Goal: Task Accomplishment & Management: Use online tool/utility

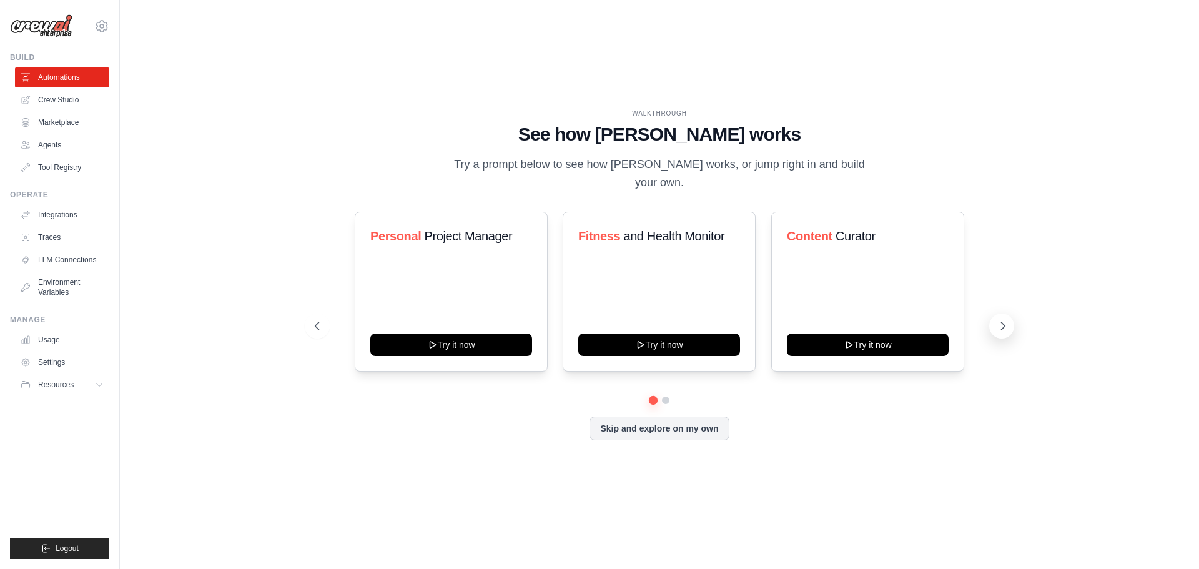
click at [998, 320] on icon at bounding box center [1002, 326] width 12 height 12
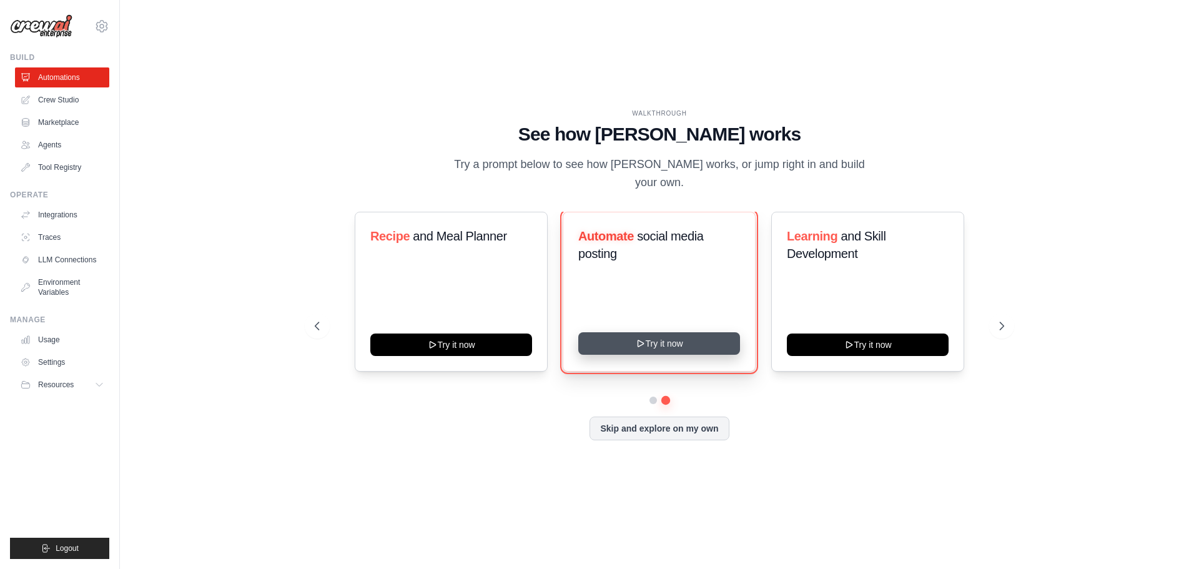
click at [652, 334] on button "Try it now" at bounding box center [659, 343] width 162 height 22
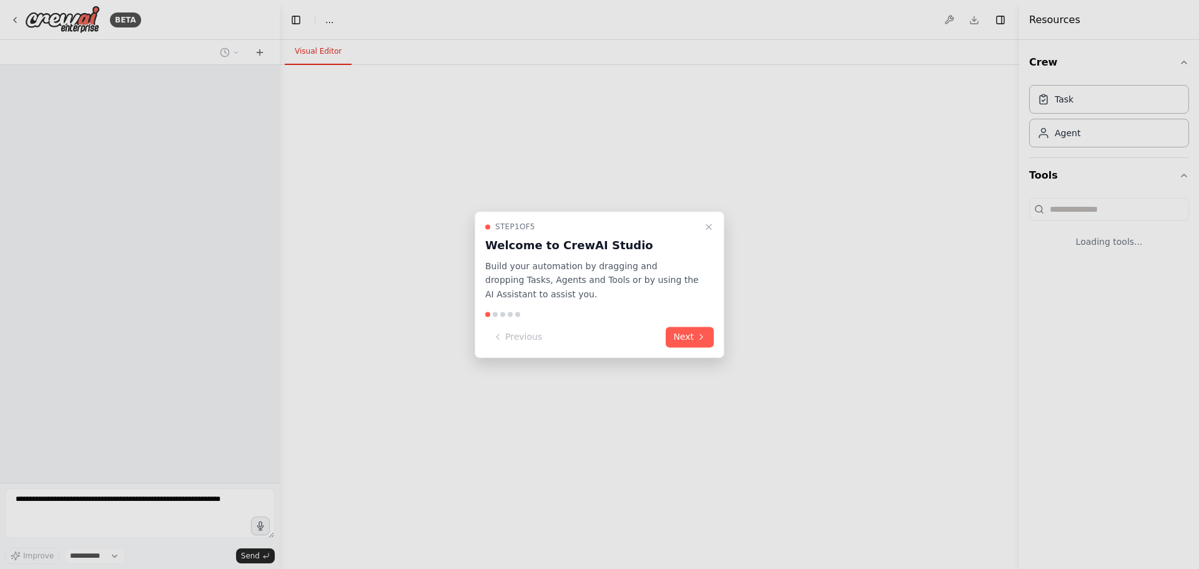
select select "****"
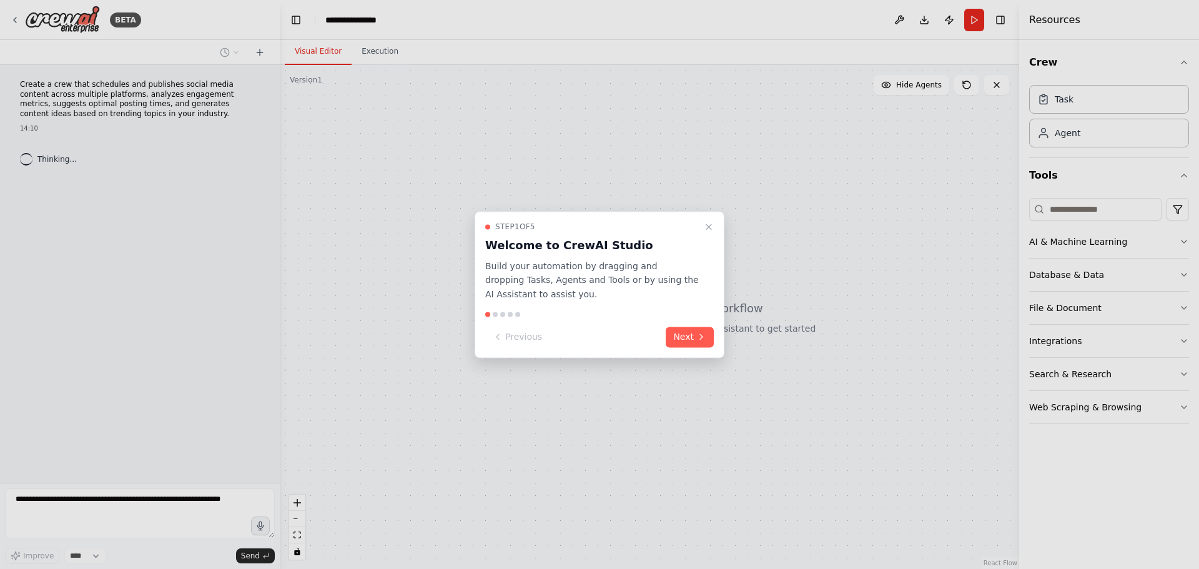
click at [685, 342] on button "Next" at bounding box center [689, 337] width 48 height 21
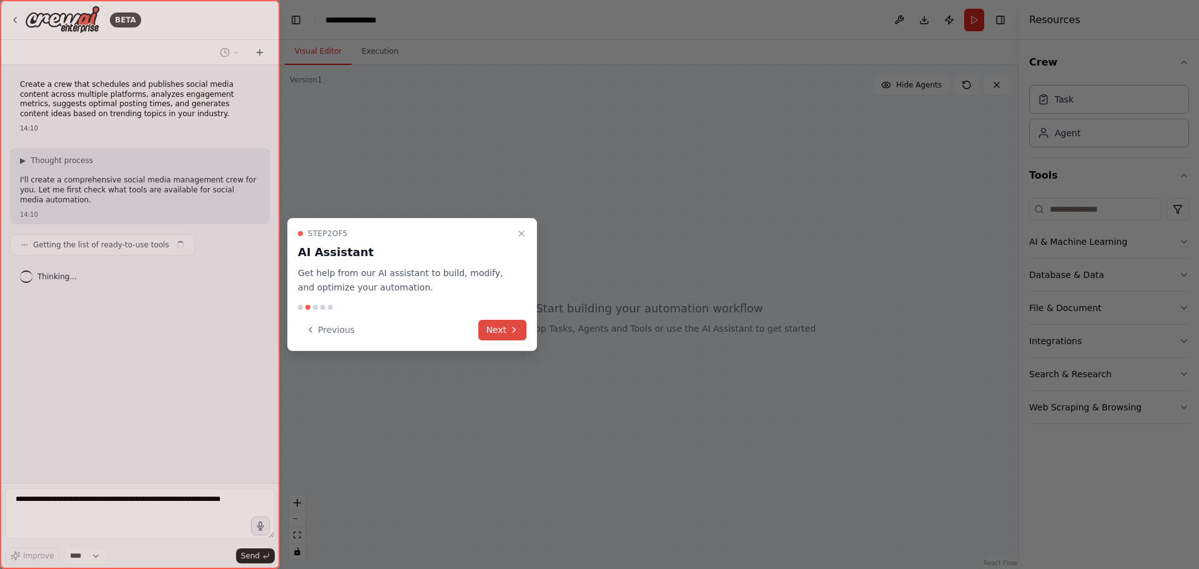
click at [509, 328] on icon at bounding box center [514, 330] width 10 height 10
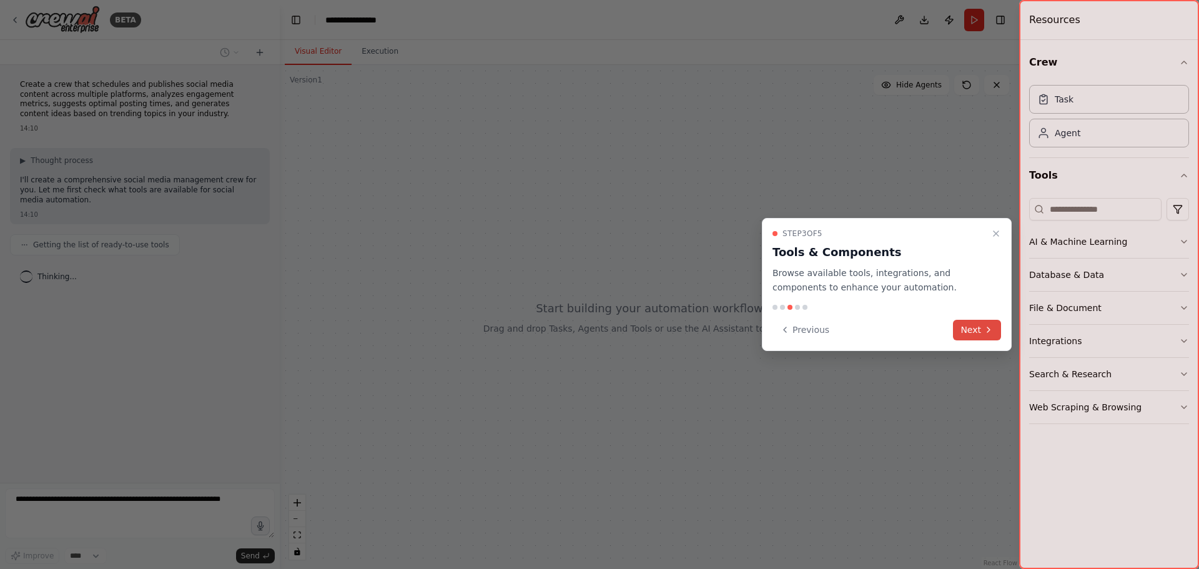
click at [966, 328] on button "Next" at bounding box center [977, 330] width 48 height 21
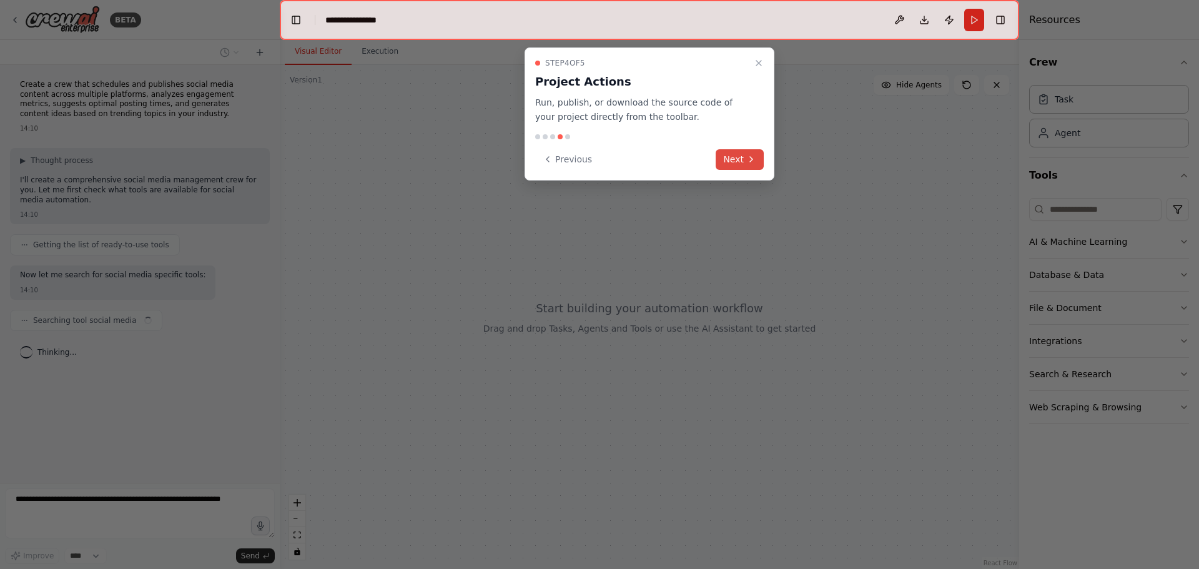
click at [745, 162] on button "Next" at bounding box center [739, 159] width 48 height 21
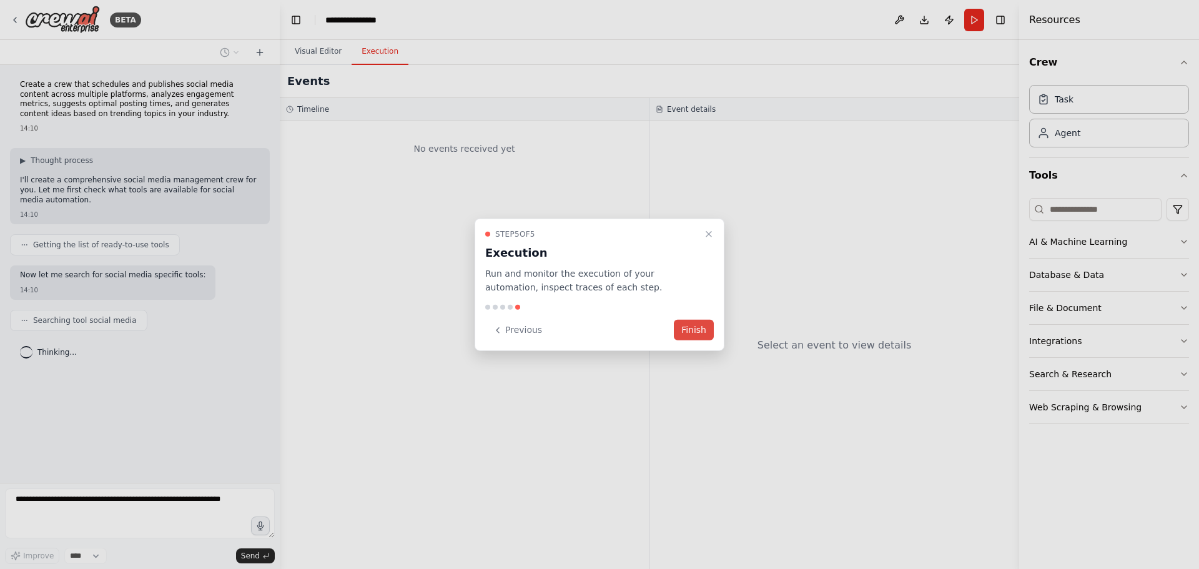
click at [700, 332] on button "Finish" at bounding box center [694, 330] width 40 height 21
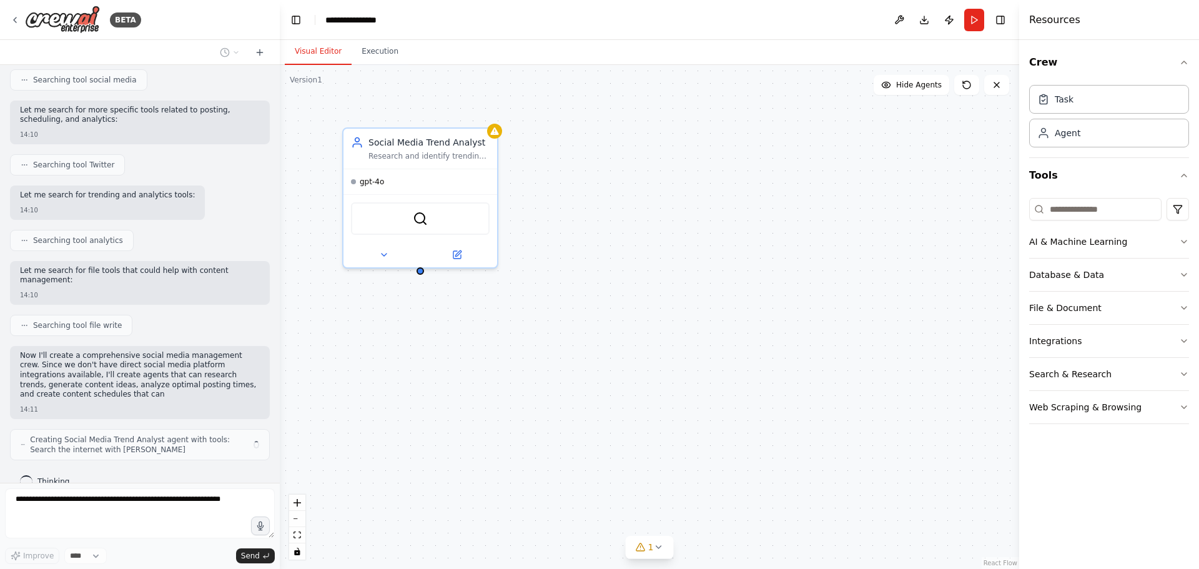
scroll to position [250, 0]
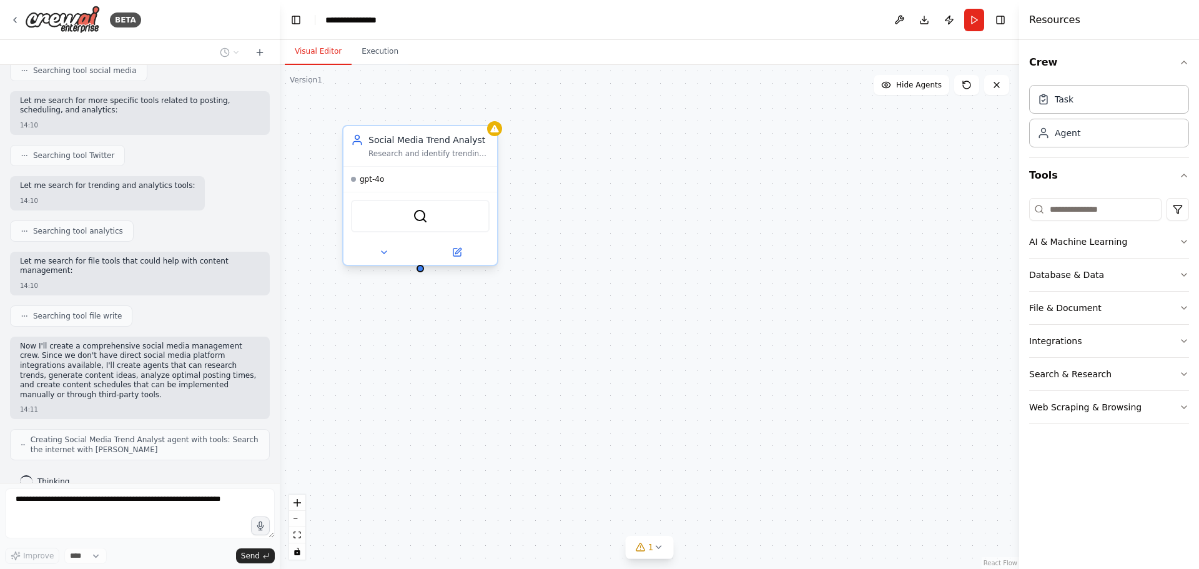
click at [406, 149] on div "Research and identify trending topics, hashtags, and content themes in the {ind…" at bounding box center [428, 154] width 121 height 10
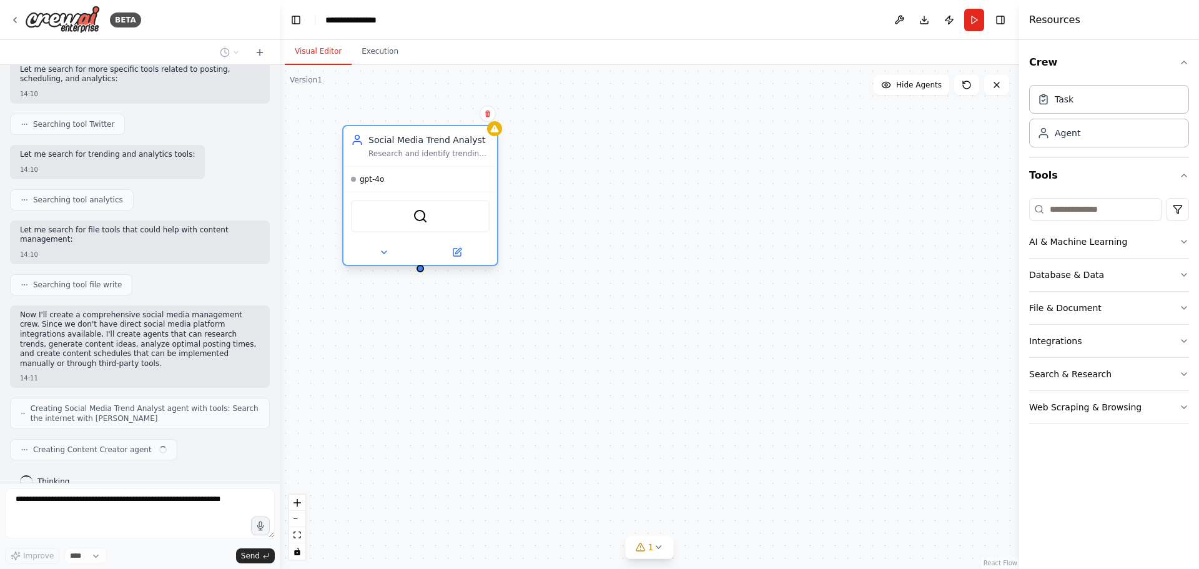
click at [370, 182] on span "gpt-4o" at bounding box center [372, 179] width 24 height 10
click at [655, 154] on div "Generate engaging and platform-specific social media content ideas, captions, a…" at bounding box center [628, 154] width 121 height 10
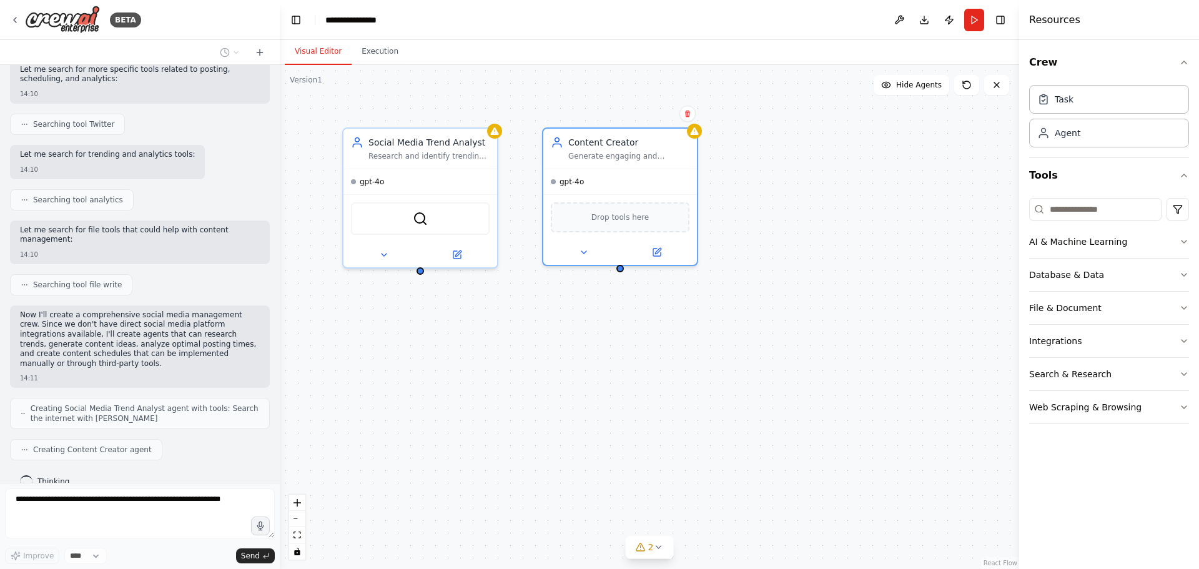
click at [868, 197] on div "Social Media Trend Analyst Research and identify trending topics, hashtags, and…" at bounding box center [649, 317] width 739 height 504
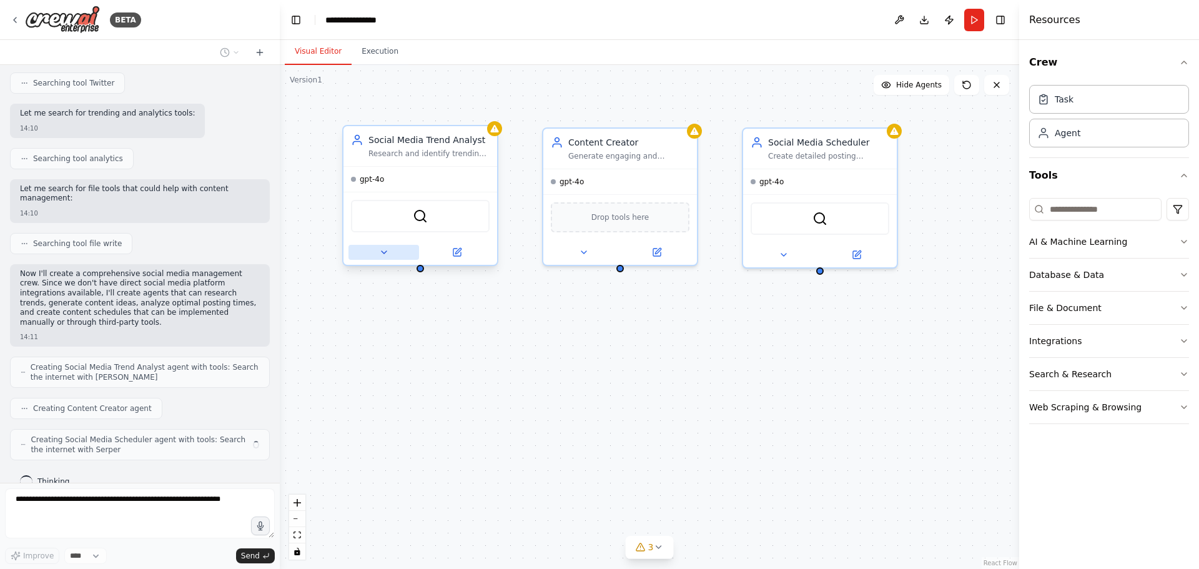
click at [381, 252] on icon at bounding box center [384, 252] width 10 height 10
click at [680, 413] on div "Social Media Trend Analyst Research and identify trending topics, hashtags, and…" at bounding box center [649, 317] width 739 height 504
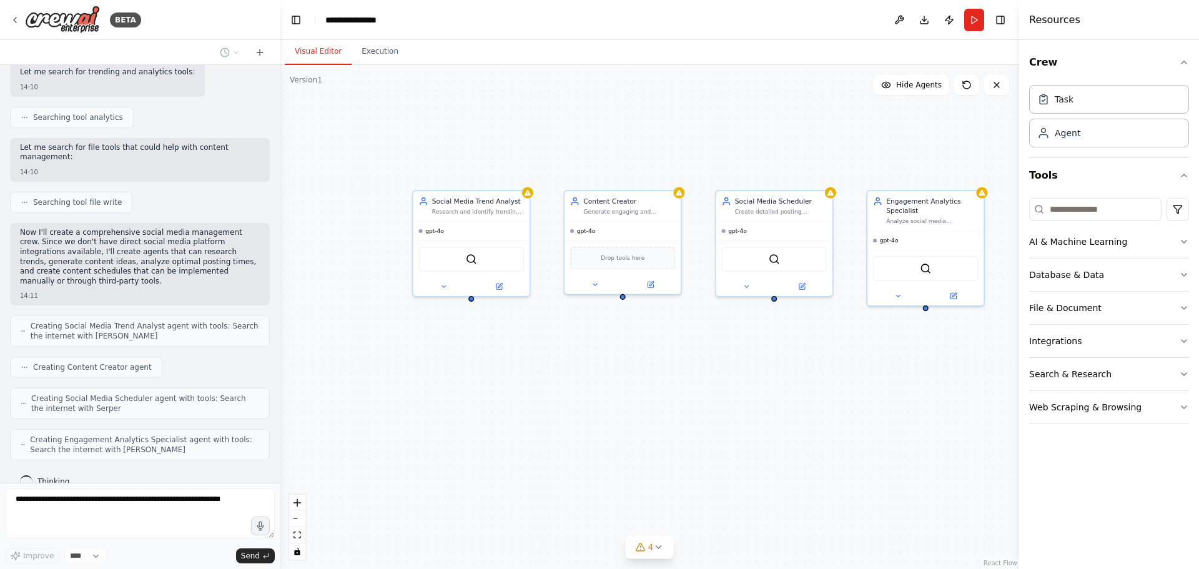
drag, startPoint x: 725, startPoint y: 346, endPoint x: 689, endPoint y: 337, distance: 37.9
drag, startPoint x: 689, startPoint y: 337, endPoint x: 663, endPoint y: 367, distance: 39.4
click at [663, 367] on div "Social Media Trend Analyst Research and identify trending topics, hashtags, and…" at bounding box center [649, 317] width 739 height 504
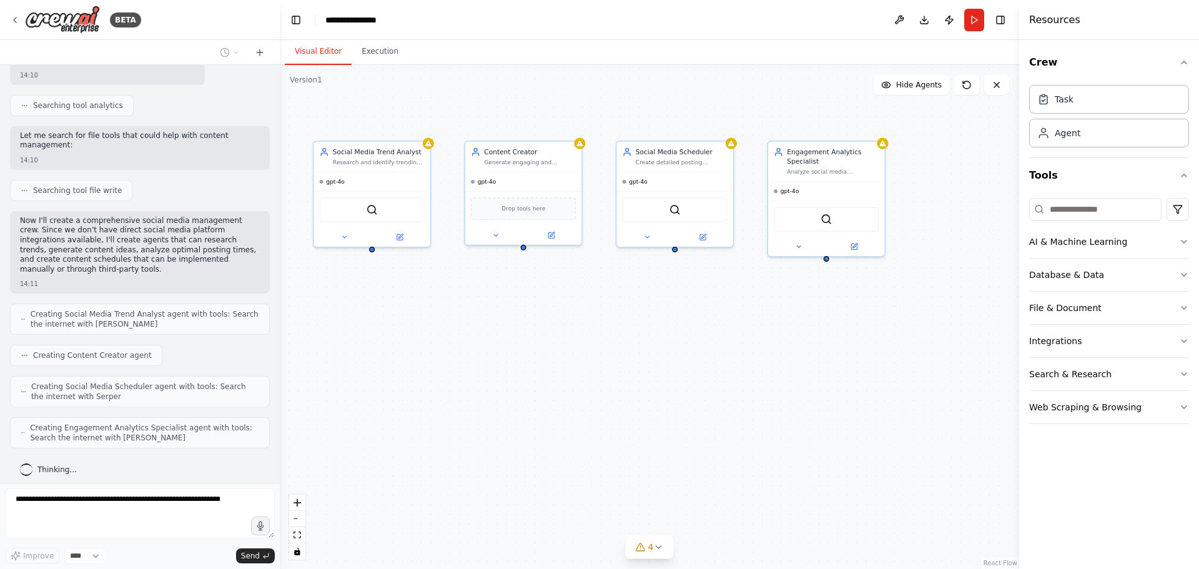
drag, startPoint x: 731, startPoint y: 375, endPoint x: 632, endPoint y: 326, distance: 110.3
click at [632, 326] on div "Social Media Trend Analyst Research and identify trending topics, hashtags, and…" at bounding box center [649, 317] width 739 height 504
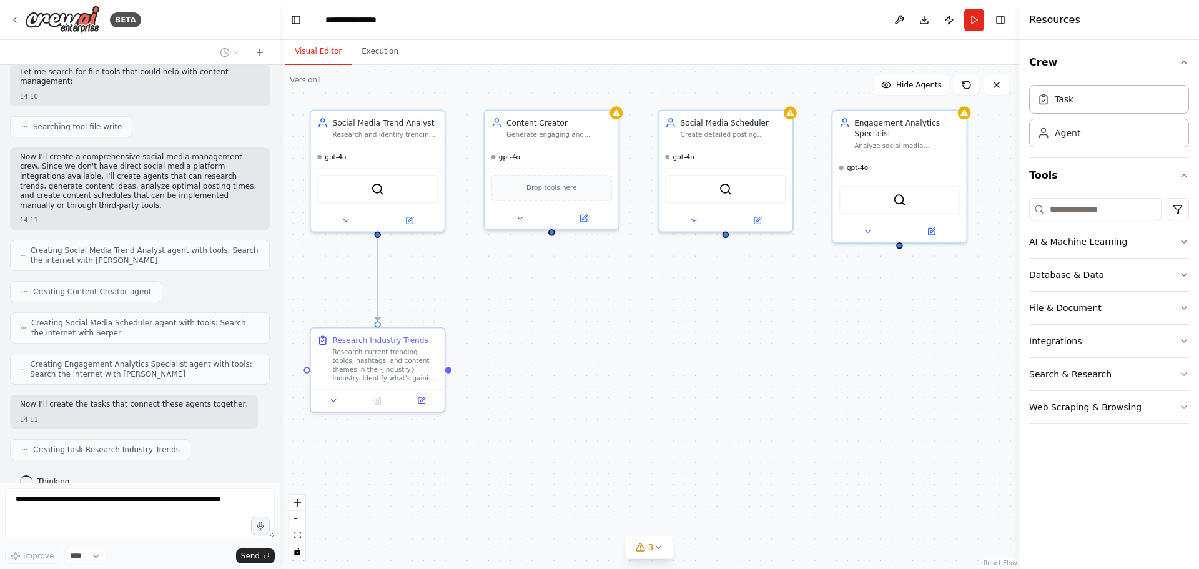
scroll to position [470, 0]
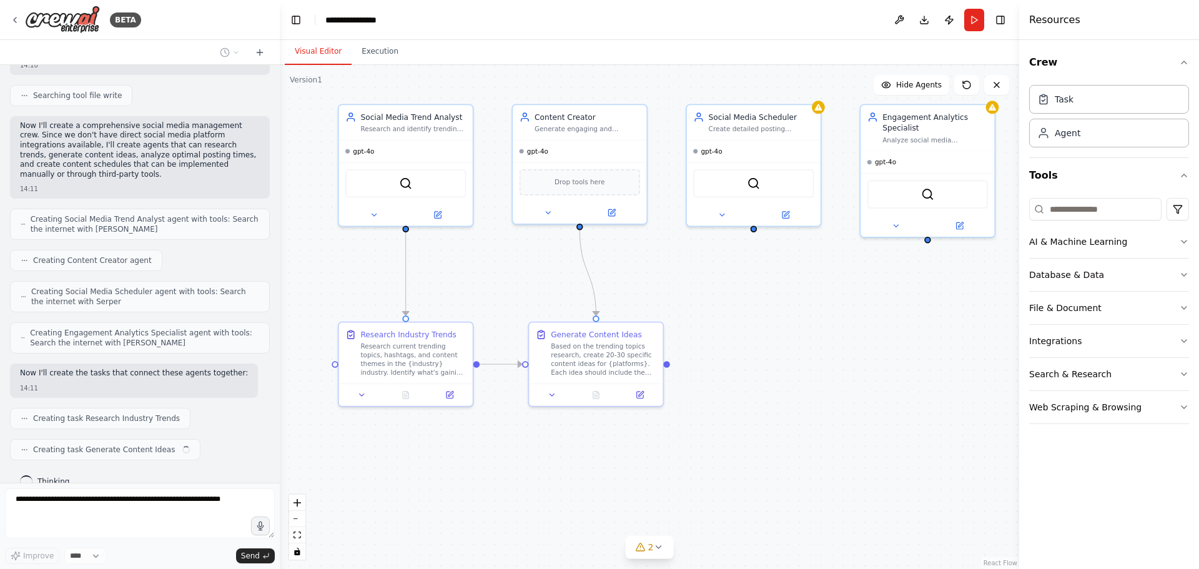
drag, startPoint x: 585, startPoint y: 309, endPoint x: 592, endPoint y: 301, distance: 10.6
click at [592, 301] on div ".deletable-edge-delete-btn { width: 20px; height: 20px; border: 0px solid #ffff…" at bounding box center [649, 317] width 739 height 504
click at [778, 369] on div ".deletable-edge-delete-btn { width: 20px; height: 20px; border: 0px solid #ffff…" at bounding box center [649, 317] width 739 height 504
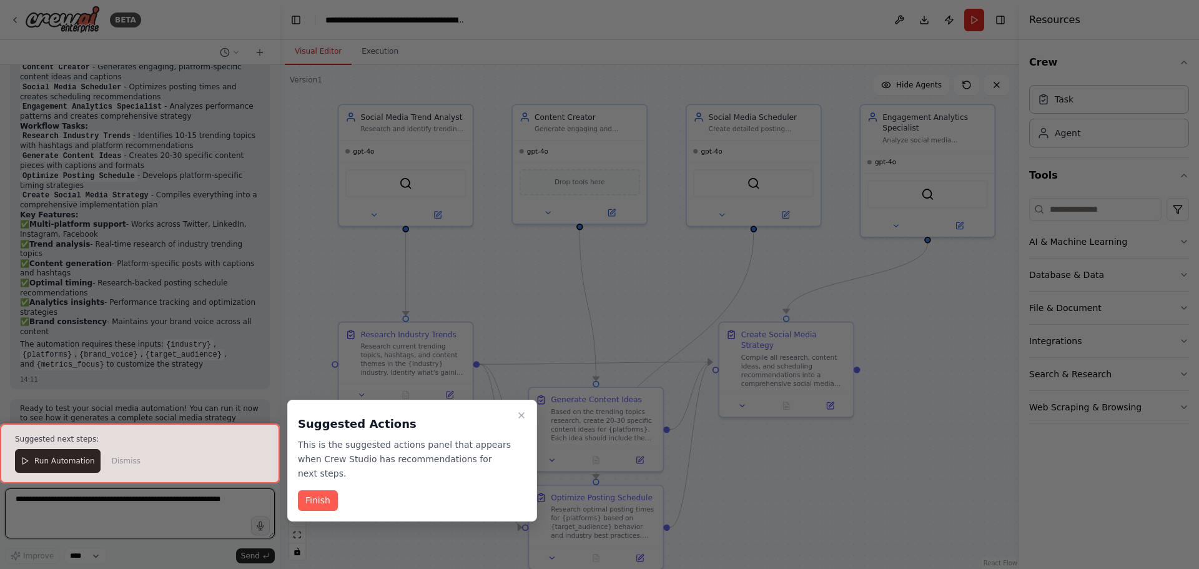
scroll to position [1176, 0]
click at [314, 490] on button "Finish" at bounding box center [318, 500] width 40 height 21
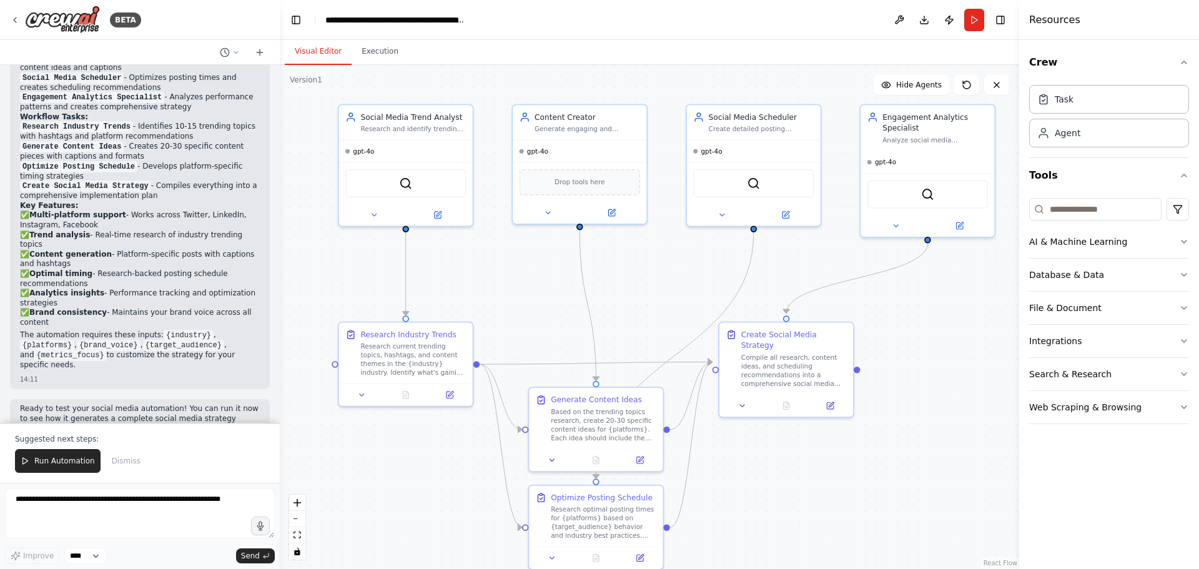
click at [49, 461] on span "Run Automation" at bounding box center [64, 461] width 61 height 10
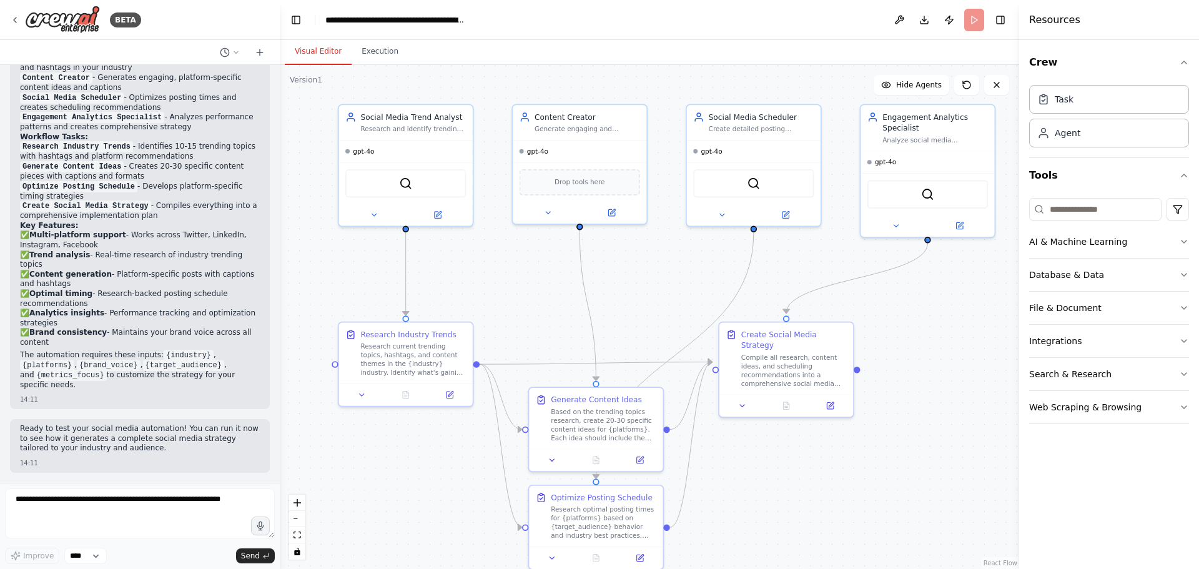
scroll to position [1116, 0]
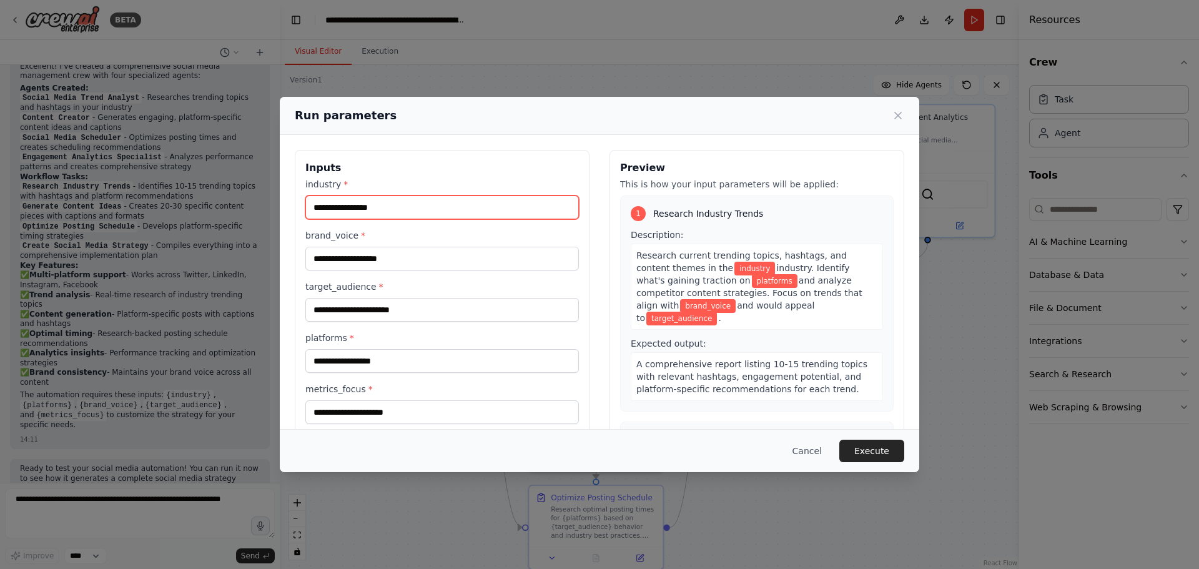
click at [443, 203] on input "industry *" at bounding box center [441, 207] width 273 height 24
click at [455, 161] on h3 "Inputs" at bounding box center [441, 167] width 273 height 15
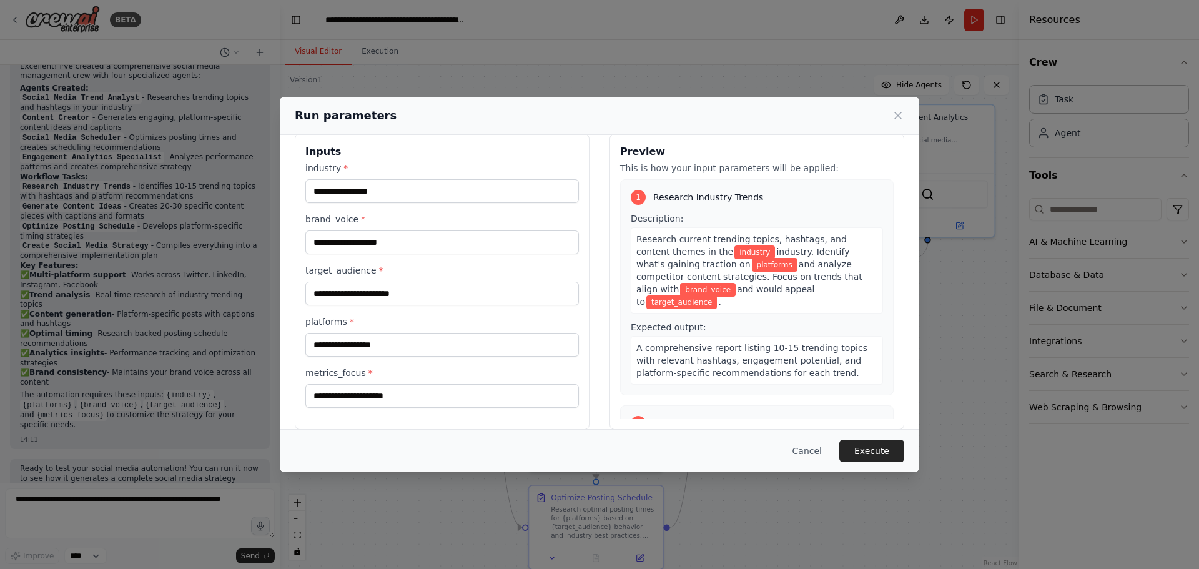
scroll to position [0, 0]
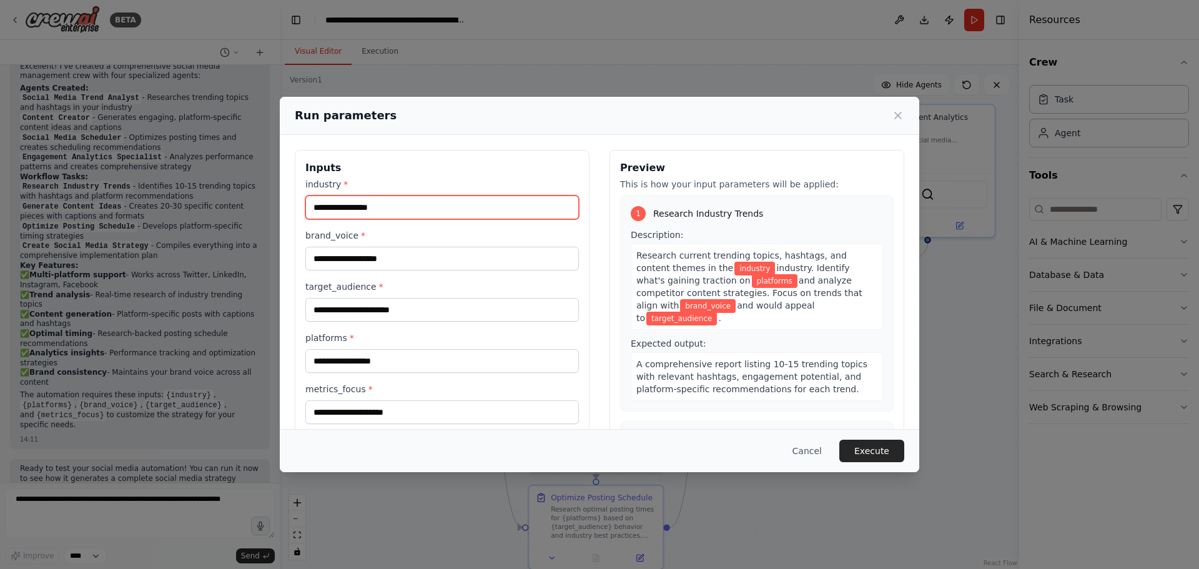
click at [404, 209] on input "industry *" at bounding box center [441, 207] width 273 height 24
type input "******"
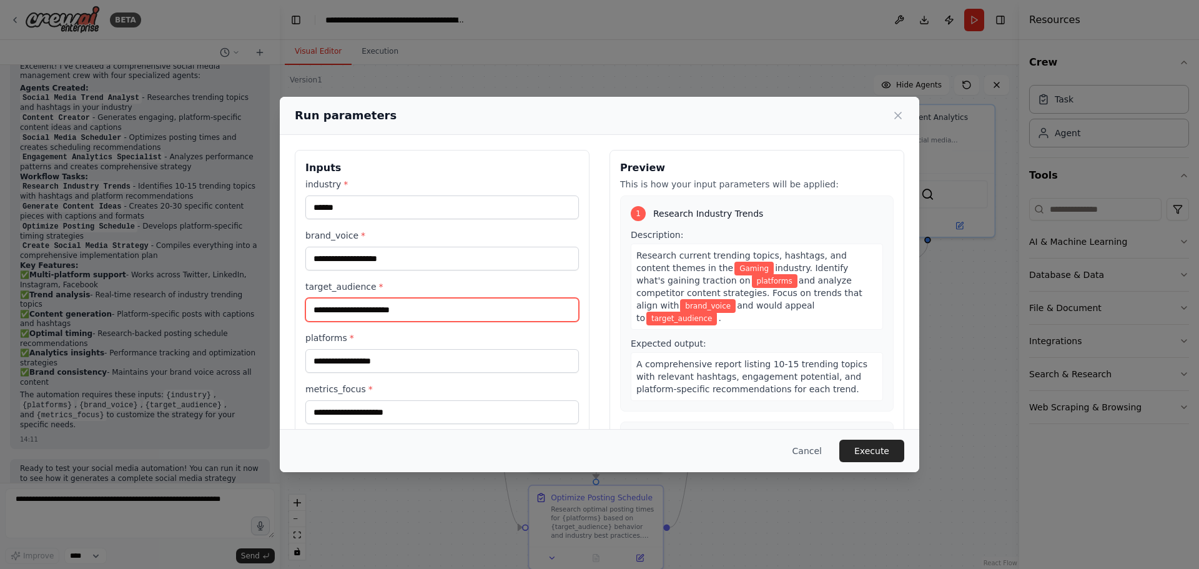
click at [453, 306] on input "target_audience *" at bounding box center [441, 310] width 273 height 24
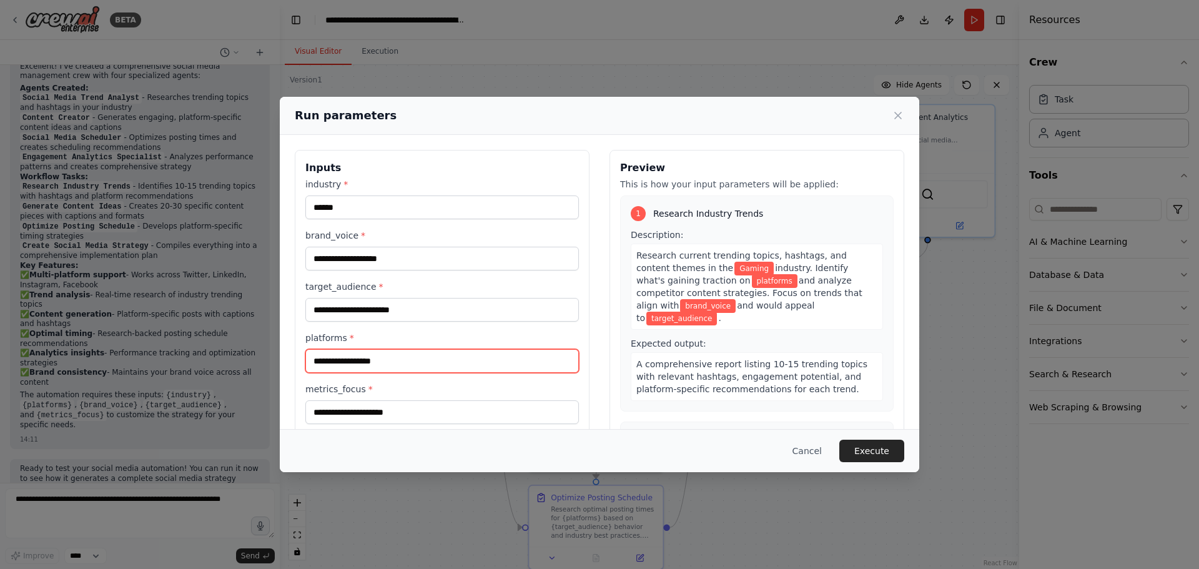
click at [432, 361] on input "platforms *" at bounding box center [441, 361] width 273 height 24
click at [430, 424] on div "Inputs industry * ****** brand_voice * target_audience * platforms * metrics_fo…" at bounding box center [442, 298] width 295 height 296
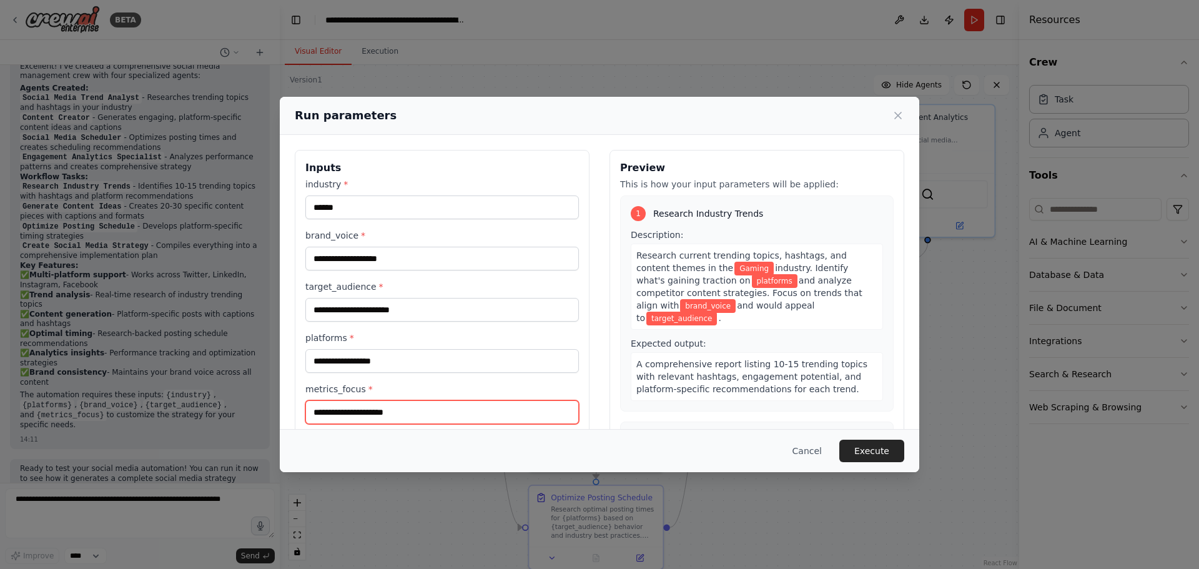
click at [431, 416] on input "metrics_focus *" at bounding box center [441, 412] width 273 height 24
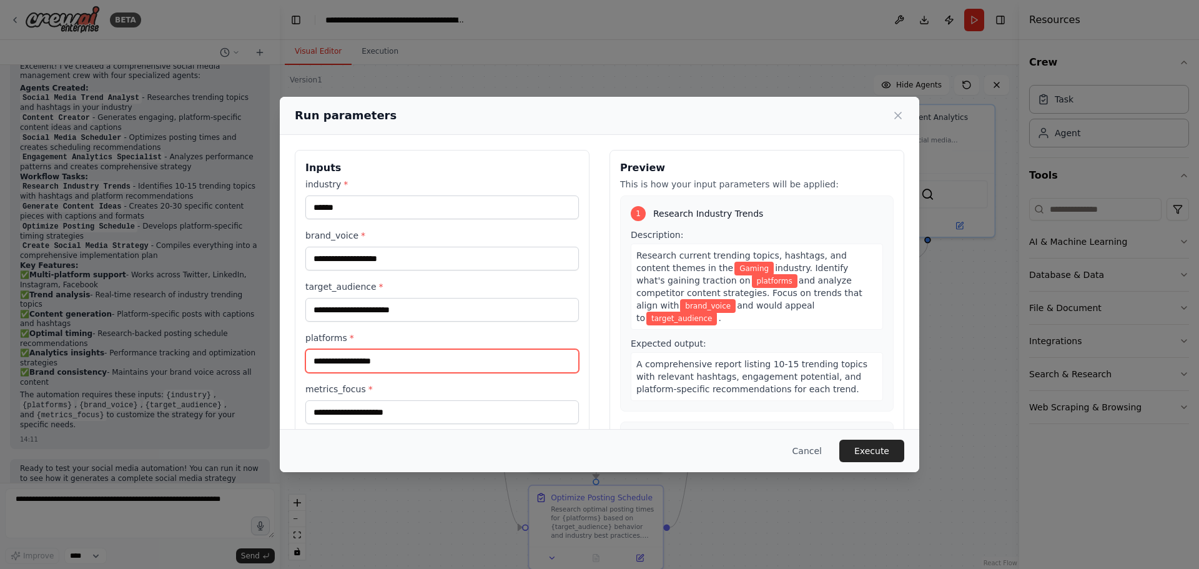
click at [386, 366] on input "platforms *" at bounding box center [441, 361] width 273 height 24
type input "**********"
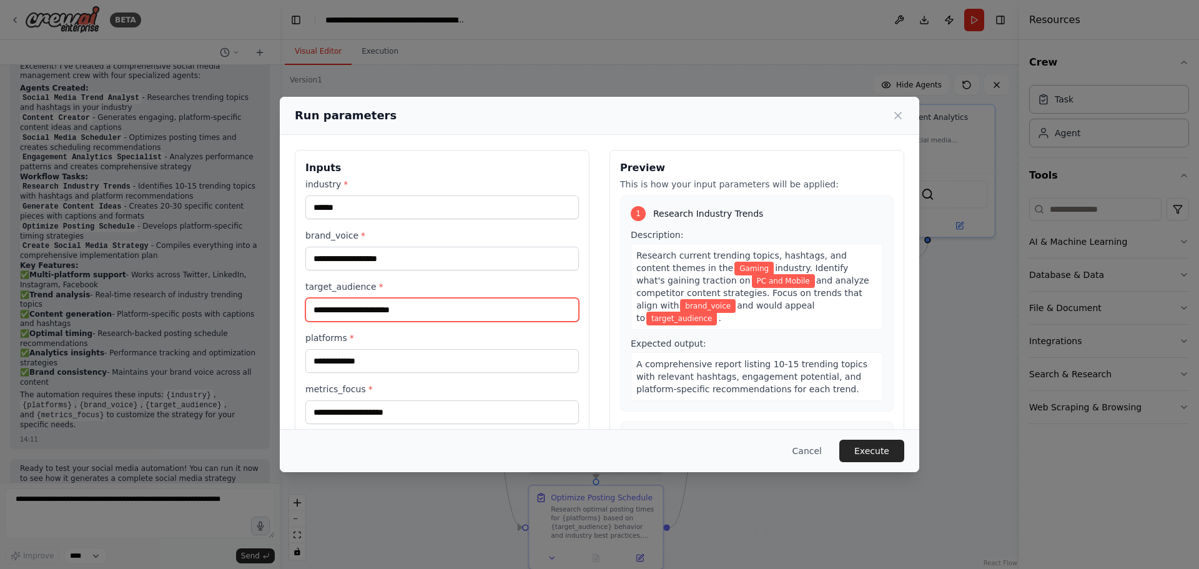
click at [455, 307] on input "target_audience *" at bounding box center [441, 310] width 273 height 24
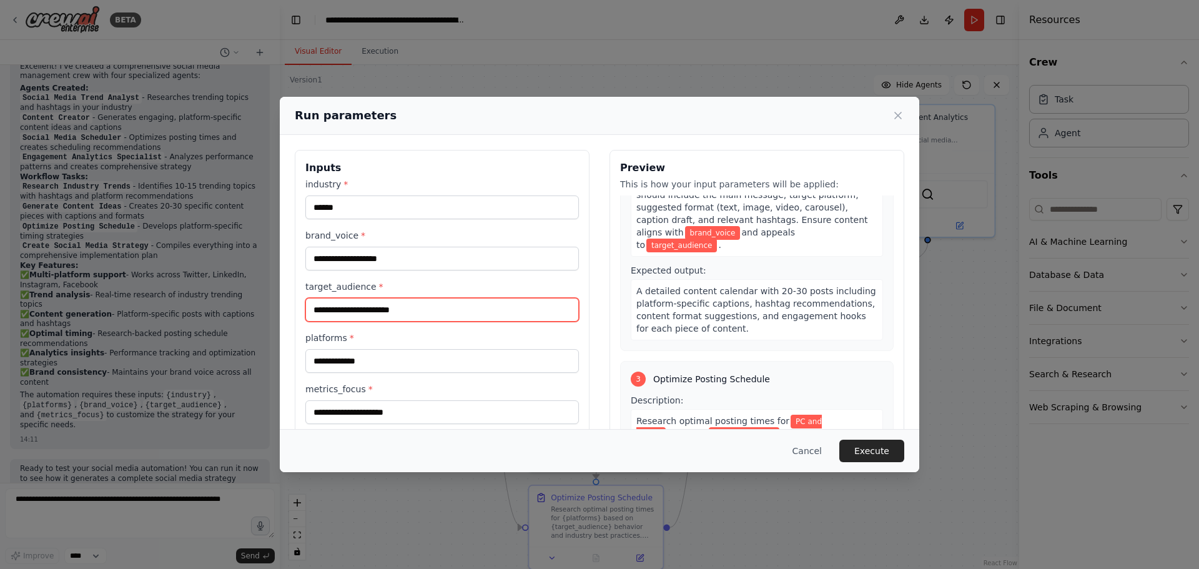
scroll to position [312, 0]
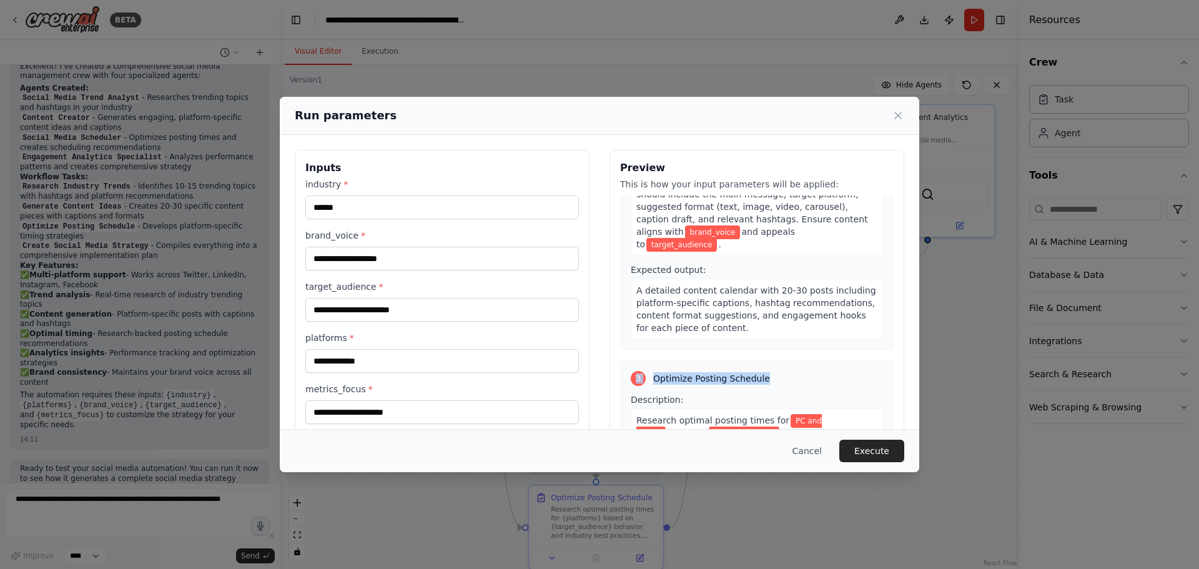
drag, startPoint x: 885, startPoint y: 302, endPoint x: 885, endPoint y: 334, distance: 31.8
click at [885, 334] on div "Preview This is how your input parameters will be applied: 1 Research Industry …" at bounding box center [756, 298] width 295 height 296
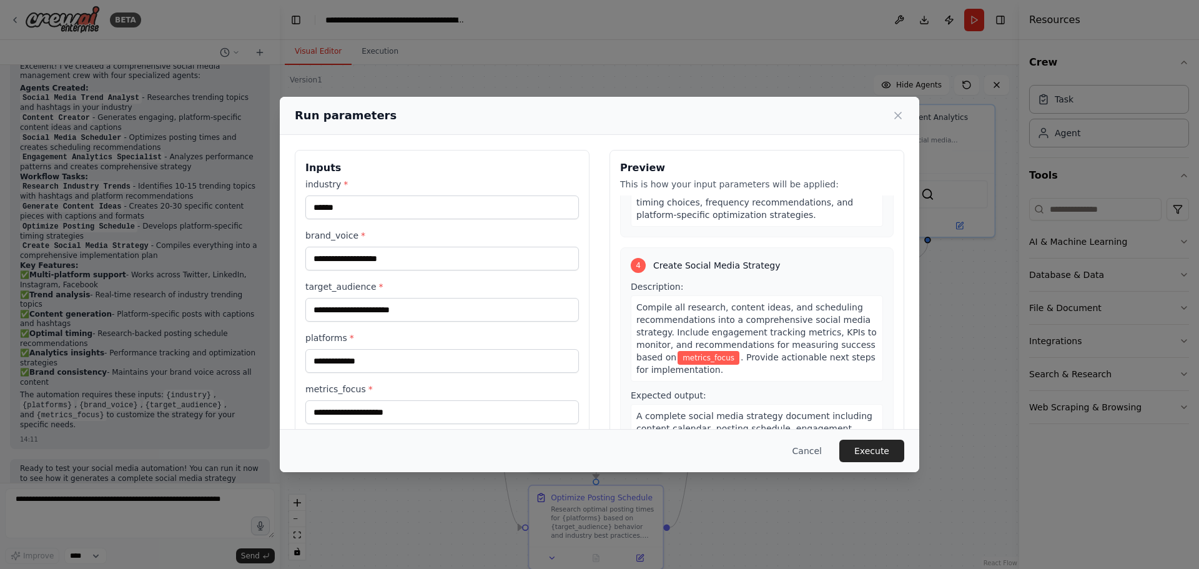
scroll to position [667, 0]
click at [878, 453] on button "Execute" at bounding box center [871, 450] width 65 height 22
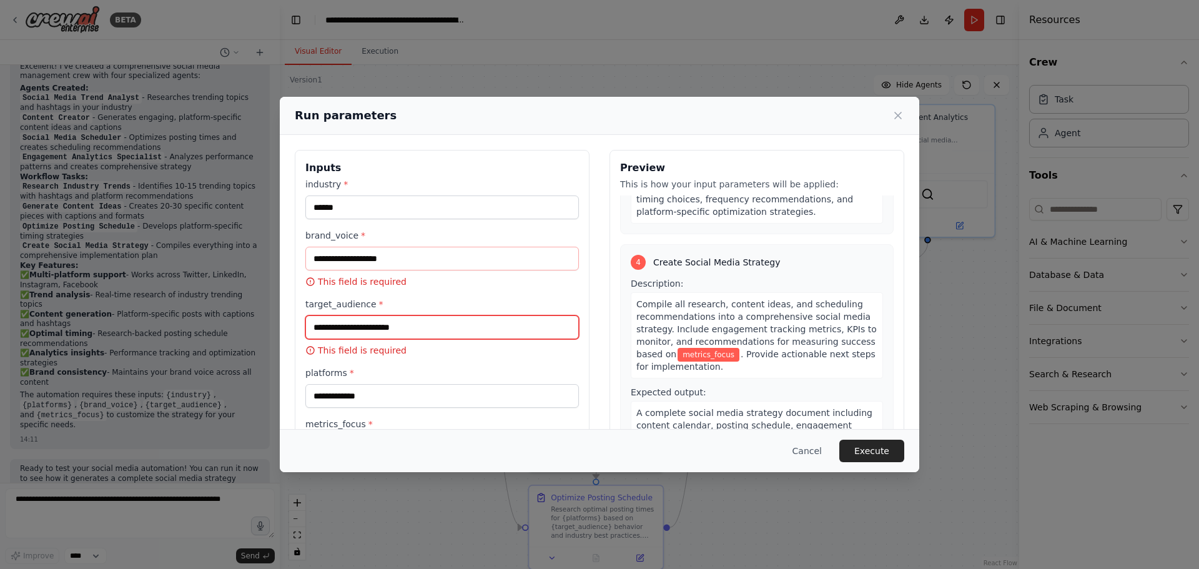
click at [439, 328] on input "target_audience *" at bounding box center [441, 327] width 273 height 24
click at [310, 350] on icon at bounding box center [310, 350] width 10 height 10
click at [362, 358] on div "**********" at bounding box center [441, 327] width 273 height 298
drag, startPoint x: 408, startPoint y: 357, endPoint x: 376, endPoint y: 351, distance: 32.9
click at [360, 353] on div "**********" at bounding box center [441, 327] width 273 height 298
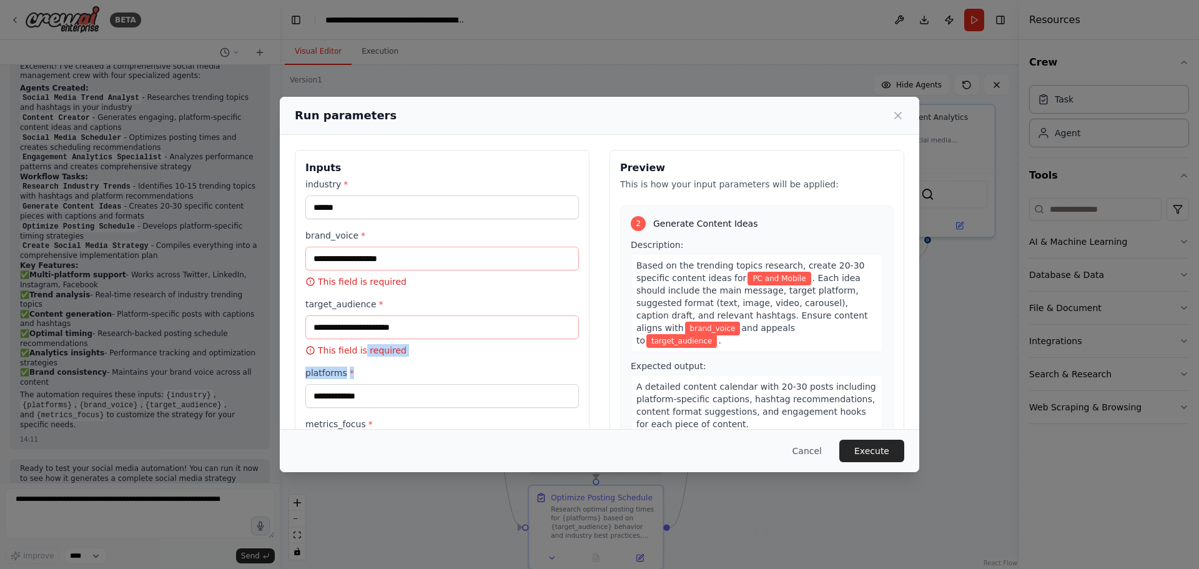
scroll to position [0, 0]
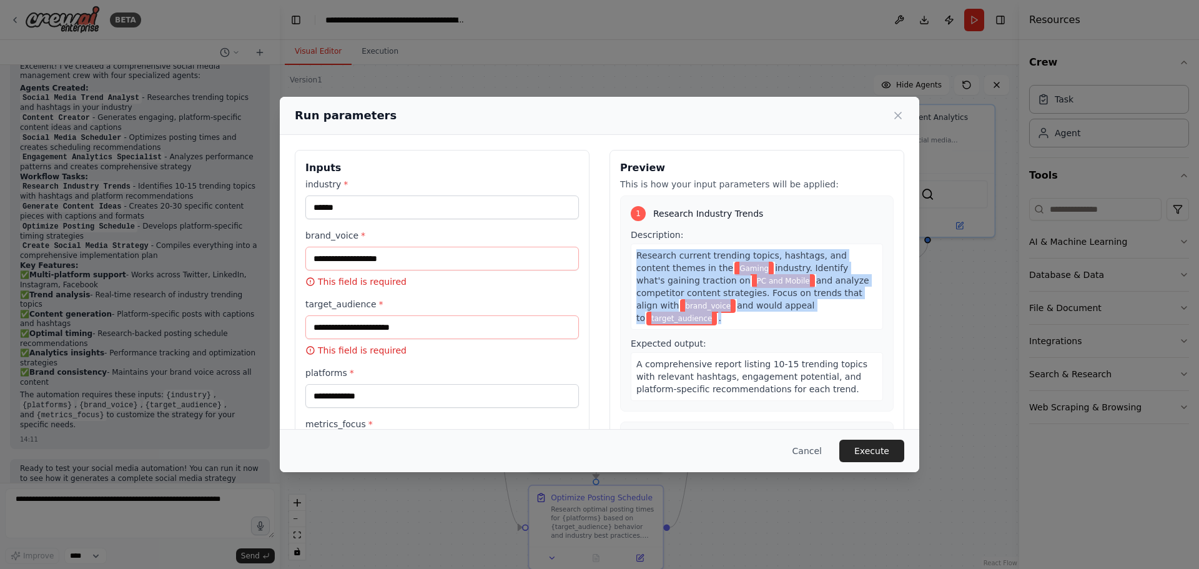
drag, startPoint x: 633, startPoint y: 252, endPoint x: 838, endPoint y: 303, distance: 211.7
click at [838, 303] on div "Research current trending topics, hashtags, and content themes in the Gaming in…" at bounding box center [757, 286] width 252 height 86
copy div "Research current trending topics, hashtags, and content themes in the Gaming in…"
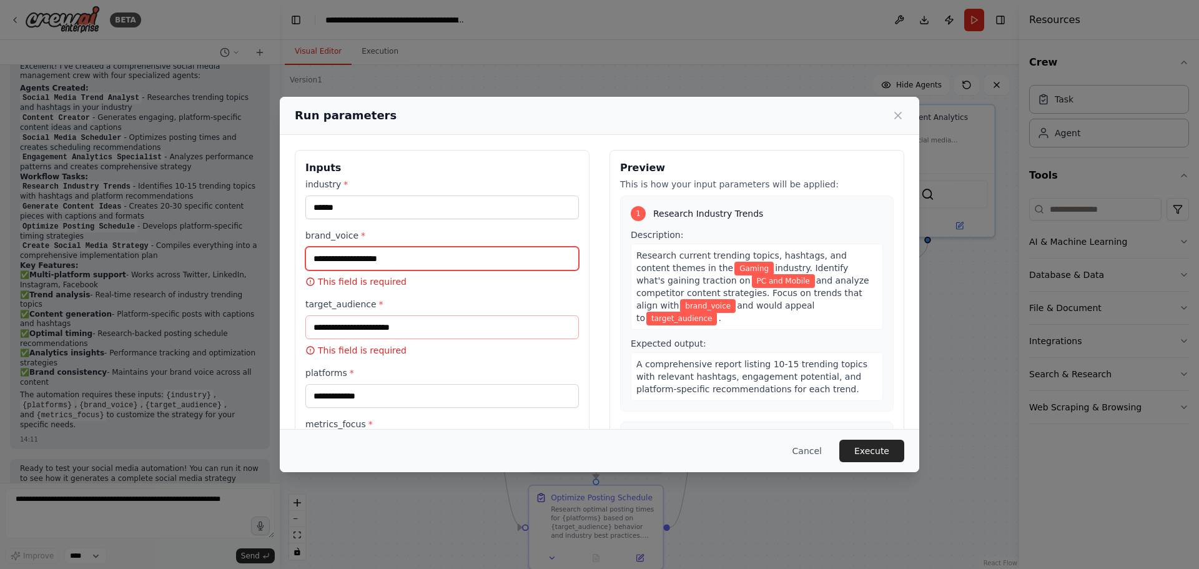
click at [386, 257] on input "brand_voice *" at bounding box center [441, 259] width 273 height 24
paste input "**********"
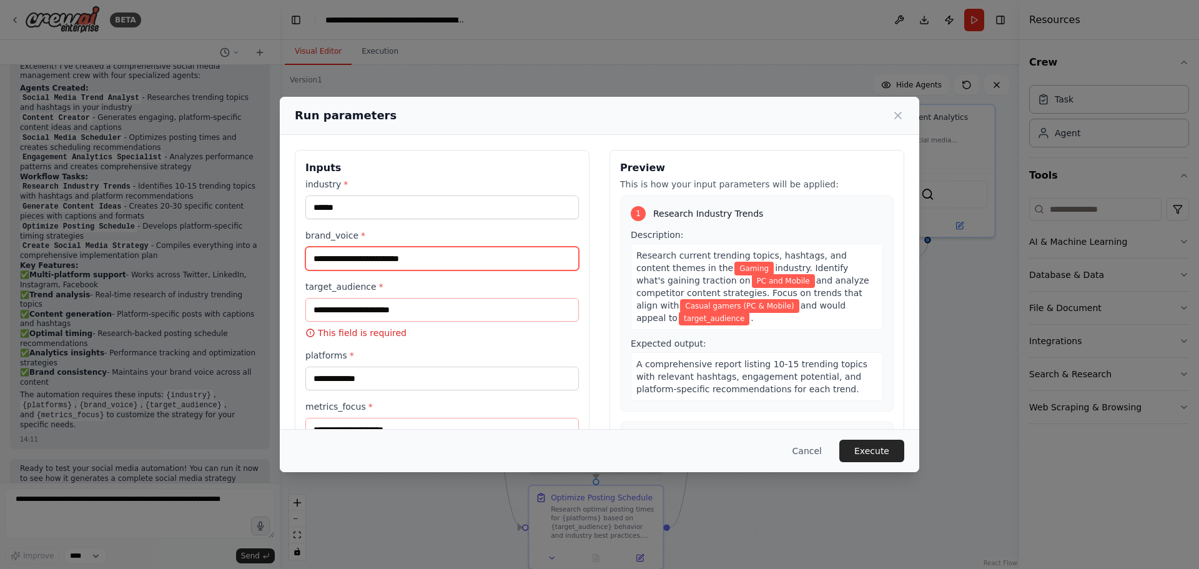
type input "**********"
drag, startPoint x: 436, startPoint y: 257, endPoint x: 249, endPoint y: 262, distance: 187.4
click at [260, 261] on div "**********" at bounding box center [599, 284] width 1199 height 569
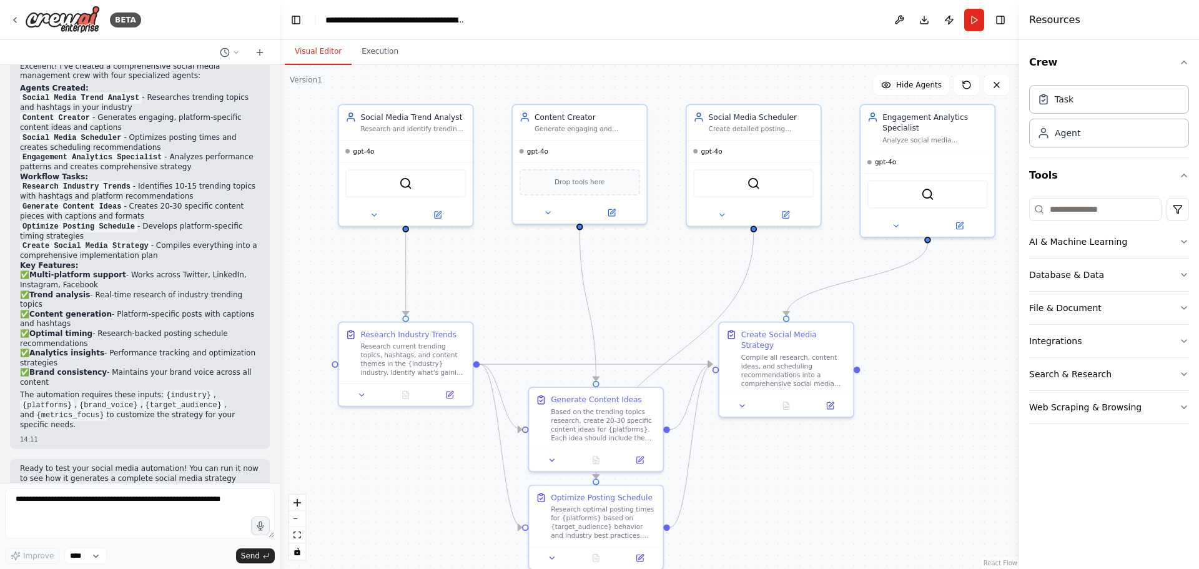
click at [164, 390] on code "{industry}" at bounding box center [189, 395] width 50 height 11
click at [76, 390] on p "The automation requires these inputs: {industry} , {platforms} , {brand_voice} …" at bounding box center [140, 410] width 240 height 40
drag, startPoint x: 76, startPoint y: 368, endPoint x: 147, endPoint y: 376, distance: 71.0
click at [80, 390] on p "The automation requires these inputs: {industry} , {platforms} , {brand_voice} …" at bounding box center [140, 410] width 240 height 40
click at [194, 390] on p "The automation requires these inputs: {industry} , {platforms} , {brand_voice} …" at bounding box center [140, 410] width 240 height 40
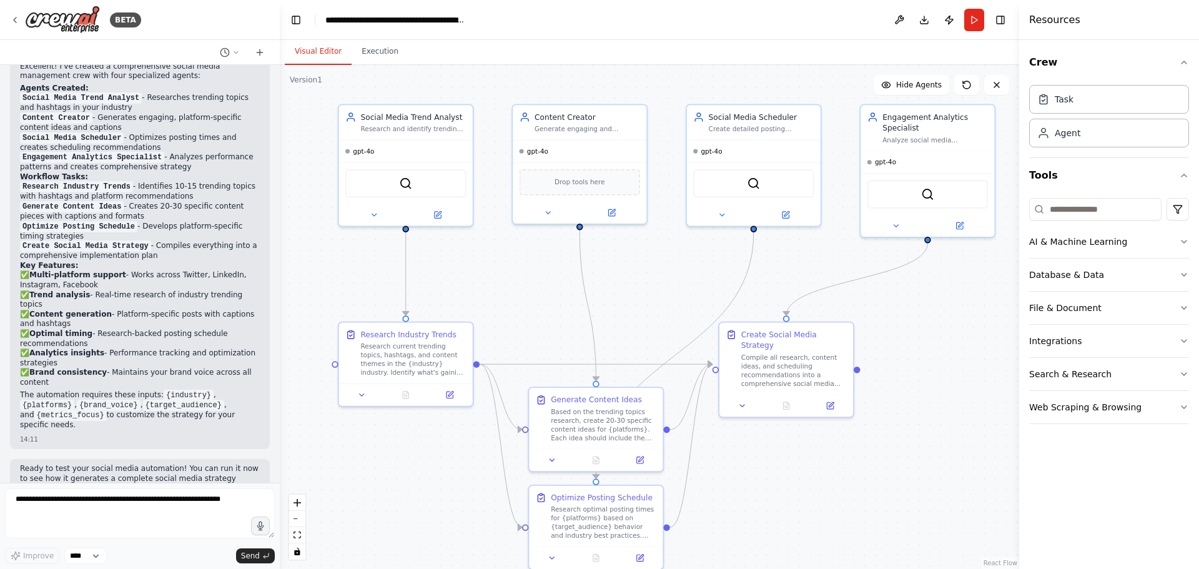
click at [198, 474] on div "Create a crew that schedules and publishes social media content across multiple…" at bounding box center [140, 274] width 280 height 418
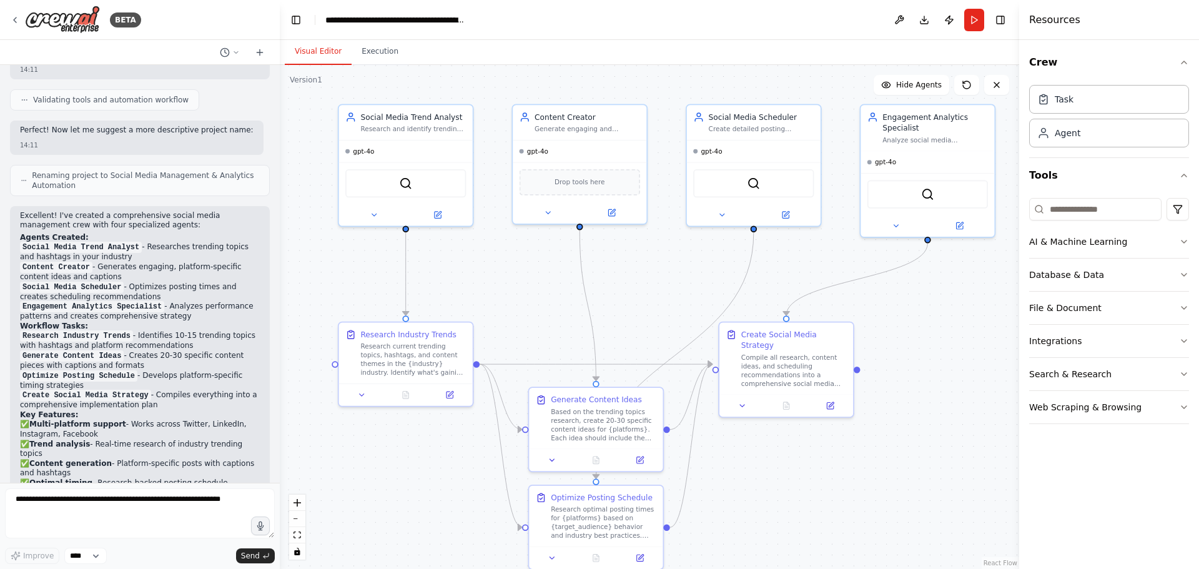
scroll to position [1116, 0]
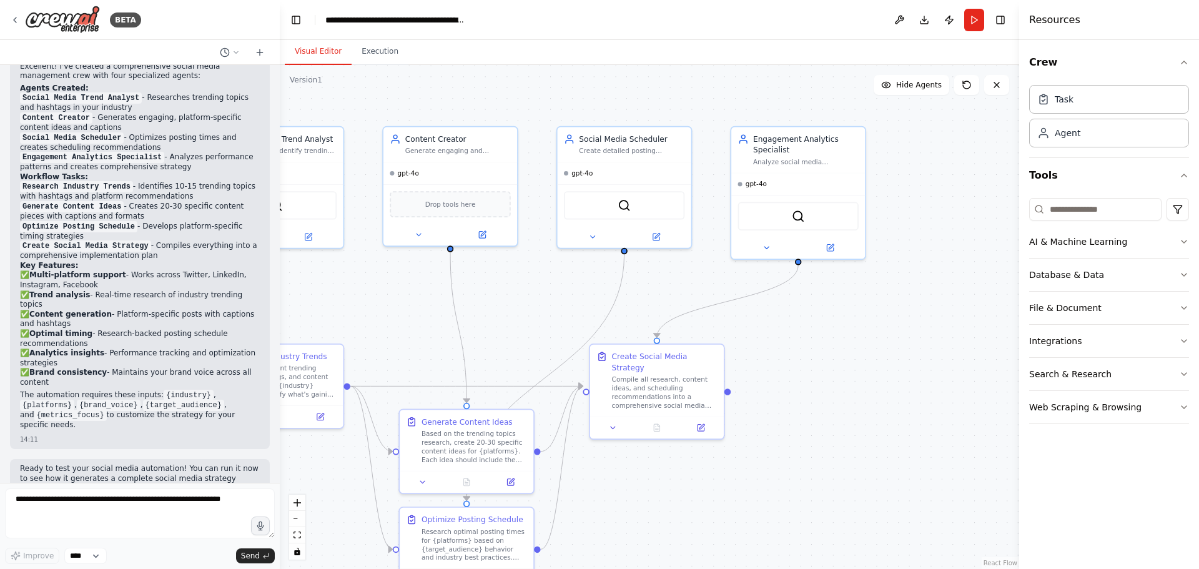
drag, startPoint x: 454, startPoint y: 352, endPoint x: 517, endPoint y: 316, distance: 72.2
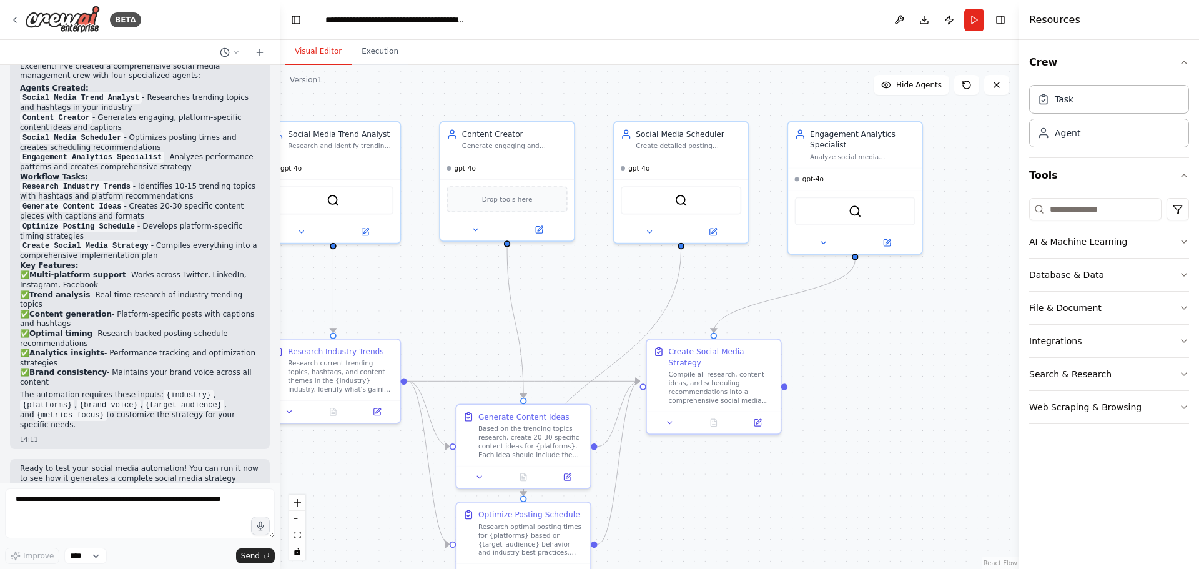
drag, startPoint x: 517, startPoint y: 316, endPoint x: 498, endPoint y: 297, distance: 27.4
click at [498, 297] on div ".deletable-edge-delete-btn { width: 20px; height: 20px; border: 0px solid #ffff…" at bounding box center [649, 317] width 739 height 504
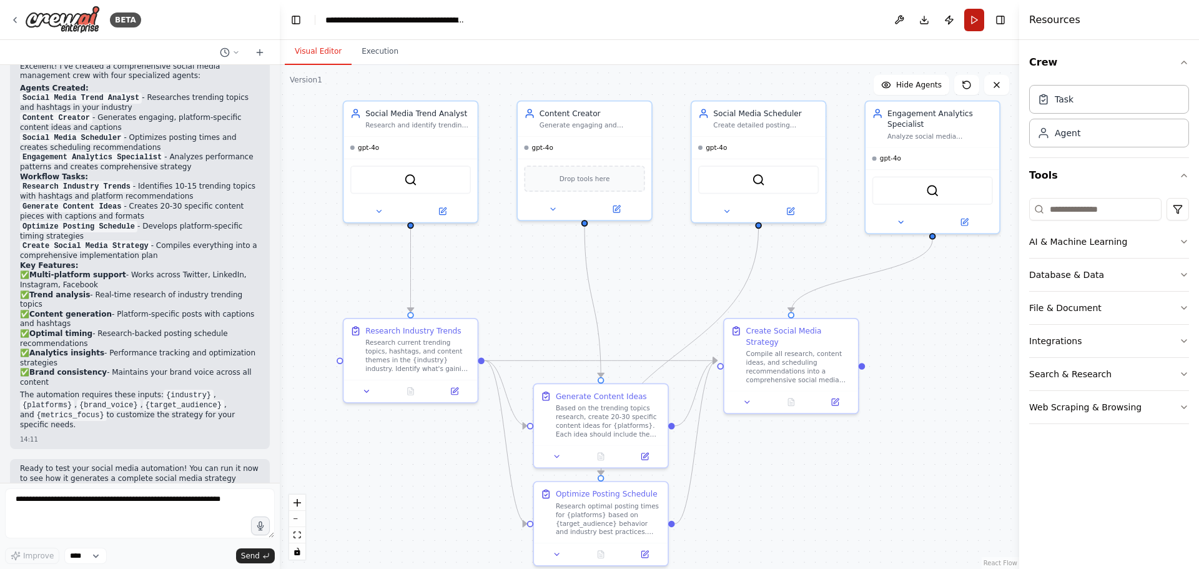
click at [978, 21] on button "Run" at bounding box center [974, 20] width 20 height 22
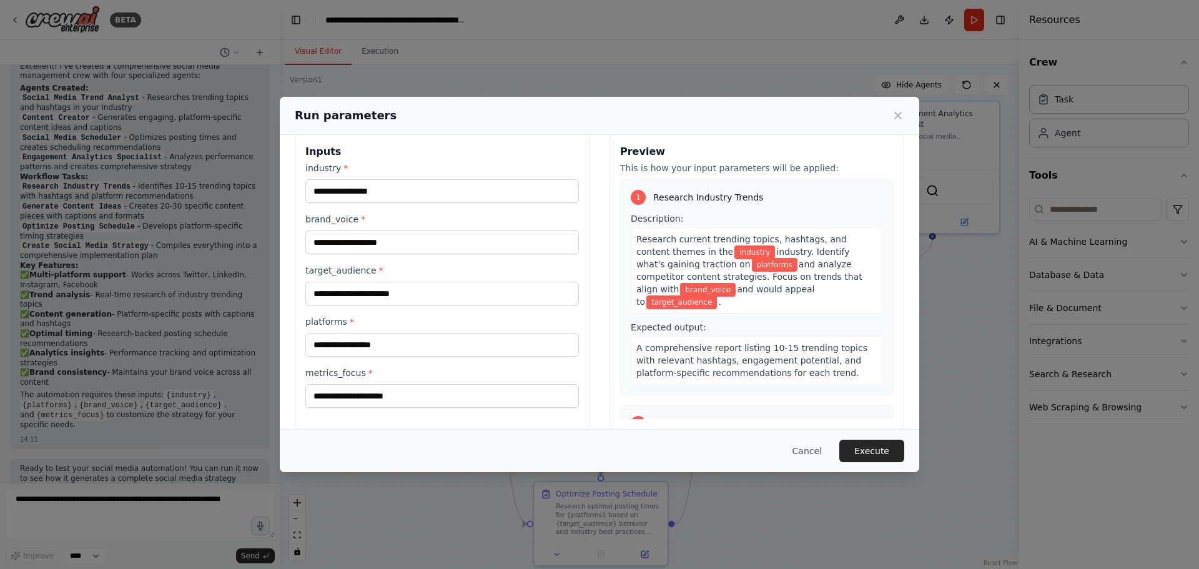
scroll to position [0, 0]
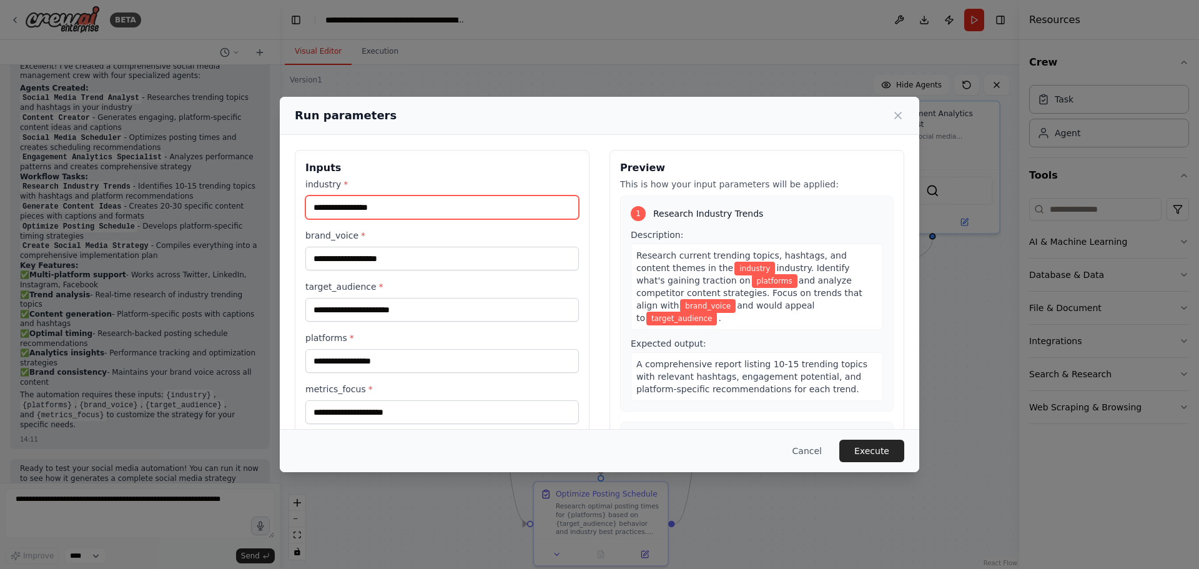
click at [396, 204] on input "industry *" at bounding box center [441, 207] width 273 height 24
type input "******"
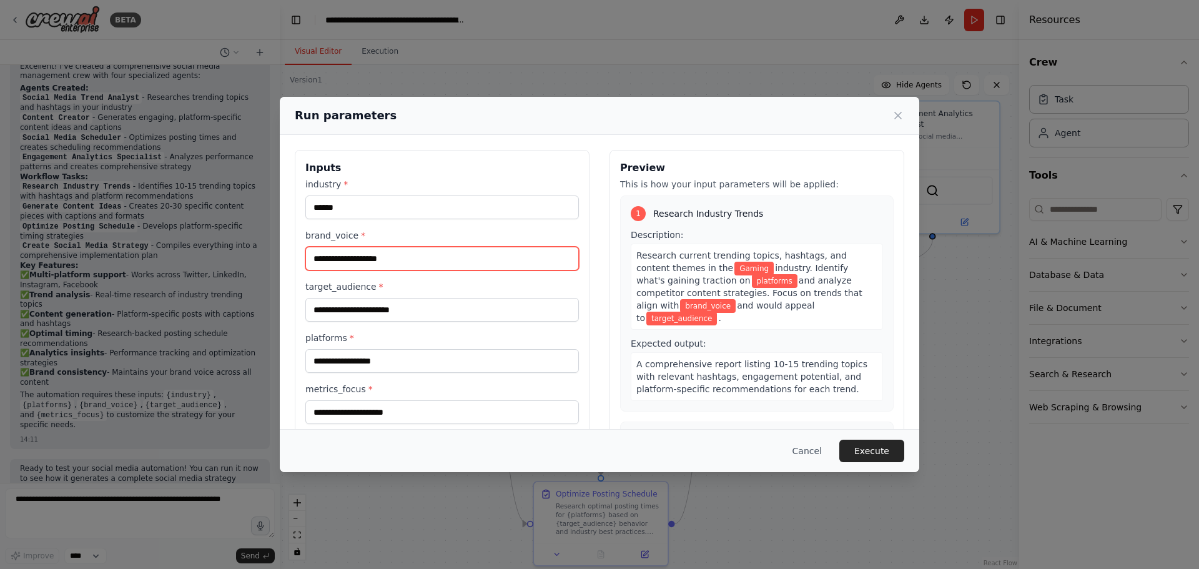
click at [369, 262] on input "brand_voice *" at bounding box center [441, 259] width 273 height 24
paste input "**********"
type input "**********"
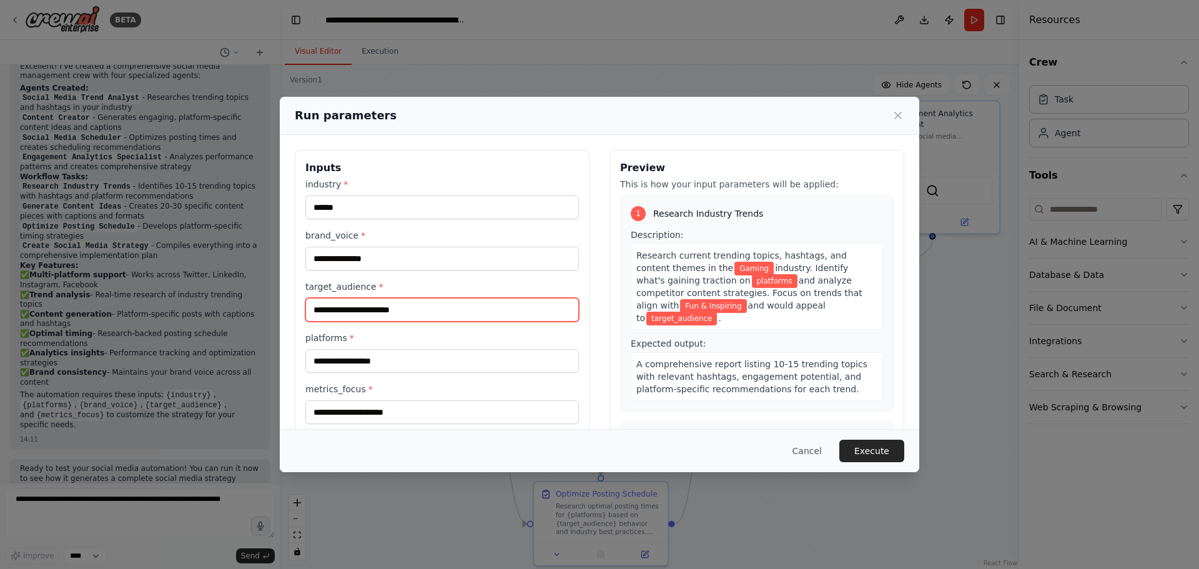
drag, startPoint x: 411, startPoint y: 305, endPoint x: 242, endPoint y: 321, distance: 170.6
click at [245, 321] on div "**********" at bounding box center [599, 284] width 1199 height 569
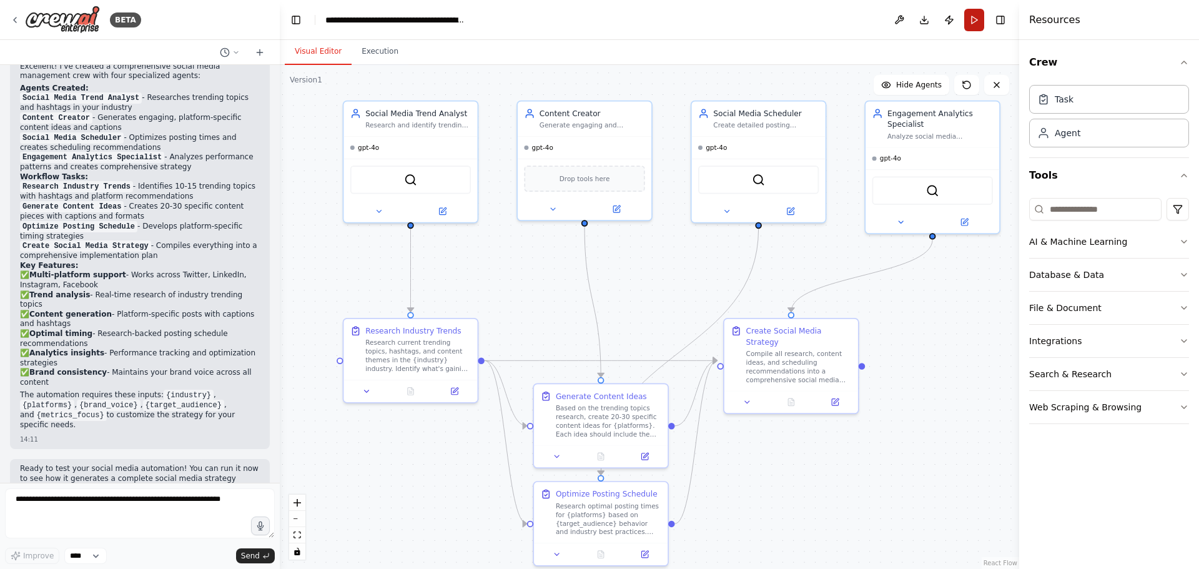
click at [980, 19] on button "Run" at bounding box center [974, 20] width 20 height 22
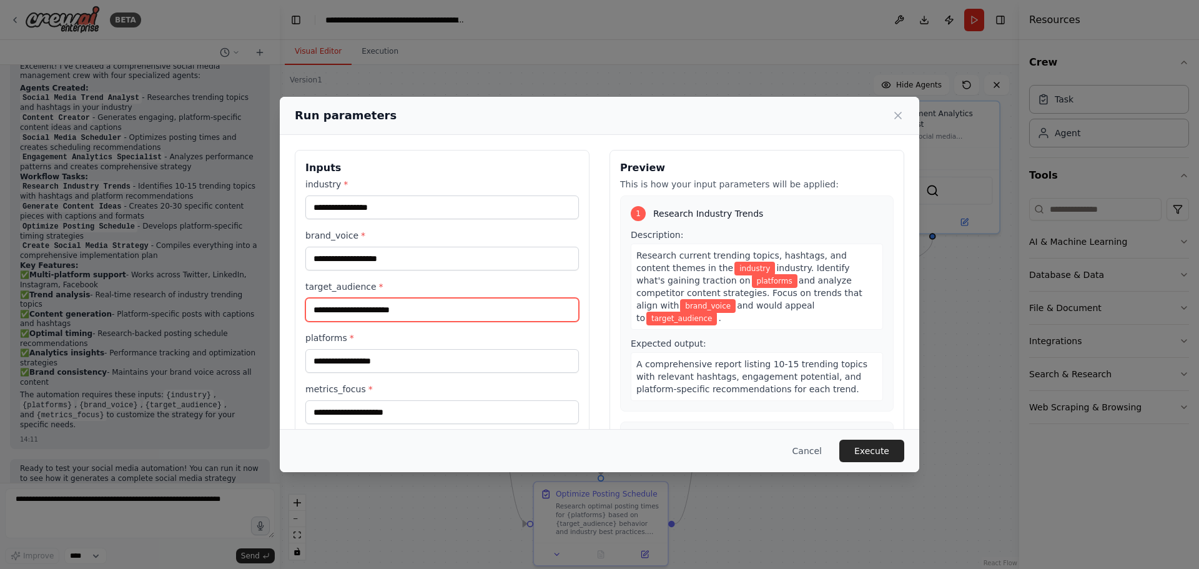
click at [351, 307] on input "target_audience *" at bounding box center [441, 310] width 273 height 24
paste input "**********"
type input "**********"
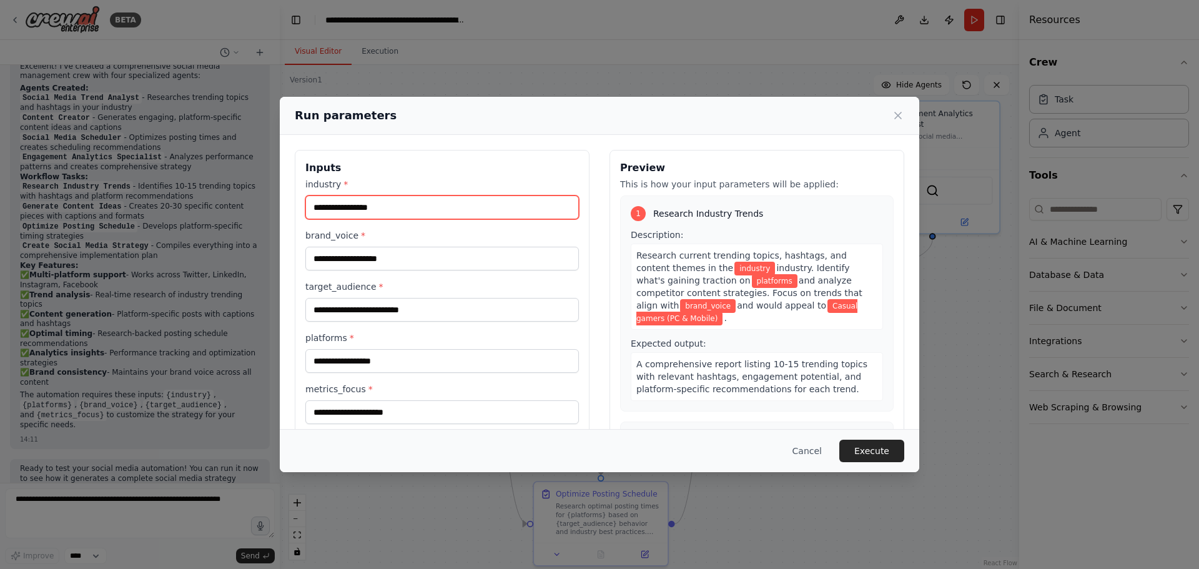
click at [374, 202] on input "industry *" at bounding box center [441, 207] width 273 height 24
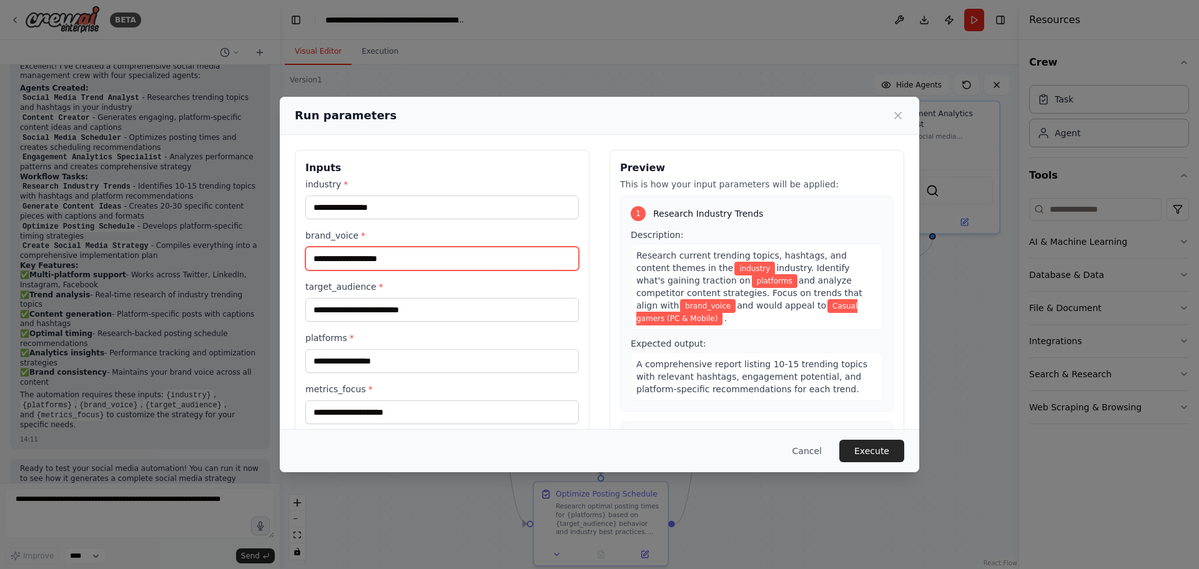
click at [355, 260] on input "brand_voice *" at bounding box center [441, 259] width 273 height 24
paste input "**********"
type input "**********"
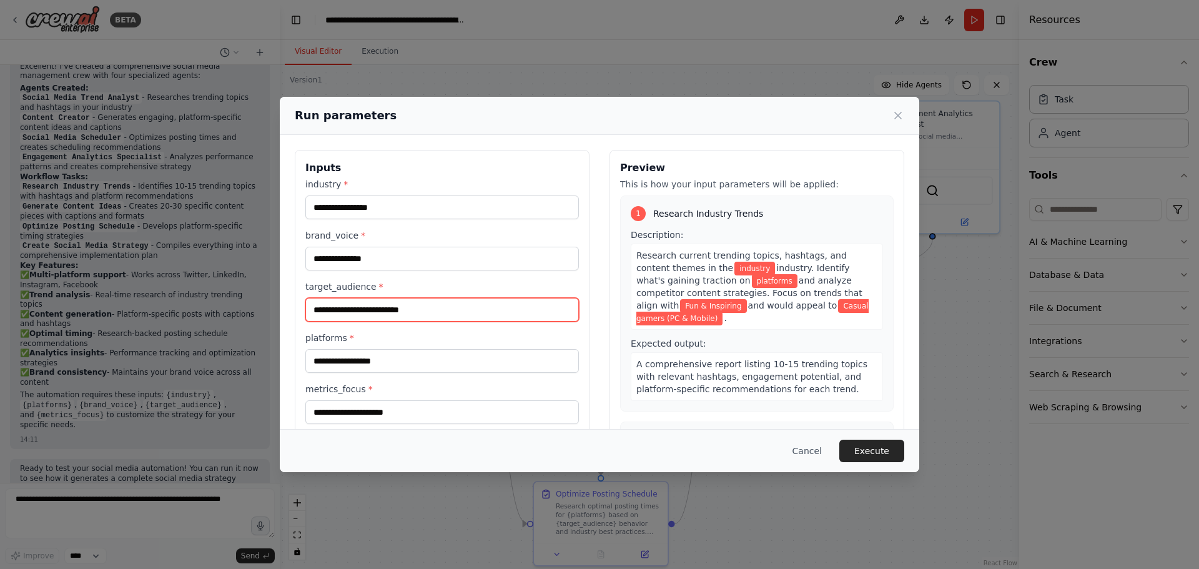
drag, startPoint x: 426, startPoint y: 312, endPoint x: 368, endPoint y: 307, distance: 57.6
click at [368, 307] on input "**********" at bounding box center [441, 310] width 273 height 24
type input "**********"
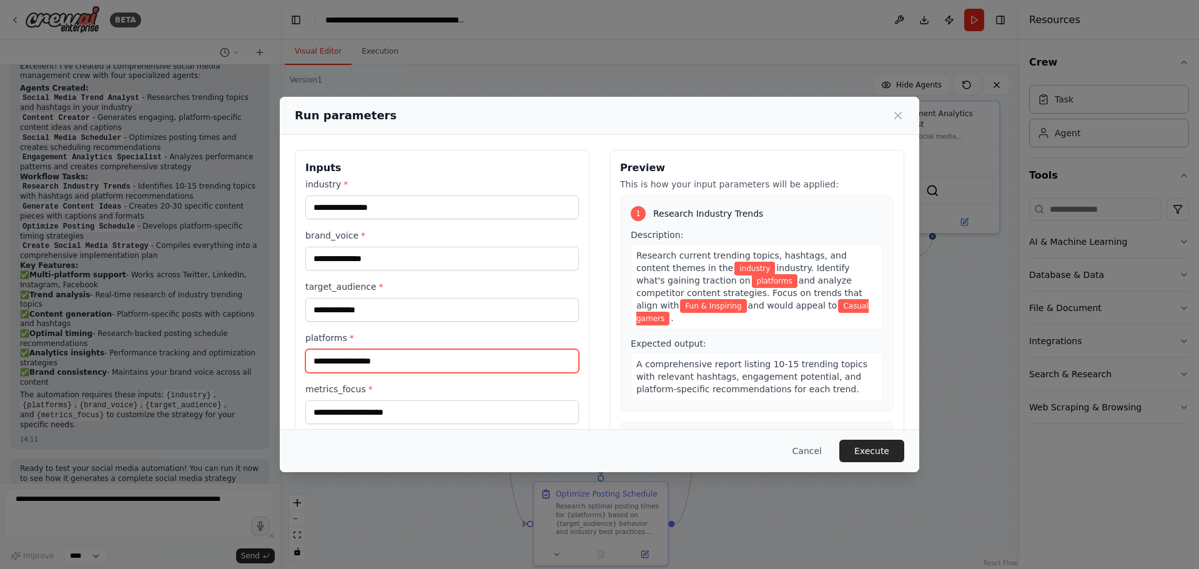
click at [391, 360] on input "platforms *" at bounding box center [441, 361] width 273 height 24
paste input "**********"
click at [320, 361] on input "**********" at bounding box center [441, 361] width 273 height 24
click at [406, 364] on input "**********" at bounding box center [441, 361] width 273 height 24
type input "**********"
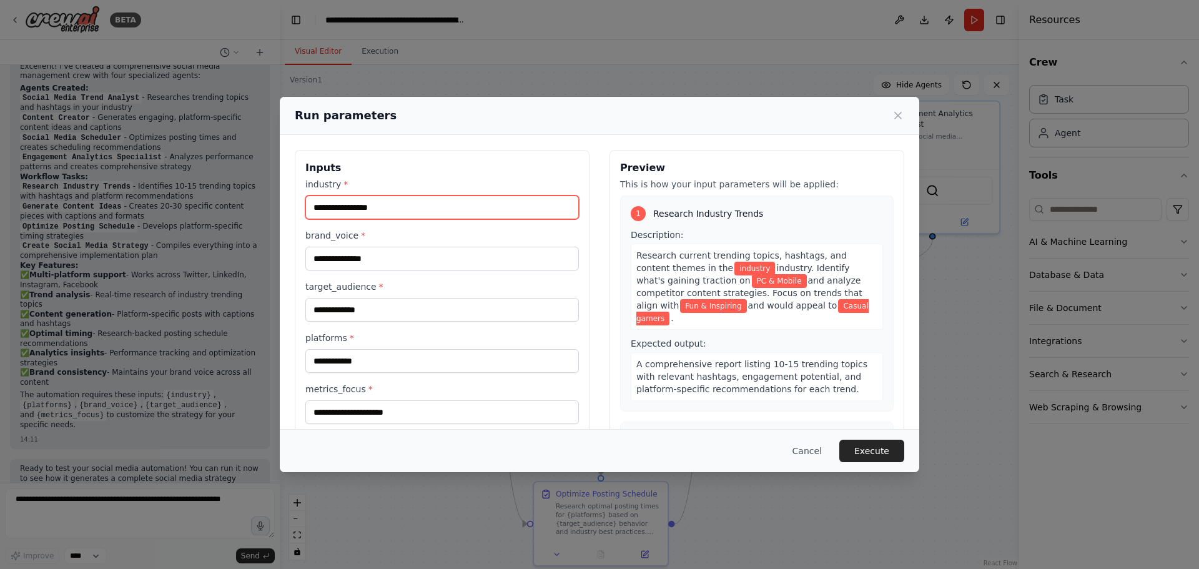
click at [377, 205] on input "industry *" at bounding box center [441, 207] width 273 height 24
type input "******"
drag, startPoint x: 505, startPoint y: 228, endPoint x: 515, endPoint y: 227, distance: 10.0
click at [505, 227] on div "**********" at bounding box center [441, 301] width 273 height 246
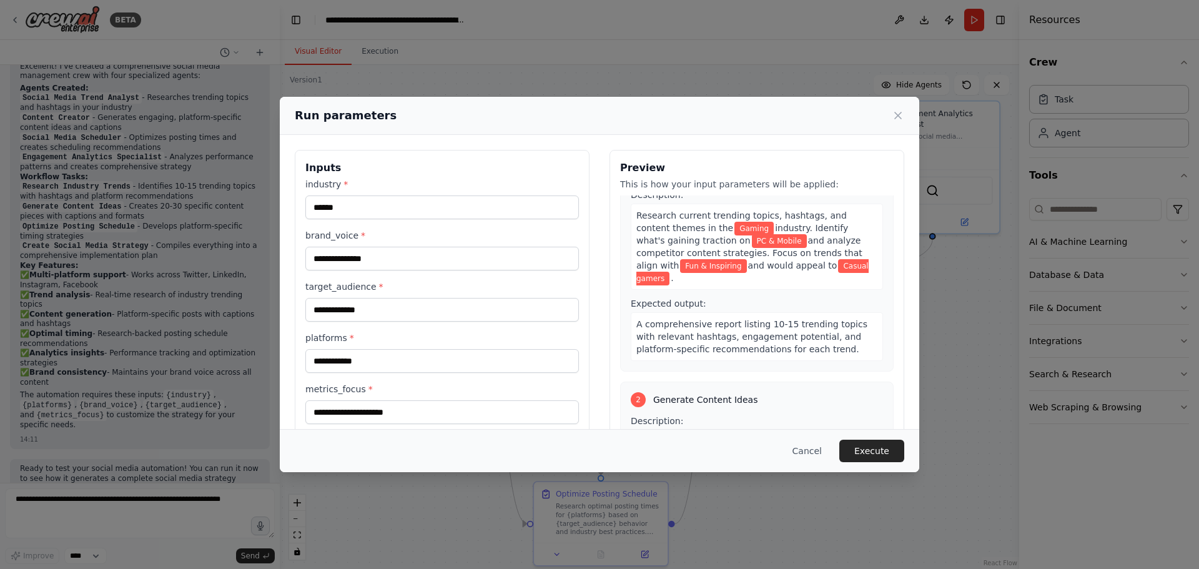
scroll to position [62, 0]
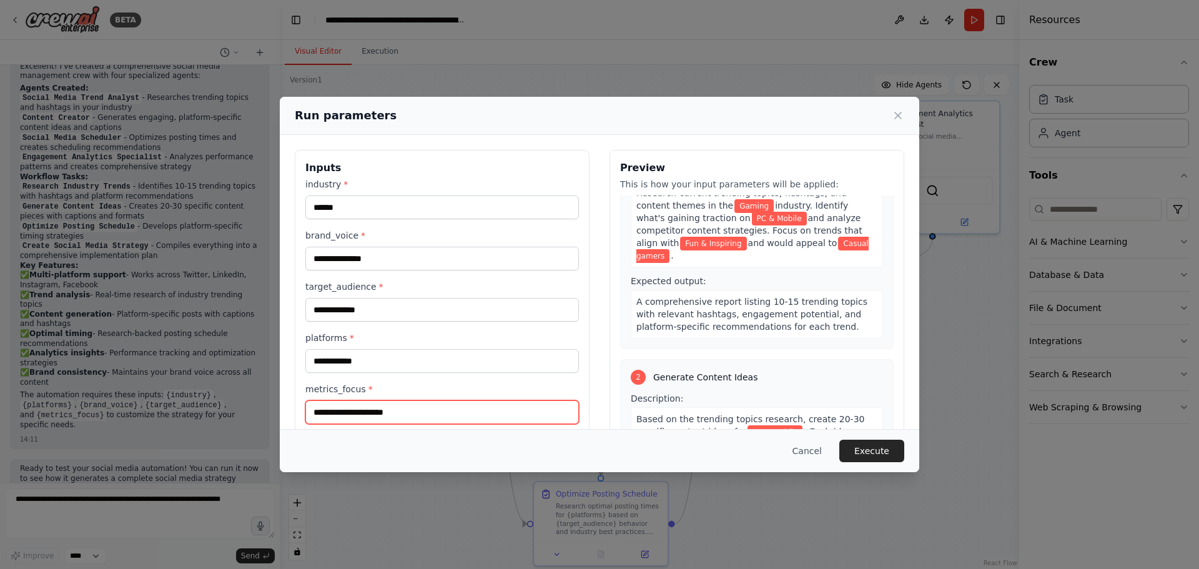
click at [412, 416] on input "metrics_focus *" at bounding box center [441, 412] width 273 height 24
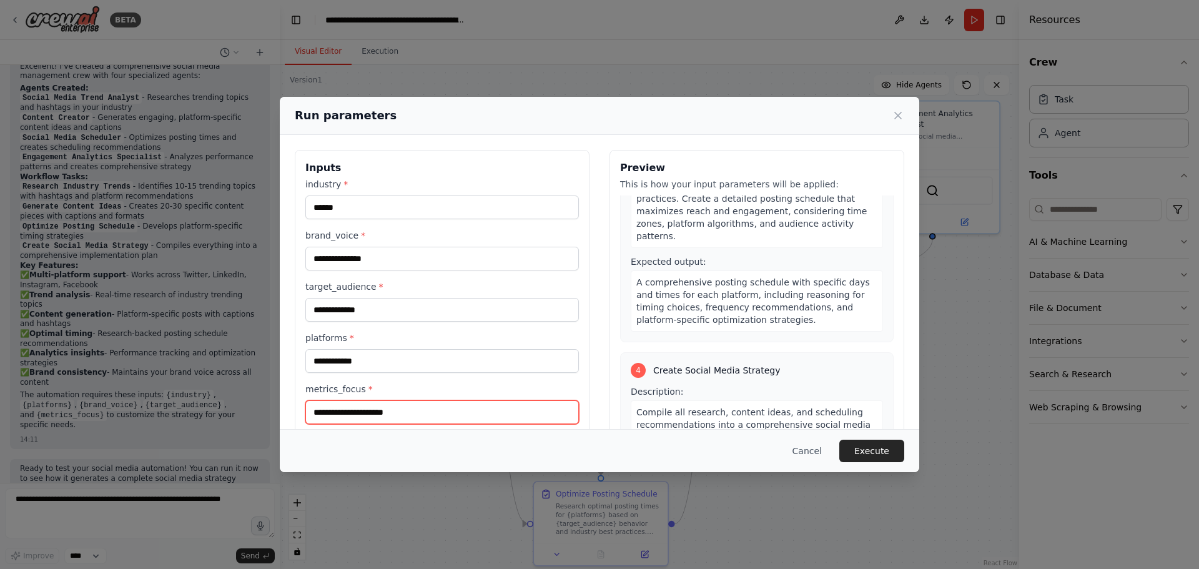
scroll to position [624, 0]
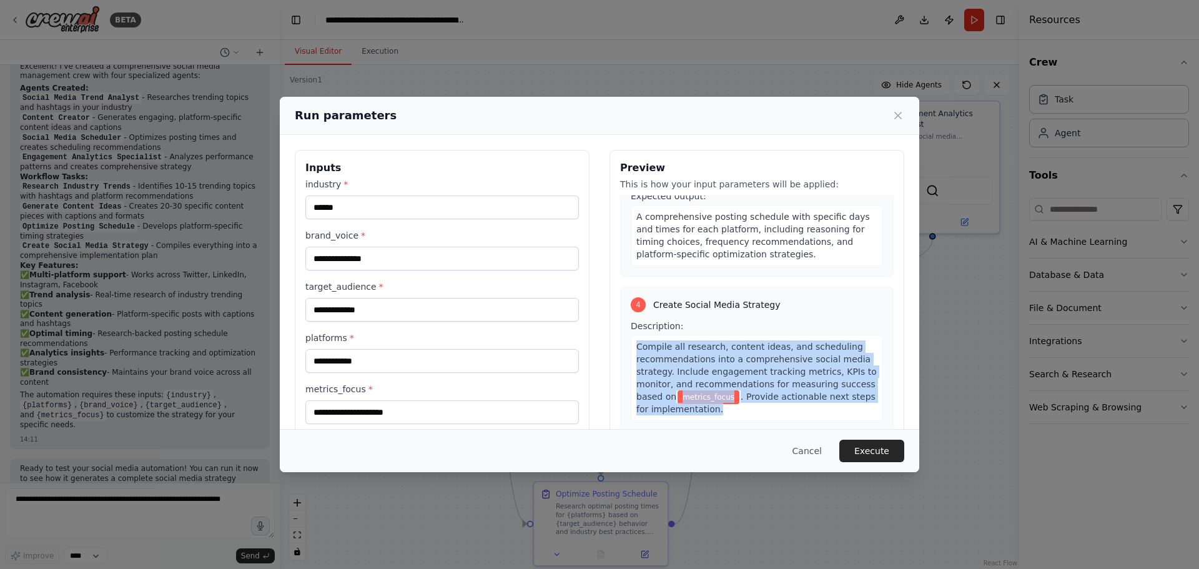
drag, startPoint x: 633, startPoint y: 310, endPoint x: 697, endPoint y: 370, distance: 87.4
click at [697, 370] on div "Compile all research, content ideas, and scheduling recommendations into a comp…" at bounding box center [757, 378] width 252 height 86
copy div "Compile all research, content ideas, and scheduling recommendations into a comp…"
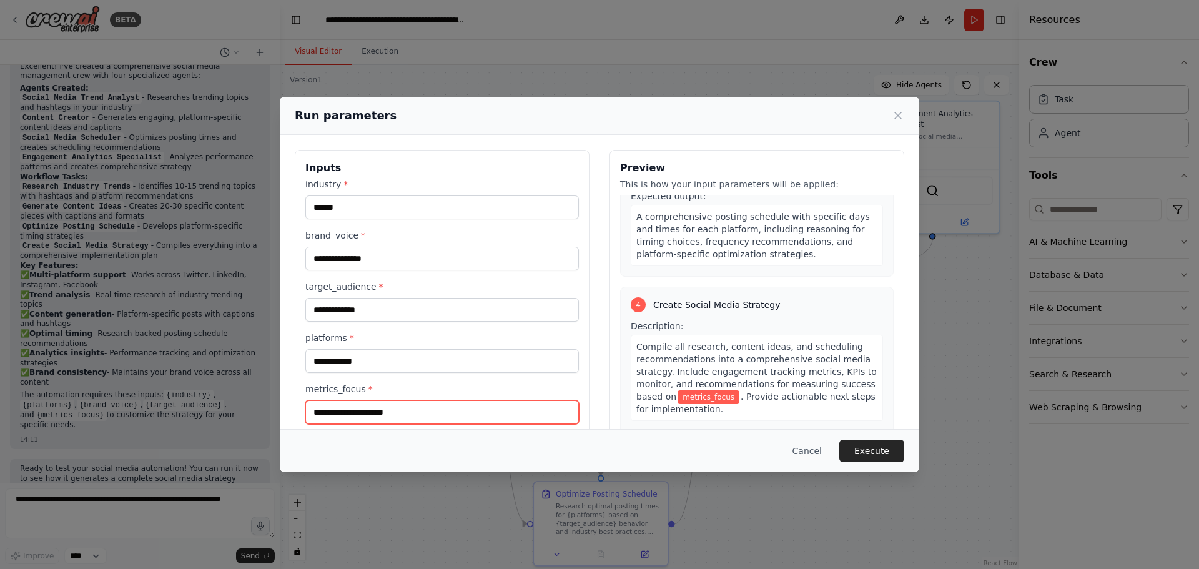
click at [404, 416] on input "metrics_focus *" at bounding box center [441, 412] width 273 height 24
paste input "**********"
type input "**********"
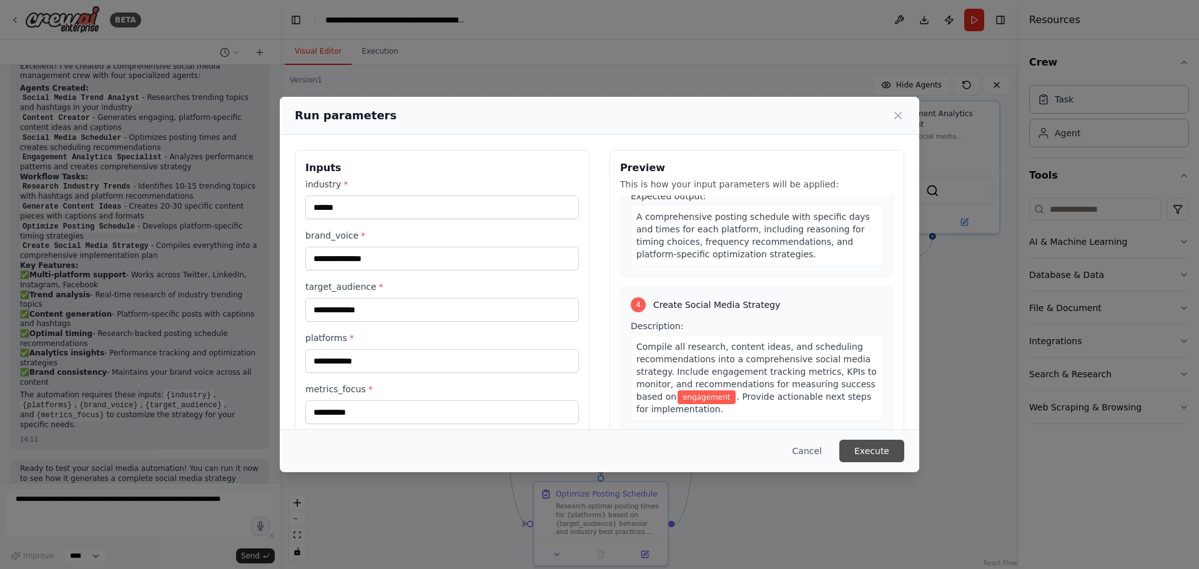
click at [880, 449] on button "Execute" at bounding box center [871, 450] width 65 height 22
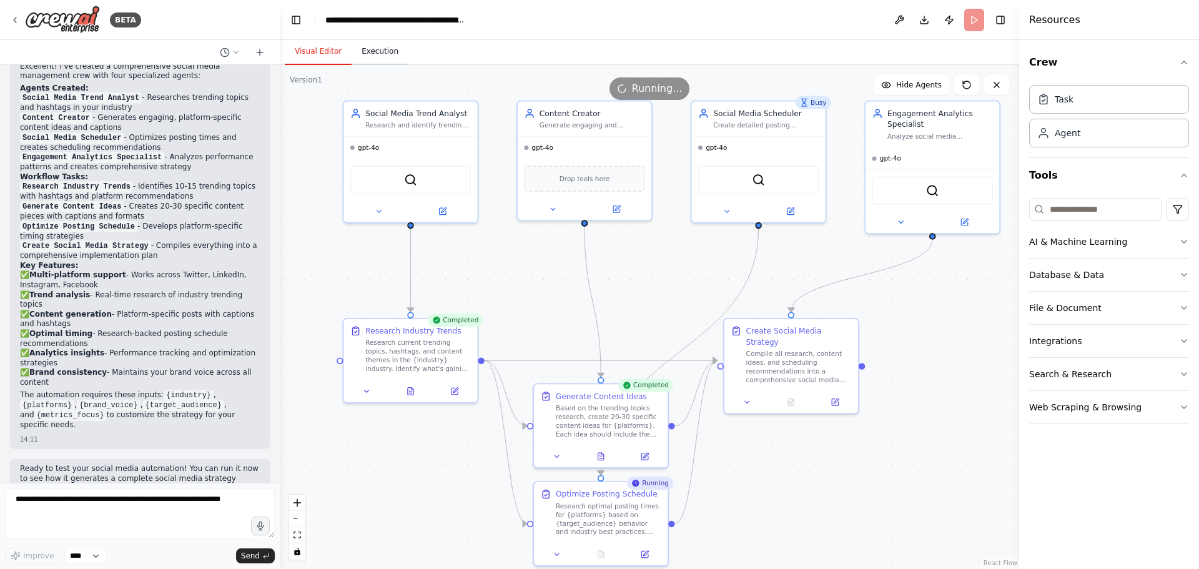
click at [371, 55] on button "Execution" at bounding box center [379, 52] width 57 height 26
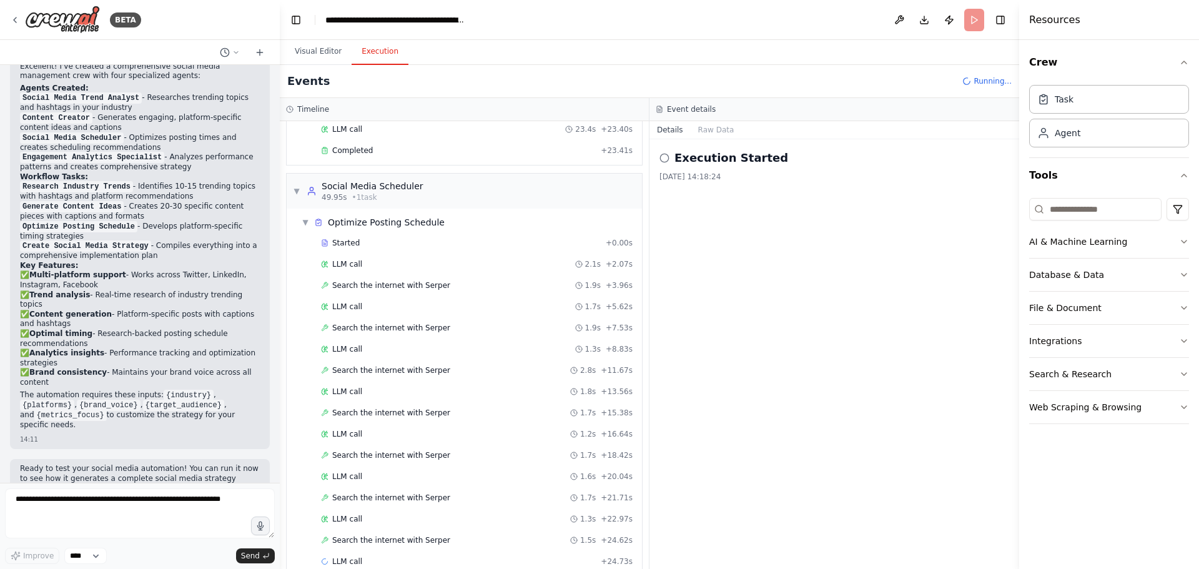
scroll to position [288, 0]
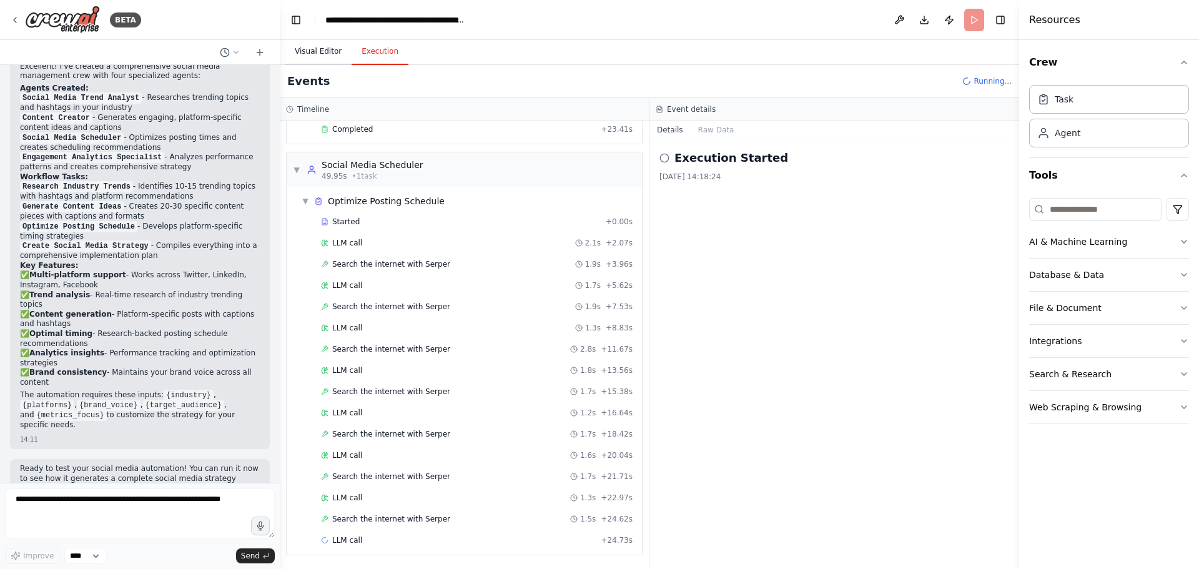
click at [325, 50] on button "Visual Editor" at bounding box center [318, 52] width 67 height 26
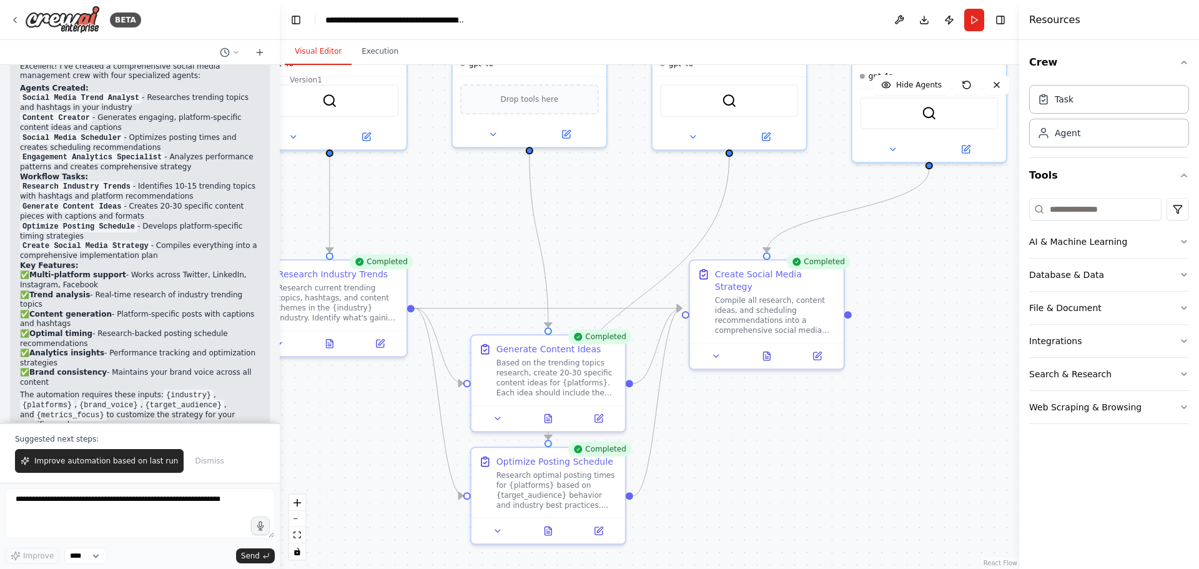
drag, startPoint x: 800, startPoint y: 436, endPoint x: 818, endPoint y: 421, distance: 23.9
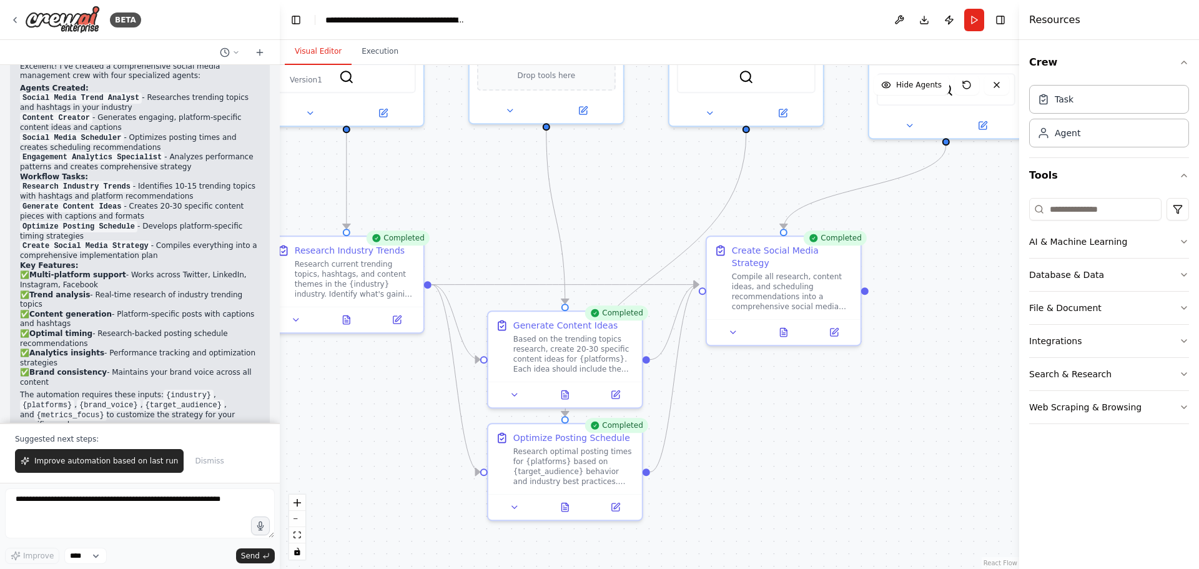
drag, startPoint x: 818, startPoint y: 421, endPoint x: 773, endPoint y: 396, distance: 51.4
click at [774, 397] on div ".deletable-edge-delete-btn { width: 20px; height: 20px; border: 0px solid #ffff…" at bounding box center [649, 317] width 739 height 504
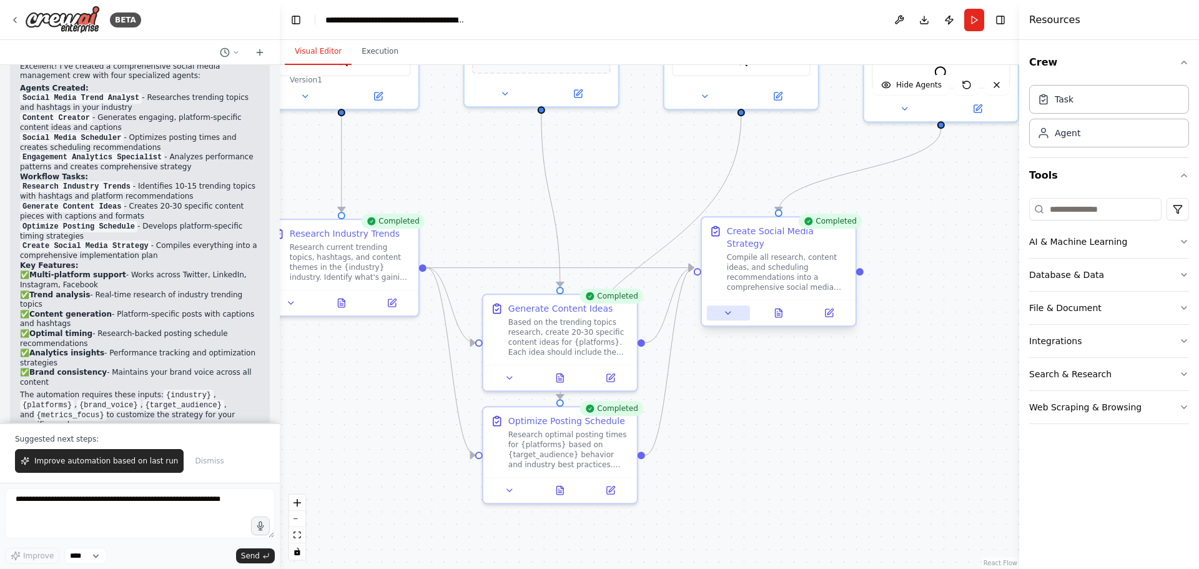
click at [733, 308] on icon at bounding box center [728, 313] width 10 height 10
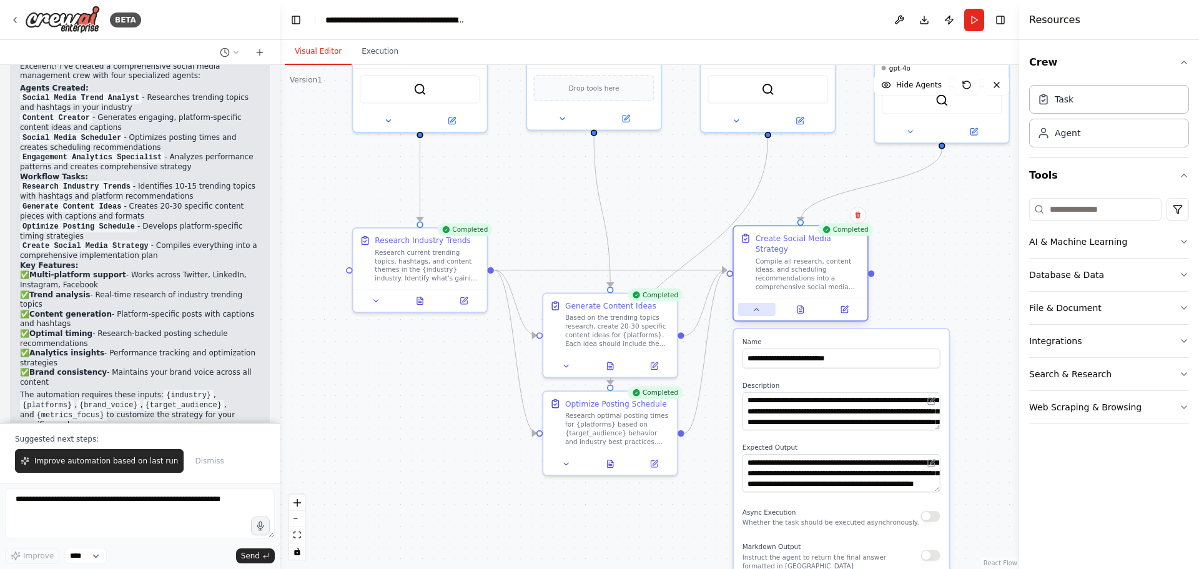
click at [755, 305] on div at bounding box center [801, 309] width 134 height 22
click at [755, 305] on icon at bounding box center [756, 309] width 9 height 9
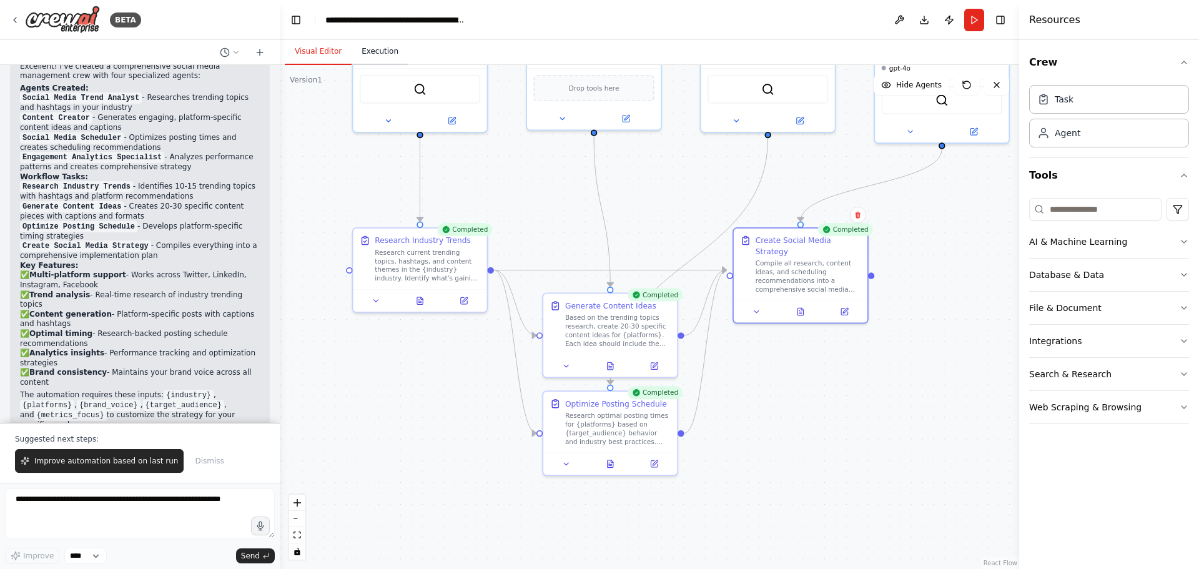
click at [366, 46] on button "Execution" at bounding box center [379, 52] width 57 height 26
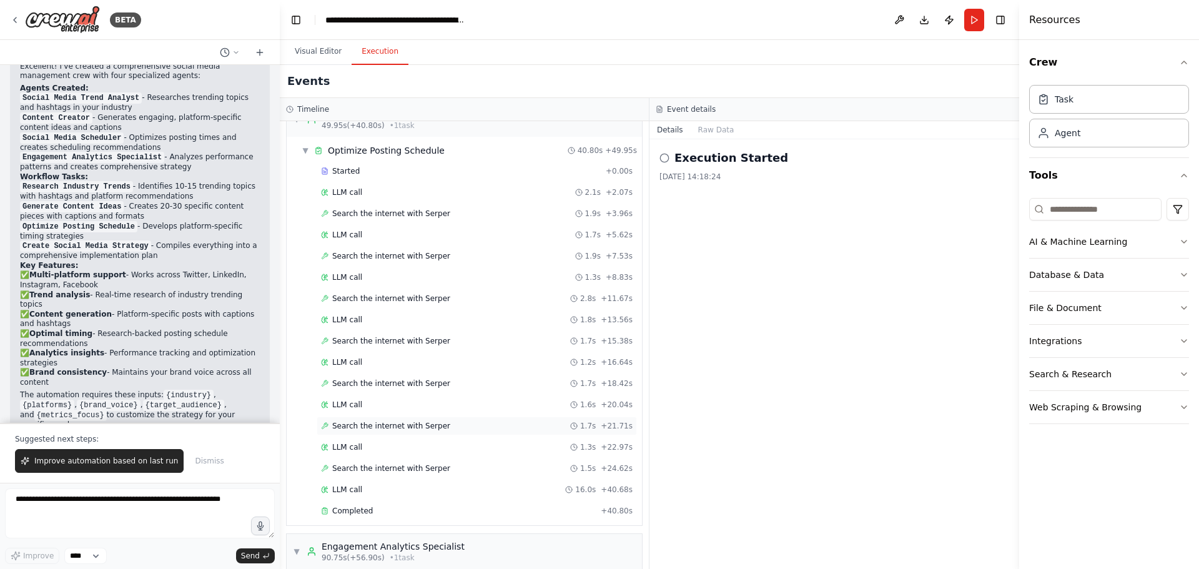
scroll to position [444, 0]
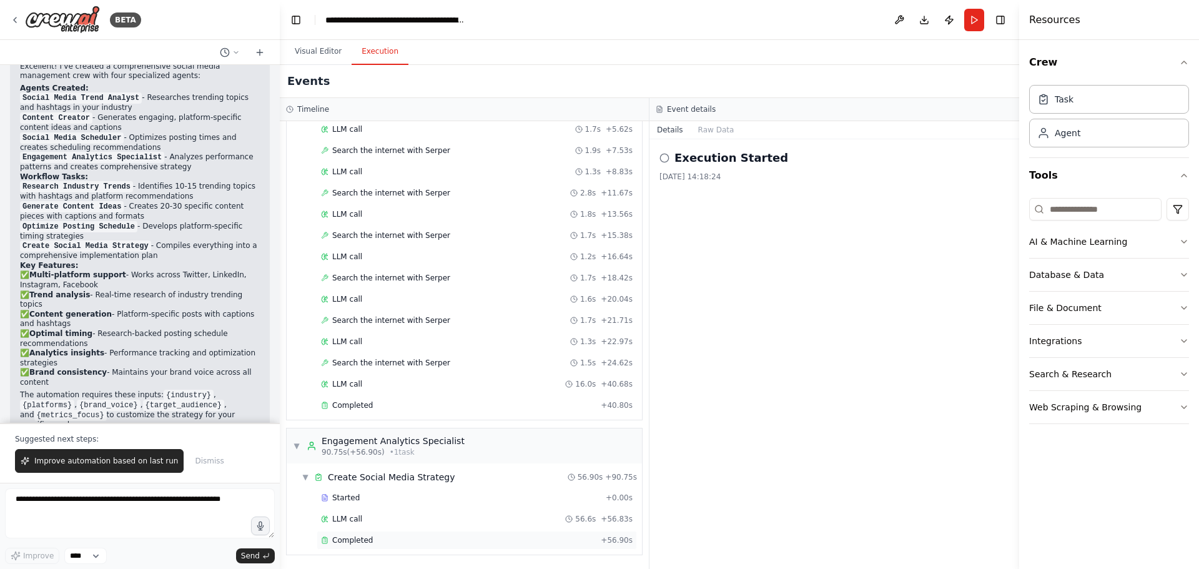
click at [361, 541] on span "Completed" at bounding box center [352, 540] width 41 height 10
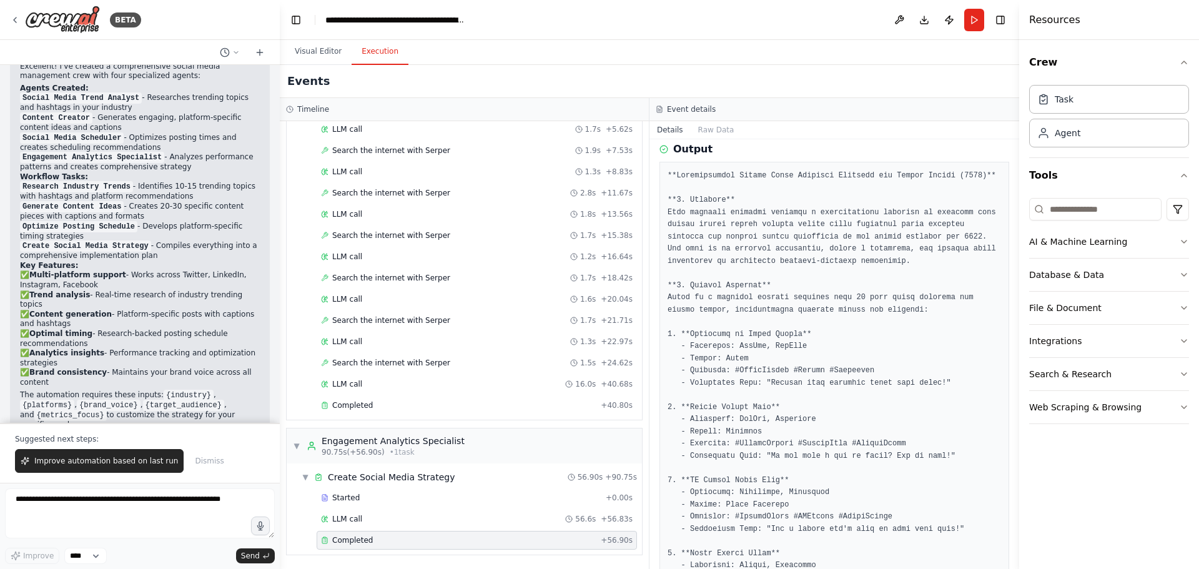
scroll to position [0, 0]
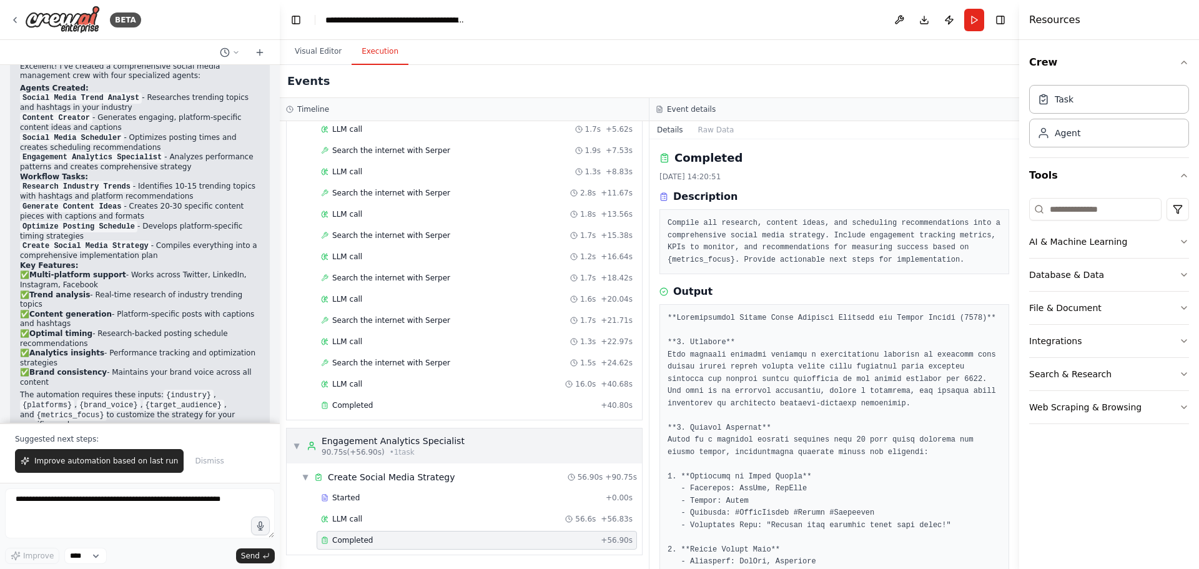
click at [295, 444] on span "▼" at bounding box center [296, 446] width 7 height 10
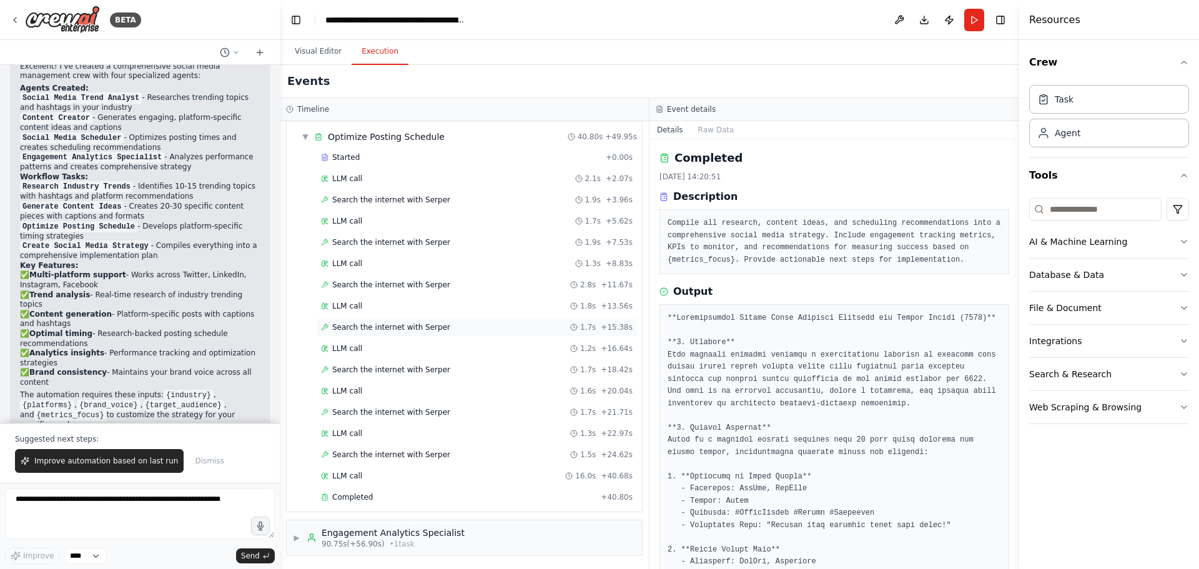
scroll to position [353, 0]
click at [358, 500] on span "Completed" at bounding box center [352, 496] width 41 height 10
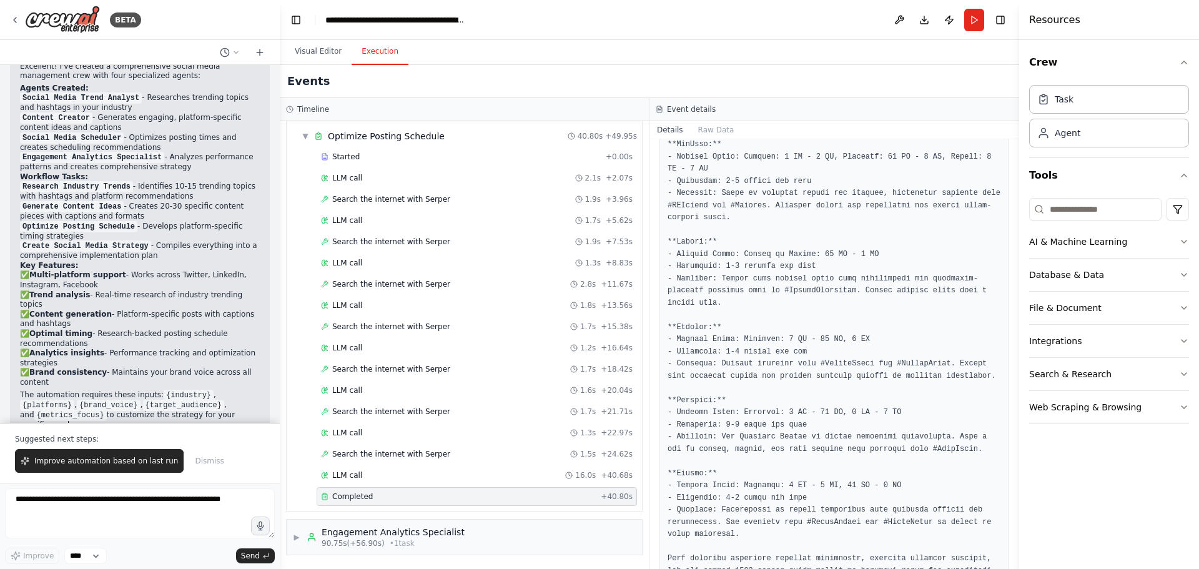
scroll to position [405, 0]
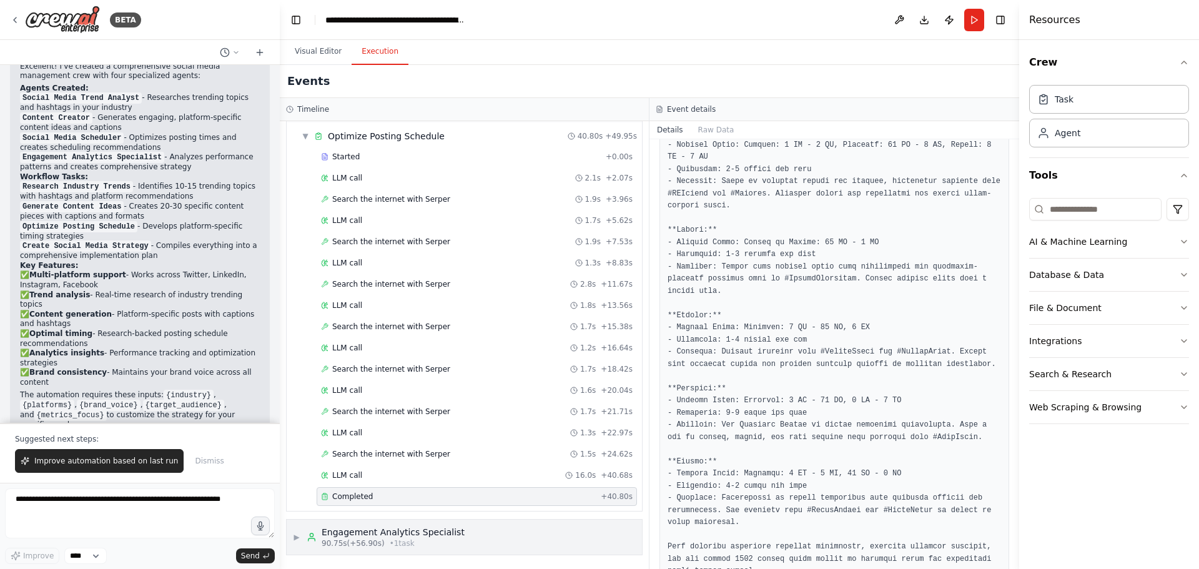
click at [487, 537] on div "▶ Engagement Analytics Specialist 90.75s (+56.90s) • 1 task" at bounding box center [464, 536] width 355 height 35
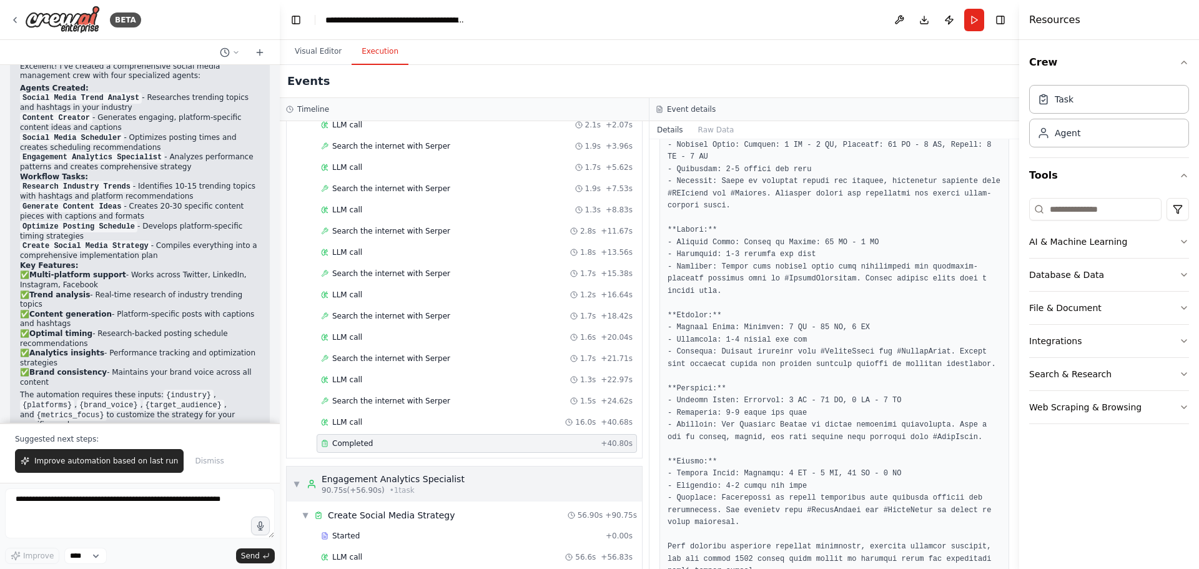
scroll to position [444, 0]
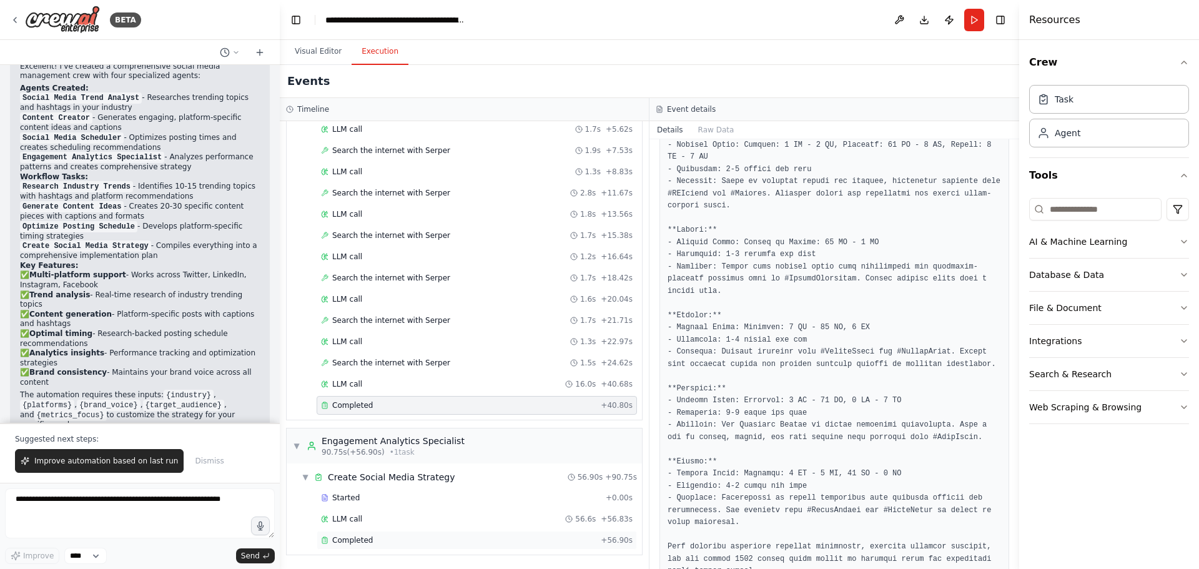
click at [355, 539] on span "Completed" at bounding box center [352, 540] width 41 height 10
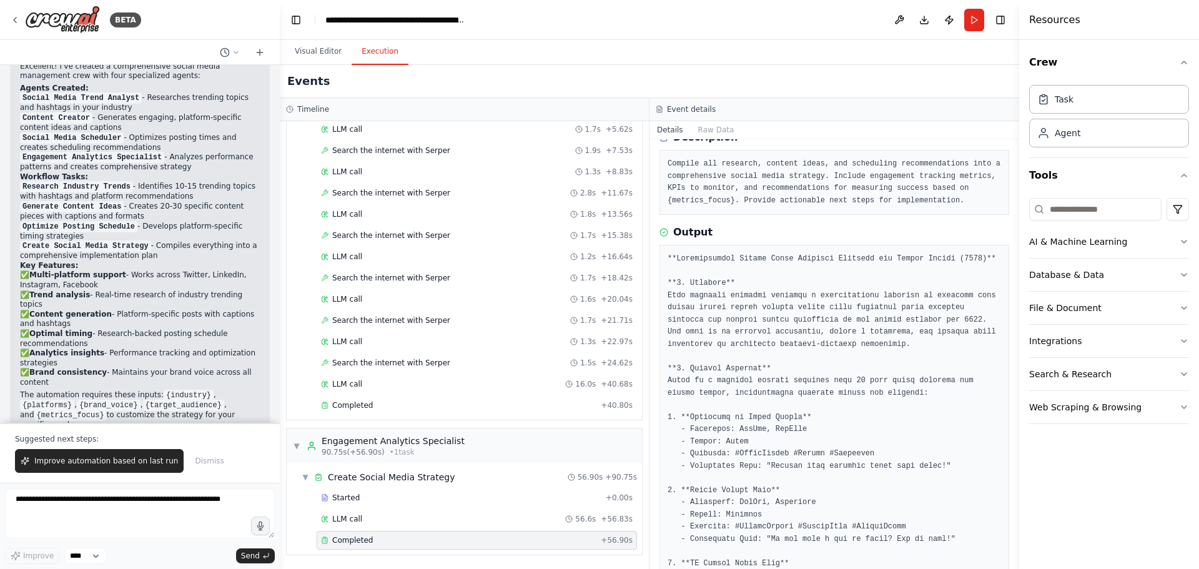
scroll to position [0, 0]
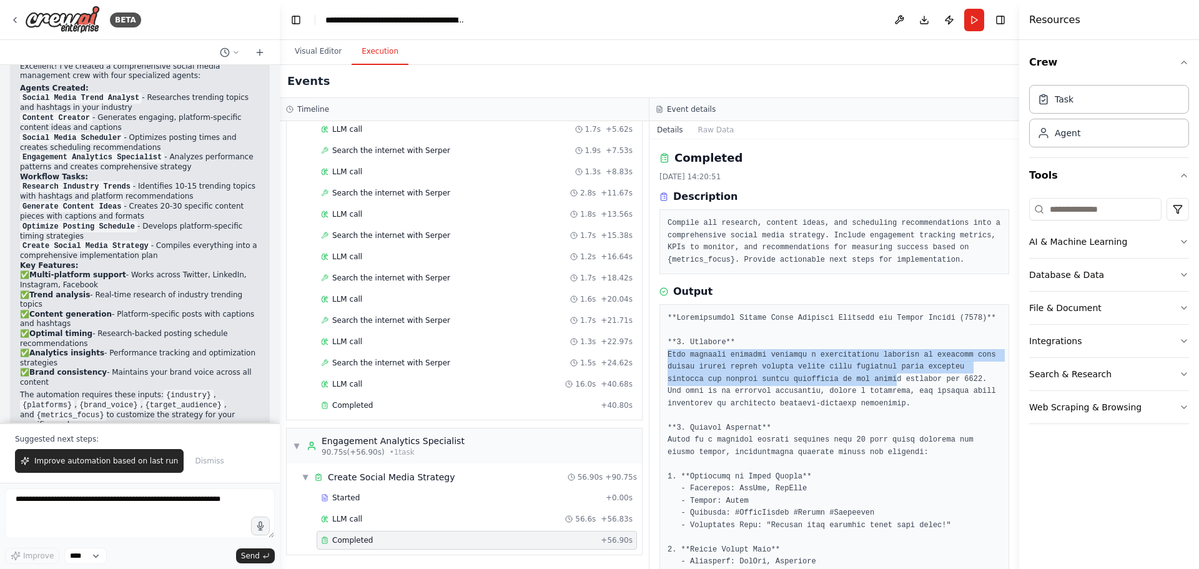
drag, startPoint x: 659, startPoint y: 353, endPoint x: 839, endPoint y: 393, distance: 184.2
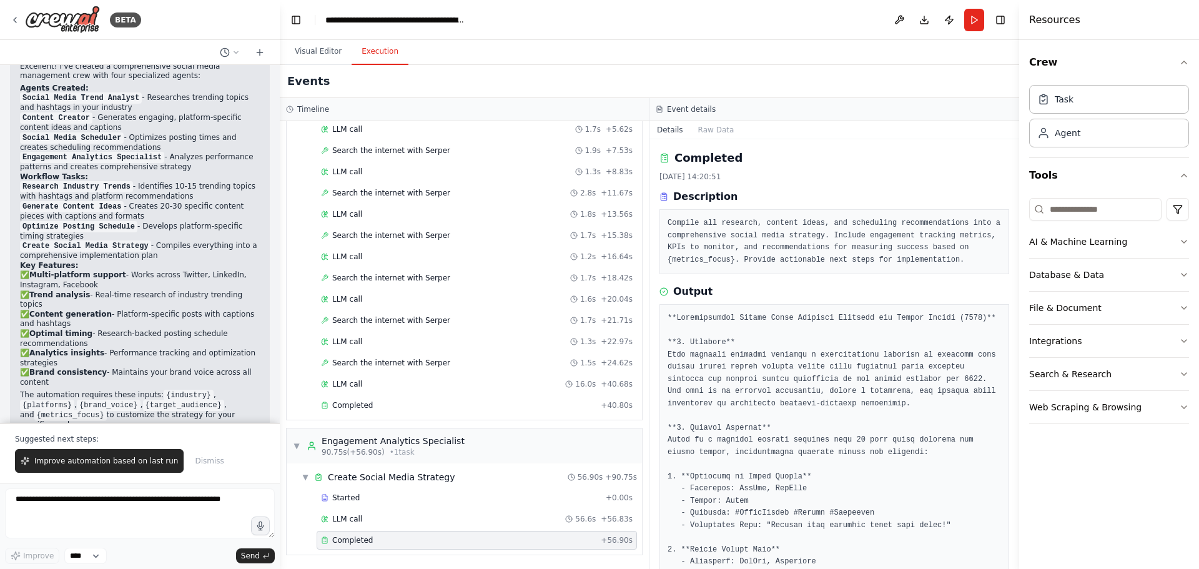
drag, startPoint x: 715, startPoint y: 321, endPoint x: 943, endPoint y: 328, distance: 228.0
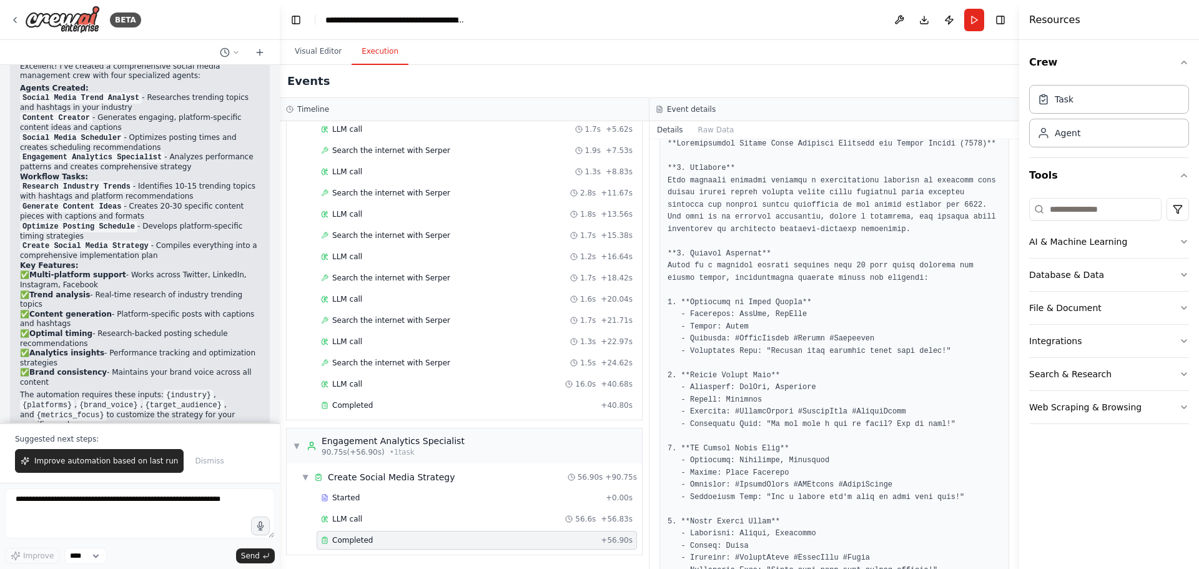
scroll to position [250, 0]
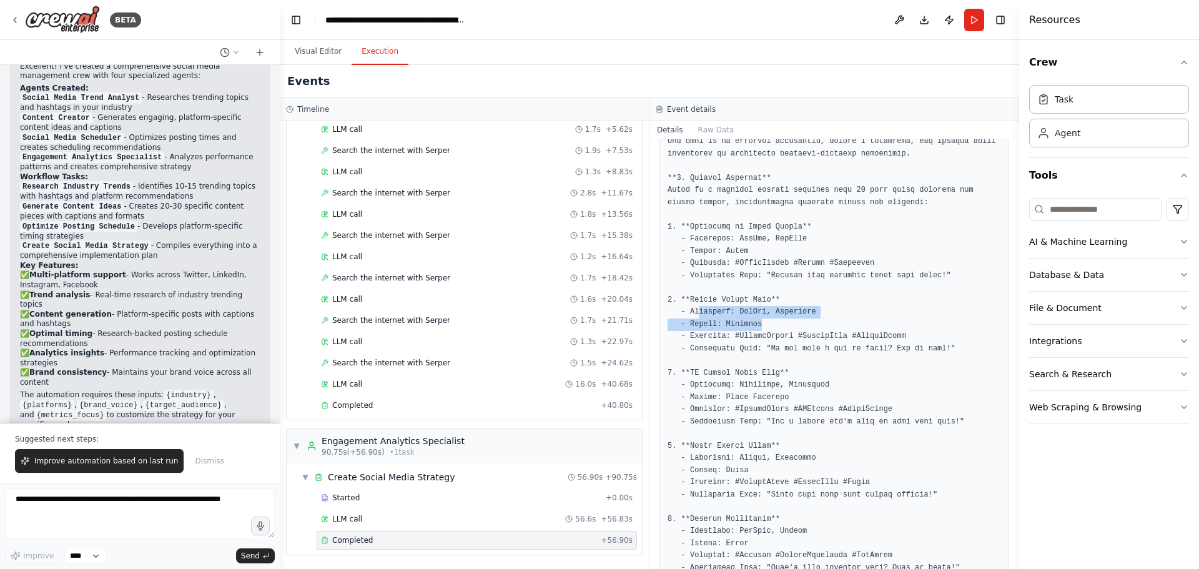
drag, startPoint x: 699, startPoint y: 313, endPoint x: 754, endPoint y: 324, distance: 56.6
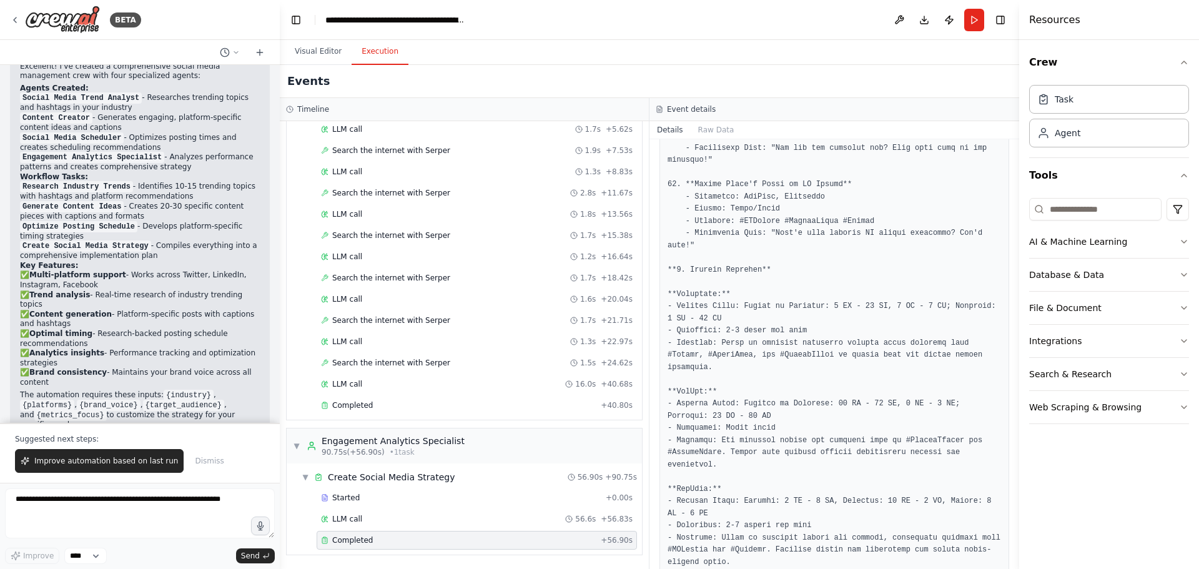
scroll to position [1498, 0]
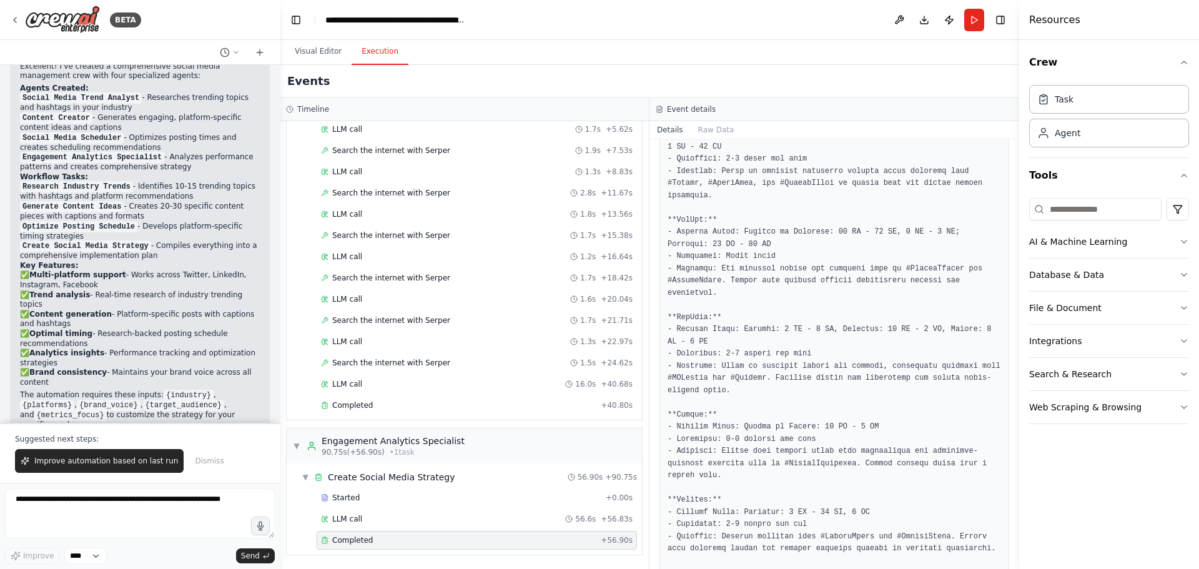
drag, startPoint x: 1014, startPoint y: 404, endPoint x: 1004, endPoint y: 397, distance: 12.1
click at [1004, 396] on div "BETA Create a crew that schedules and publishes social media content across mul…" at bounding box center [599, 284] width 1199 height 569
drag, startPoint x: 1014, startPoint y: 399, endPoint x: 1003, endPoint y: 373, distance: 28.8
click at [1009, 368] on div "BETA Create a crew that schedules and publishes social media content across mul…" at bounding box center [599, 284] width 1199 height 569
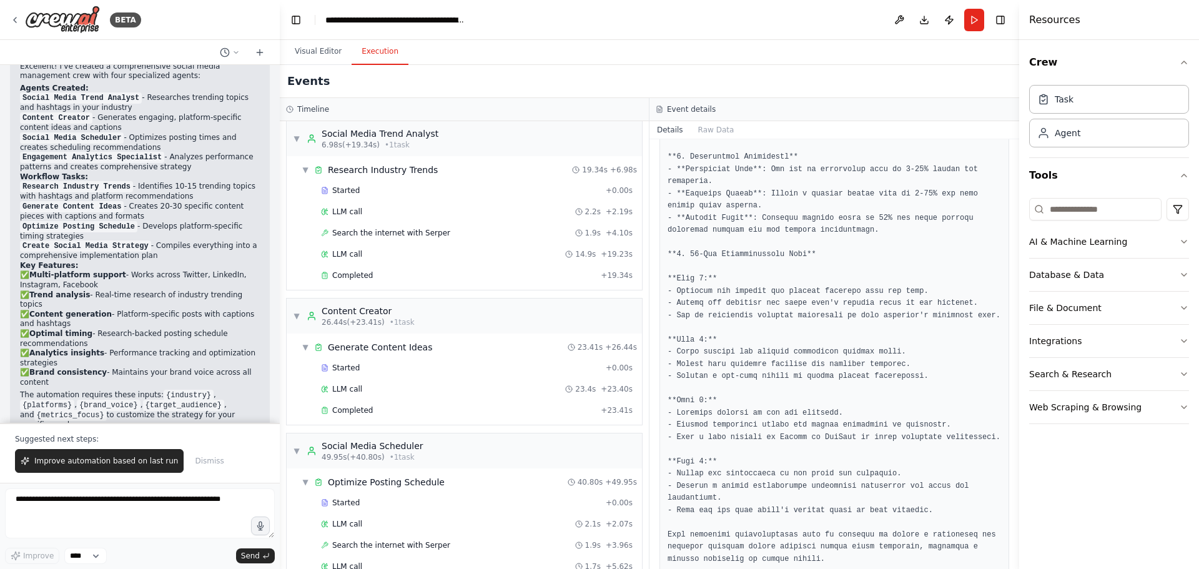
scroll to position [0, 0]
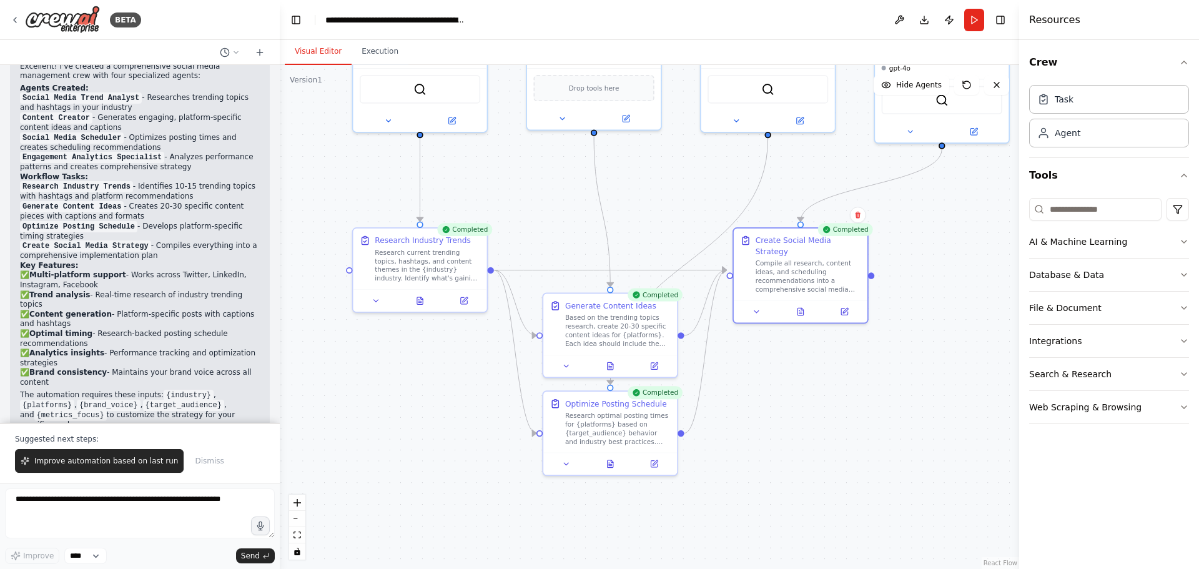
click at [309, 51] on button "Visual Editor" at bounding box center [318, 52] width 67 height 26
click at [238, 54] on icon at bounding box center [235, 52] width 7 height 7
click at [170, 49] on div at bounding box center [140, 284] width 280 height 569
drag, startPoint x: 523, startPoint y: 183, endPoint x: 508, endPoint y: 187, distance: 15.4
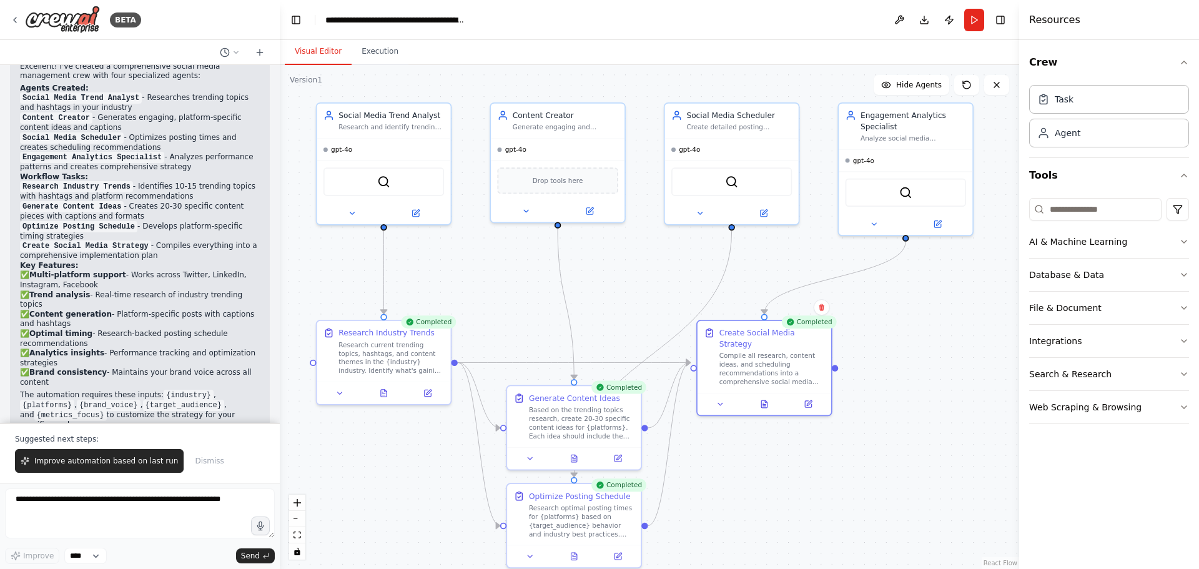
drag, startPoint x: 508, startPoint y: 187, endPoint x: 444, endPoint y: 258, distance: 95.1
click at [444, 258] on div ".deletable-edge-delete-btn { width: 20px; height: 20px; border: 0px solid #ffff…" at bounding box center [649, 317] width 739 height 504
click at [12, 18] on icon at bounding box center [15, 20] width 10 height 10
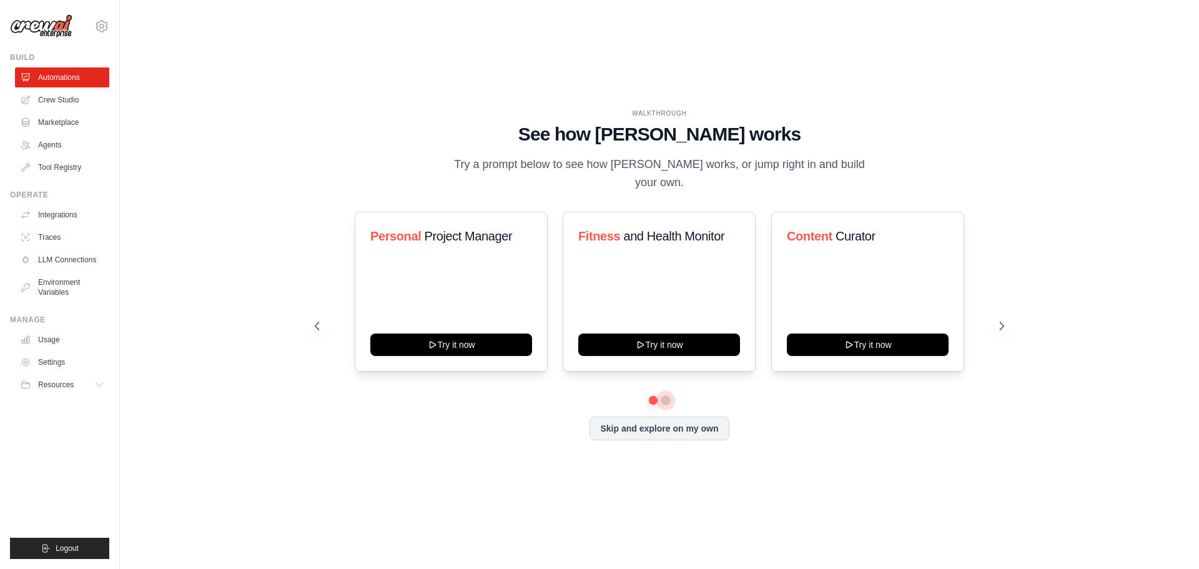
click at [667, 395] on button at bounding box center [665, 400] width 10 height 10
drag, startPoint x: 581, startPoint y: 228, endPoint x: 671, endPoint y: 254, distance: 94.2
click at [648, 247] on h3 "Automate social media posting" at bounding box center [659, 244] width 162 height 35
click at [689, 258] on div "Automate social media posting" at bounding box center [659, 249] width 162 height 45
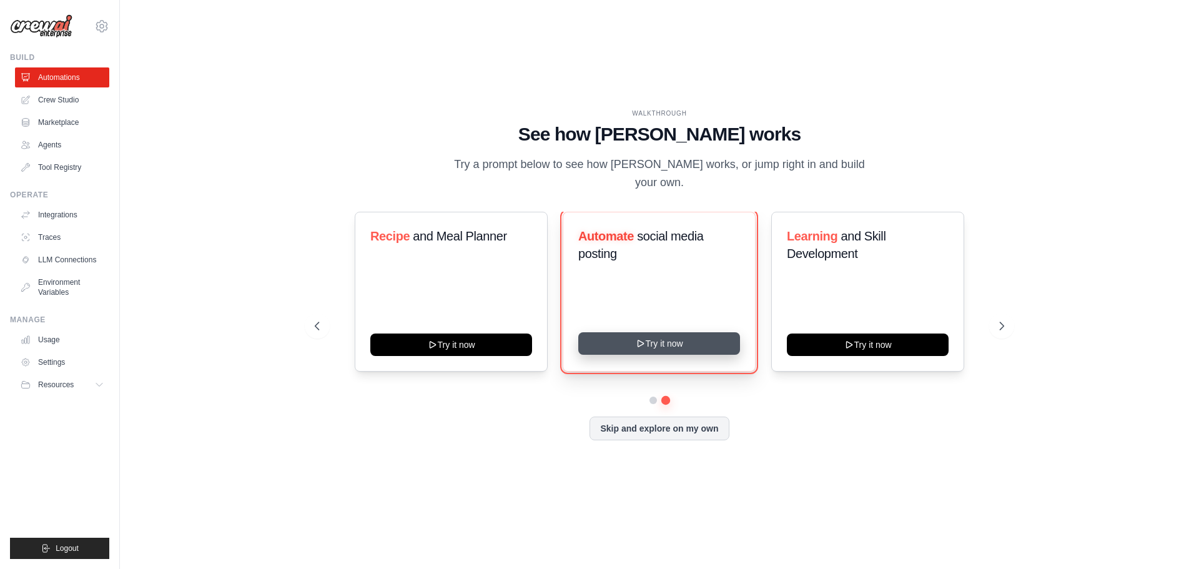
click at [661, 333] on button "Try it now" at bounding box center [659, 343] width 162 height 22
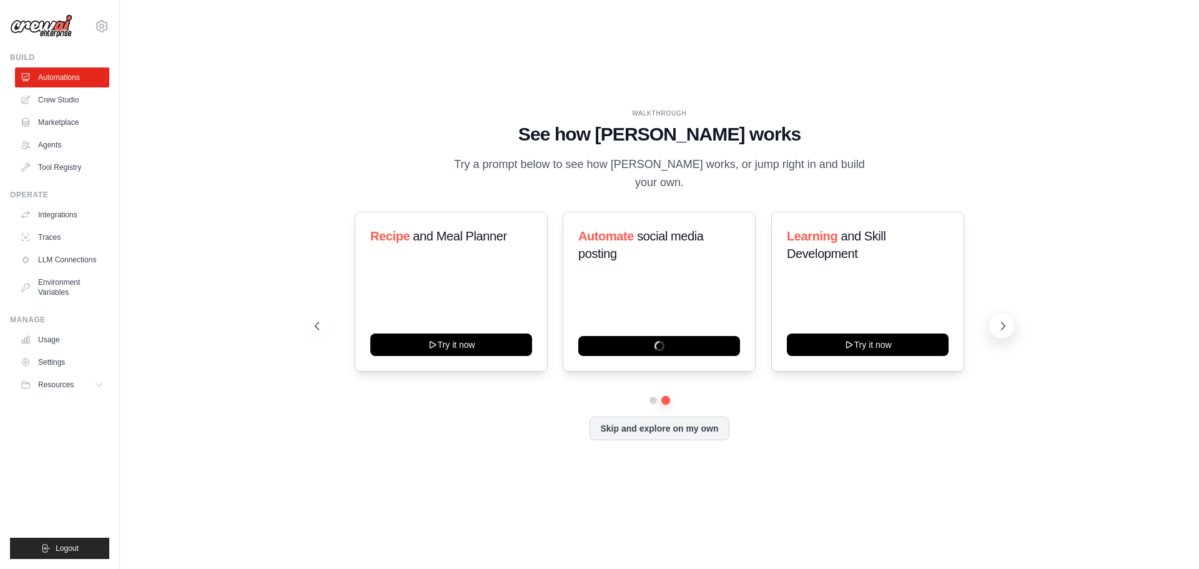
click at [998, 320] on icon at bounding box center [1002, 326] width 12 height 12
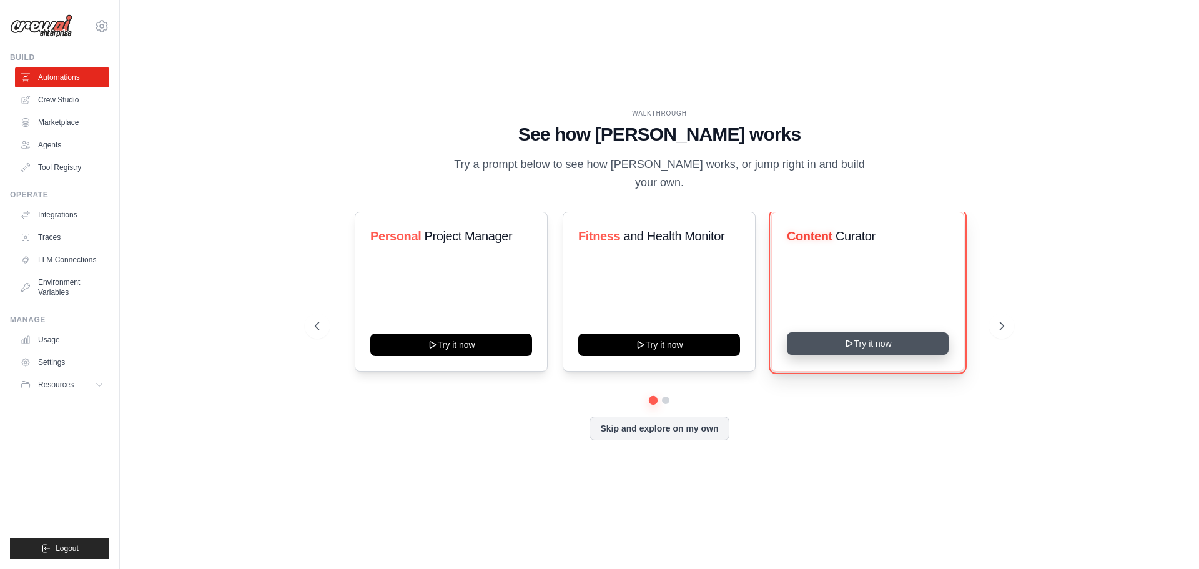
click at [888, 336] on button "Try it now" at bounding box center [868, 343] width 162 height 22
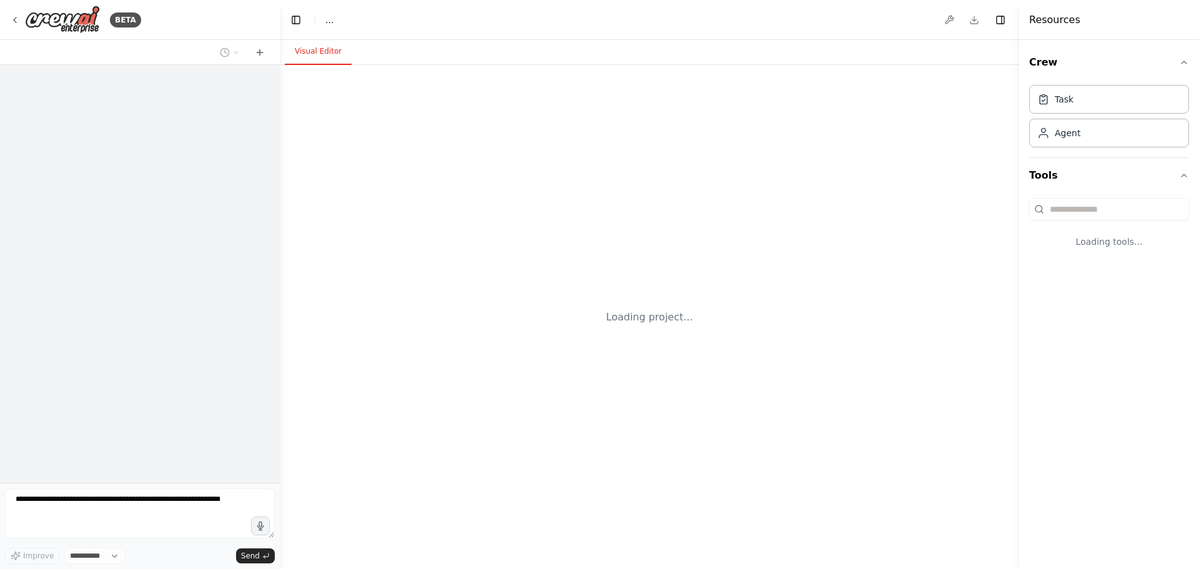
select select "****"
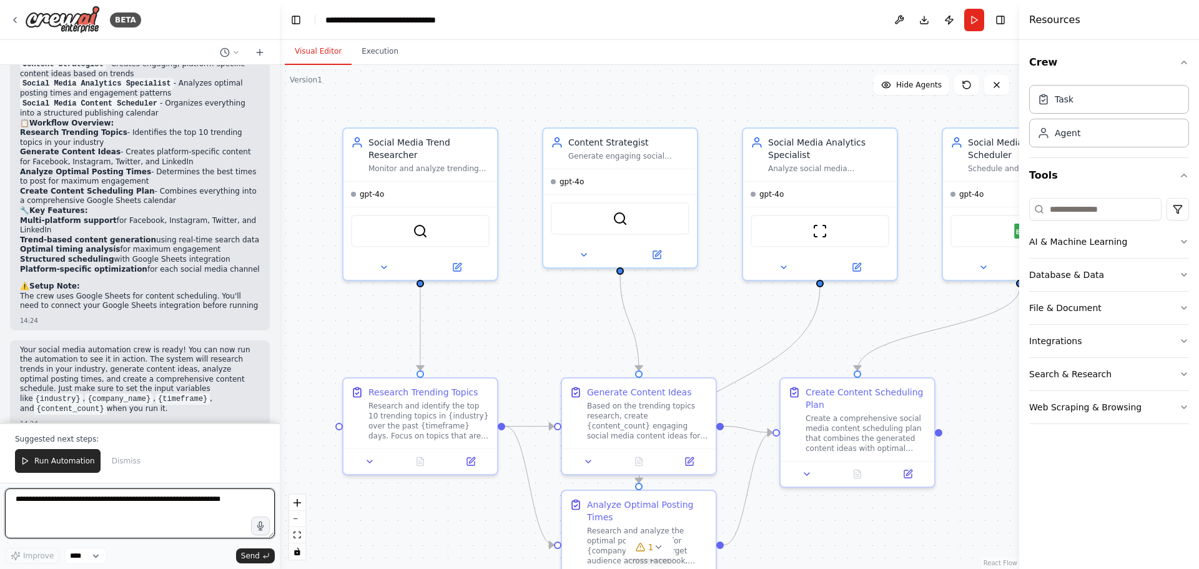
scroll to position [1253, 0]
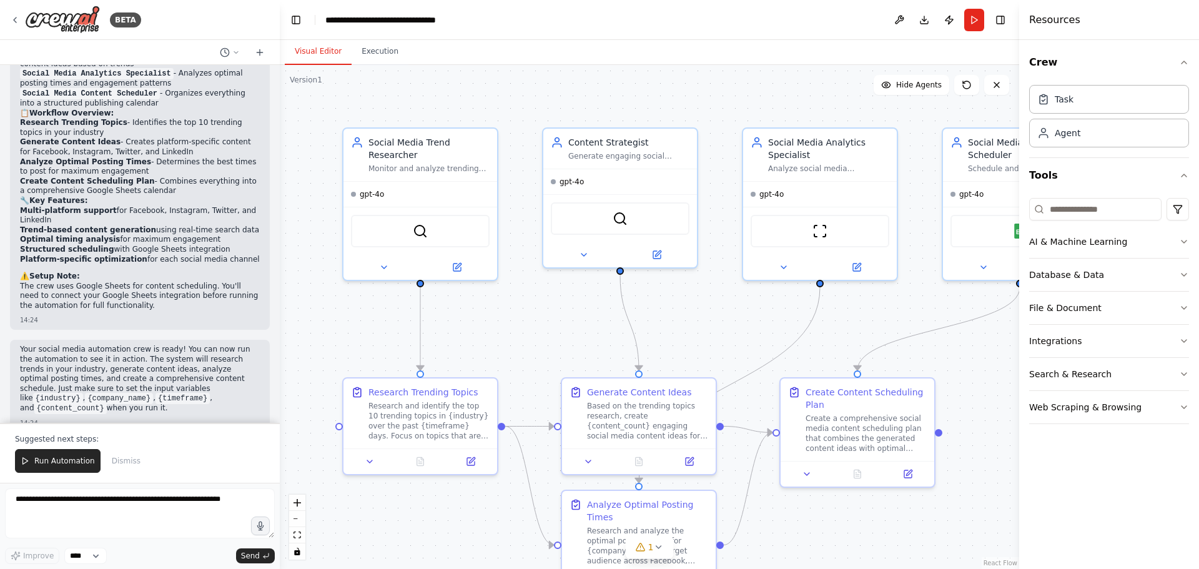
drag, startPoint x: 387, startPoint y: 315, endPoint x: 382, endPoint y: 323, distance: 10.1
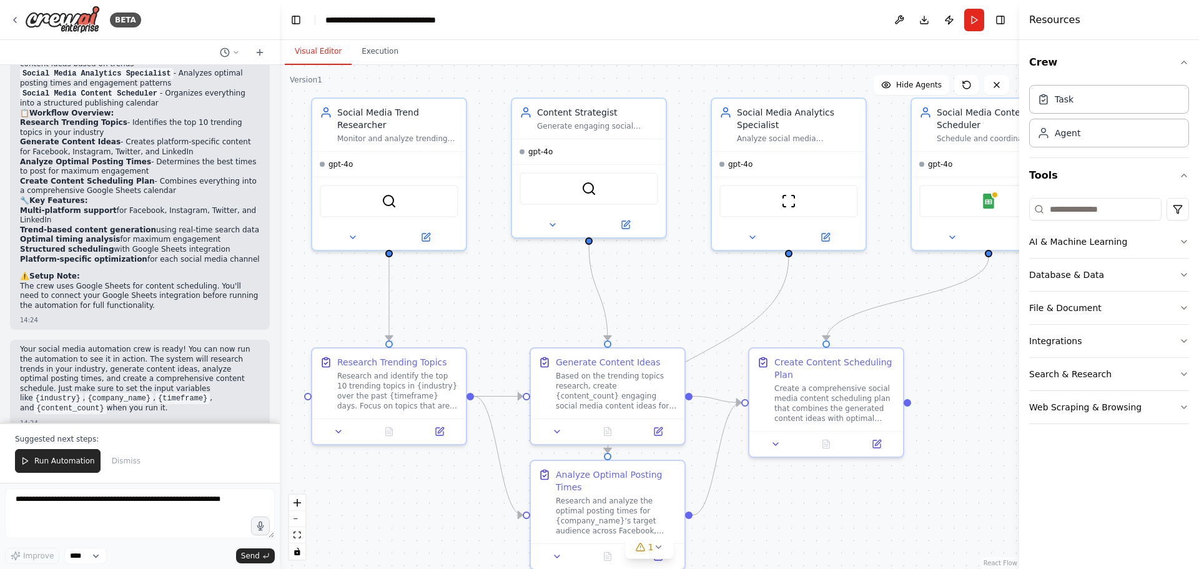
drag, startPoint x: 382, startPoint y: 323, endPoint x: 337, endPoint y: 313, distance: 46.0
click at [337, 313] on div ".deletable-edge-delete-btn { width: 20px; height: 20px; border: 0px solid #ffff…" at bounding box center [649, 317] width 739 height 504
click at [56, 466] on span "Run Automation" at bounding box center [64, 461] width 61 height 10
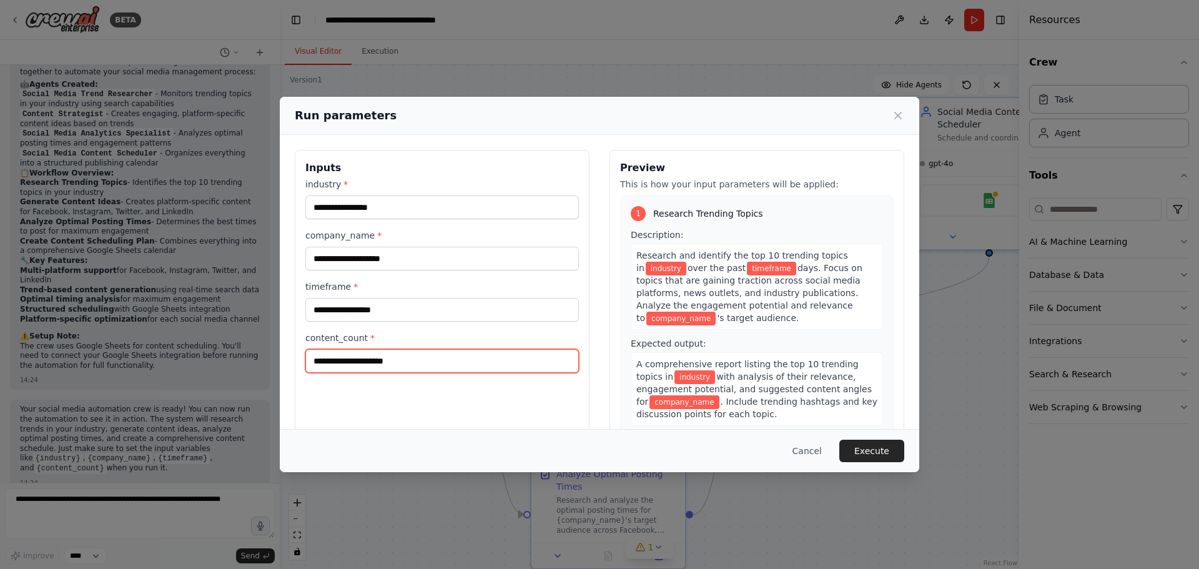
click at [405, 365] on input "content_count *" at bounding box center [441, 361] width 273 height 24
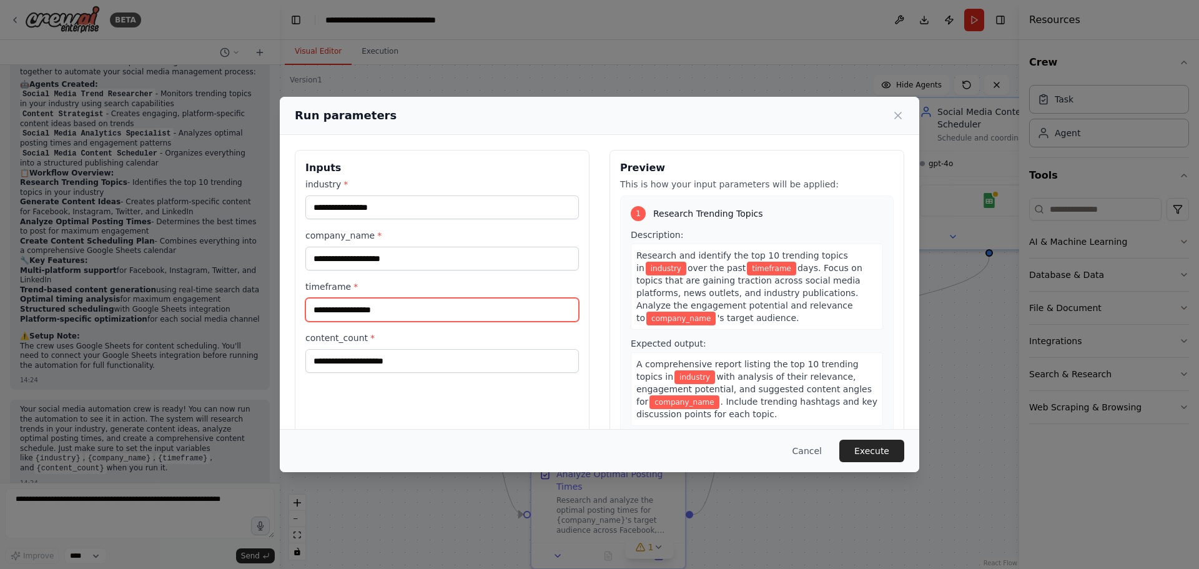
click at [393, 305] on input "timeframe *" at bounding box center [441, 310] width 273 height 24
drag, startPoint x: 330, startPoint y: 304, endPoint x: 290, endPoint y: 307, distance: 40.7
click at [298, 307] on div "Inputs industry * company_name * timeframe * ** content_count *" at bounding box center [442, 298] width 295 height 296
type input "*"
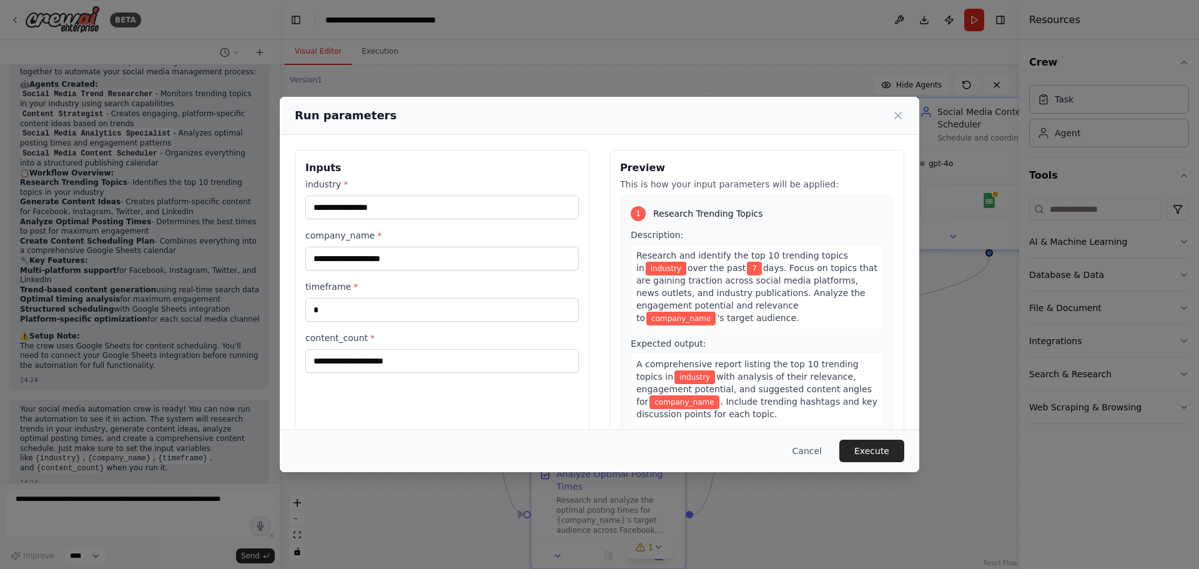
click at [795, 263] on span "days. Focus on topics that are gaining traction across social media platforms, …" at bounding box center [756, 293] width 241 height 60
click at [399, 255] on input "company_name *" at bounding box center [441, 259] width 273 height 24
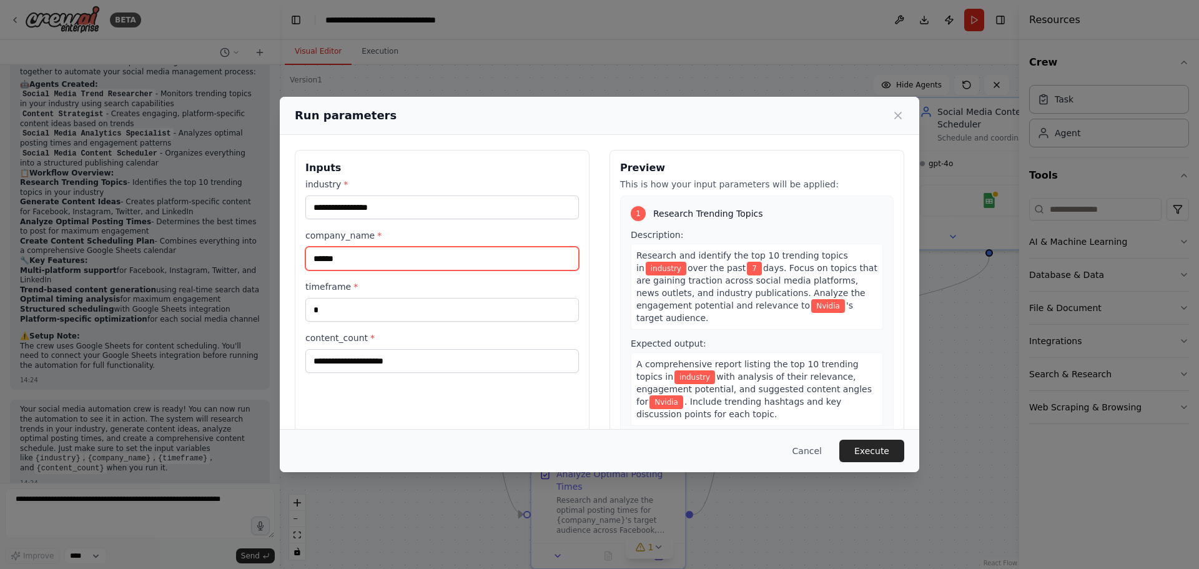
type input "******"
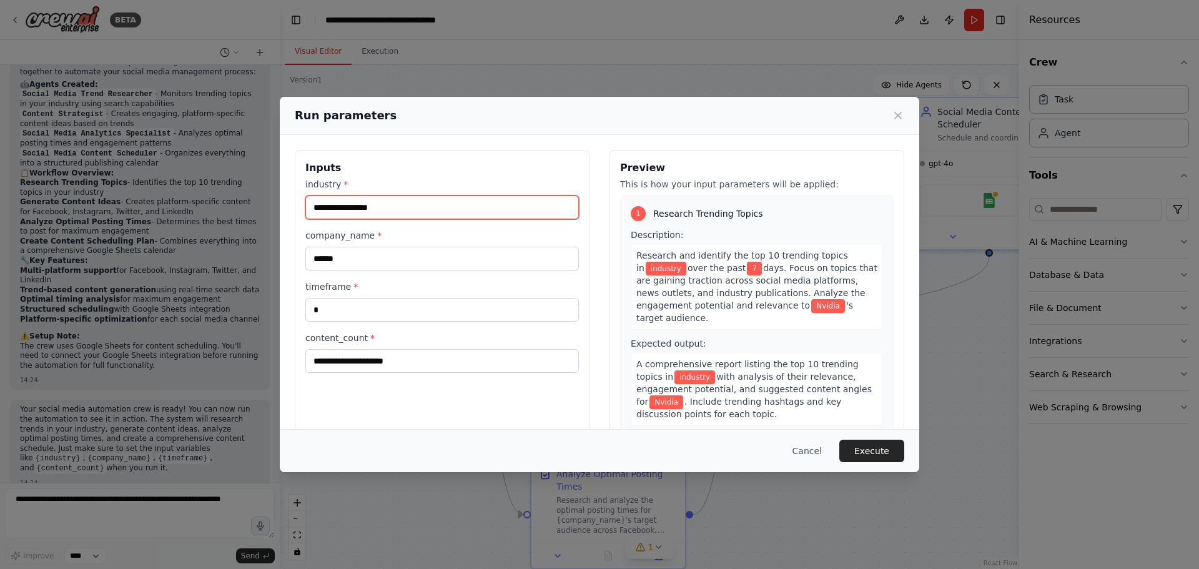
click at [466, 207] on input "industry *" at bounding box center [441, 207] width 273 height 24
type input "**"
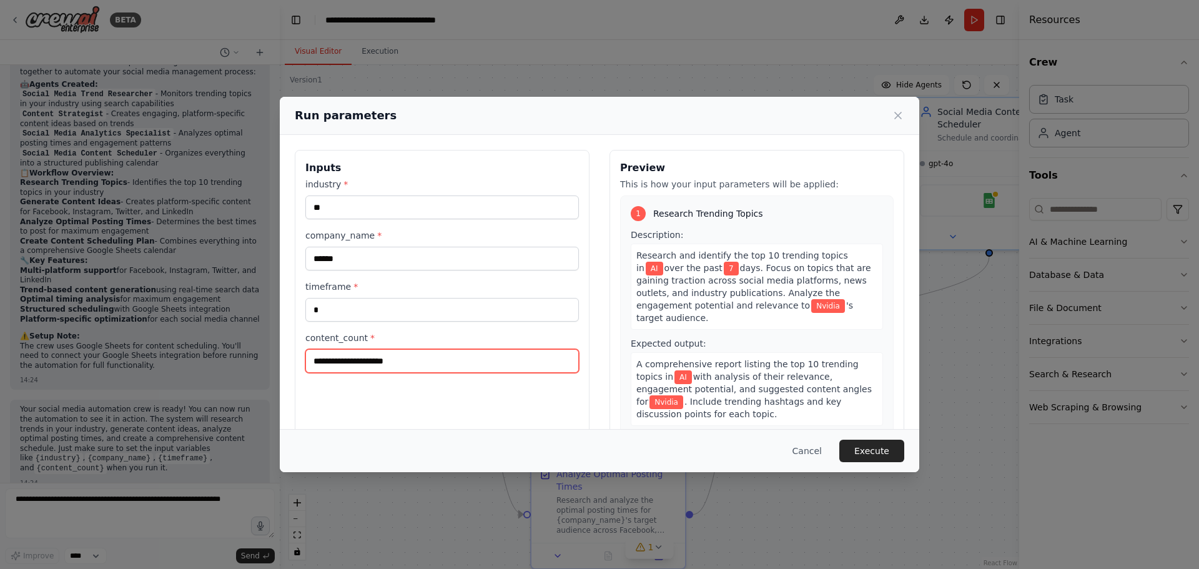
click at [419, 354] on input "content_count *" at bounding box center [441, 361] width 273 height 24
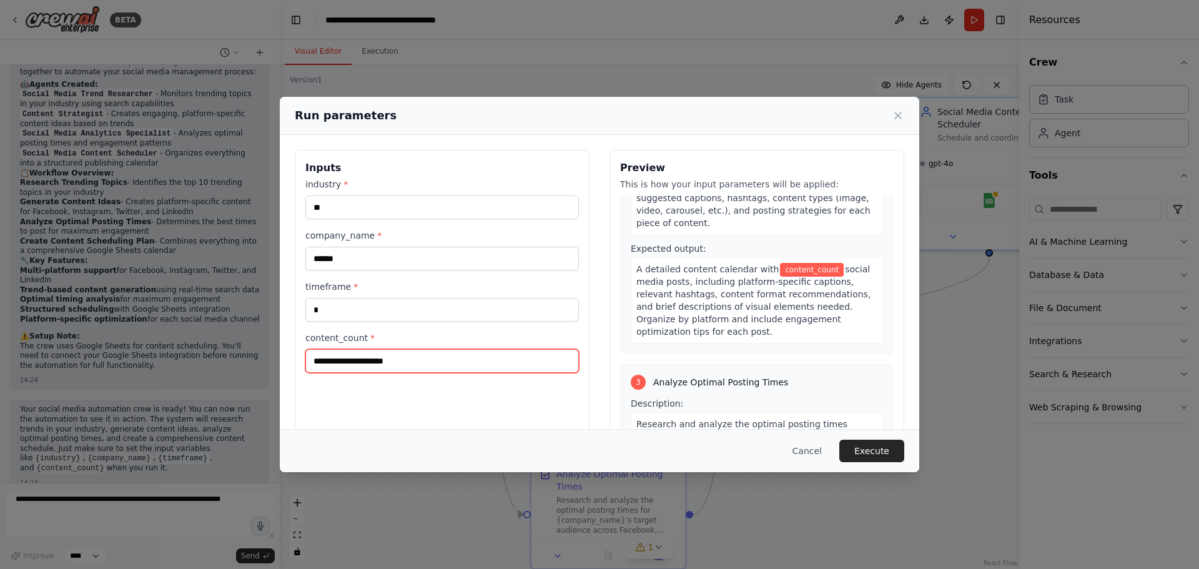
scroll to position [280, 0]
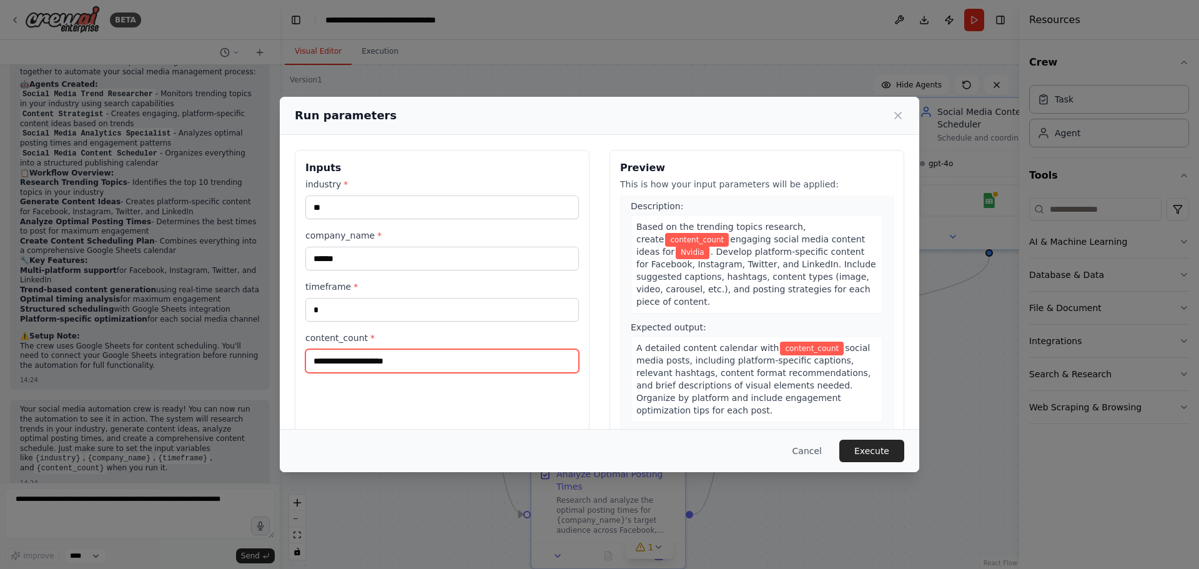
click at [380, 357] on input "content_count *" at bounding box center [441, 361] width 273 height 24
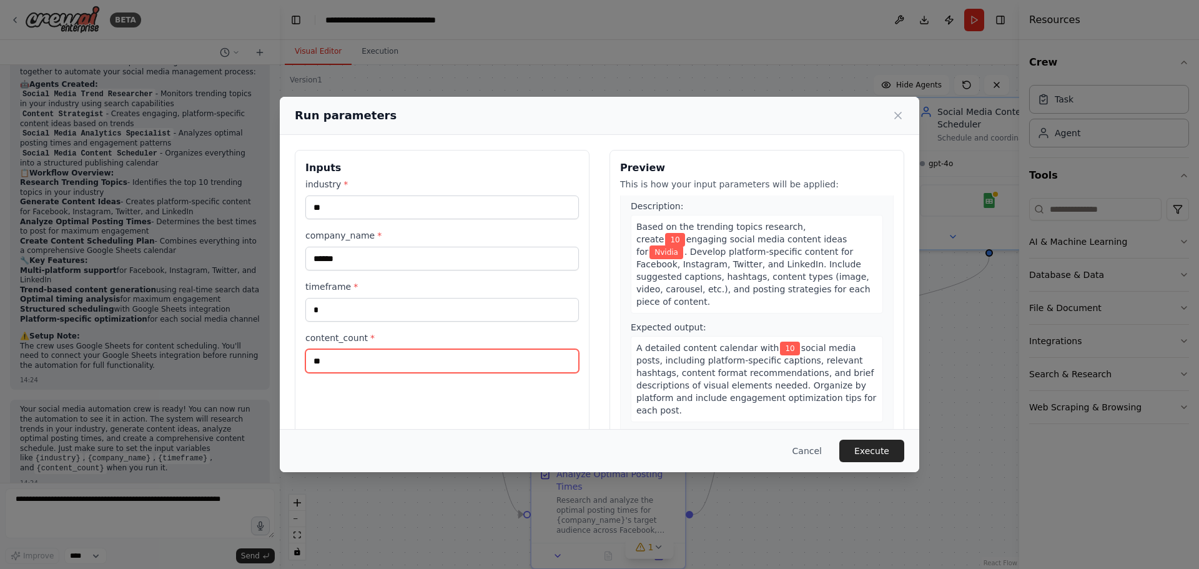
type input "**"
click at [833, 321] on div "Expected output: A detailed content calendar with 10 social media posts, includ…" at bounding box center [757, 371] width 252 height 101
click at [872, 451] on button "Execute" at bounding box center [871, 450] width 65 height 22
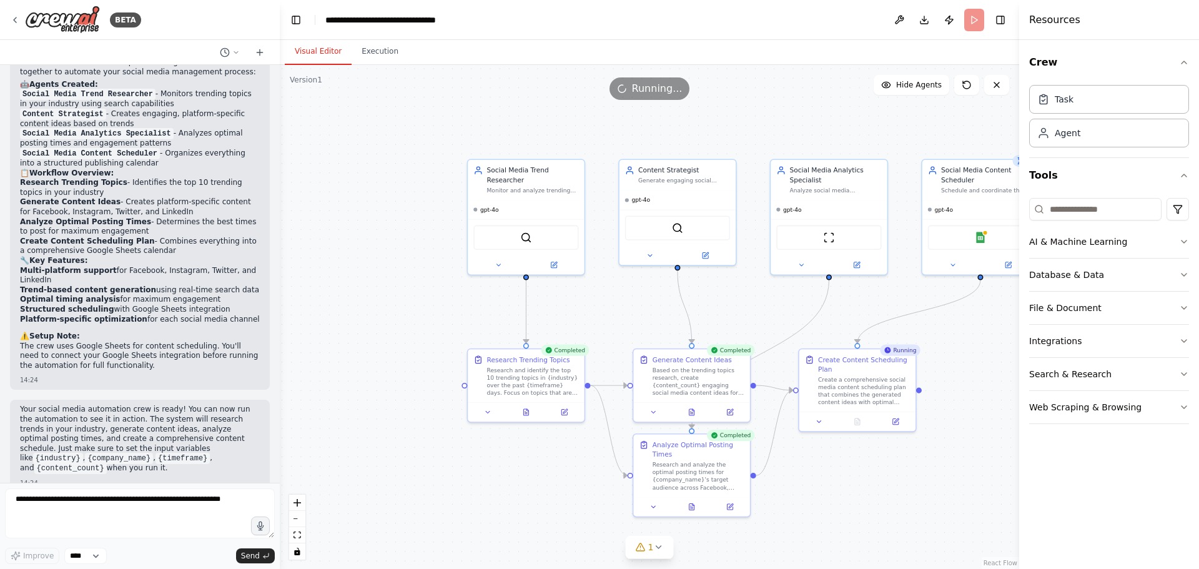
scroll to position [1253, 0]
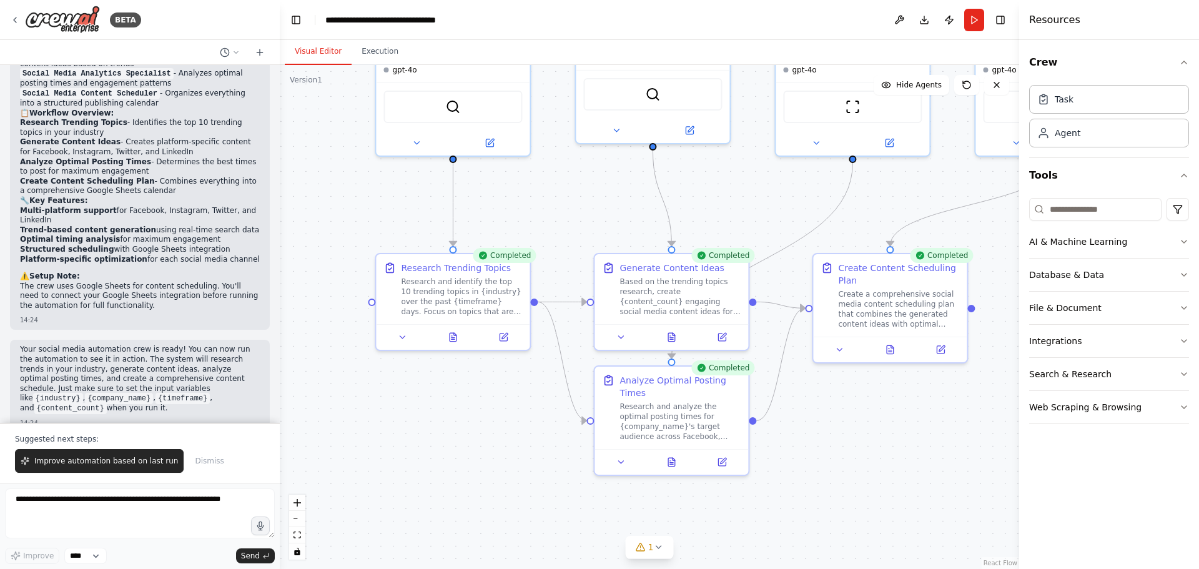
drag, startPoint x: 890, startPoint y: 214, endPoint x: 868, endPoint y: 221, distance: 22.9
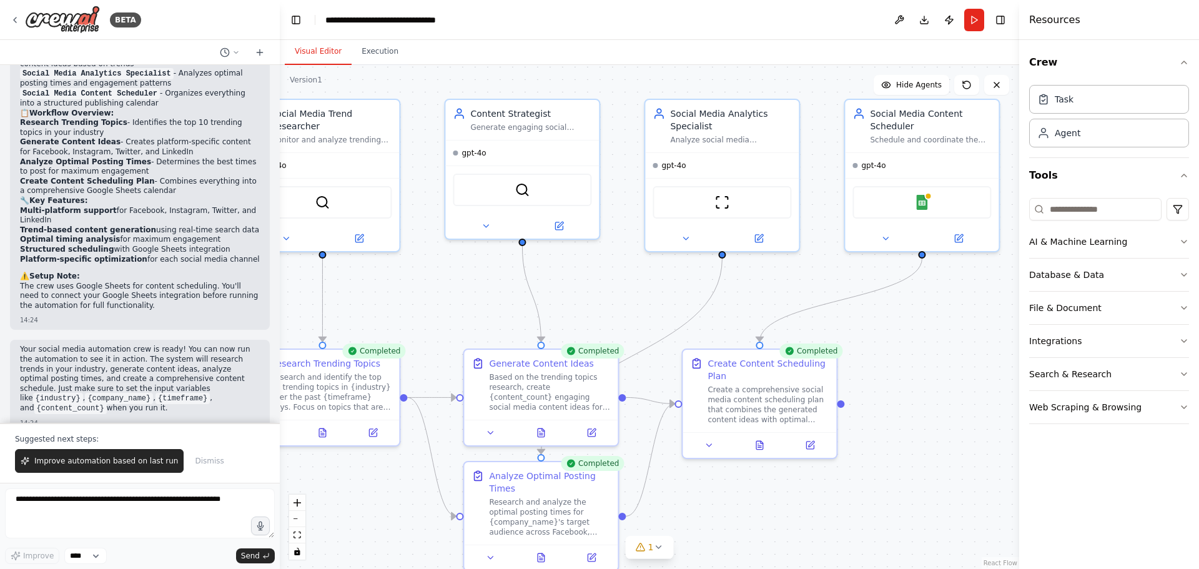
drag, startPoint x: 868, startPoint y: 221, endPoint x: 790, endPoint y: 275, distance: 95.2
click at [790, 275] on div ".deletable-edge-delete-btn { width: 20px; height: 20px; border: 0px solid #ffff…" at bounding box center [649, 317] width 739 height 504
click at [760, 442] on icon at bounding box center [760, 440] width 7 height 8
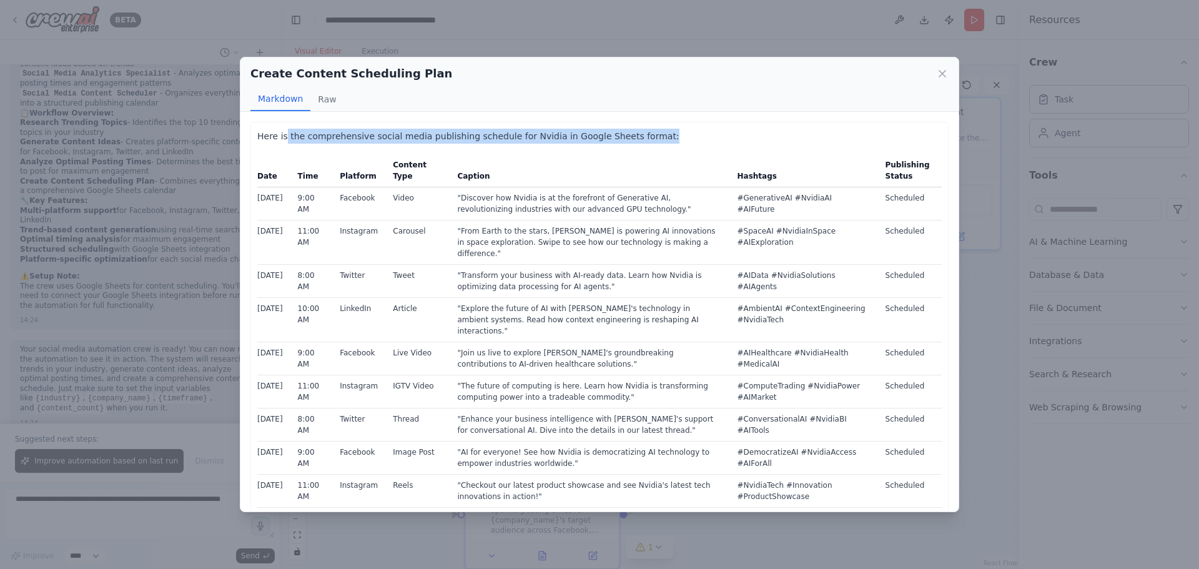
drag, startPoint x: 285, startPoint y: 140, endPoint x: 617, endPoint y: 149, distance: 332.8
click at [601, 148] on div "Here is the comprehensive social media publishing schedule for Nvidia in Google…" at bounding box center [599, 489] width 684 height 721
click at [647, 144] on p "Here is the comprehensive social media publishing schedule for Nvidia in Google…" at bounding box center [599, 136] width 684 height 15
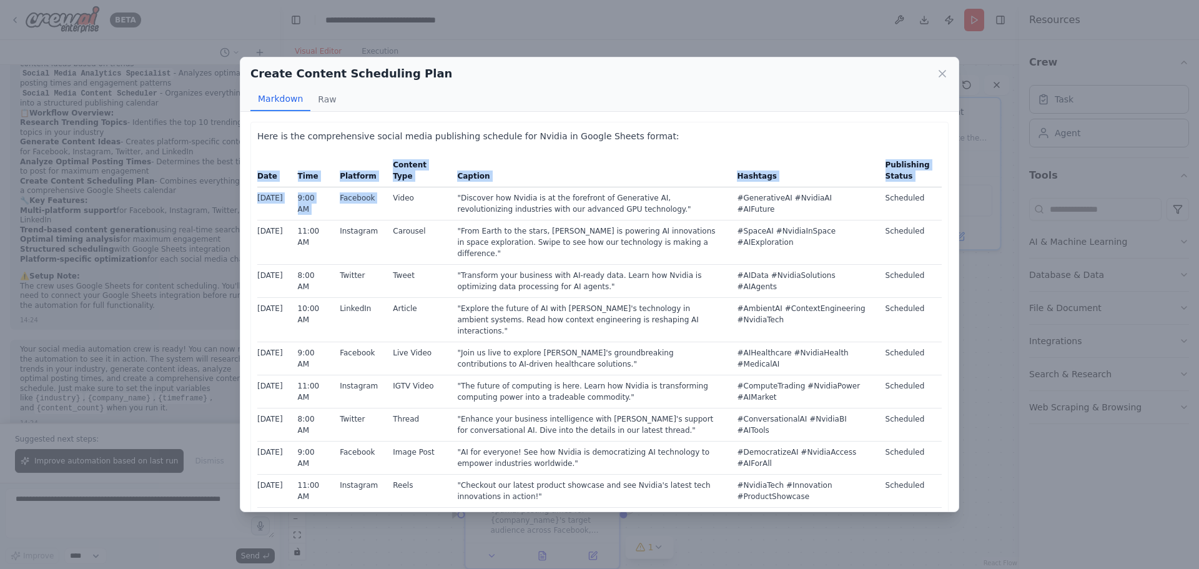
drag, startPoint x: 250, startPoint y: 197, endPoint x: 405, endPoint y: 215, distance: 156.5
click at [403, 215] on div "Here is the comprehensive social media publishing schedule for Nvidia in Google…" at bounding box center [599, 312] width 718 height 400
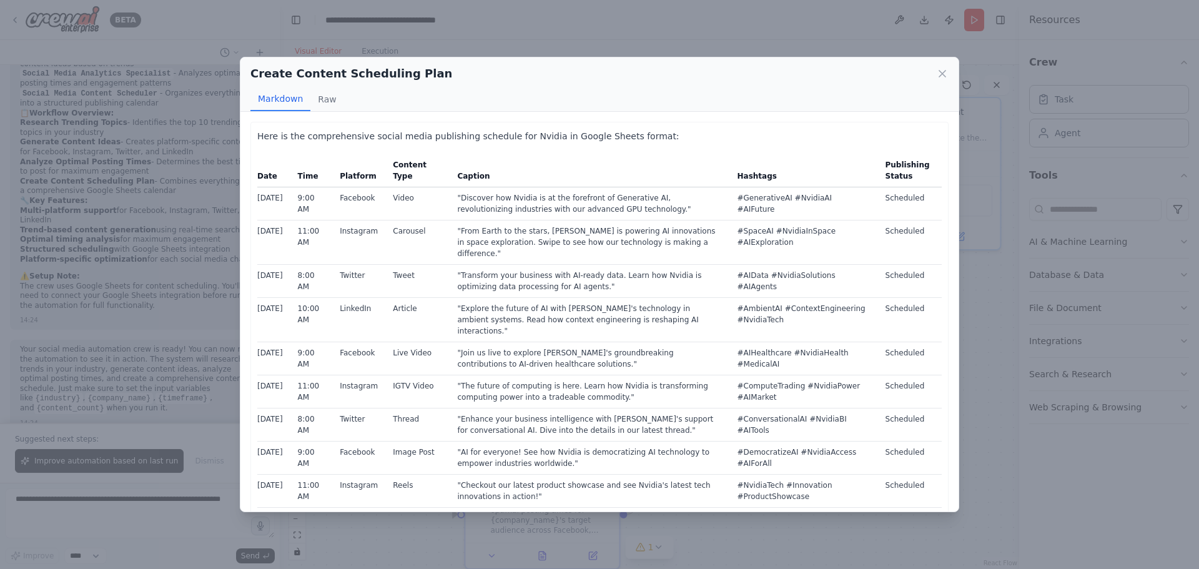
click at [518, 221] on td ""From Earth to the stars, Nvidia is powering AI innovations in space exploratio…" at bounding box center [589, 242] width 280 height 44
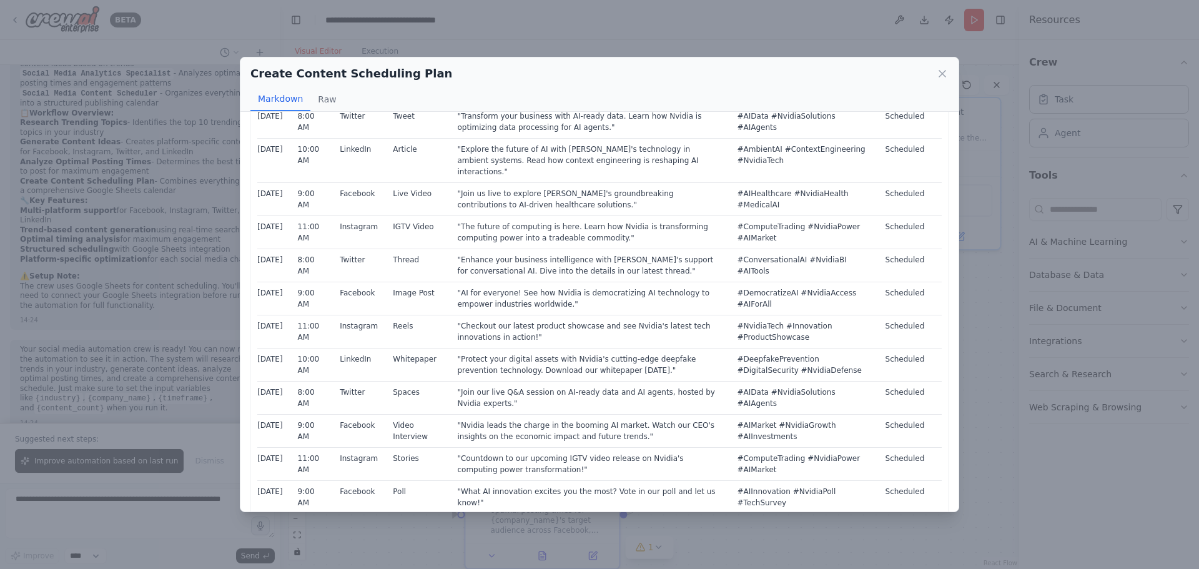
scroll to position [333, 0]
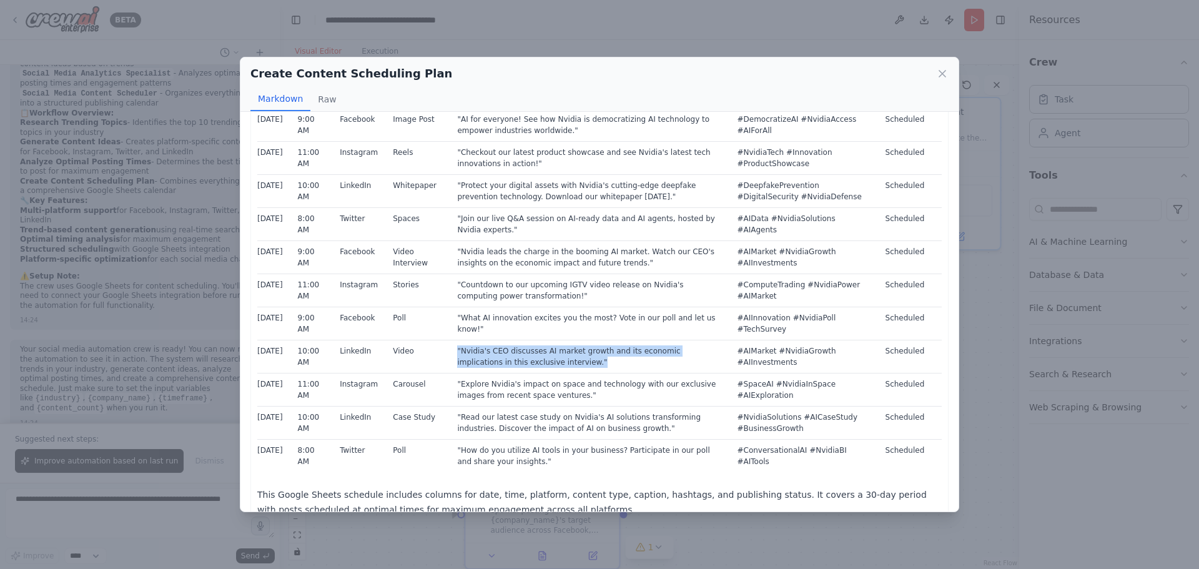
drag, startPoint x: 517, startPoint y: 345, endPoint x: 439, endPoint y: 326, distance: 80.4
click at [439, 340] on tr "2025-09-25 10:00 AM LinkedIn Video "Nvidia's CEO discusses AI market growth and…" at bounding box center [599, 356] width 684 height 33
click at [586, 340] on td ""Nvidia's CEO discusses AI market growth and its economic implications in this …" at bounding box center [589, 356] width 280 height 33
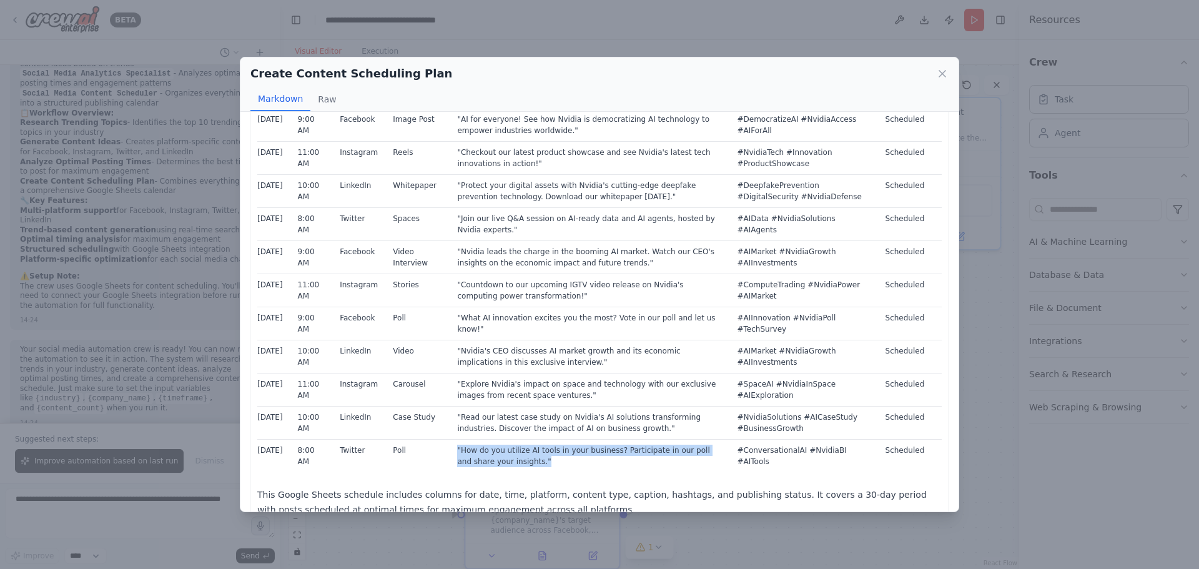
drag, startPoint x: 495, startPoint y: 443, endPoint x: 443, endPoint y: 432, distance: 52.9
click at [449, 439] on td ""How do you utilize AI tools in your business? Participate in our poll and shar…" at bounding box center [589, 455] width 280 height 33
click at [596, 439] on td ""How do you utilize AI tools in your business? Participate in our poll and shar…" at bounding box center [589, 455] width 280 height 33
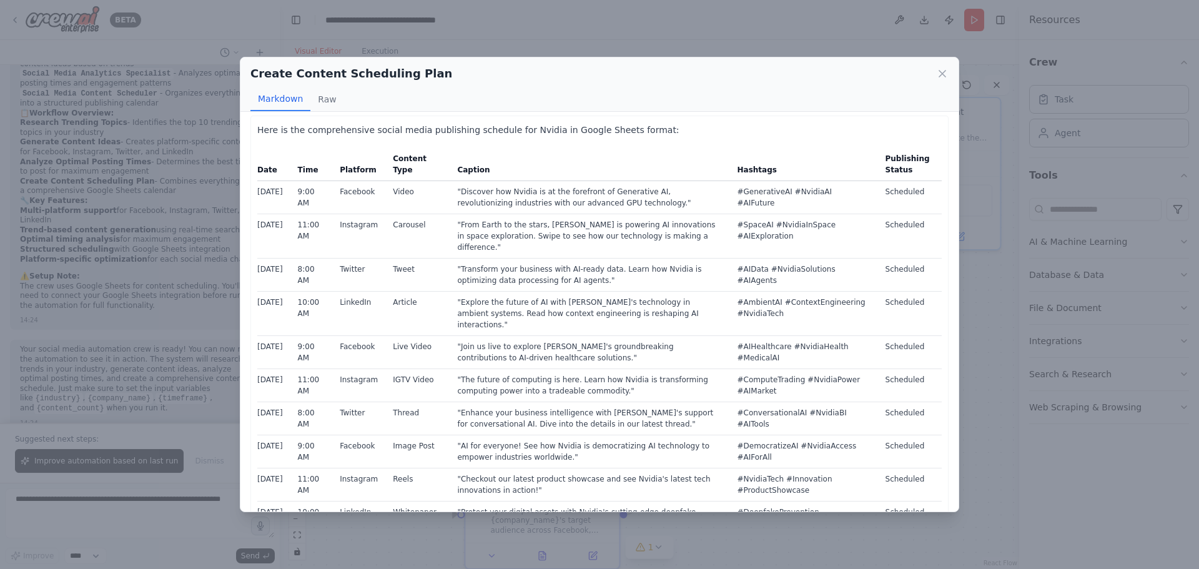
scroll to position [0, 0]
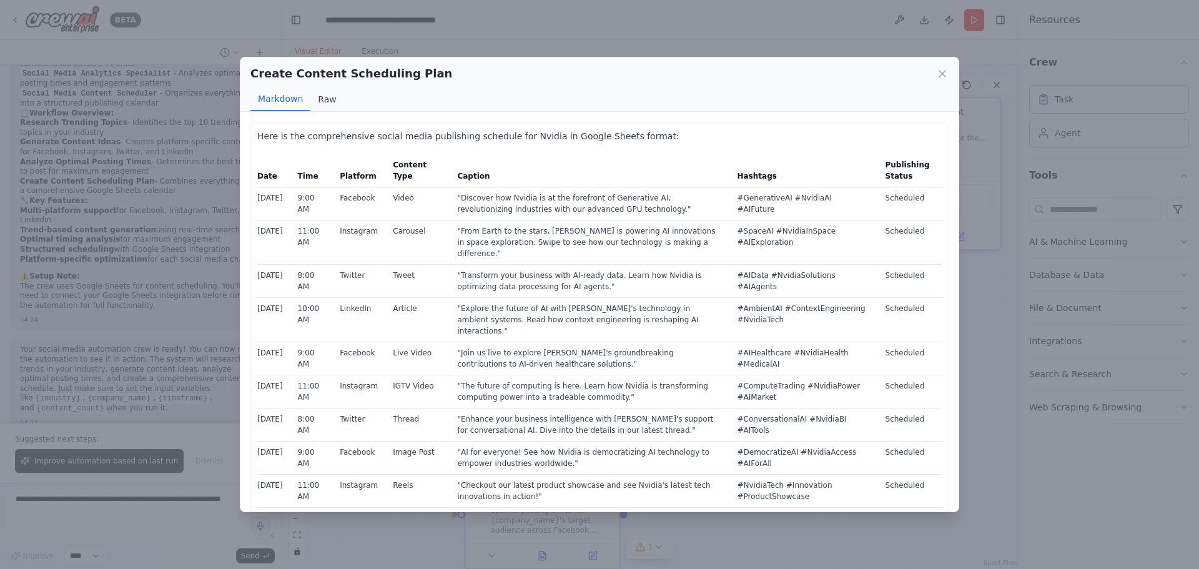
click at [323, 97] on button "Raw" at bounding box center [326, 99] width 33 height 24
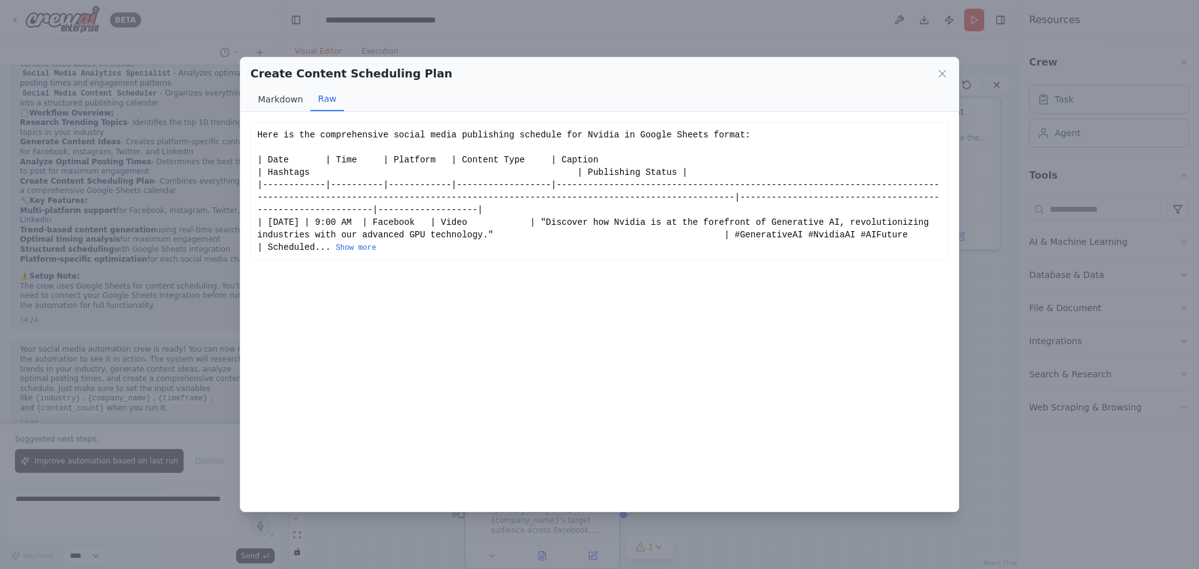
click at [284, 104] on button "Markdown" at bounding box center [280, 99] width 60 height 24
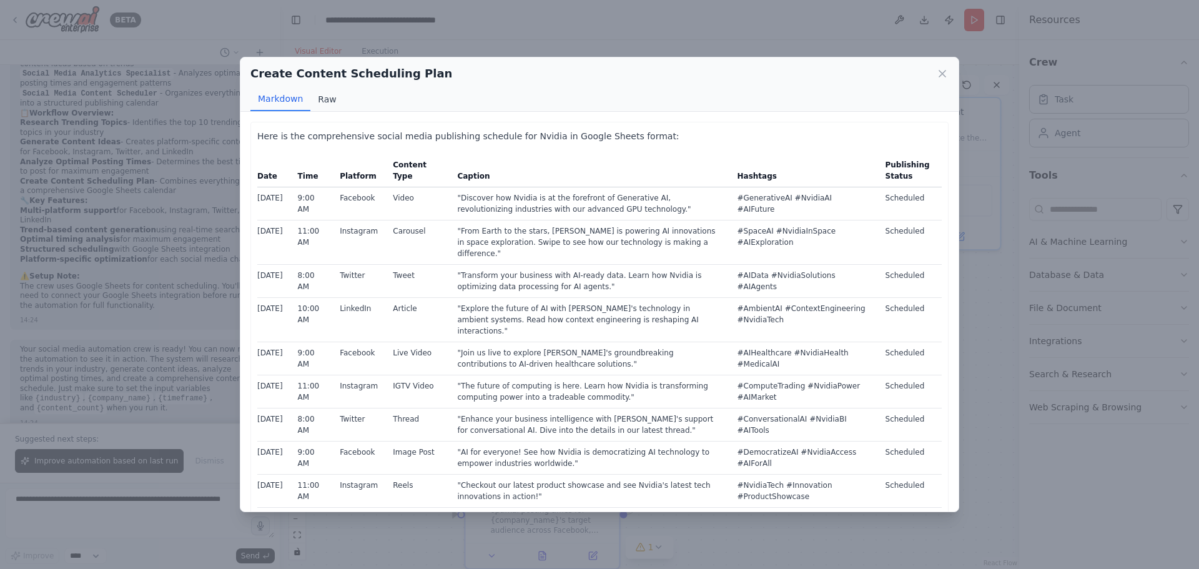
click at [317, 97] on button "Raw" at bounding box center [326, 99] width 33 height 24
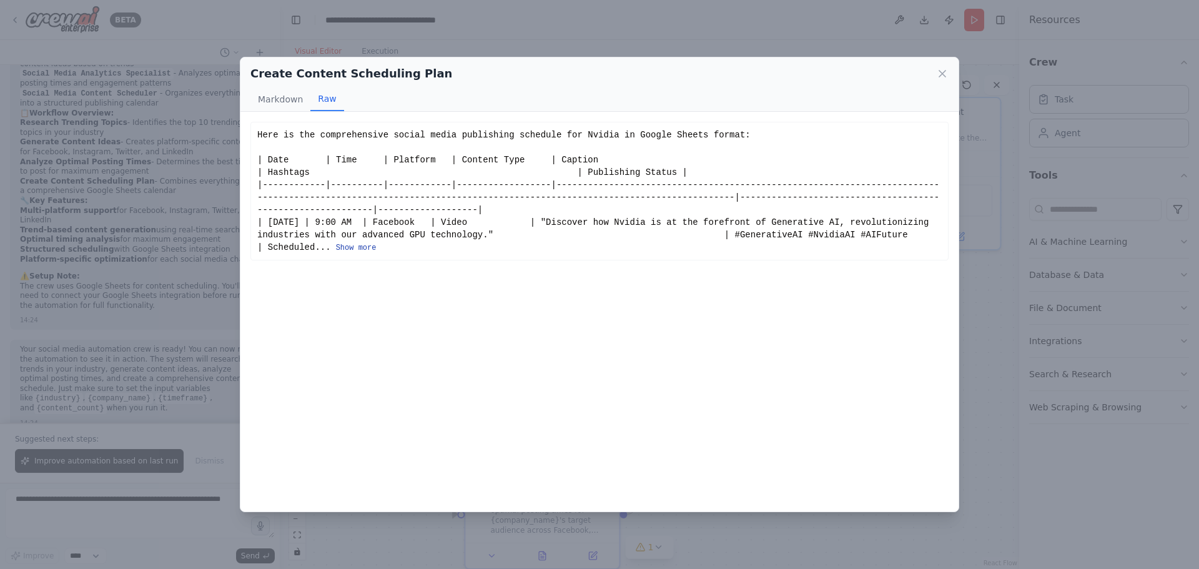
click at [351, 248] on button "Show more" at bounding box center [356, 248] width 41 height 10
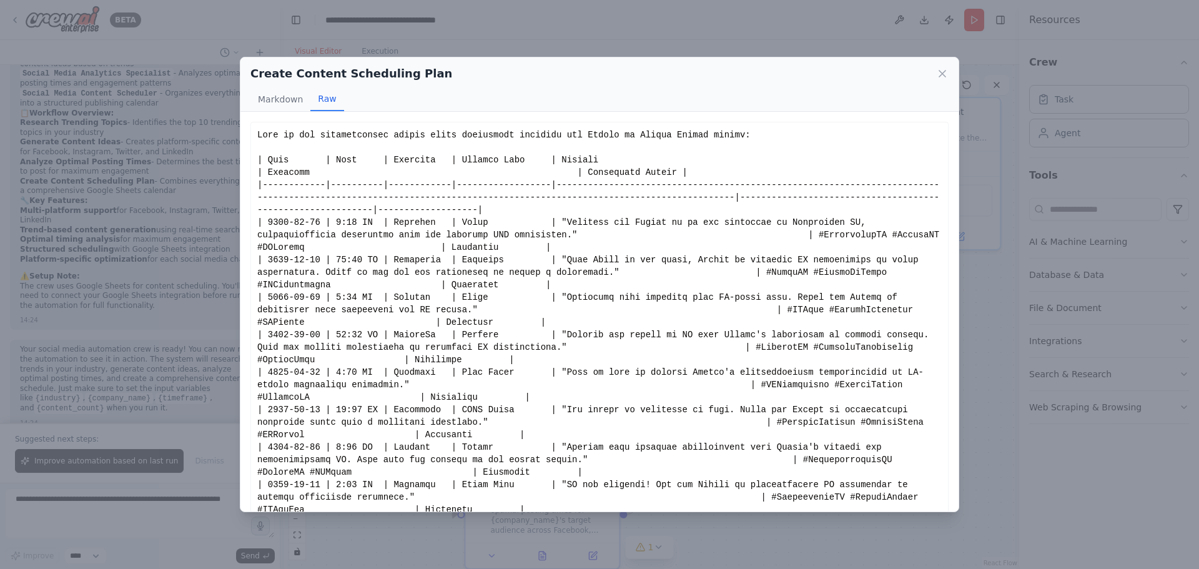
drag, startPoint x: 271, startPoint y: 96, endPoint x: 386, endPoint y: 113, distance: 116.2
click at [271, 96] on button "Markdown" at bounding box center [280, 99] width 60 height 24
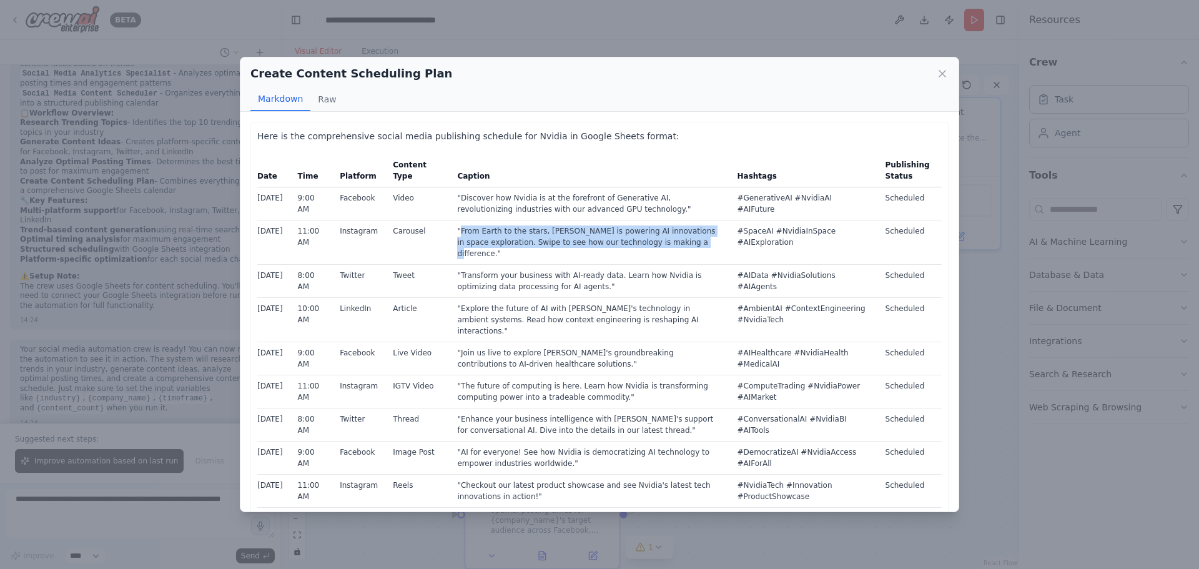
drag, startPoint x: 453, startPoint y: 233, endPoint x: 631, endPoint y: 242, distance: 178.1
click at [631, 242] on td ""From Earth to the stars, Nvidia is powering AI innovations in space exploratio…" at bounding box center [589, 242] width 280 height 44
click at [697, 242] on td ""From Earth to the stars, Nvidia is powering AI innovations in space exploratio…" at bounding box center [589, 242] width 280 height 44
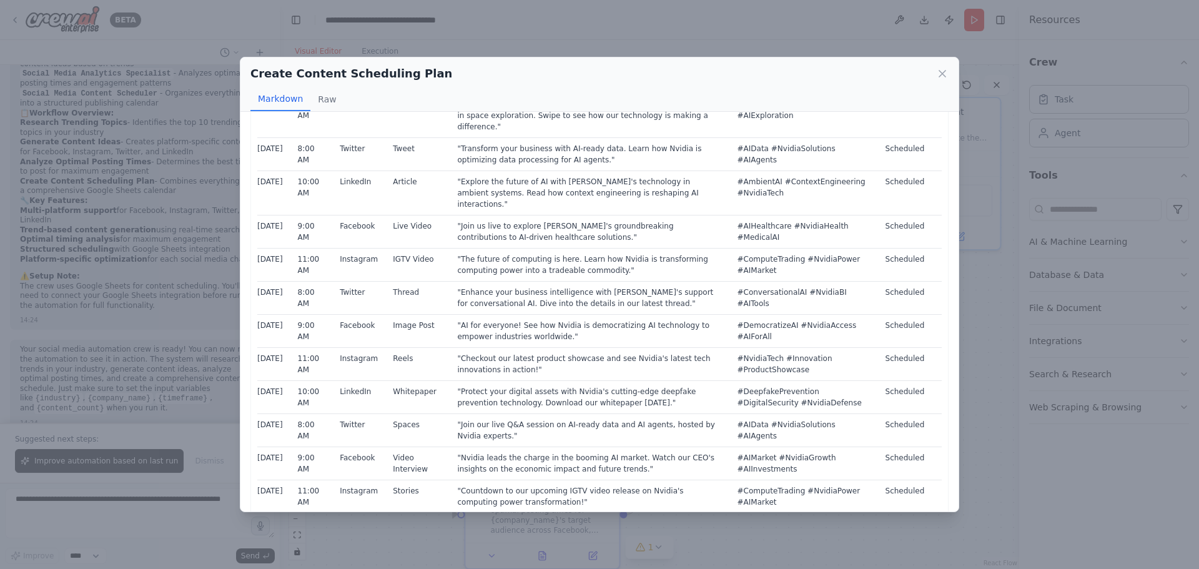
scroll to position [250, 0]
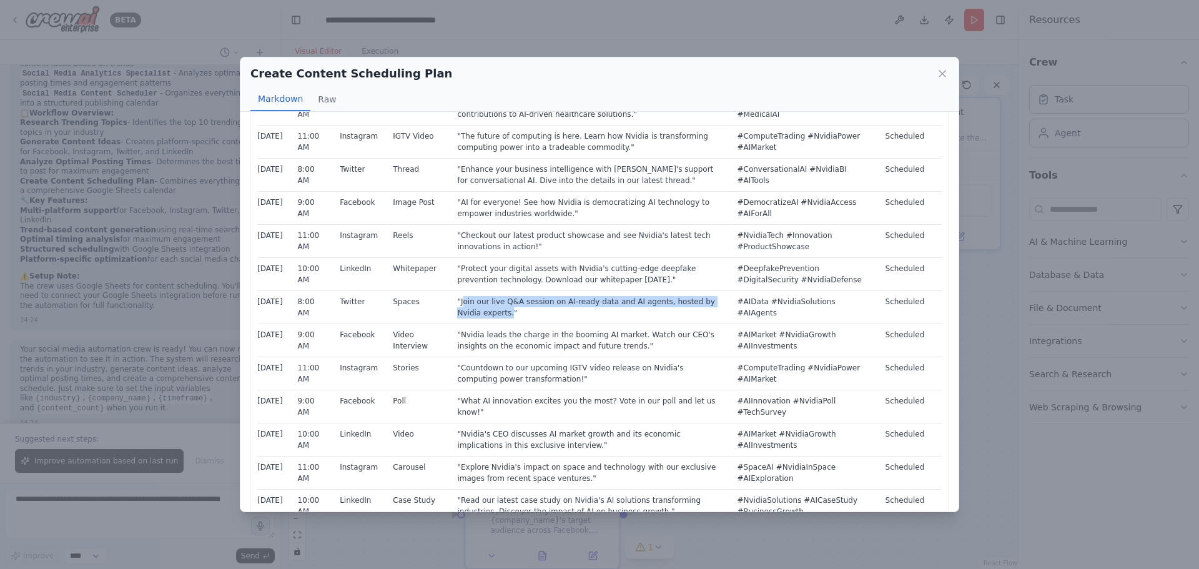
drag, startPoint x: 457, startPoint y: 277, endPoint x: 477, endPoint y: 294, distance: 26.1
click at [477, 294] on td ""Join our live Q&A session on AI-ready data and AI agents, hosted by Nvidia exp…" at bounding box center [589, 307] width 280 height 33
click at [572, 324] on td ""Nvidia leads the charge in the booming AI market. Watch our CEO's insights on …" at bounding box center [589, 340] width 280 height 33
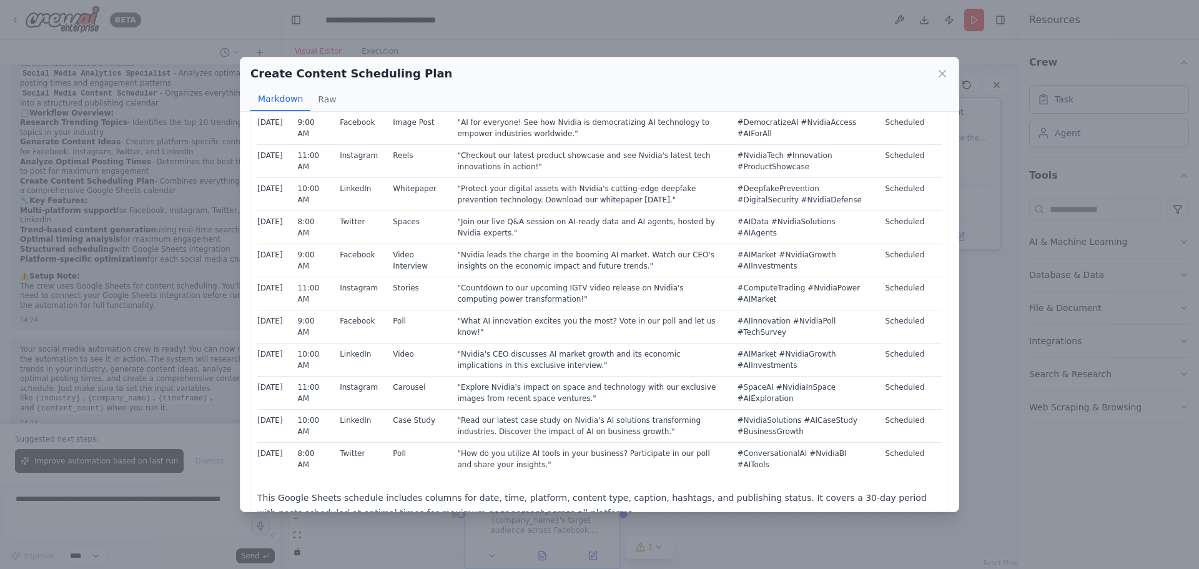
scroll to position [333, 0]
drag, startPoint x: 499, startPoint y: 273, endPoint x: 462, endPoint y: 257, distance: 40.8
click at [461, 274] on td ""Countdown to our upcoming IGTV video release on Nvidia's computing power trans…" at bounding box center [589, 290] width 280 height 33
click at [607, 275] on td ""Countdown to our upcoming IGTV video release on Nvidia's computing power trans…" at bounding box center [589, 290] width 280 height 33
click at [944, 71] on icon at bounding box center [942, 74] width 6 height 6
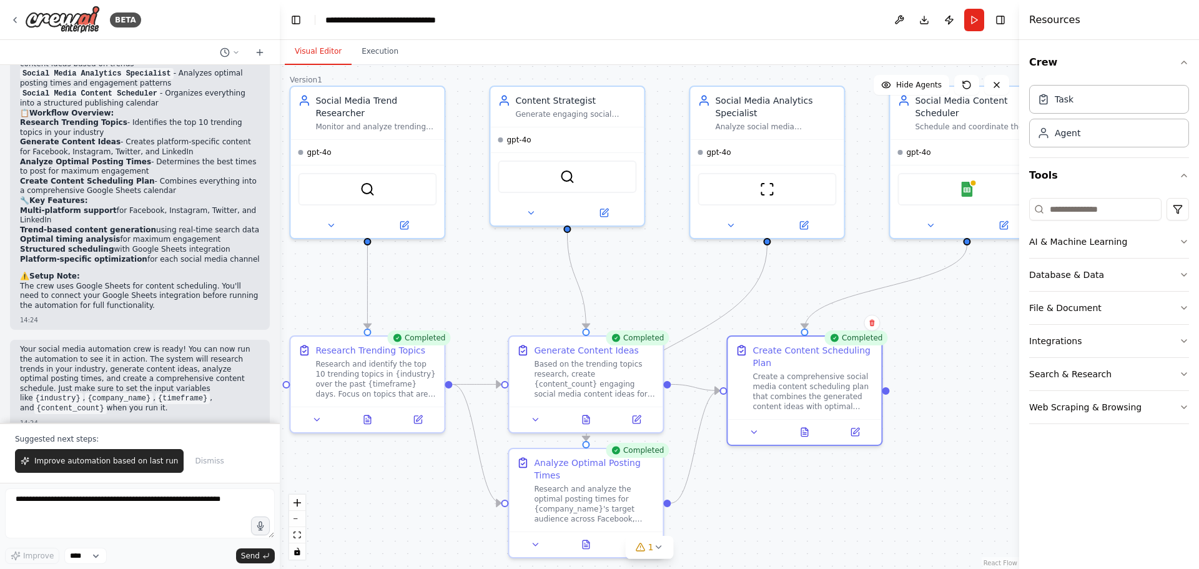
drag, startPoint x: 442, startPoint y: 274, endPoint x: 485, endPoint y: 263, distance: 44.4
click at [485, 263] on div ".deletable-edge-delete-btn { width: 20px; height: 20px; border: 0px solid #ffff…" at bounding box center [649, 317] width 739 height 504
click at [22, 14] on div "BETA" at bounding box center [75, 20] width 131 height 28
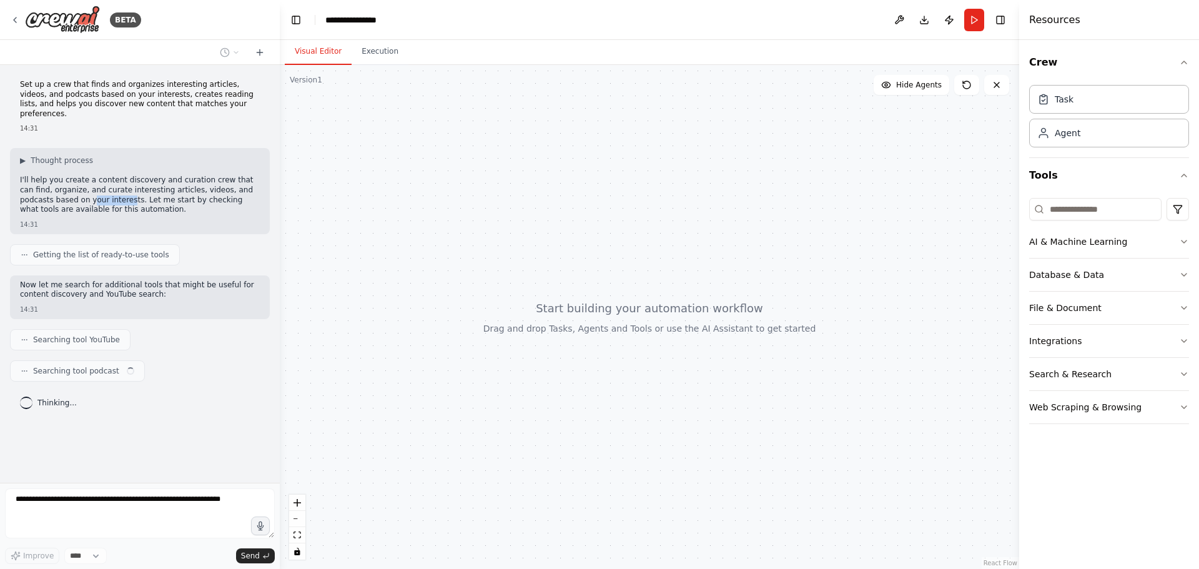
drag, startPoint x: 45, startPoint y: 190, endPoint x: 59, endPoint y: 190, distance: 14.4
click at [59, 190] on p "I'll help you create a content discovery and curation crew that can find, organ…" at bounding box center [140, 194] width 240 height 39
click at [93, 191] on p "I'll help you create a content discovery and curation crew that can find, organ…" at bounding box center [140, 194] width 240 height 39
drag, startPoint x: 52, startPoint y: 273, endPoint x: 134, endPoint y: 283, distance: 83.0
click at [134, 283] on div "Now let me search for additional tools that might be useful for content discove…" at bounding box center [140, 297] width 260 height 44
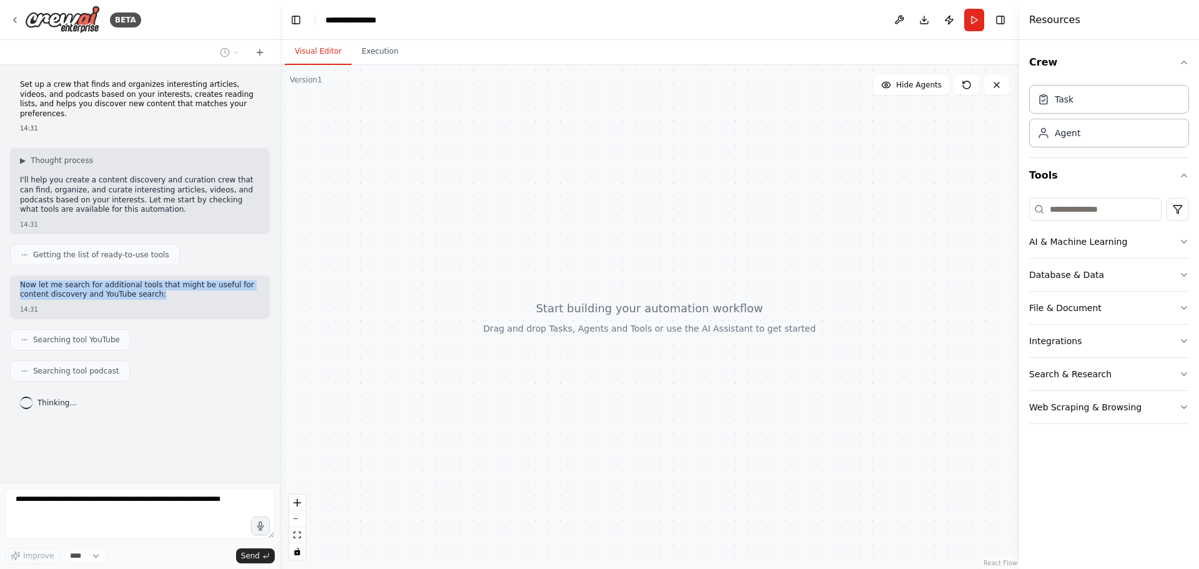
click at [177, 288] on p "Now let me search for additional tools that might be useful for content discove…" at bounding box center [140, 289] width 240 height 19
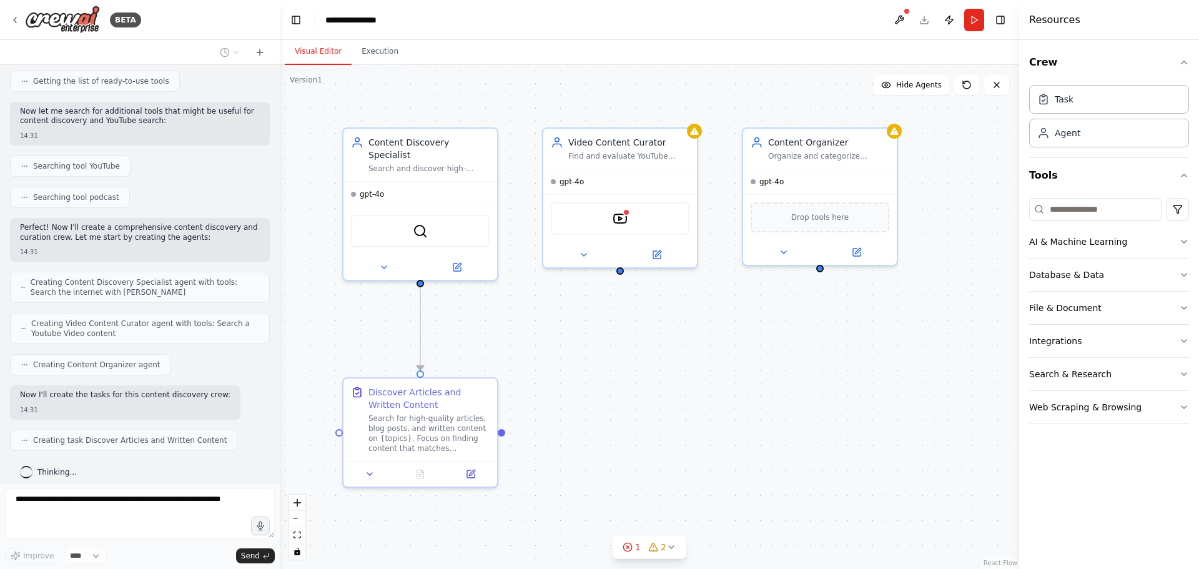
scroll to position [205, 0]
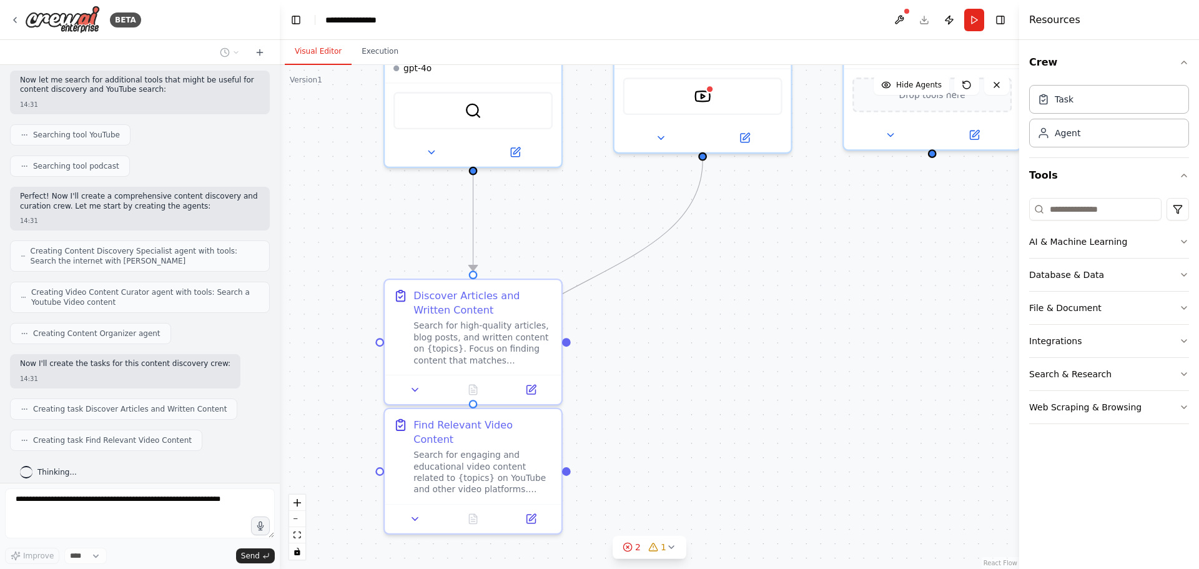
drag, startPoint x: 496, startPoint y: 300, endPoint x: 597, endPoint y: 245, distance: 115.6
click at [597, 245] on div ".deletable-edge-delete-btn { width: 20px; height: 20px; border: 0px solid #ffff…" at bounding box center [649, 317] width 739 height 504
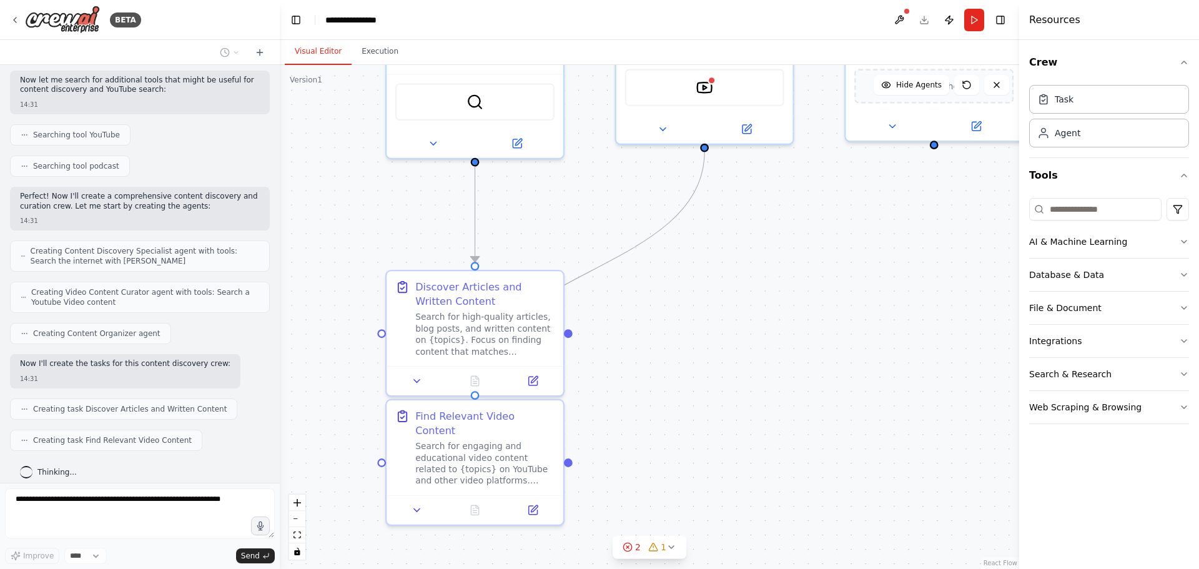
scroll to position [236, 0]
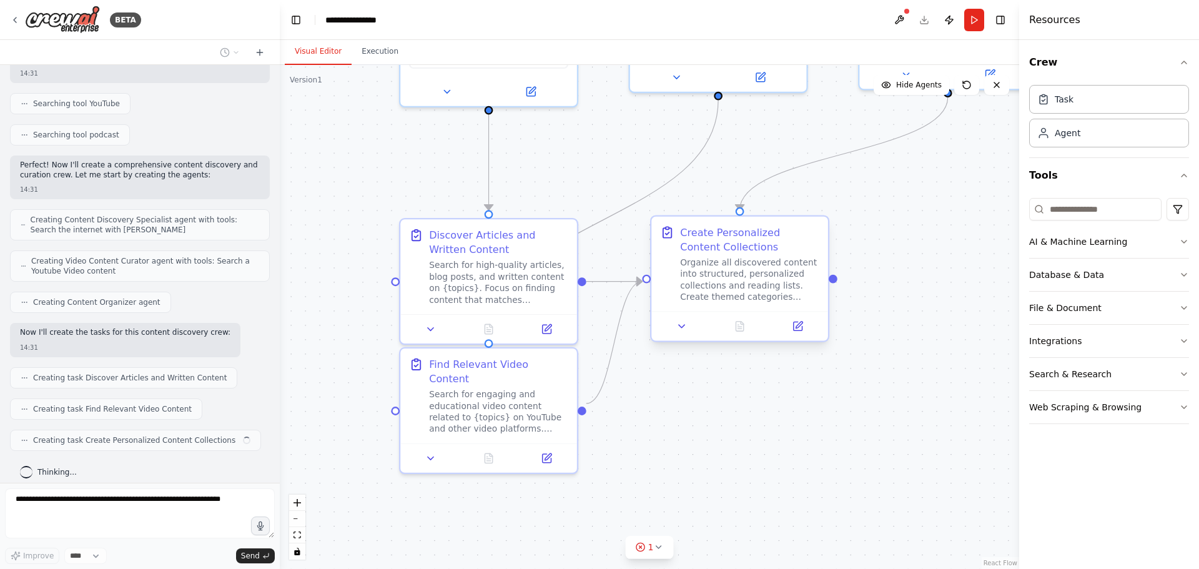
drag, startPoint x: 694, startPoint y: 377, endPoint x: 705, endPoint y: 317, distance: 61.6
click at [705, 317] on div ".deletable-edge-delete-btn { width: 20px; height: 20px; border: 0px solid #ffff…" at bounding box center [649, 317] width 739 height 504
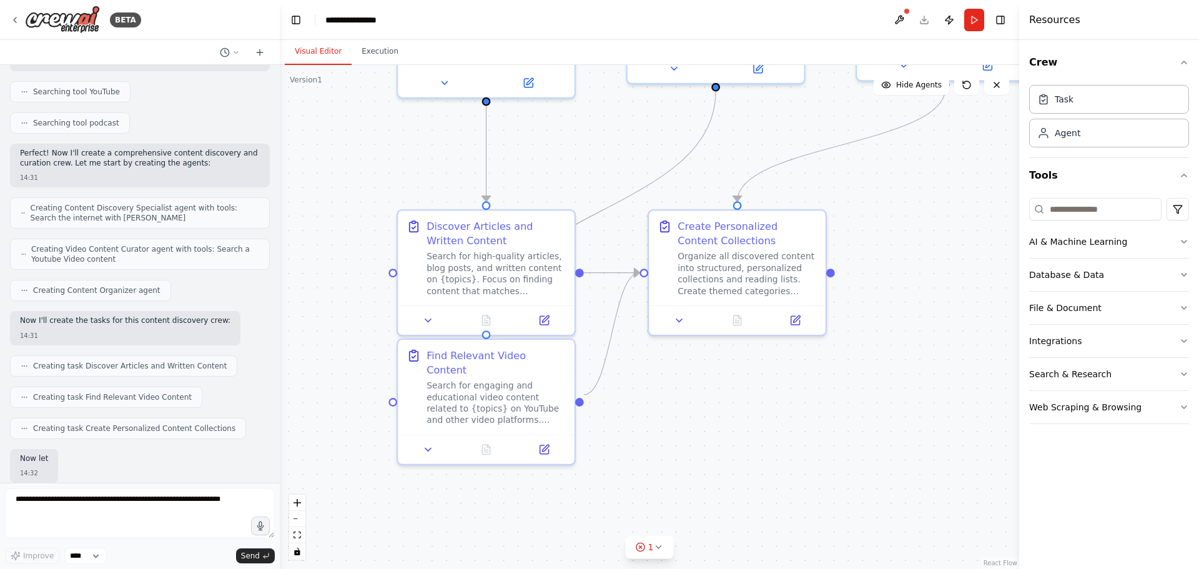
scroll to position [312, 0]
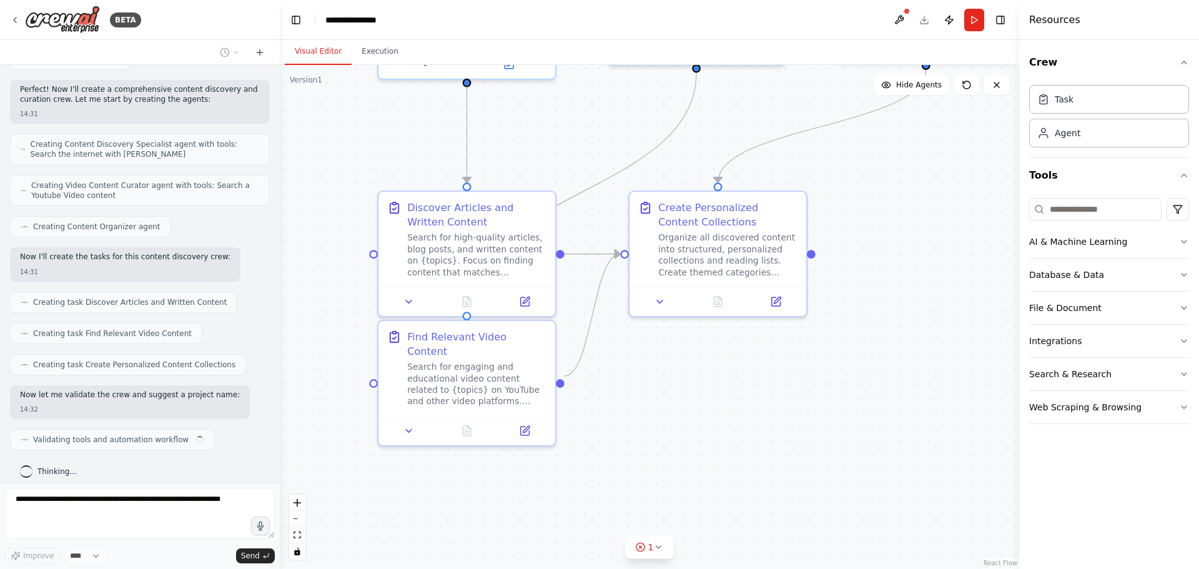
drag, startPoint x: 835, startPoint y: 410, endPoint x: 813, endPoint y: 393, distance: 27.7
click at [817, 390] on div ".deletable-edge-delete-btn { width: 20px; height: 20px; border: 0px solid #ffff…" at bounding box center [649, 317] width 739 height 504
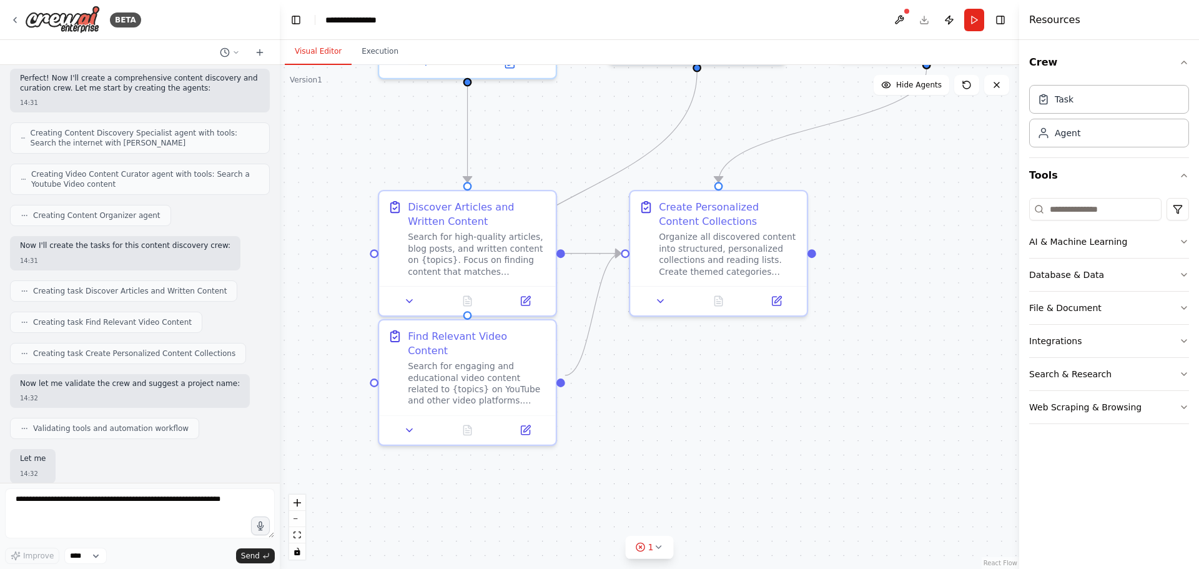
scroll to position [386, 0]
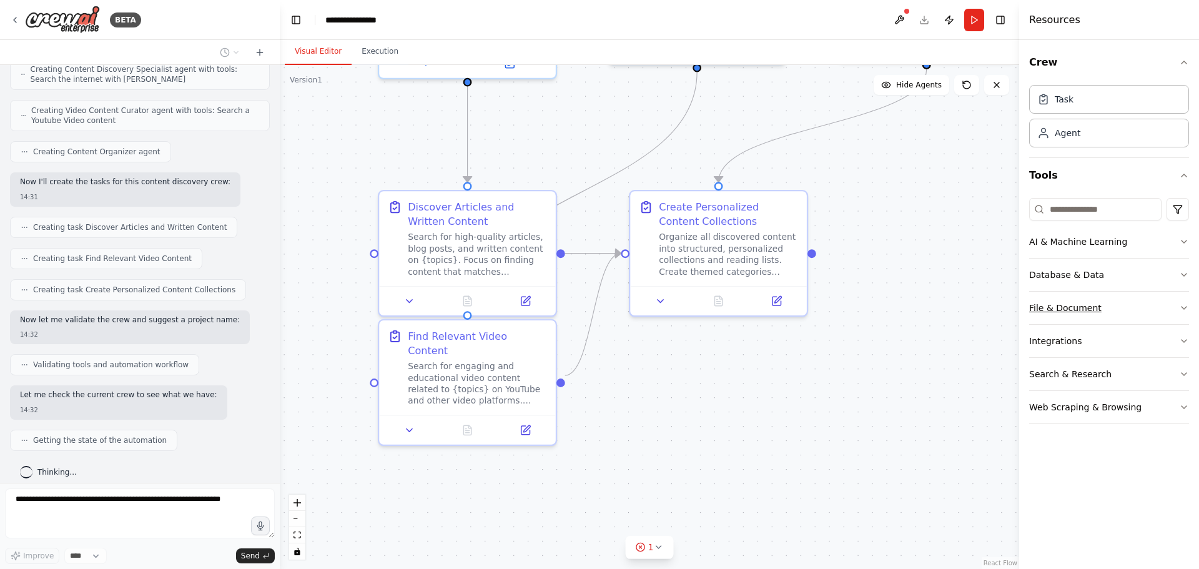
click at [1185, 302] on button "File & Document" at bounding box center [1109, 308] width 160 height 32
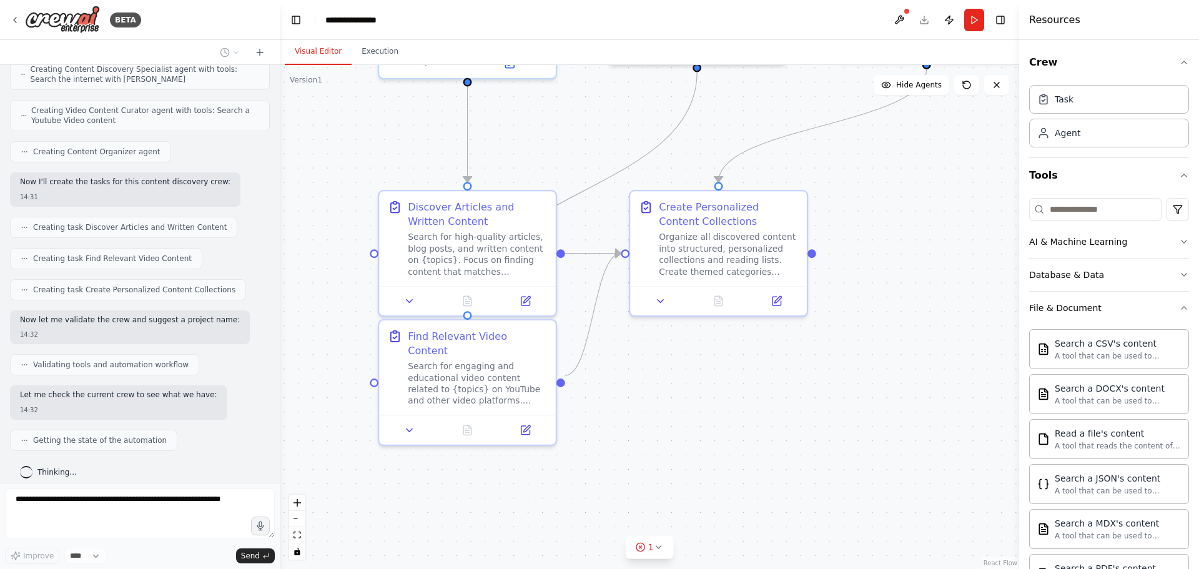
click at [1179, 307] on div "Crew Task Agent Tools AI & Machine Learning Database & Data File & Document Sea…" at bounding box center [1109, 304] width 180 height 529
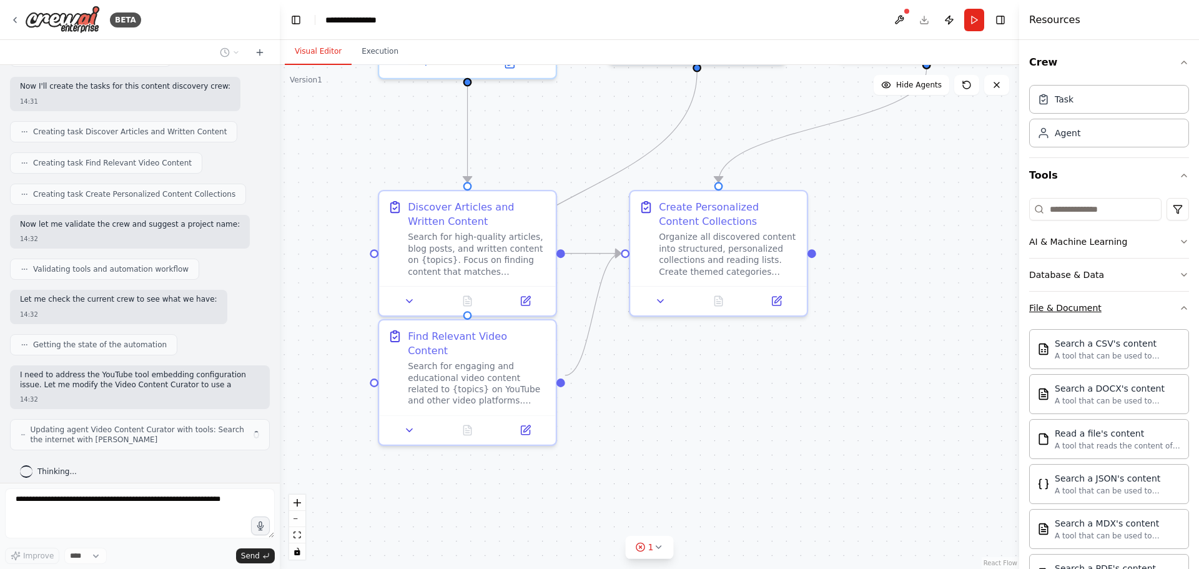
scroll to position [491, 0]
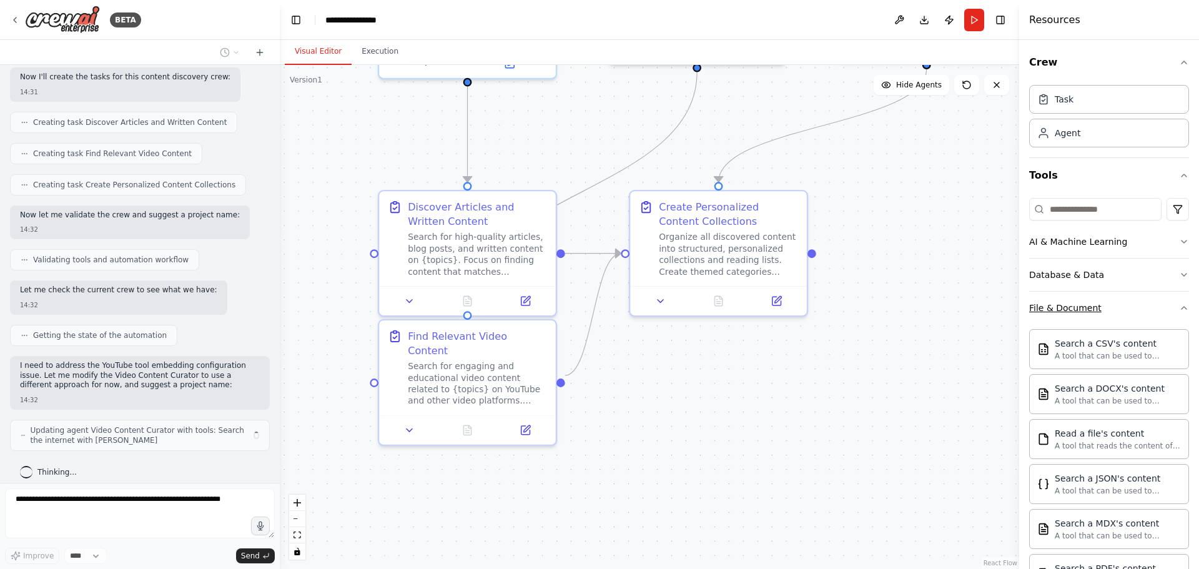
click at [1179, 308] on icon "button" at bounding box center [1184, 308] width 10 height 10
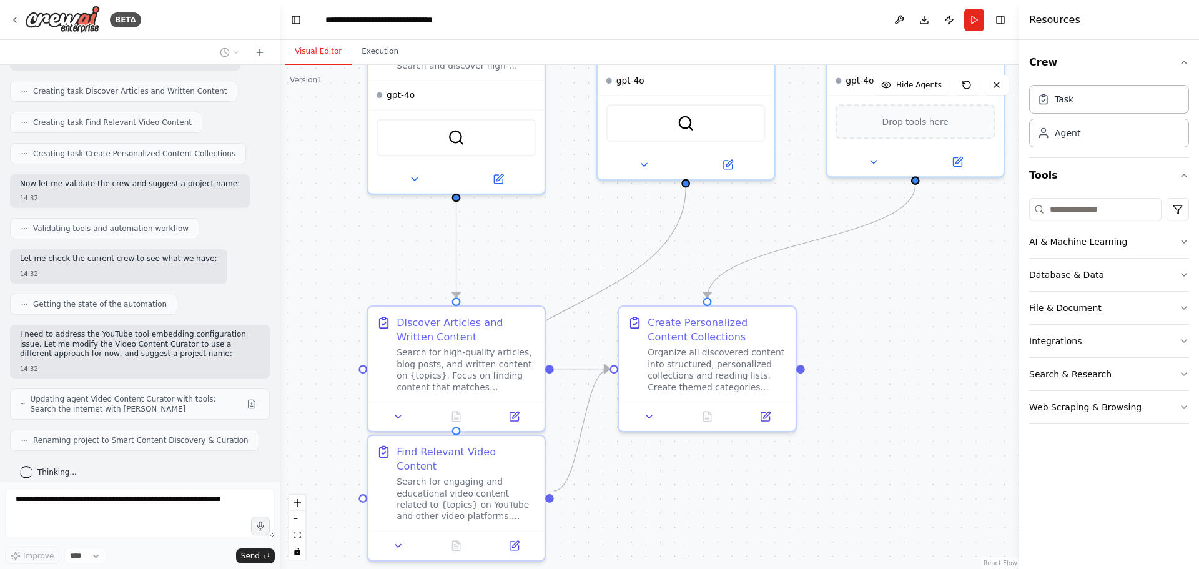
scroll to position [554, 0]
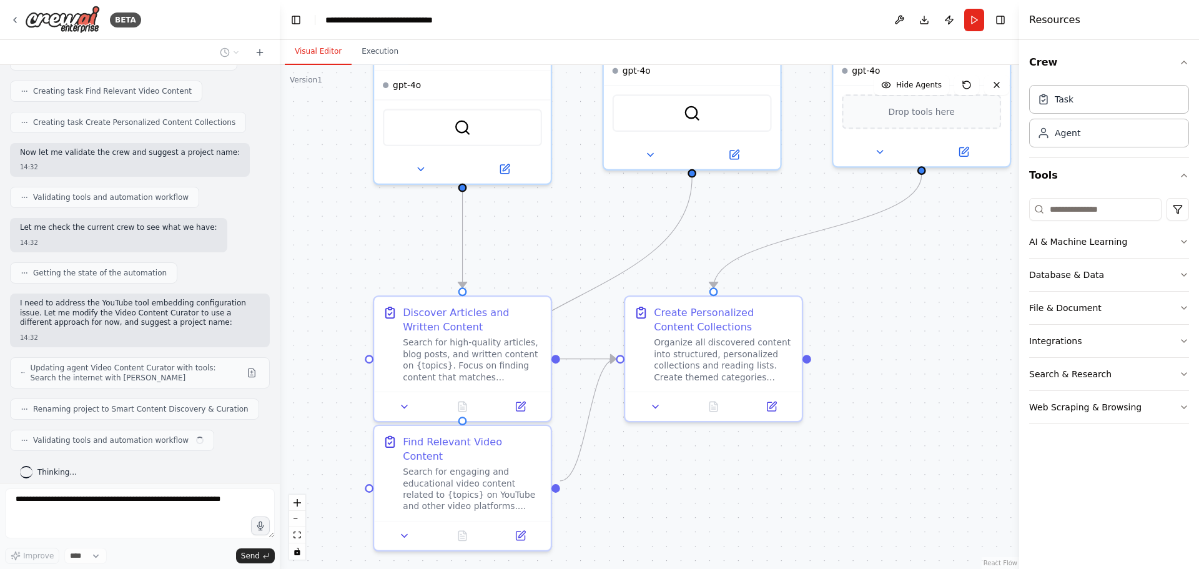
drag, startPoint x: 895, startPoint y: 294, endPoint x: 901, endPoint y: 350, distance: 55.8
click at [900, 350] on div ".deletable-edge-delete-btn { width: 20px; height: 20px; border: 0px solid #ffff…" at bounding box center [649, 317] width 739 height 504
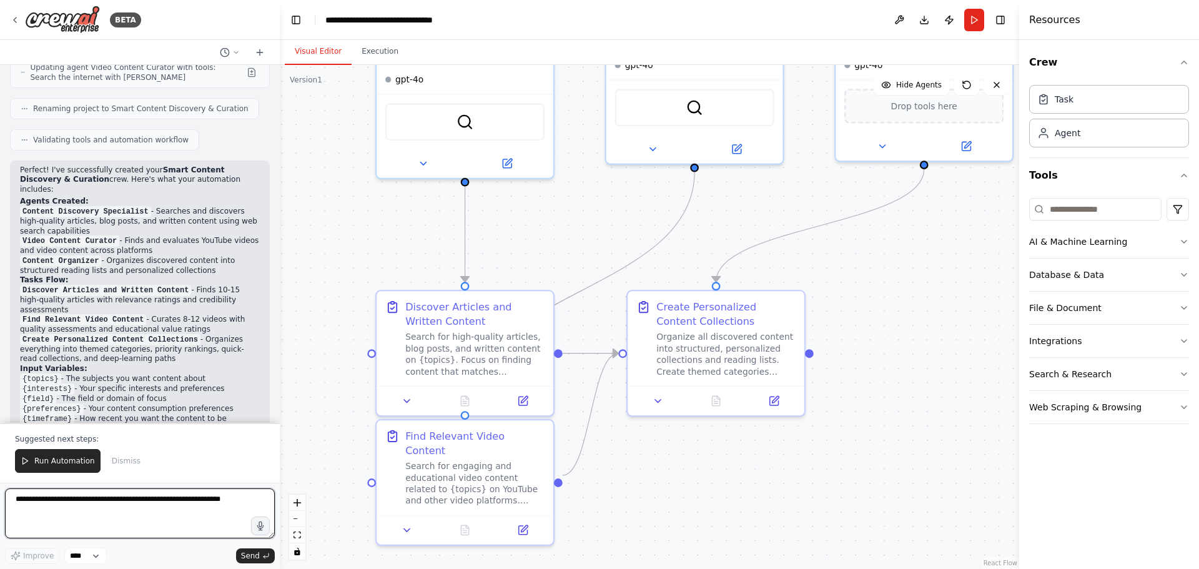
scroll to position [767, 0]
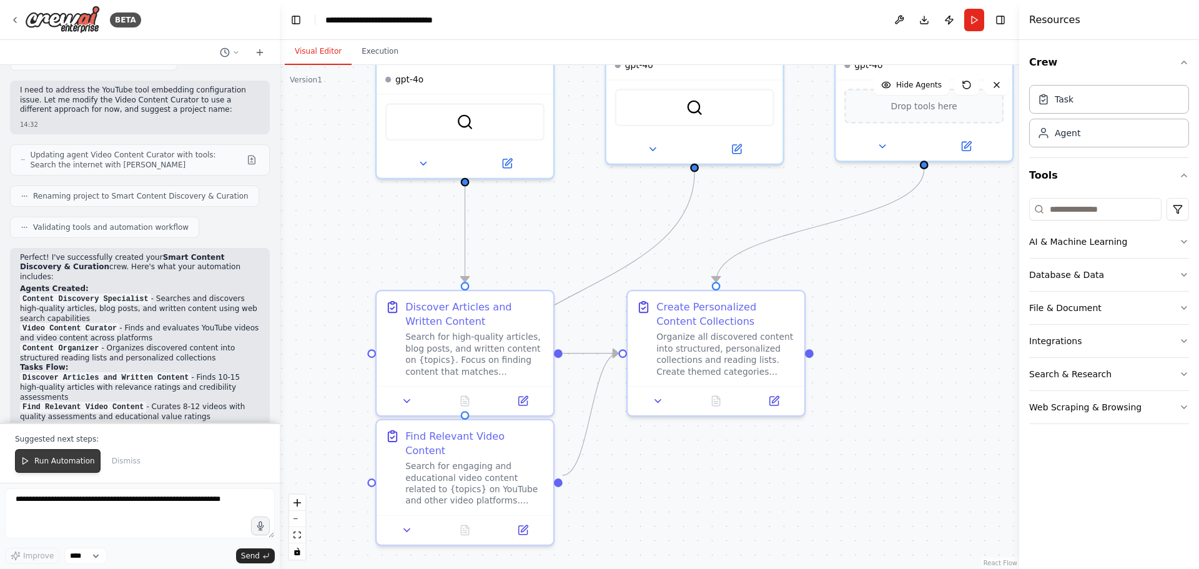
click at [50, 449] on button "Run Automation" at bounding box center [58, 461] width 86 height 24
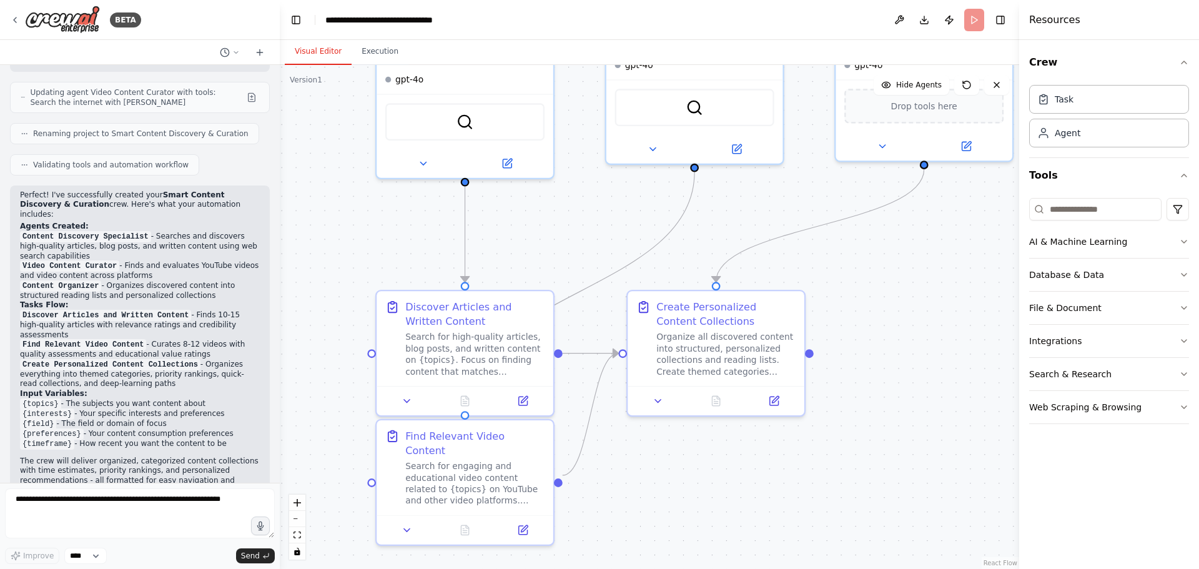
scroll to position [832, 0]
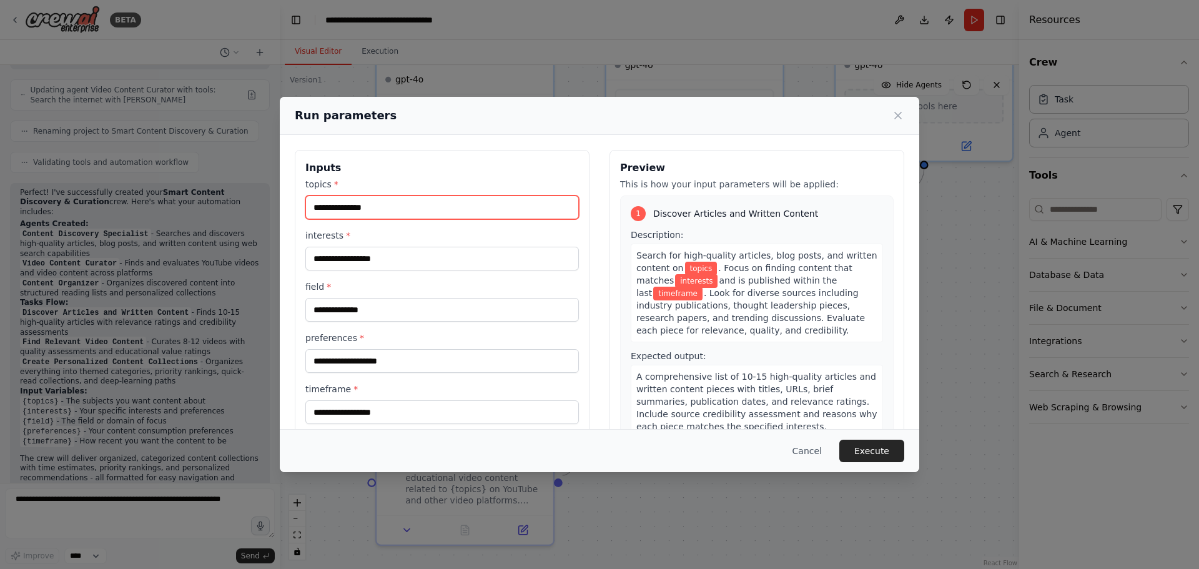
click at [411, 205] on input "topics *" at bounding box center [441, 207] width 273 height 24
click at [420, 149] on div "Inputs topics * interests * field * preferences * timeframe * Preview This is h…" at bounding box center [599, 298] width 639 height 326
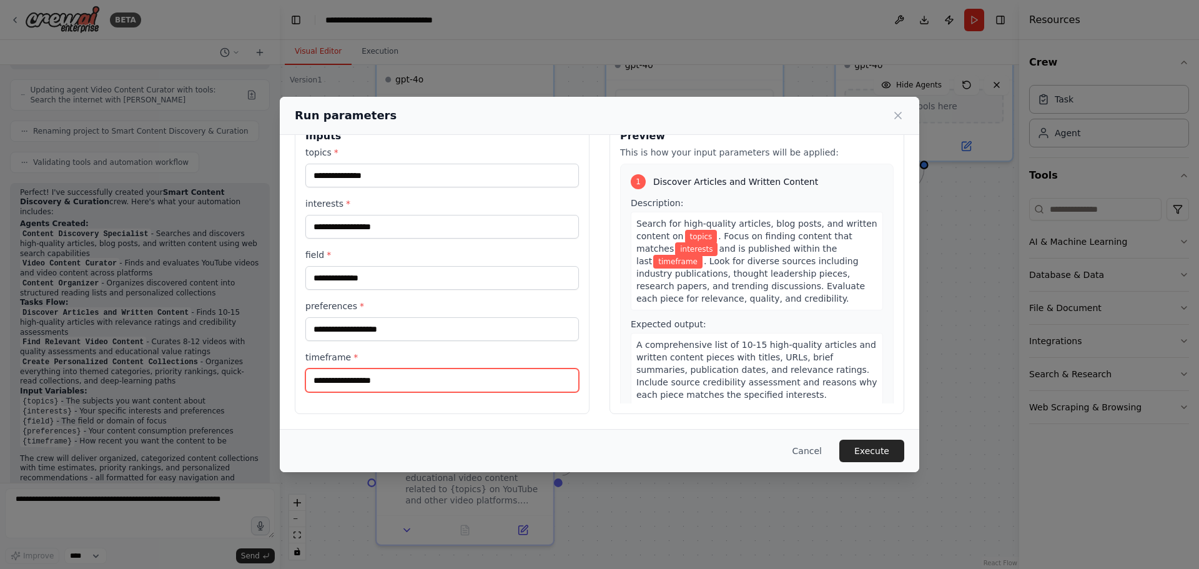
click at [448, 388] on input "timeframe *" at bounding box center [441, 380] width 273 height 24
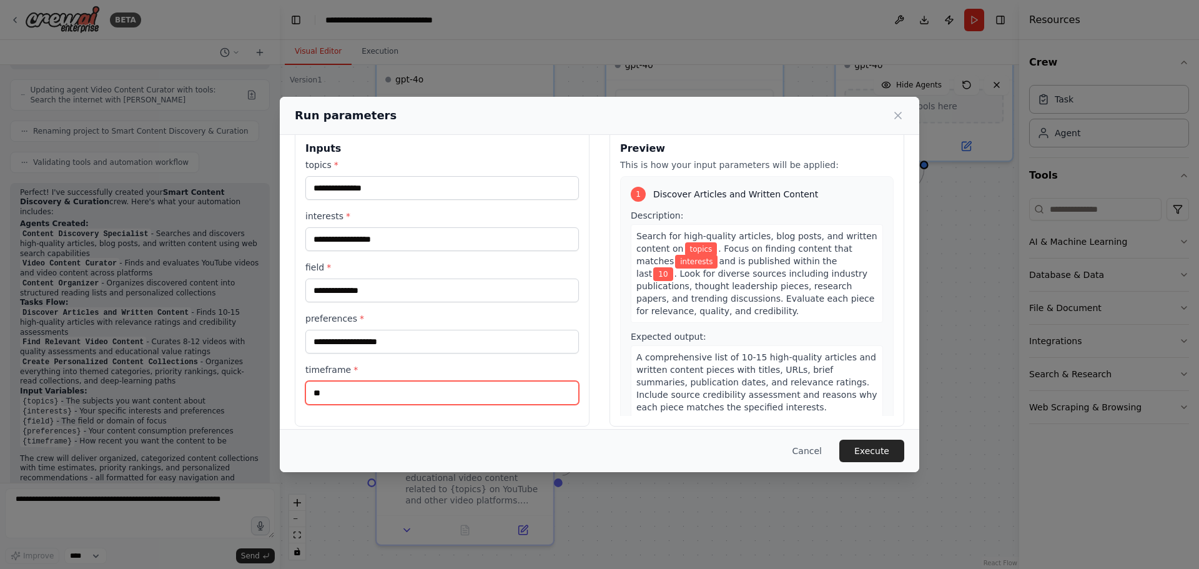
scroll to position [0, 0]
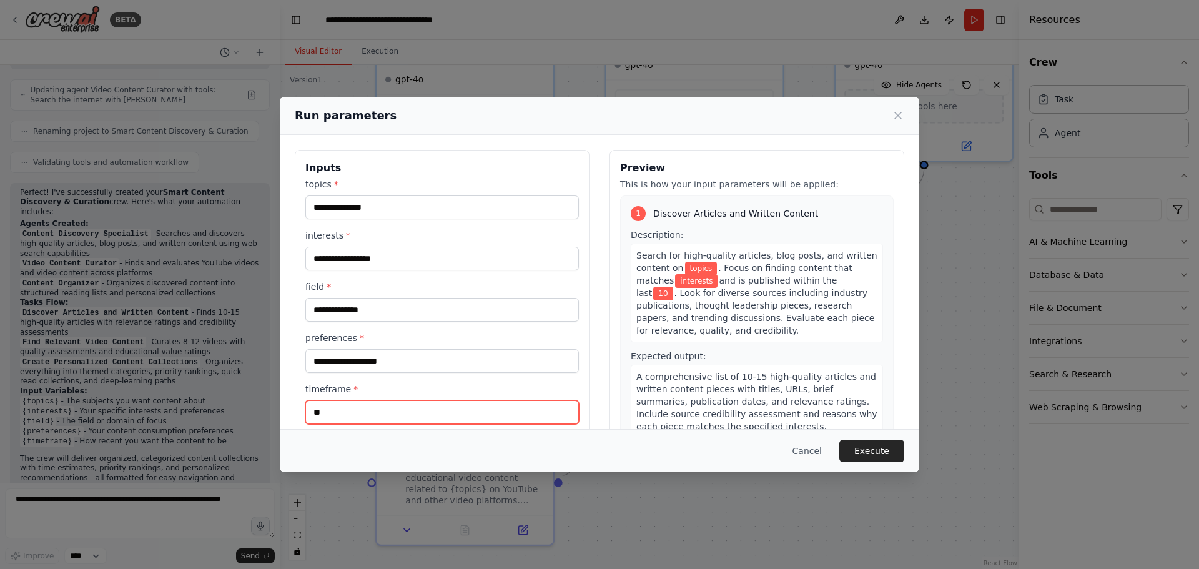
type input "**"
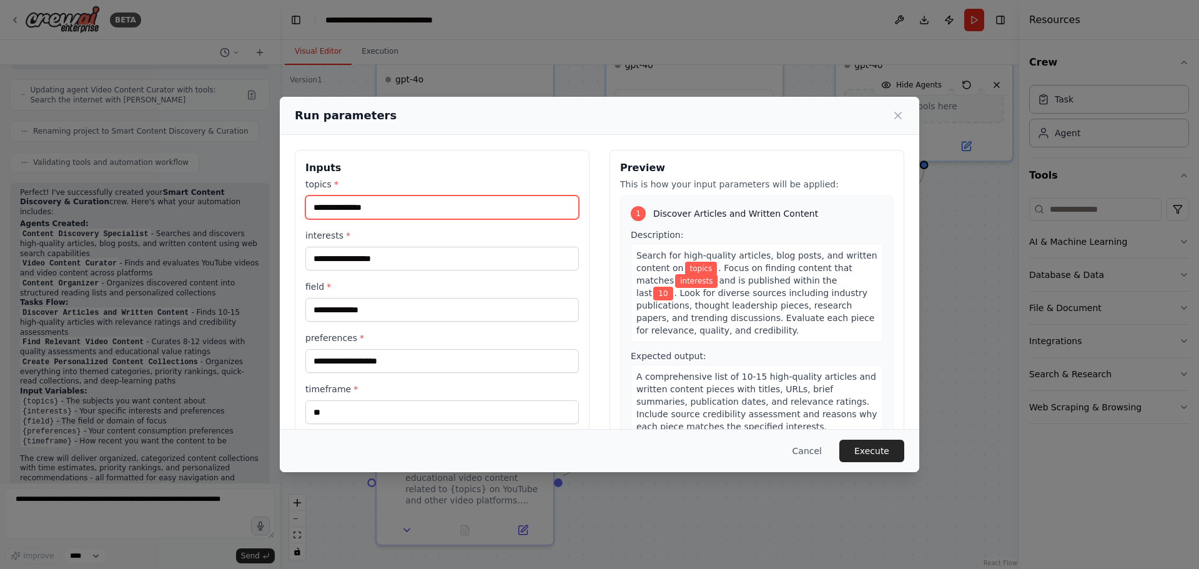
click at [381, 214] on input "topics *" at bounding box center [441, 207] width 273 height 24
type input "********"
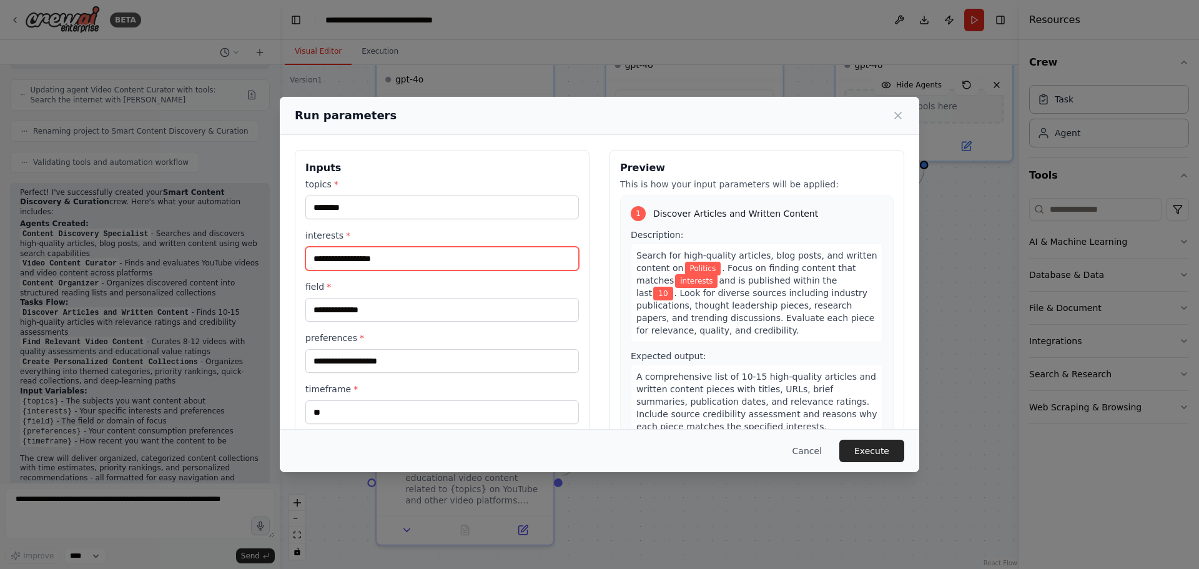
click at [423, 265] on input "interests *" at bounding box center [441, 259] width 273 height 24
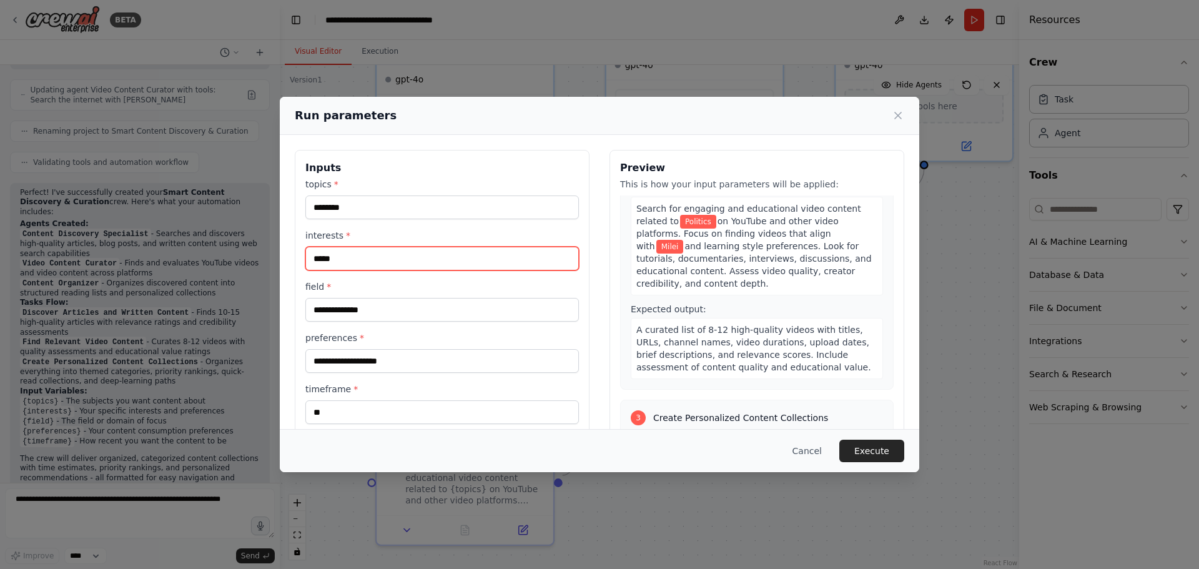
scroll to position [291, 0]
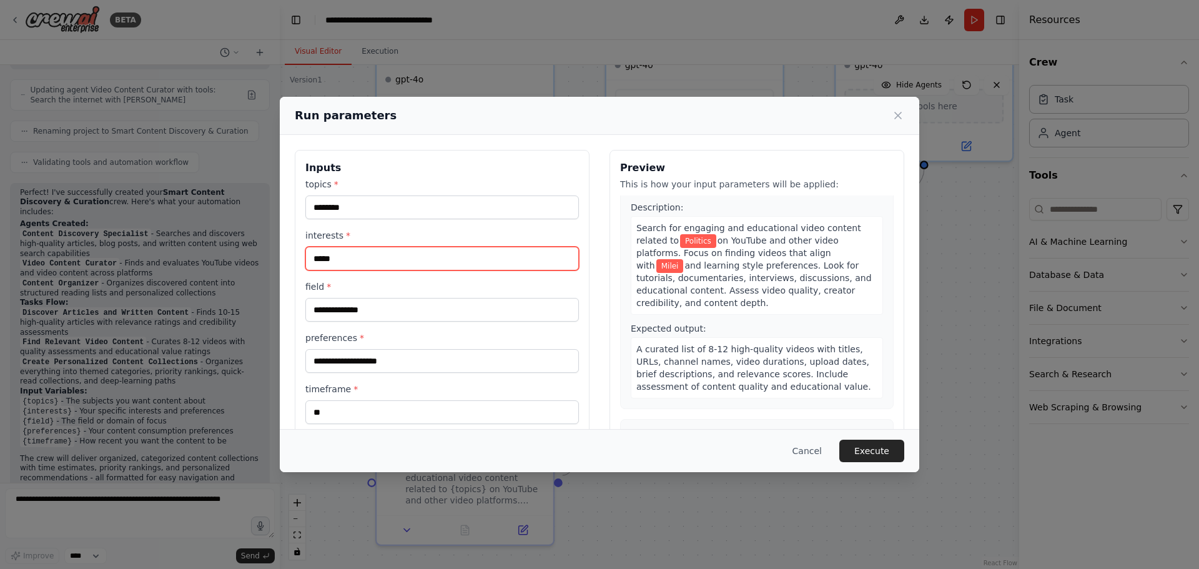
type input "*****"
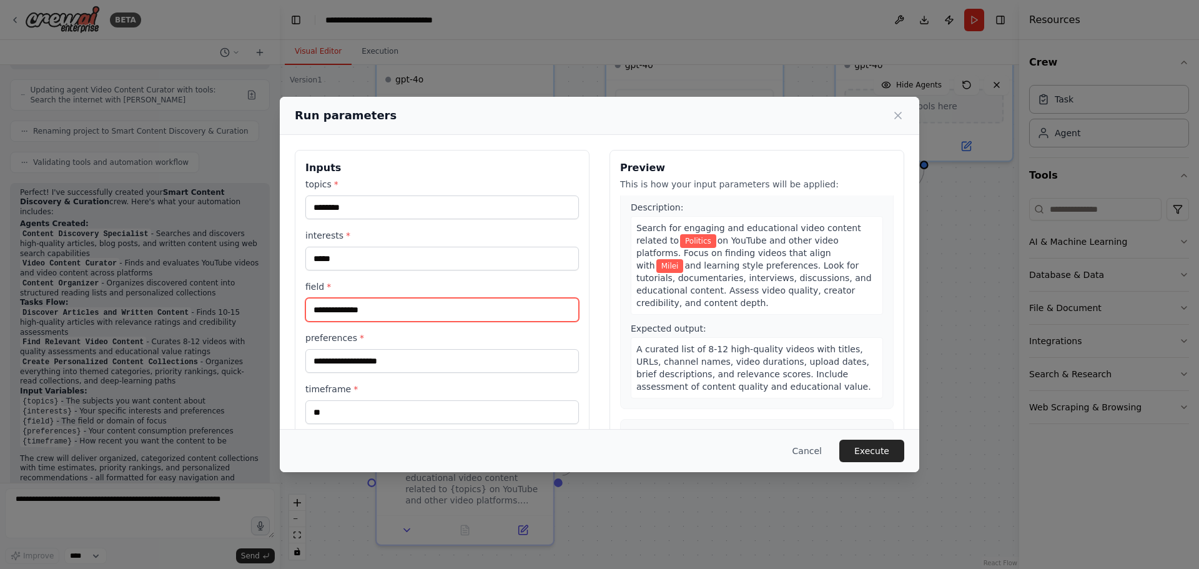
click at [374, 317] on input "field *" at bounding box center [441, 310] width 273 height 24
type input "*"
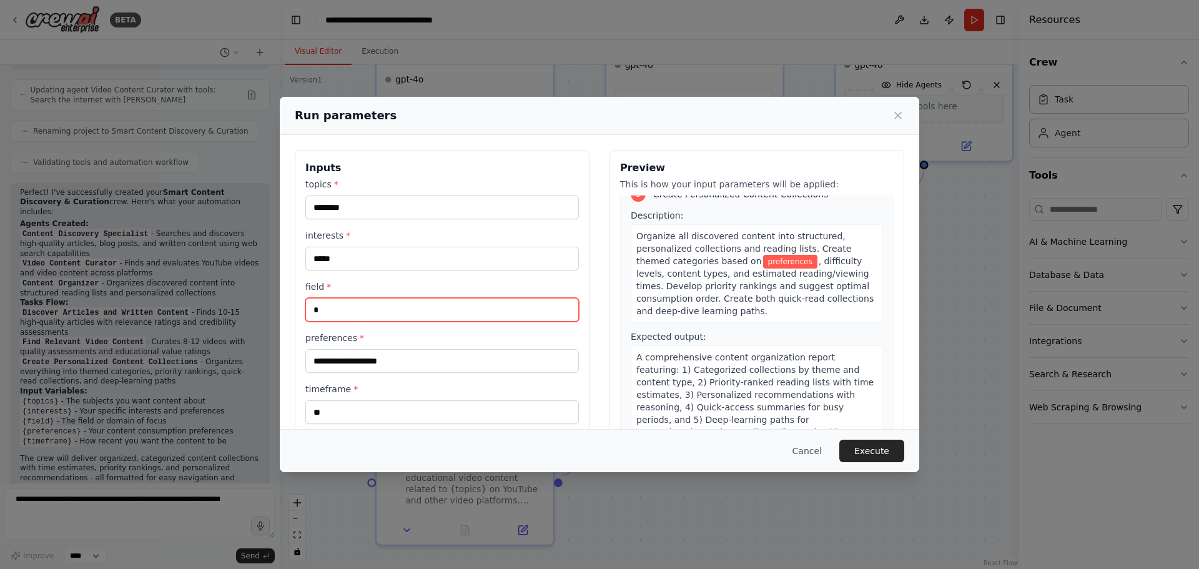
scroll to position [541, 0]
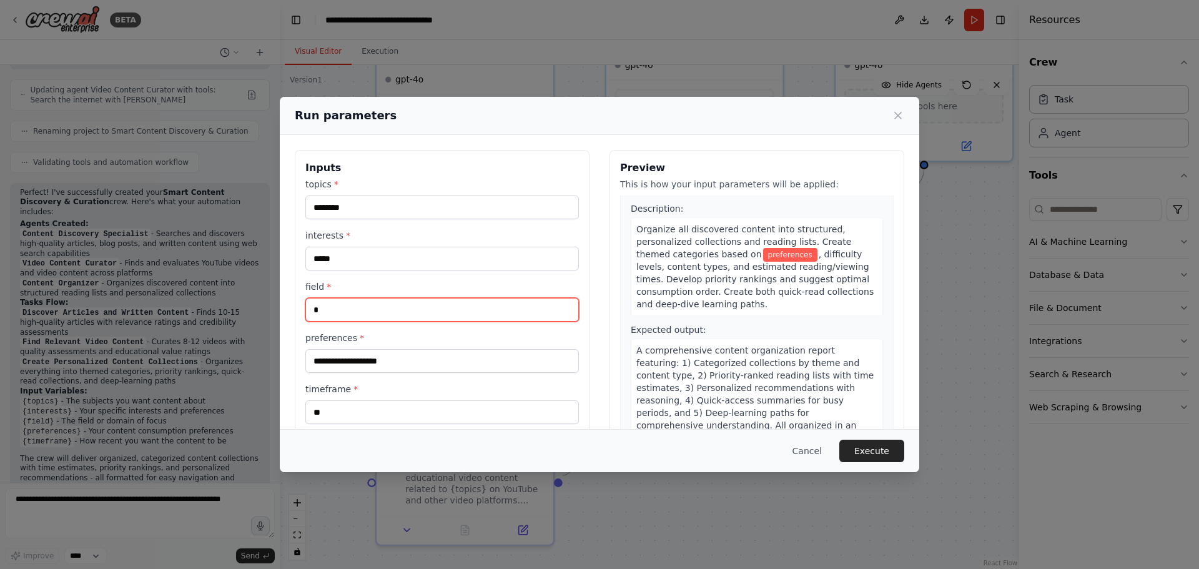
drag, startPoint x: 326, startPoint y: 309, endPoint x: 303, endPoint y: 312, distance: 23.2
click at [303, 312] on div "Inputs topics * ******** interests * ***** field * * preferences * timeframe * …" at bounding box center [442, 298] width 295 height 296
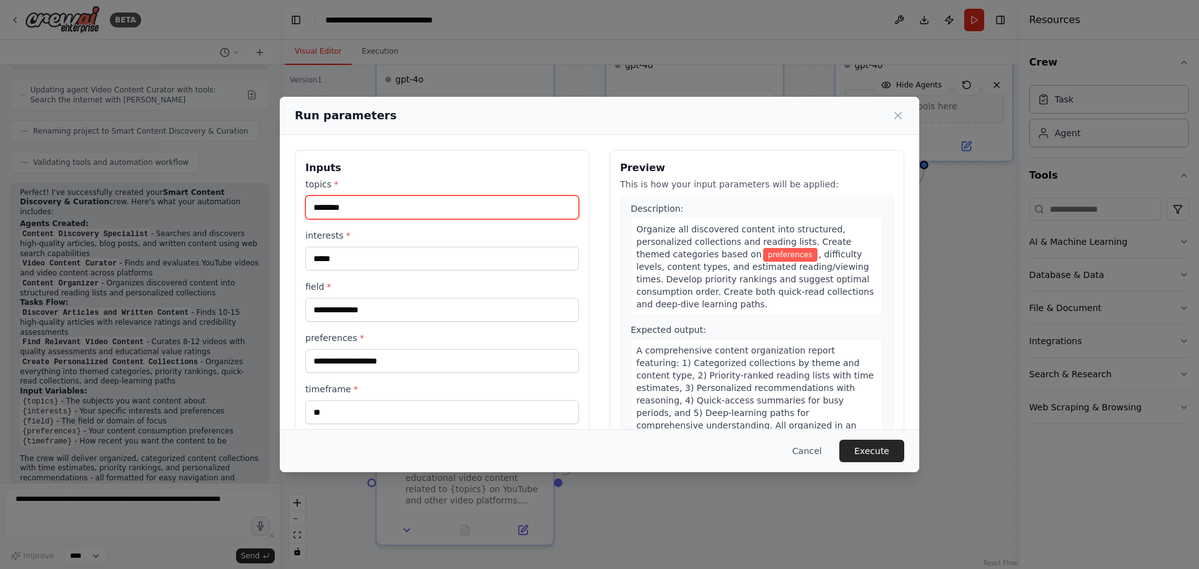
drag, startPoint x: 322, startPoint y: 209, endPoint x: 270, endPoint y: 209, distance: 51.8
click at [272, 209] on div "Run parameters Inputs topics * ******** interests * ***** field * preferences *…" at bounding box center [599, 284] width 1199 height 569
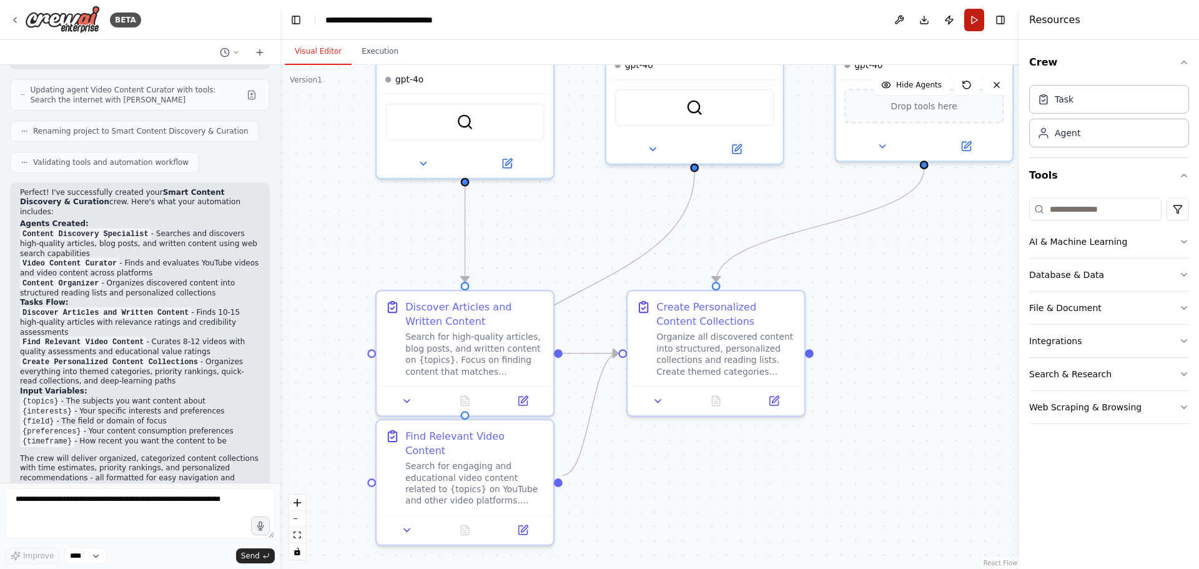
click at [974, 14] on button "Run" at bounding box center [974, 20] width 20 height 22
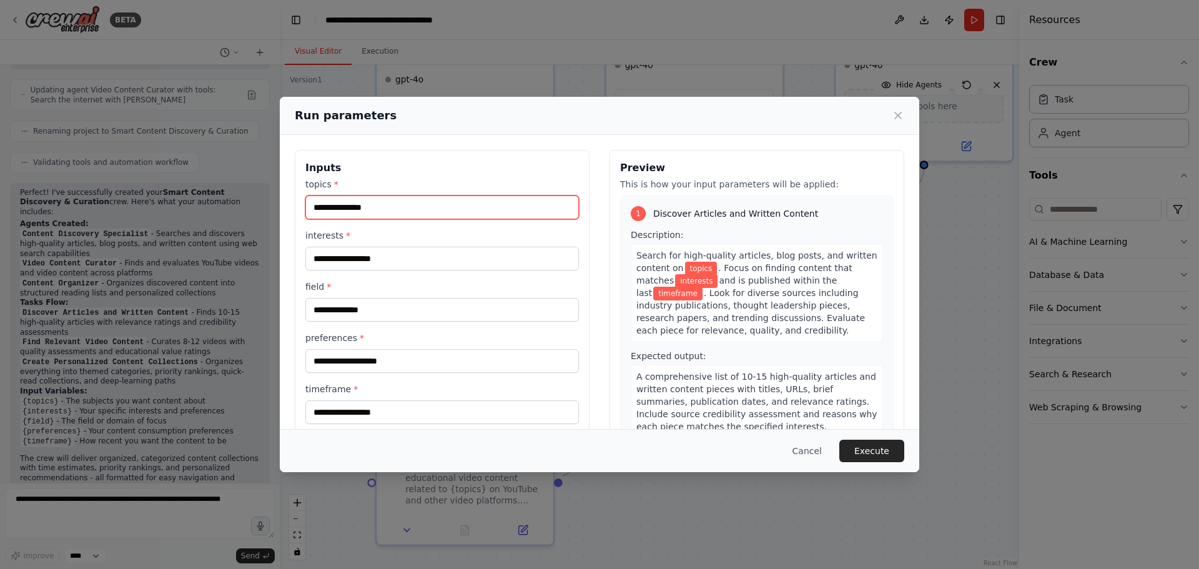
click at [444, 213] on input "topics *" at bounding box center [441, 207] width 273 height 24
type input "********"
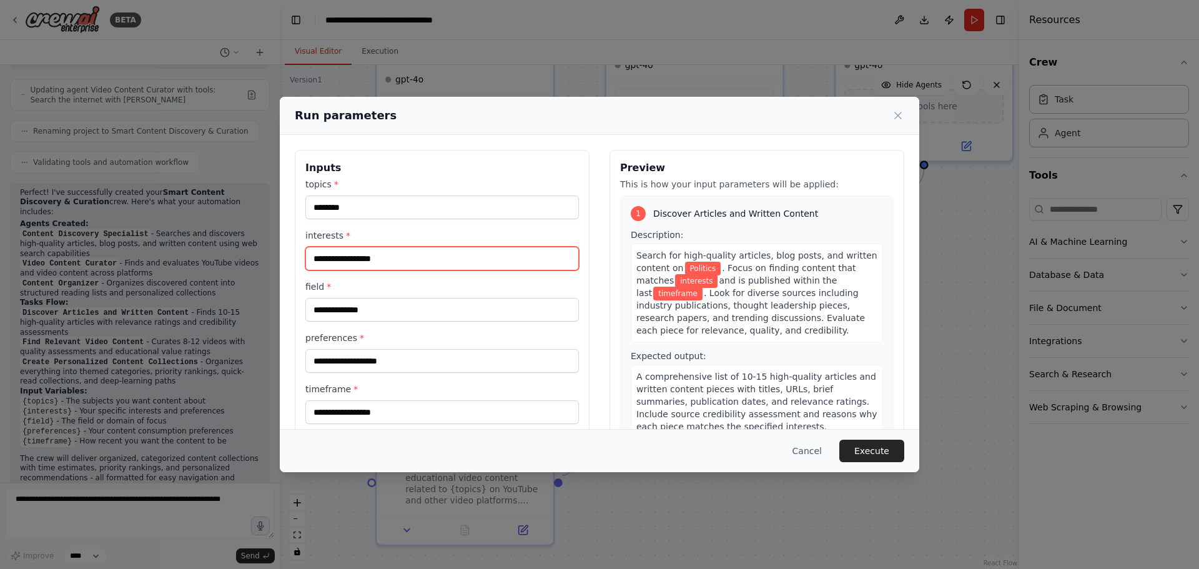
click at [368, 267] on input "interests *" at bounding box center [441, 259] width 273 height 24
type input "*****"
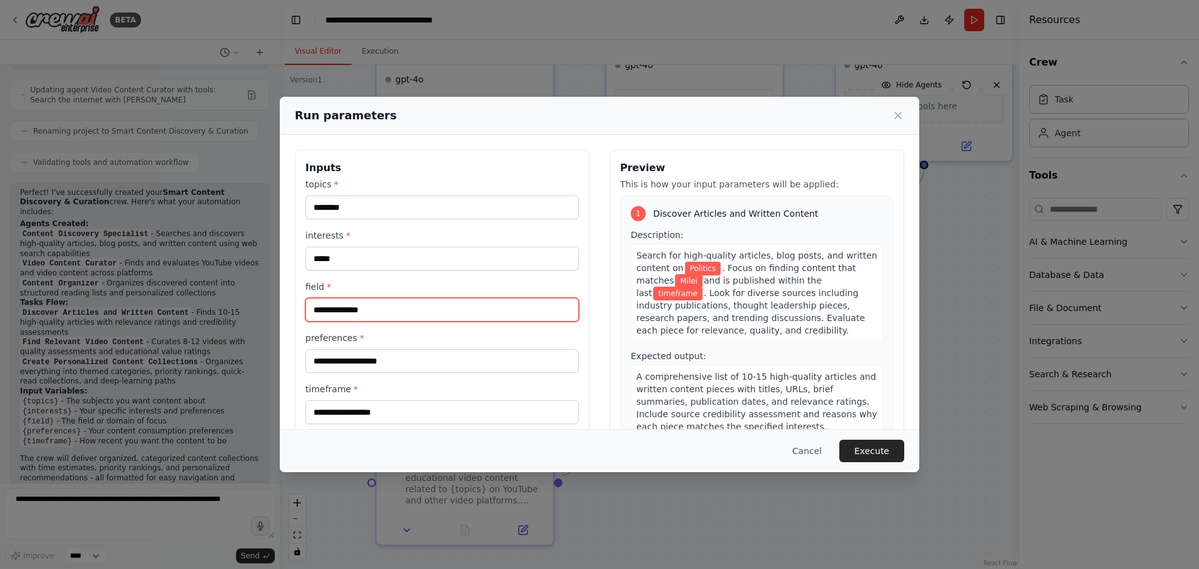
click at [375, 317] on input "field *" at bounding box center [441, 310] width 273 height 24
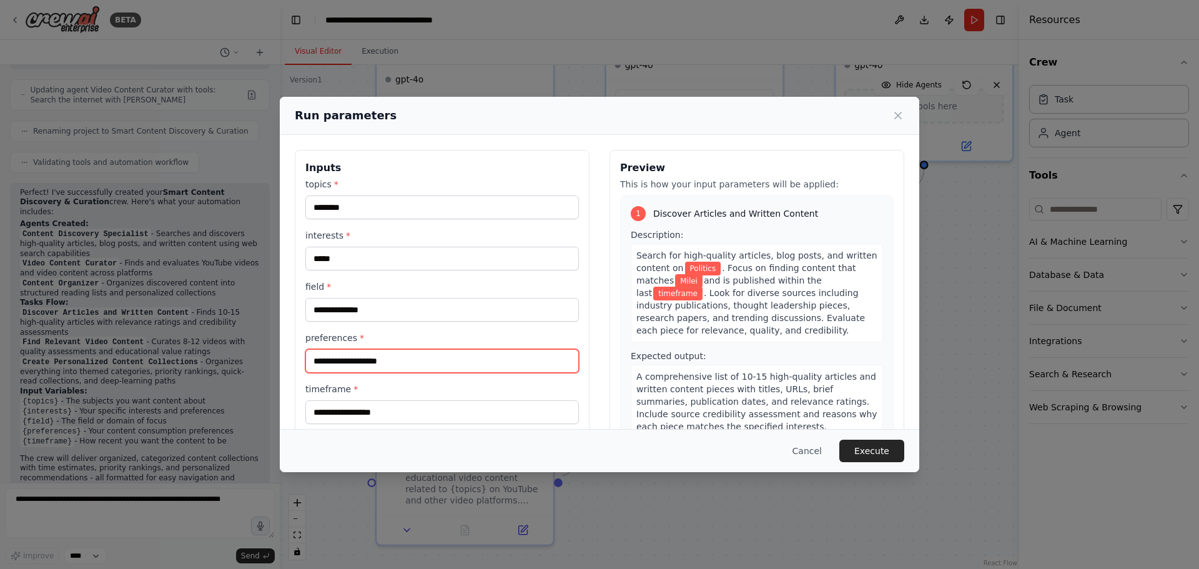
click at [350, 361] on input "preferences *" at bounding box center [441, 361] width 273 height 24
click at [365, 363] on input "preferences *" at bounding box center [441, 361] width 273 height 24
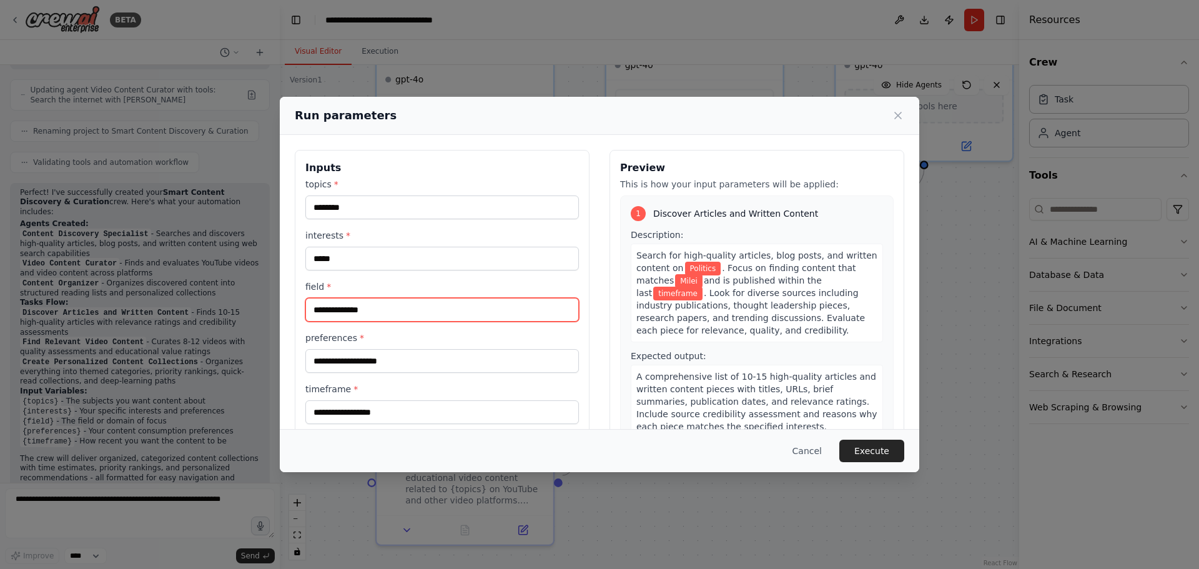
click at [387, 313] on input "field *" at bounding box center [441, 310] width 273 height 24
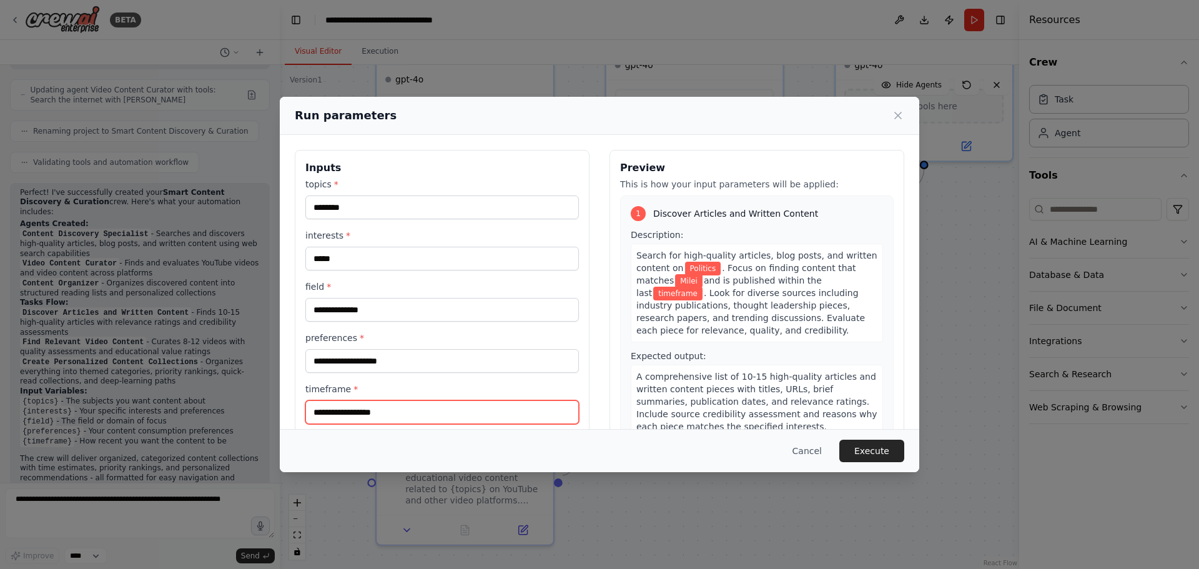
click at [400, 415] on input "timeframe *" at bounding box center [441, 412] width 273 height 24
type input "**"
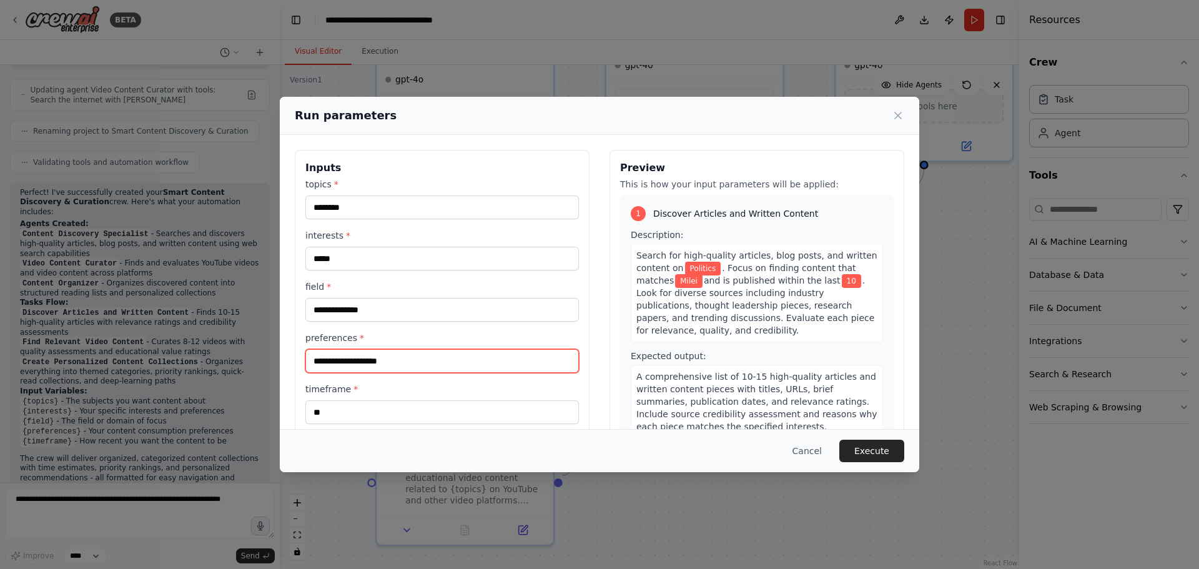
click at [393, 363] on input "preferences *" at bounding box center [441, 361] width 273 height 24
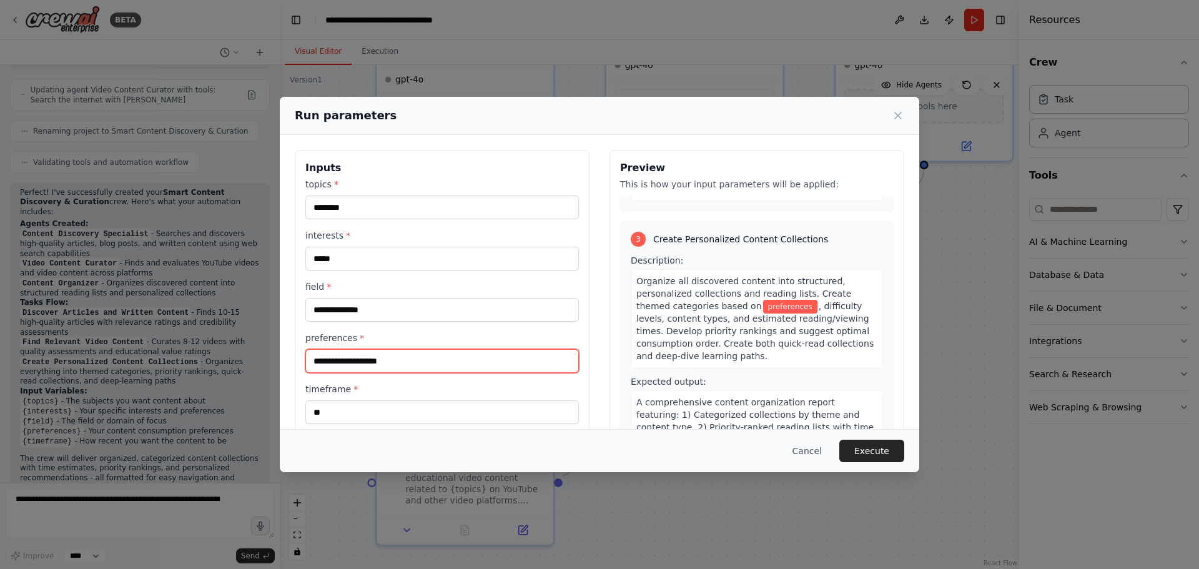
scroll to position [499, 0]
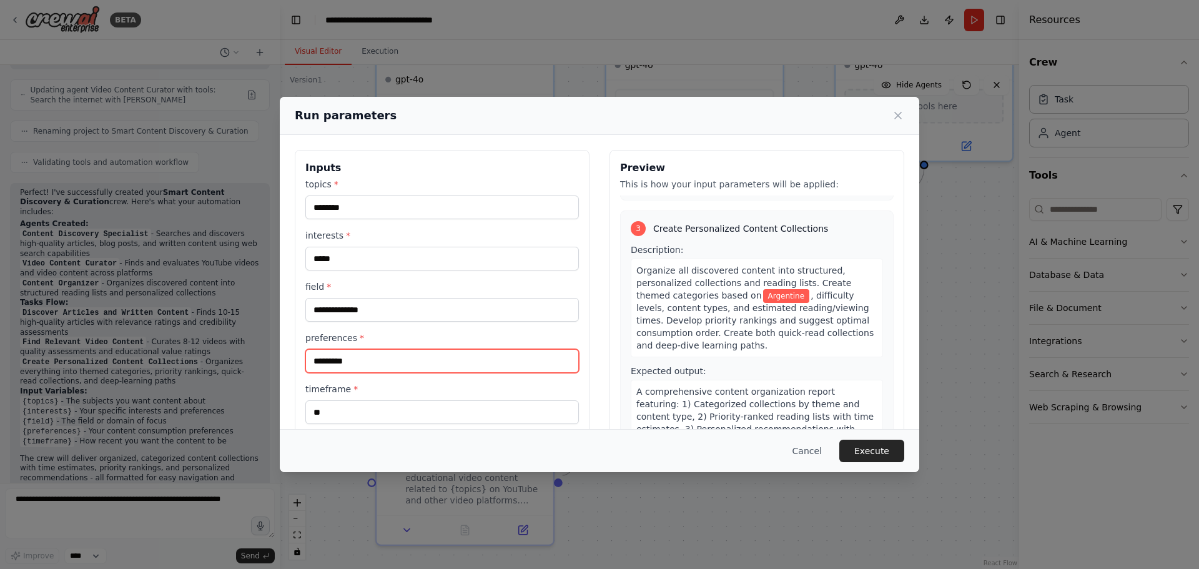
type input "*********"
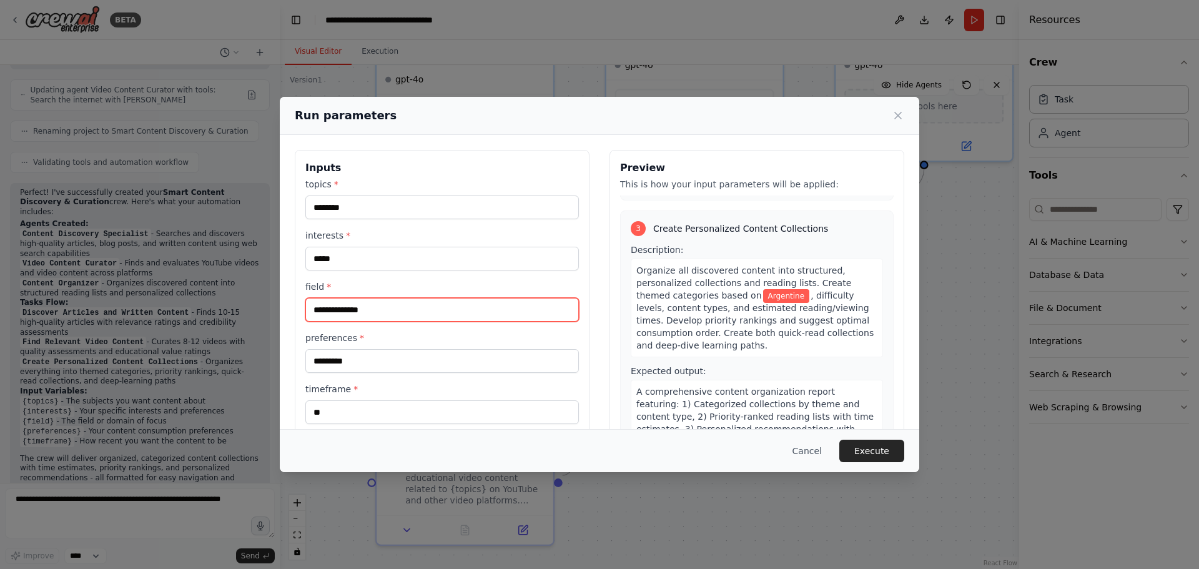
click at [381, 307] on input "field *" at bounding box center [441, 310] width 273 height 24
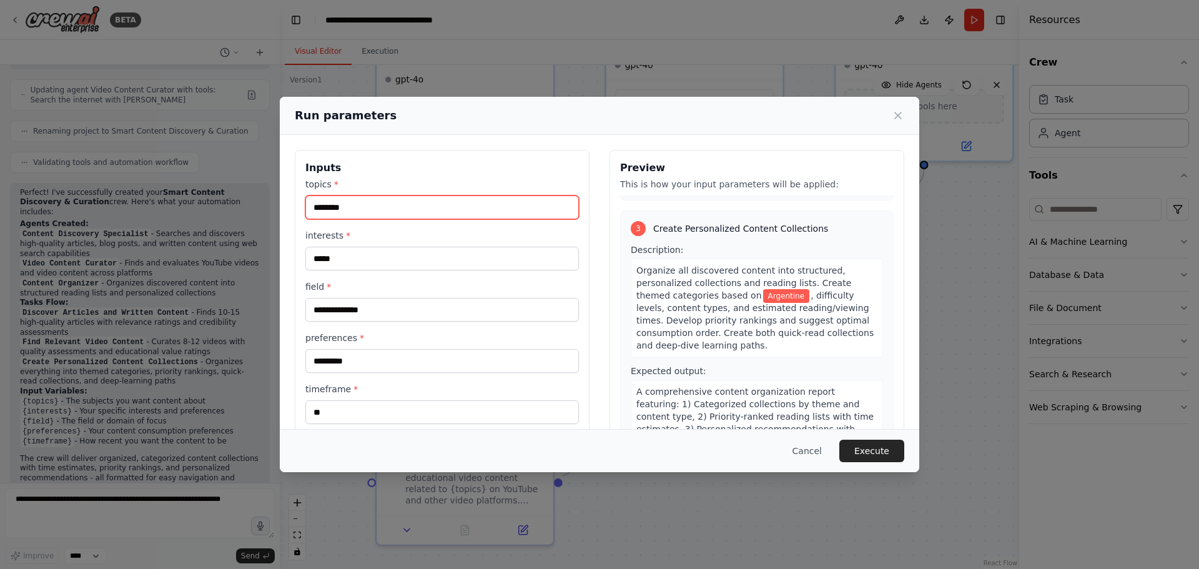
drag, startPoint x: 353, startPoint y: 206, endPoint x: 312, endPoint y: 208, distance: 41.2
click at [312, 208] on input "********" at bounding box center [441, 207] width 273 height 24
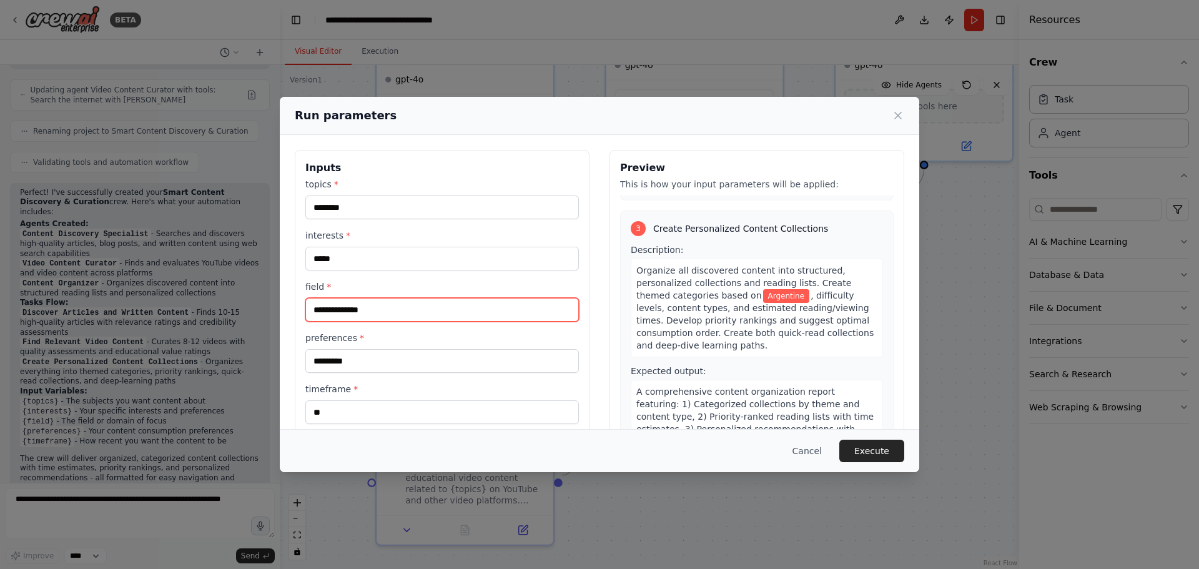
click at [385, 307] on input "field *" at bounding box center [441, 310] width 273 height 24
paste input "********"
type input "********"
click at [886, 448] on button "Execute" at bounding box center [871, 450] width 65 height 22
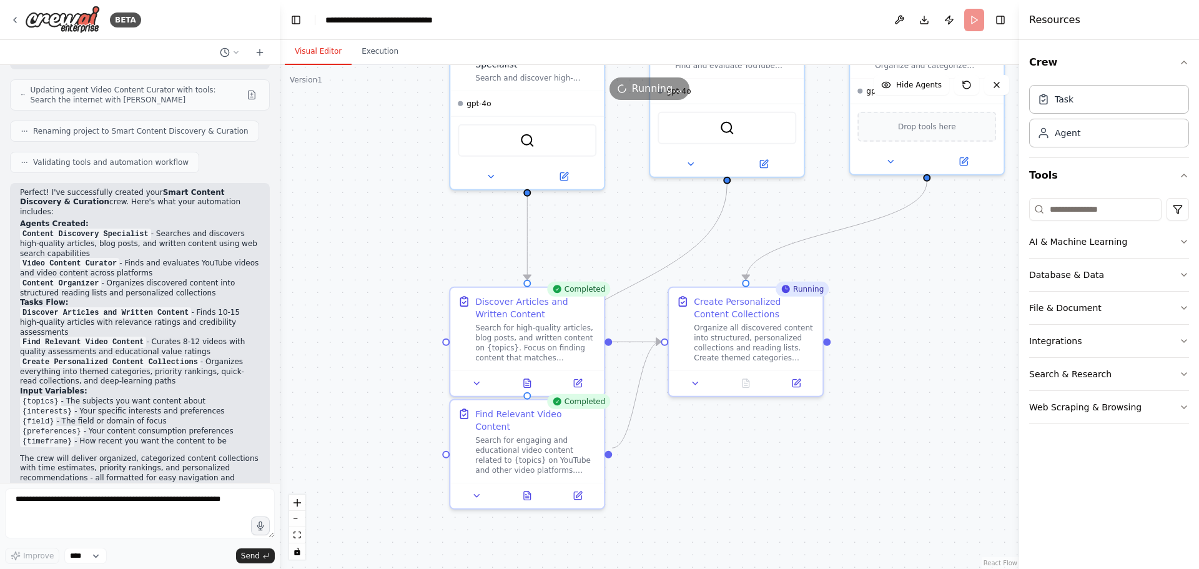
drag, startPoint x: 945, startPoint y: 249, endPoint x: 899, endPoint y: 311, distance: 77.2
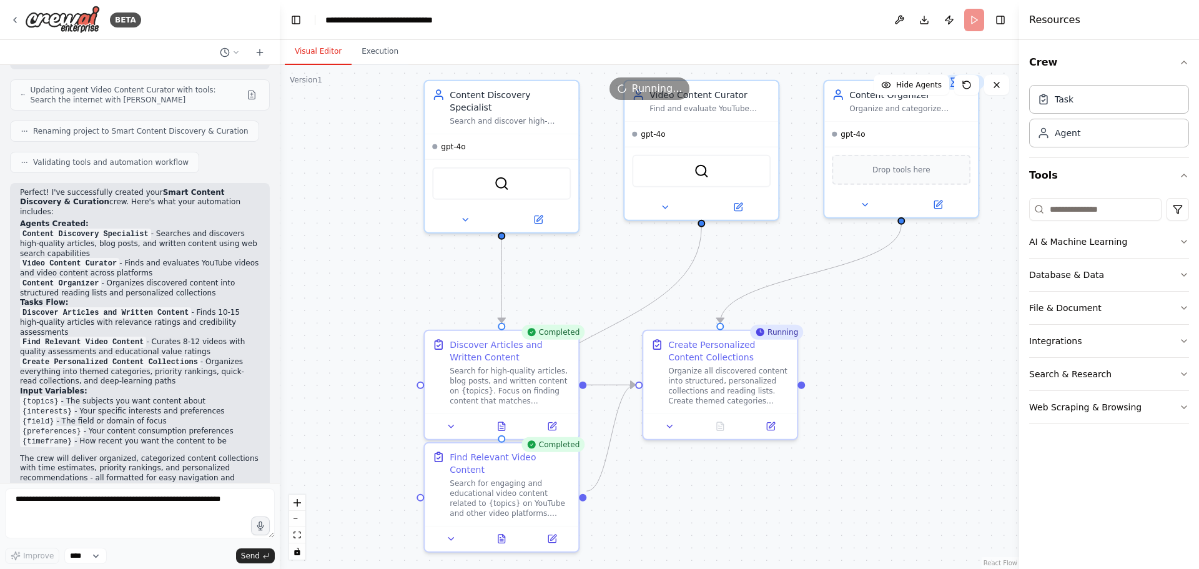
drag, startPoint x: 899, startPoint y: 311, endPoint x: 831, endPoint y: 300, distance: 69.0
click at [831, 300] on div ".deletable-edge-delete-btn { width: 20px; height: 20px; border: 0px solid #ffff…" at bounding box center [649, 317] width 739 height 504
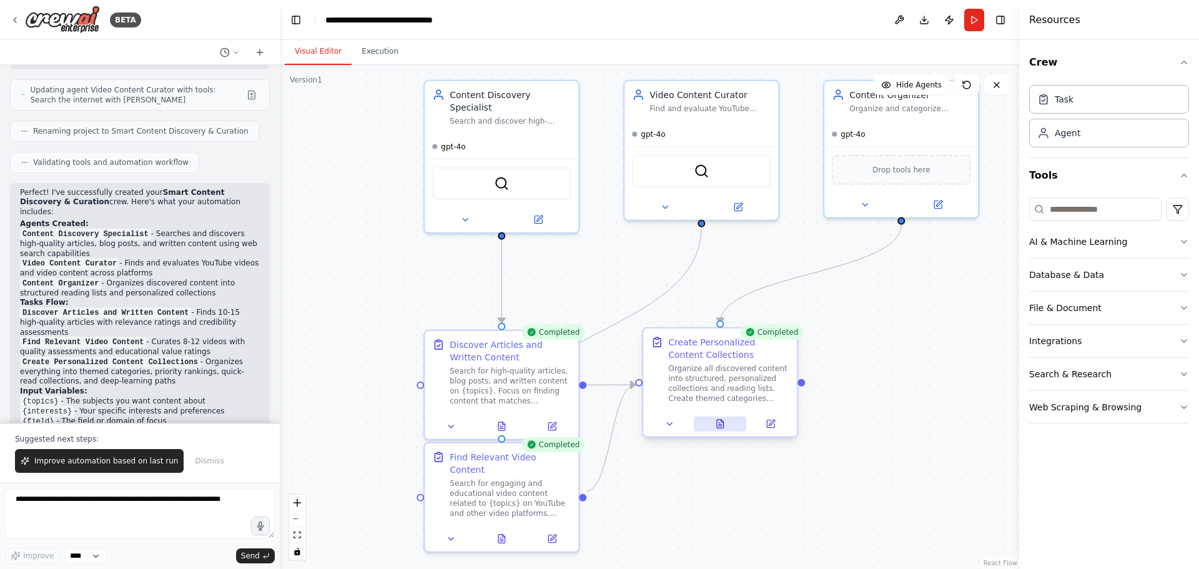
click at [726, 426] on button at bounding box center [720, 423] width 53 height 15
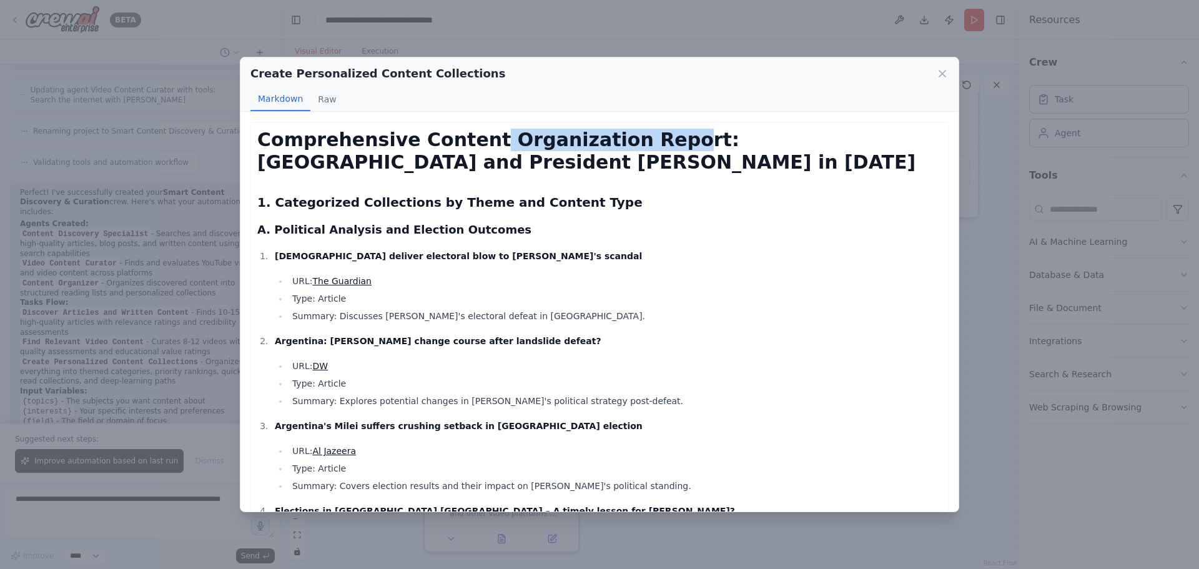
drag, startPoint x: 617, startPoint y: 134, endPoint x: 650, endPoint y: 134, distance: 32.5
click at [650, 134] on h1 "Comprehensive Content Organization Report: Argentina and President Javier Milei…" at bounding box center [599, 151] width 684 height 45
click at [805, 140] on h1 "Comprehensive Content Organization Report: Argentina and President Javier Milei…" at bounding box center [599, 151] width 684 height 45
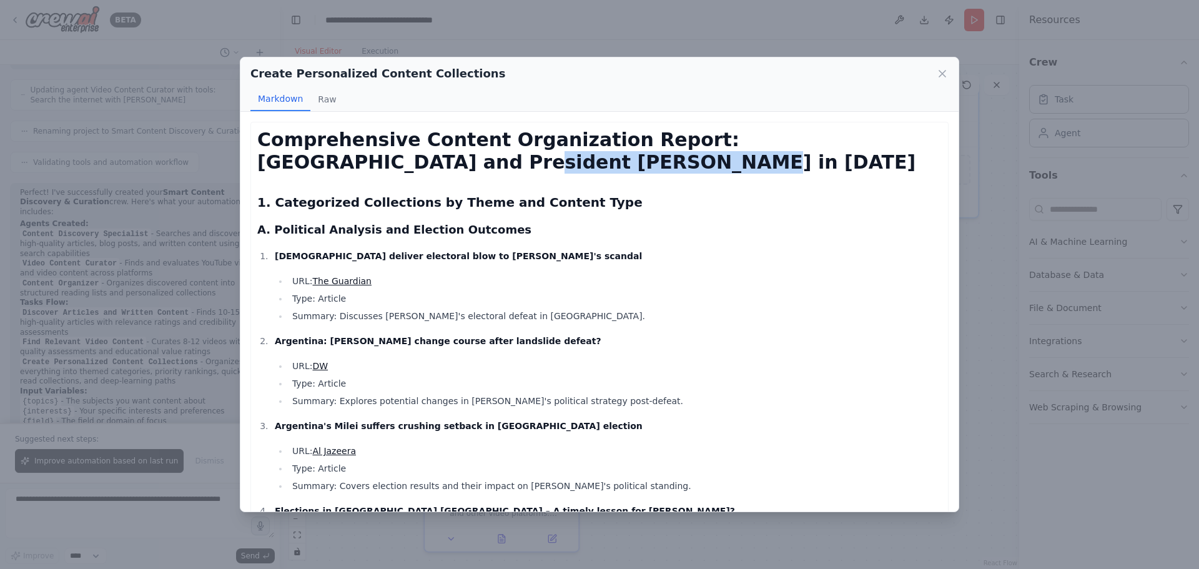
drag, startPoint x: 270, startPoint y: 156, endPoint x: 442, endPoint y: 158, distance: 171.7
click at [436, 155] on h1 "Comprehensive Content Organization Report: Argentina and President Javier Milei…" at bounding box center [599, 151] width 684 height 45
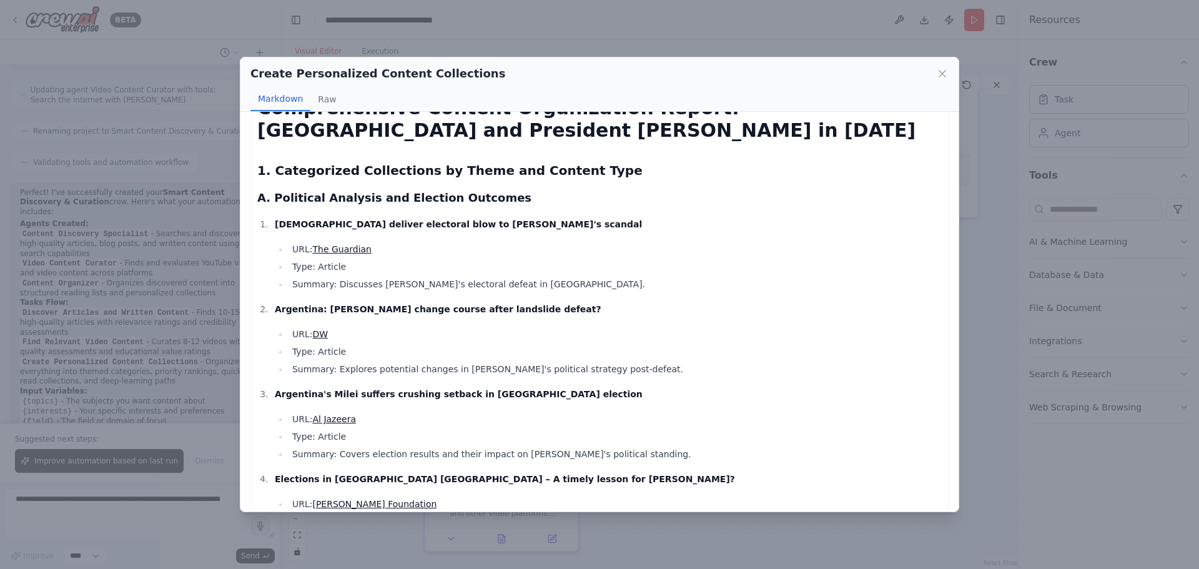
scroll to position [62, 0]
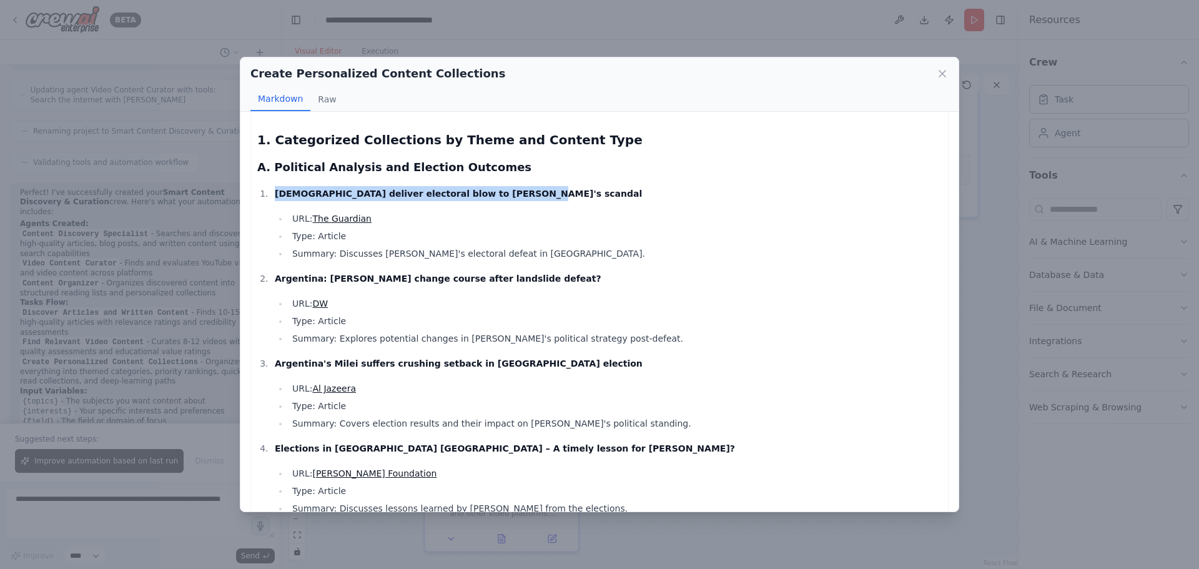
drag, startPoint x: 277, startPoint y: 191, endPoint x: 543, endPoint y: 199, distance: 266.1
click at [489, 189] on p "Argentinians deliver electoral blow to Milei's scandal" at bounding box center [608, 193] width 667 height 15
click at [586, 207] on li "Argentinians deliver electoral blow to Milei's scandal URL: The Guardian Type: …" at bounding box center [606, 223] width 670 height 75
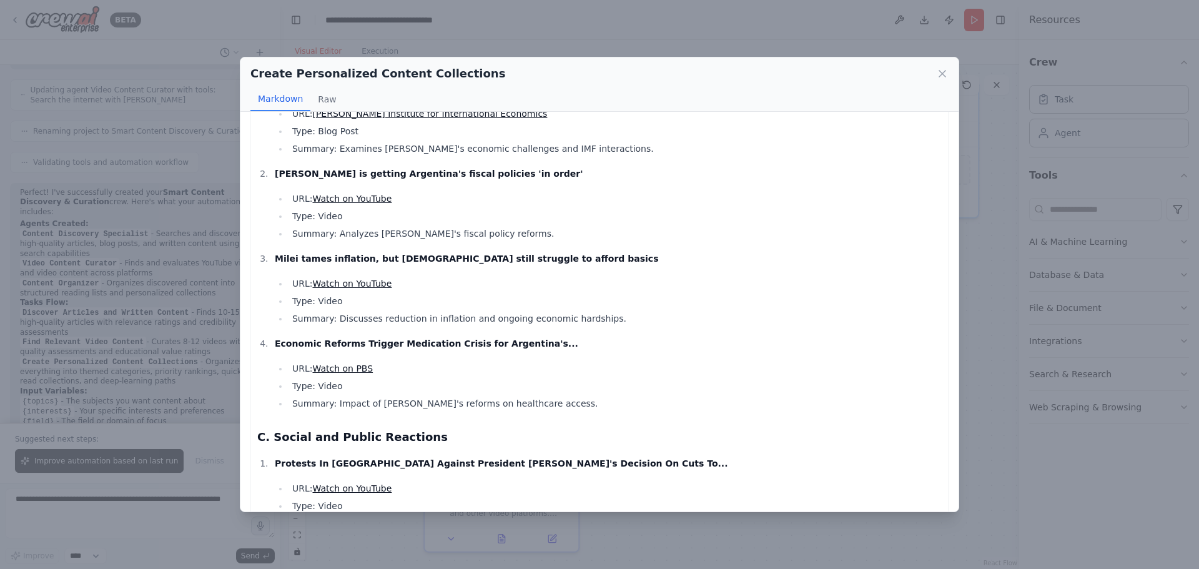
scroll to position [551, 0]
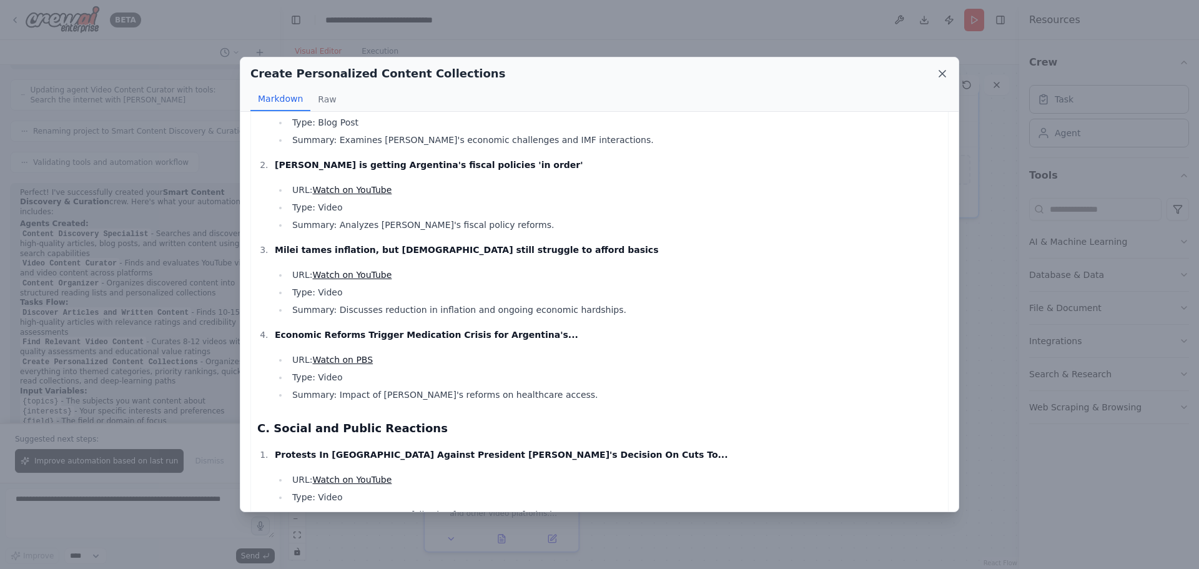
click at [943, 74] on icon at bounding box center [942, 74] width 6 height 6
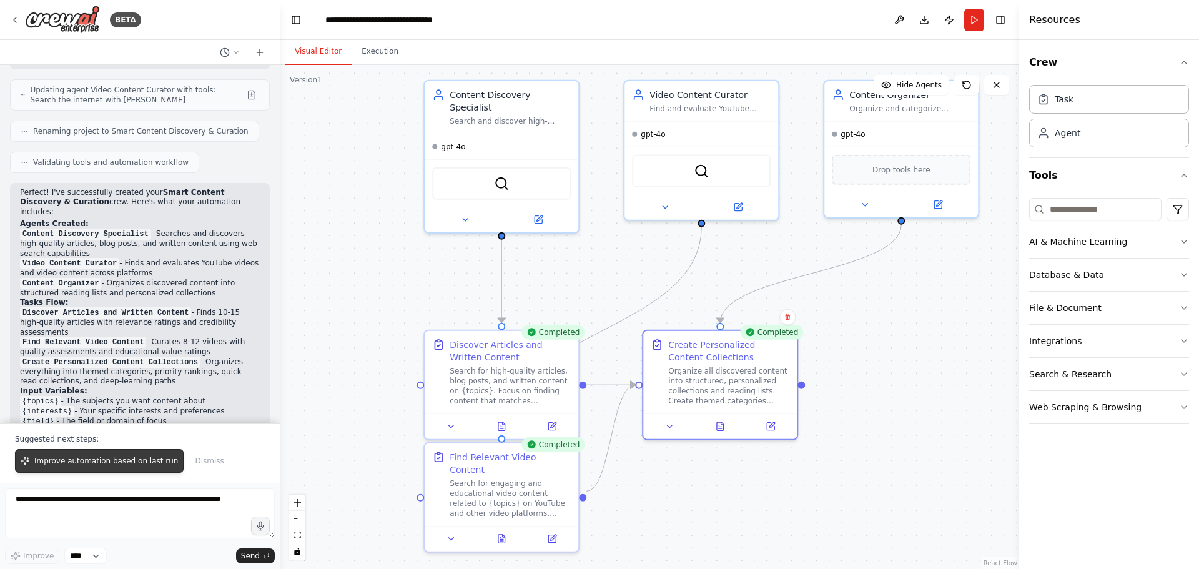
click at [147, 459] on span "Improve automation based on last run" at bounding box center [106, 461] width 144 height 10
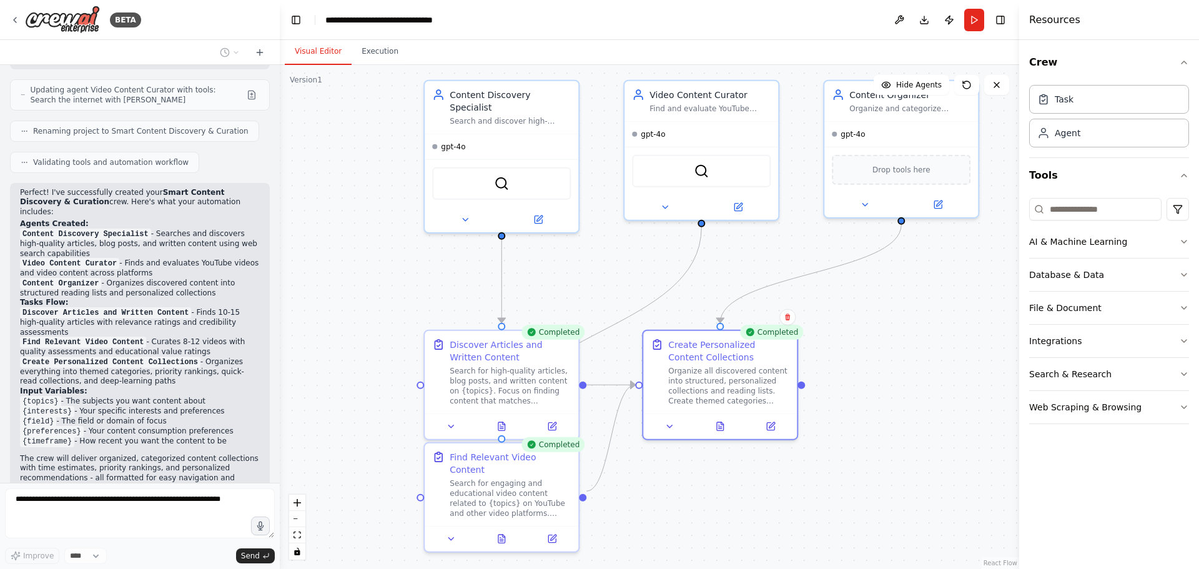
scroll to position [864, 0]
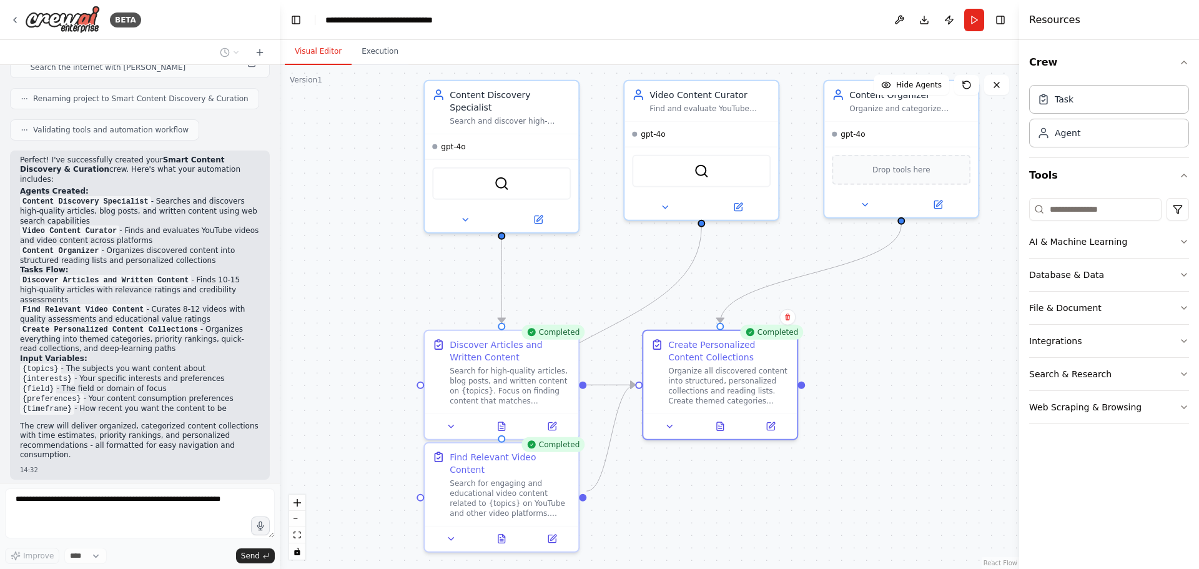
drag, startPoint x: 275, startPoint y: 401, endPoint x: 280, endPoint y: 388, distance: 13.8
click at [280, 388] on div "BETA Set up a crew that finds and organizes interesting articles, videos, and p…" at bounding box center [599, 284] width 1199 height 569
click at [1181, 406] on icon "button" at bounding box center [1184, 407] width 10 height 10
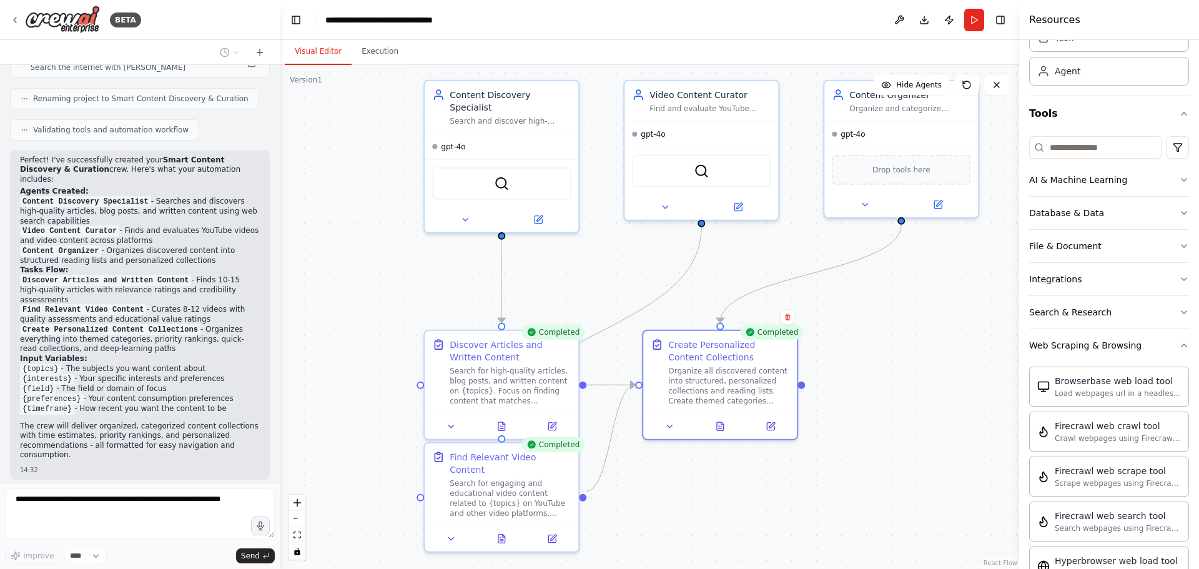
scroll to position [60, 0]
click at [1181, 348] on div "Crew Task Agent Tools AI & Machine Learning Database & Data File & Document Int…" at bounding box center [1109, 304] width 180 height 529
click at [1179, 348] on icon "button" at bounding box center [1184, 347] width 10 height 10
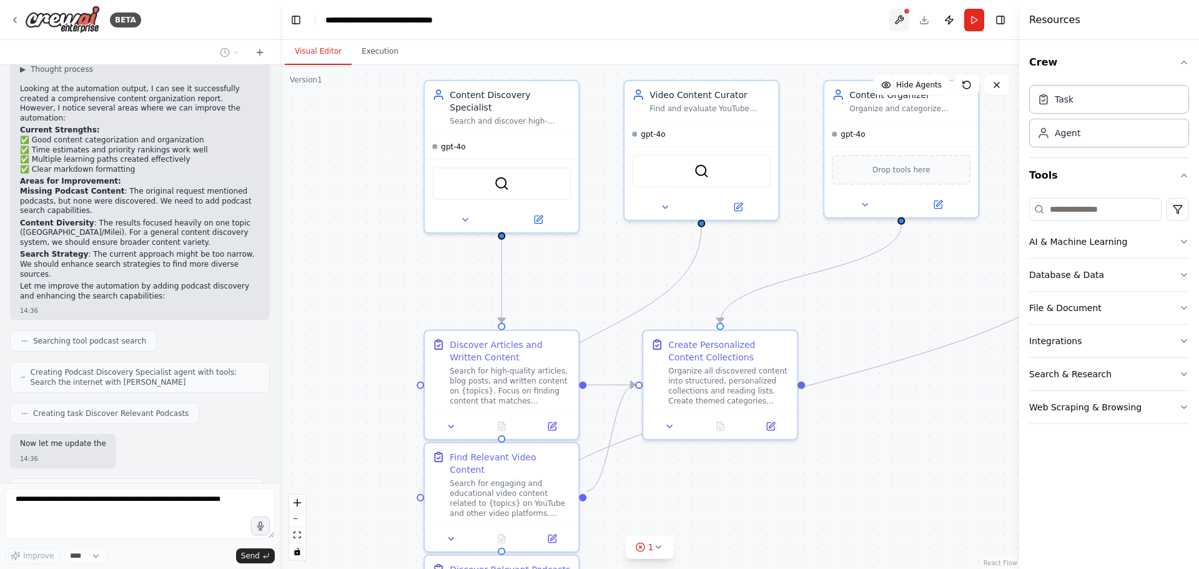
scroll to position [1297, 0]
click at [902, 22] on button at bounding box center [899, 20] width 20 height 22
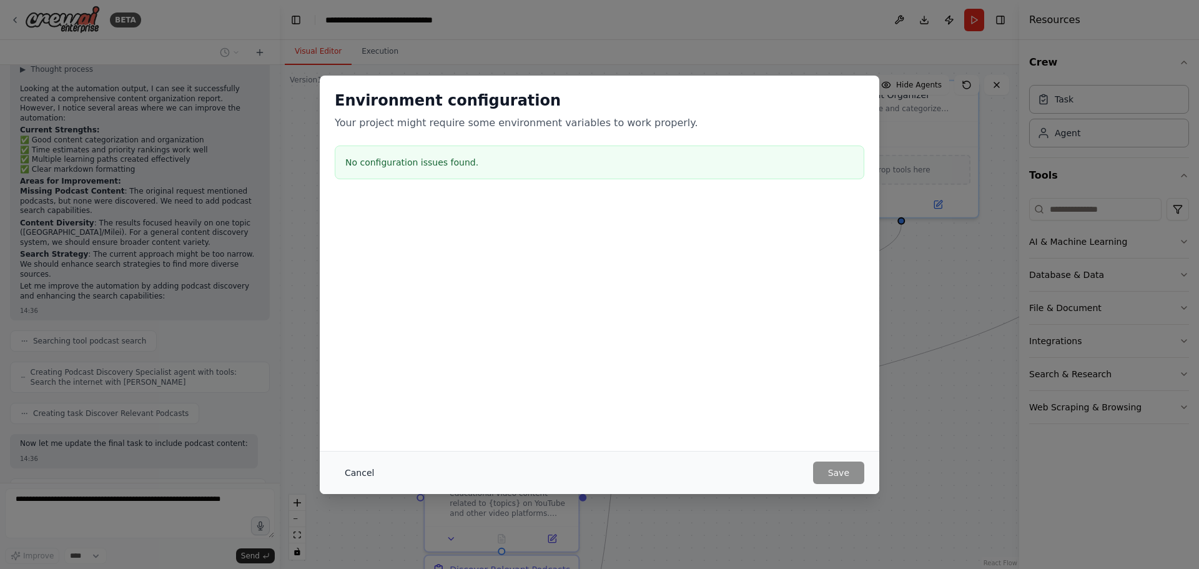
click at [351, 479] on button "Cancel" at bounding box center [359, 472] width 49 height 22
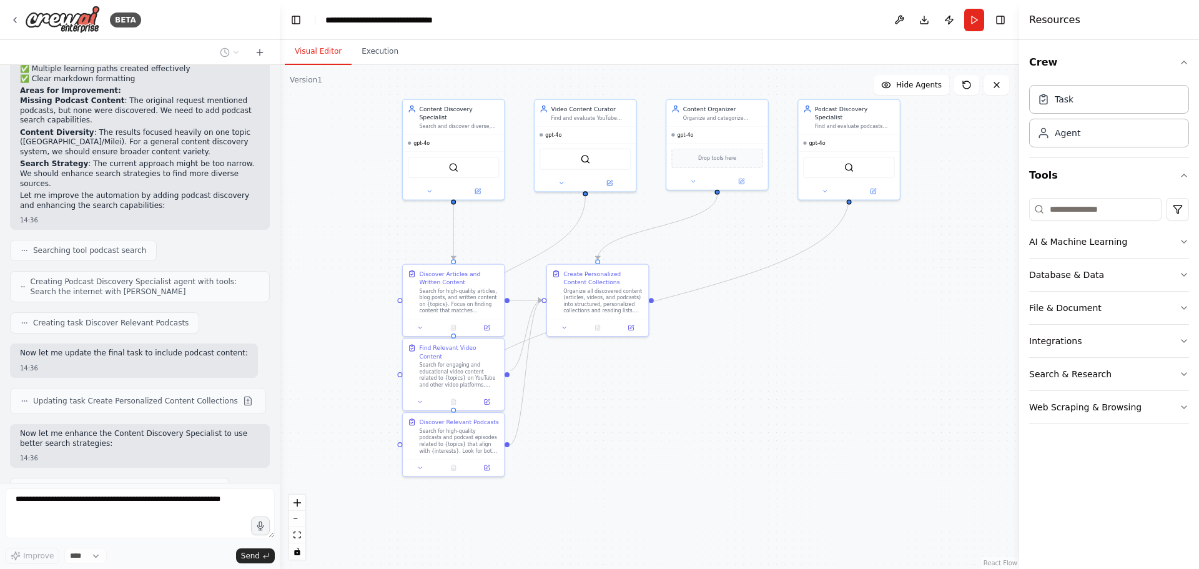
scroll to position [1423, 0]
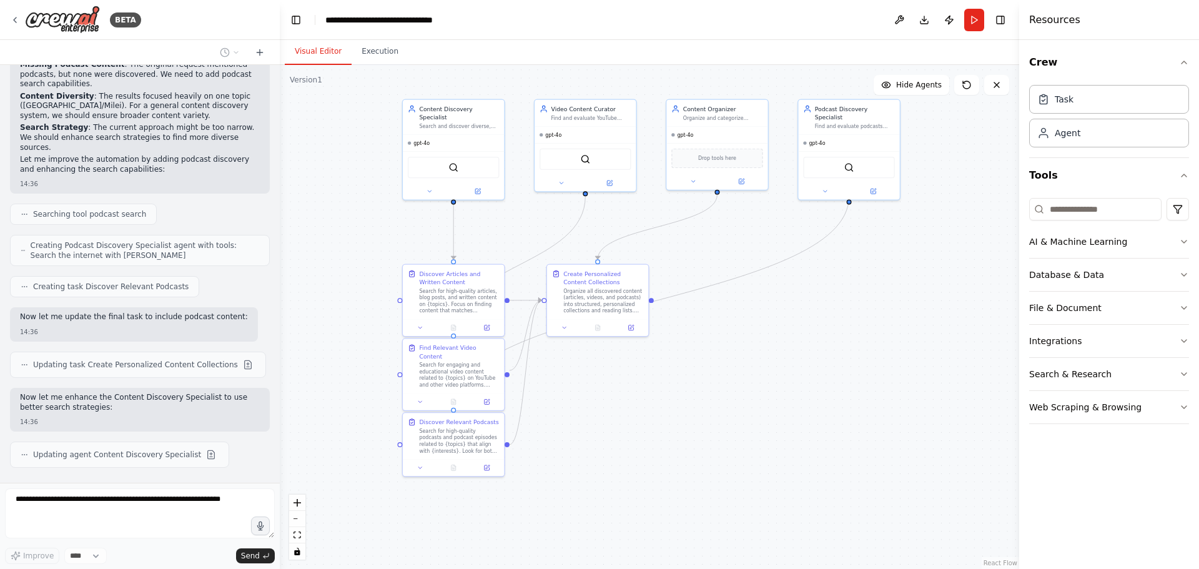
drag, startPoint x: 850, startPoint y: 296, endPoint x: 787, endPoint y: 213, distance: 104.3
click at [787, 213] on div ".deletable-edge-delete-btn { width: 20px; height: 20px; border: 0px solid #ffff…" at bounding box center [649, 317] width 739 height 504
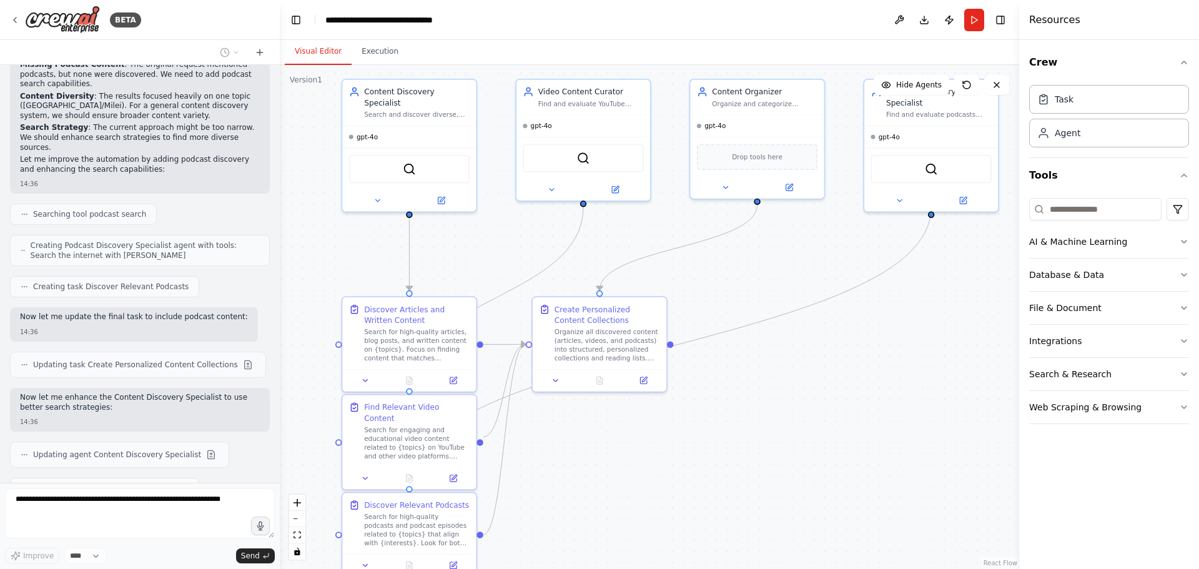
drag, startPoint x: 780, startPoint y: 219, endPoint x: 795, endPoint y: 243, distance: 28.6
click at [795, 243] on div ".deletable-edge-delete-btn { width: 20px; height: 20px; border: 0px solid #ffff…" at bounding box center [649, 317] width 739 height 504
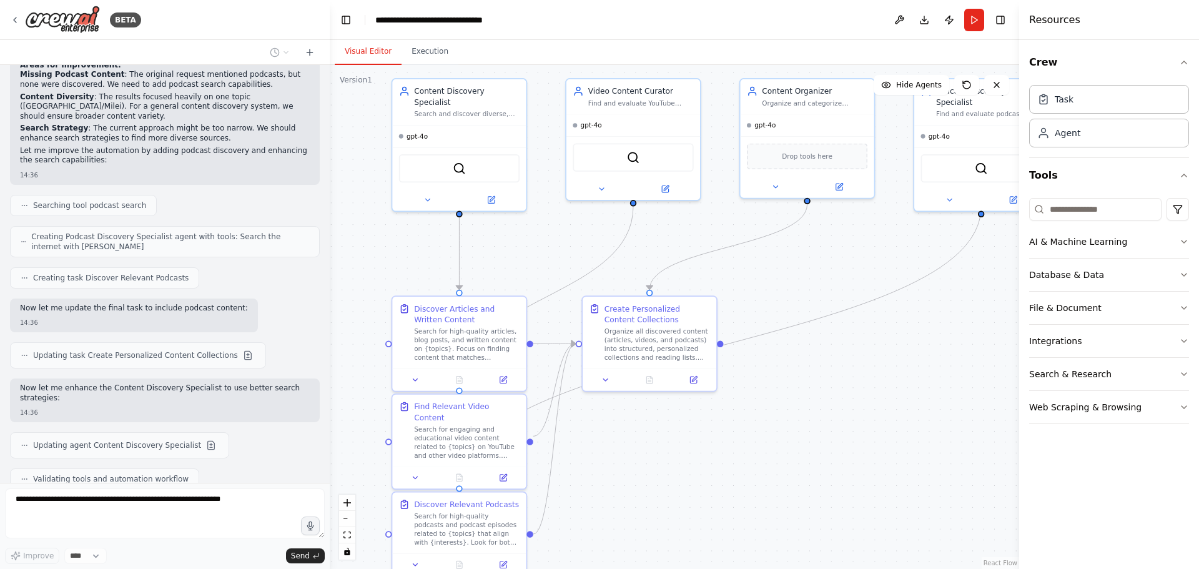
scroll to position [1384, 0]
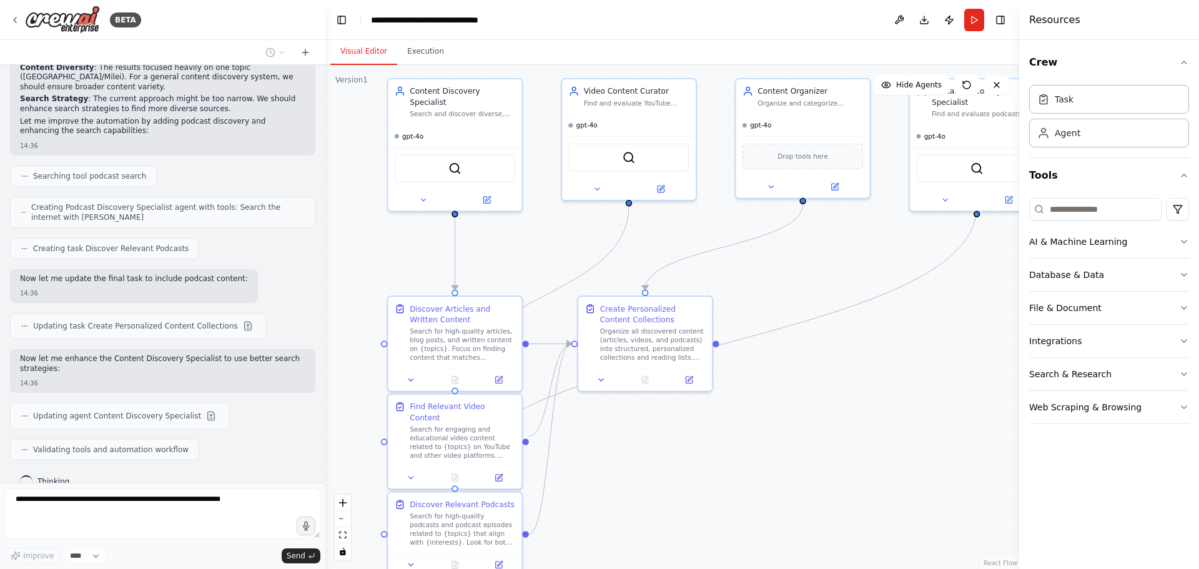
drag, startPoint x: 275, startPoint y: 395, endPoint x: 325, endPoint y: 312, distance: 97.4
click at [325, 312] on div "BETA Set up a crew that finds and organizes interesting articles, videos, and p…" at bounding box center [599, 284] width 1199 height 569
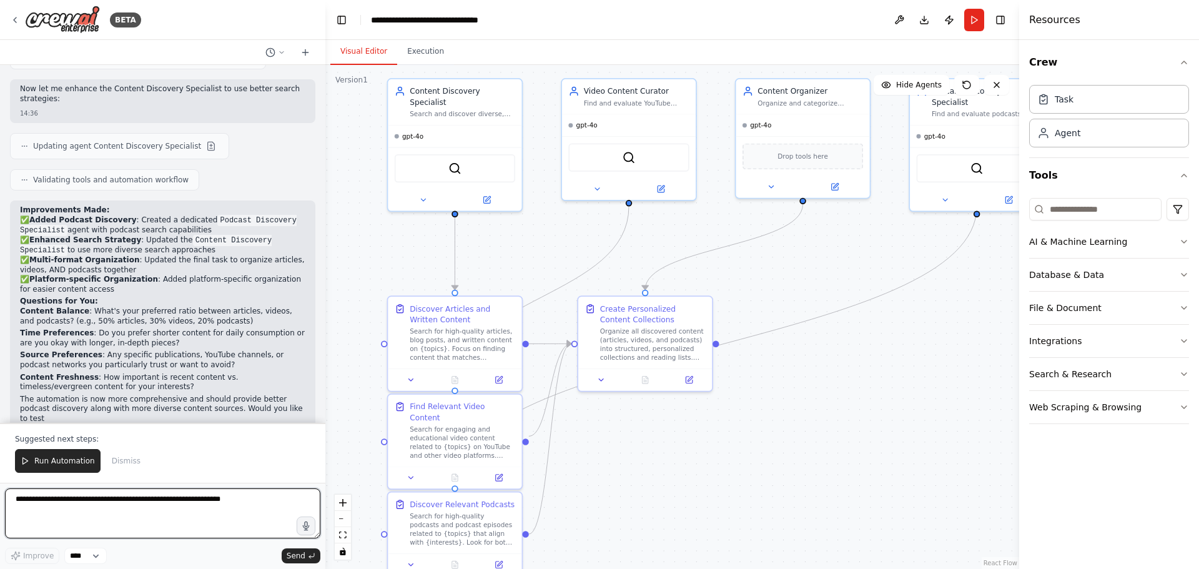
scroll to position [1664, 0]
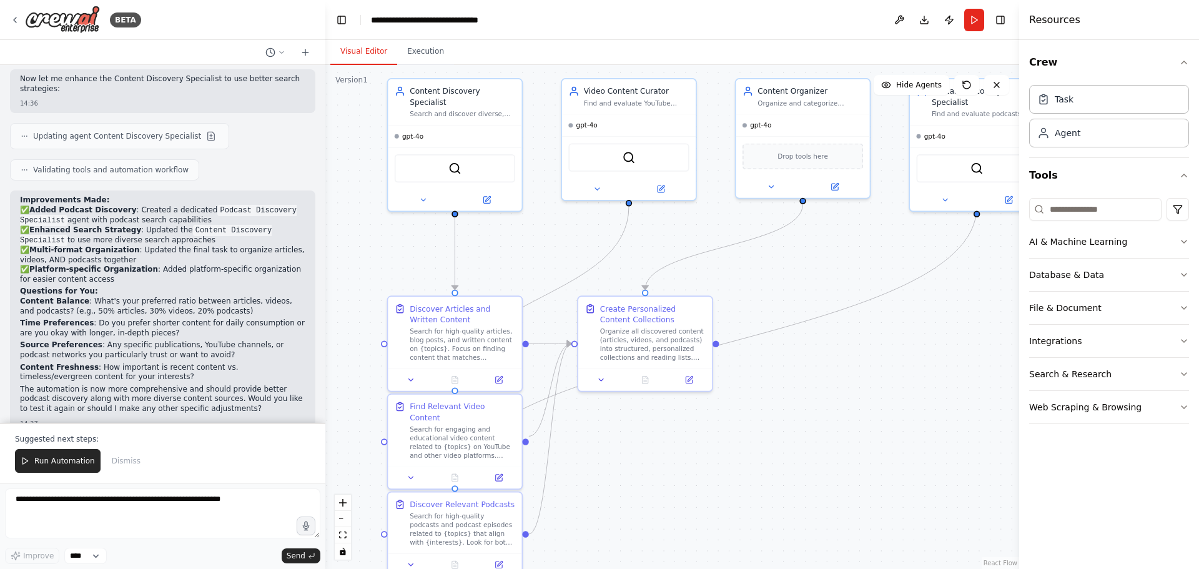
click at [62, 459] on span "Run Automation" at bounding box center [64, 461] width 61 height 10
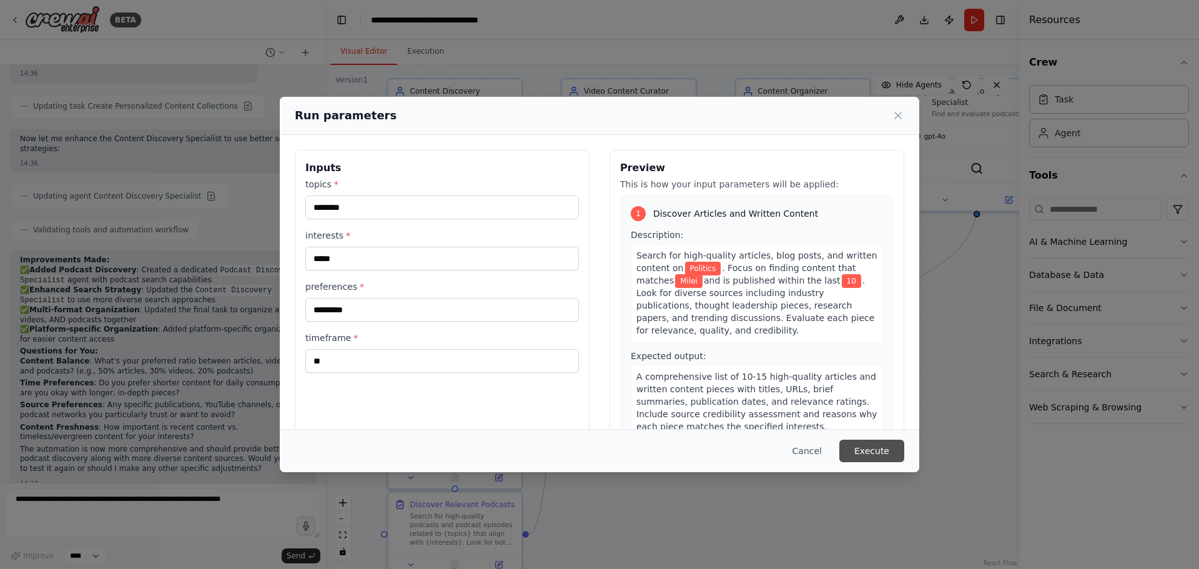
click at [878, 449] on button "Execute" at bounding box center [871, 450] width 65 height 22
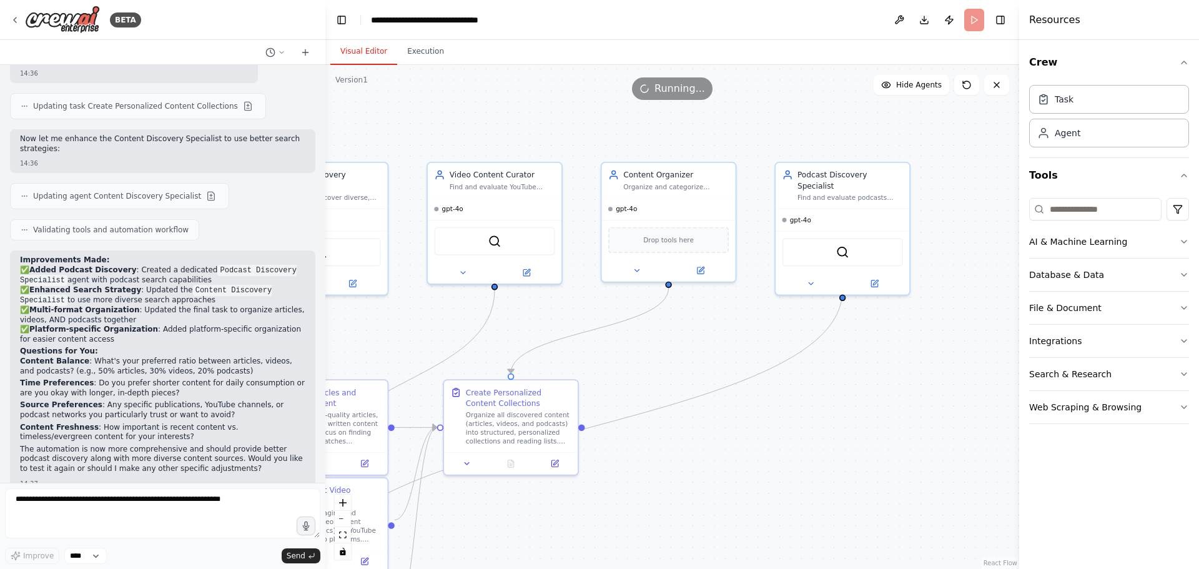
drag, startPoint x: 887, startPoint y: 263, endPoint x: 768, endPoint y: 317, distance: 130.8
click at [759, 335] on div ".deletable-edge-delete-btn { width: 20px; height: 20px; border: 0px solid #ffff…" at bounding box center [672, 317] width 694 height 504
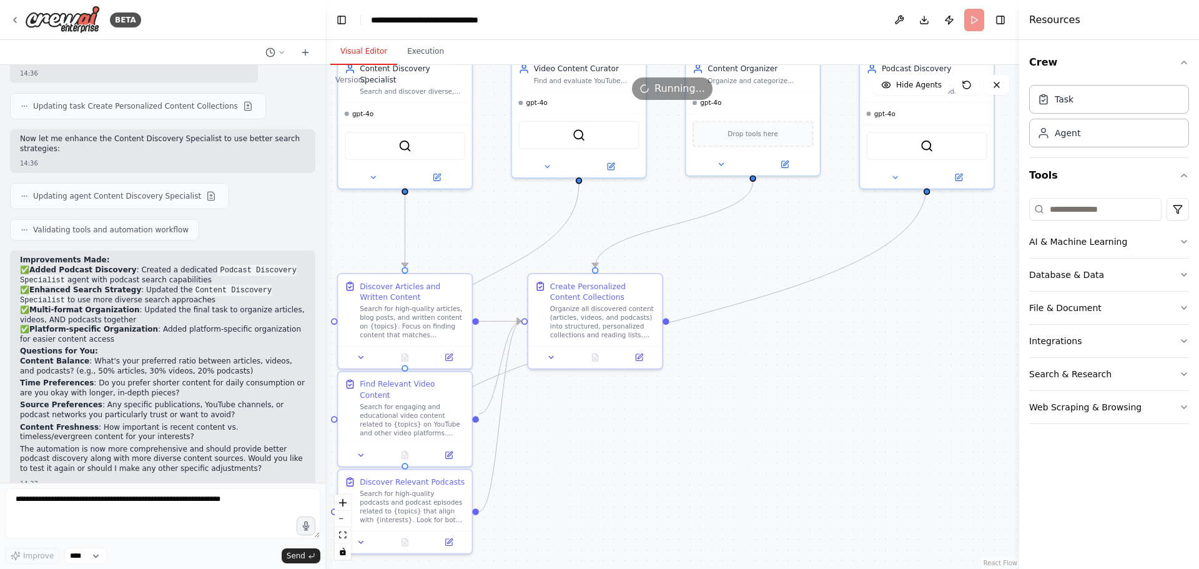
drag, startPoint x: 815, startPoint y: 295, endPoint x: 898, endPoint y: 177, distance: 143.9
click at [895, 174] on div ".deletable-edge-delete-btn { width: 20px; height: 20px; border: 0px solid #ffff…" at bounding box center [672, 317] width 694 height 504
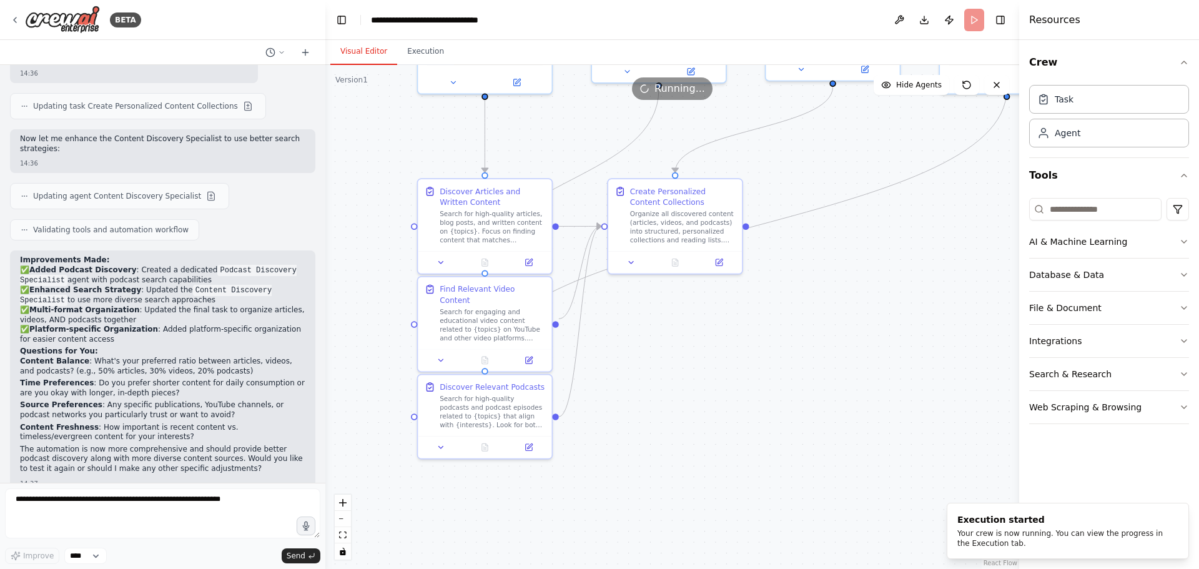
drag, startPoint x: 810, startPoint y: 248, endPoint x: 802, endPoint y: 245, distance: 8.7
click at [802, 245] on div ".deletable-edge-delete-btn { width: 20px; height: 20px; border: 0px solid #ffff…" at bounding box center [672, 317] width 694 height 504
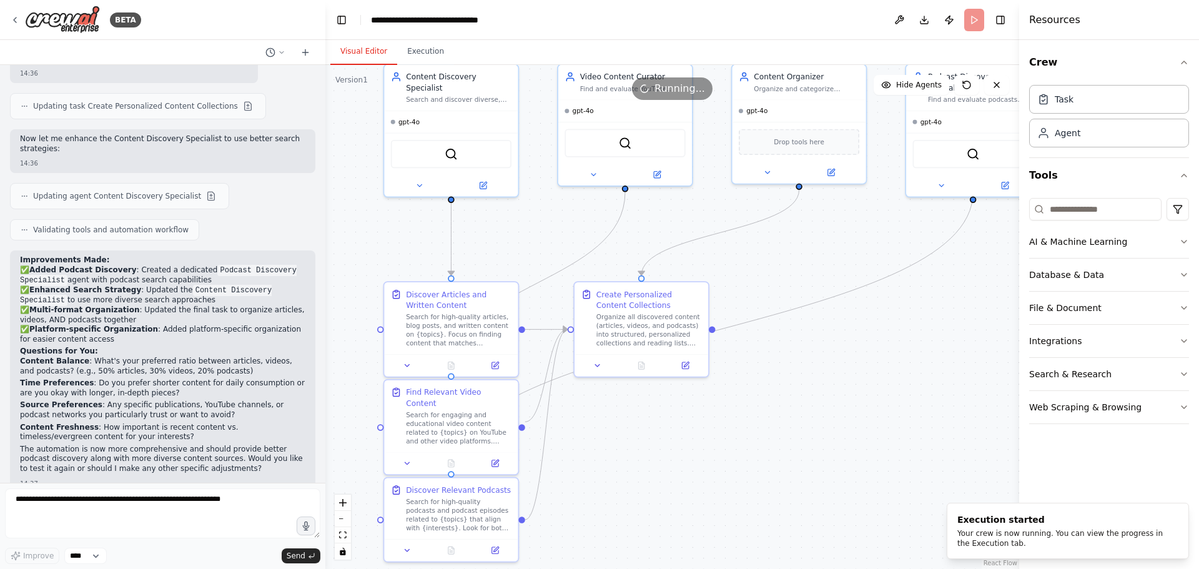
drag, startPoint x: 838, startPoint y: 304, endPoint x: 809, endPoint y: 343, distance: 48.7
click at [809, 343] on div ".deletable-edge-delete-btn { width: 20px; height: 20px; border: 0px solid #ffff…" at bounding box center [672, 317] width 694 height 504
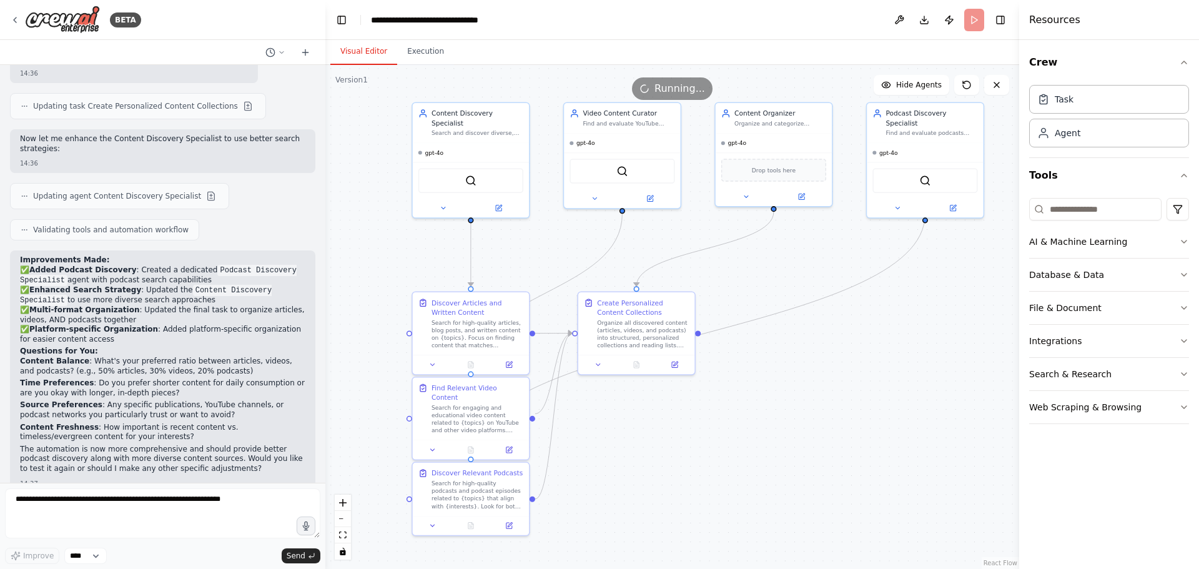
drag, startPoint x: 776, startPoint y: 279, endPoint x: 754, endPoint y: 301, distance: 30.9
click at [754, 301] on div ".deletable-edge-delete-btn { width: 20px; height: 20px; border: 0px solid #ffff…" at bounding box center [672, 317] width 694 height 504
drag, startPoint x: 322, startPoint y: 415, endPoint x: 326, endPoint y: 386, distance: 29.0
click at [326, 386] on div "BETA Set up a crew that finds and organizes interesting articles, videos, and p…" at bounding box center [599, 284] width 1199 height 569
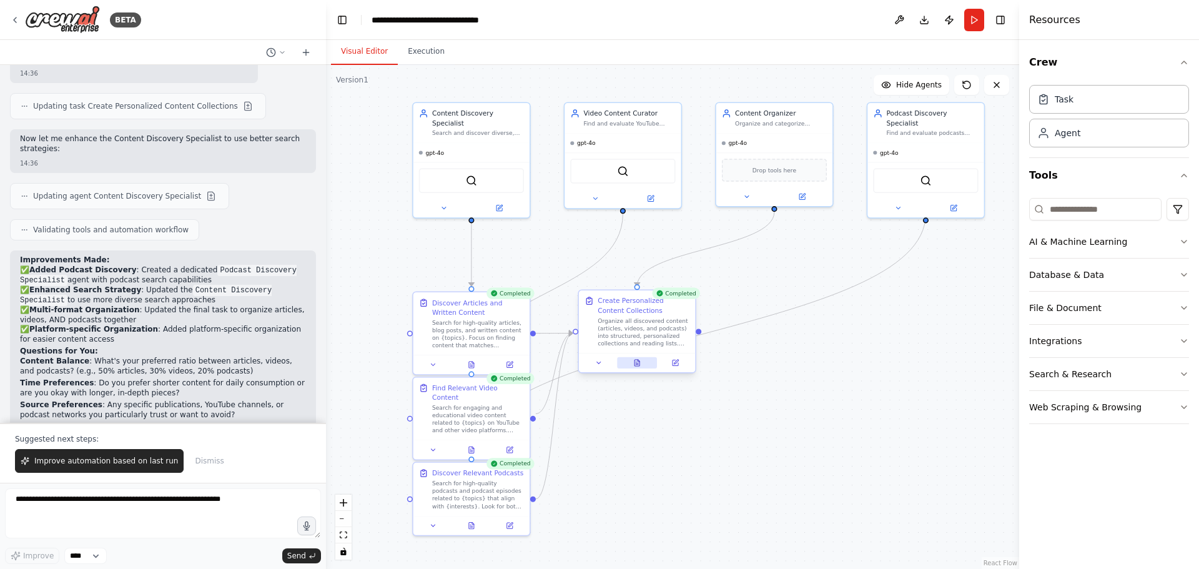
click at [637, 363] on icon at bounding box center [637, 363] width 2 height 0
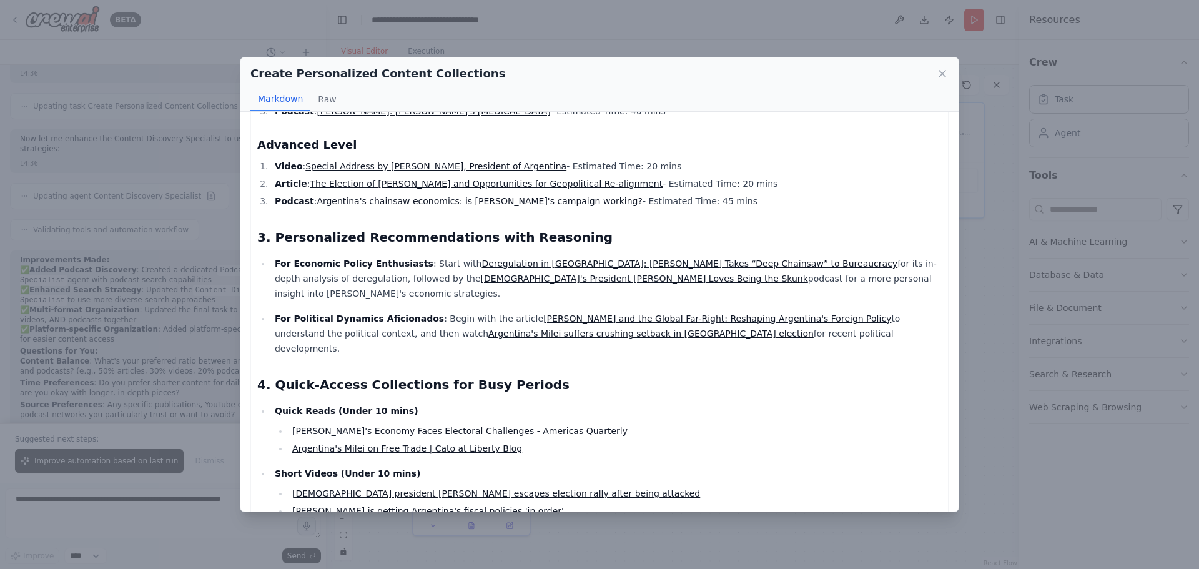
scroll to position [1061, 0]
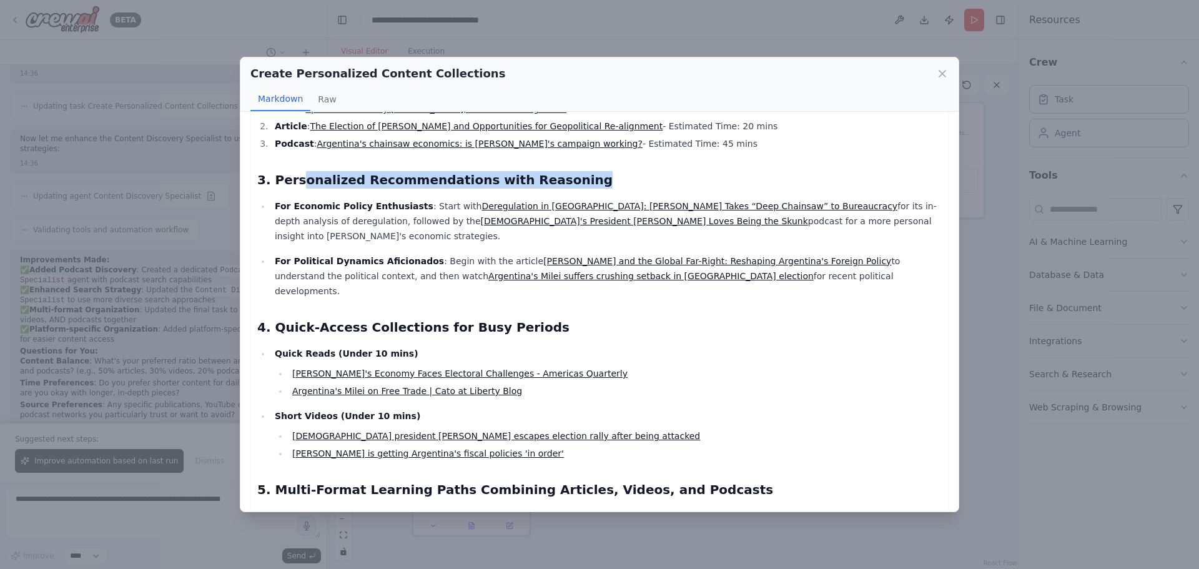
drag, startPoint x: 297, startPoint y: 182, endPoint x: 613, endPoint y: 183, distance: 315.9
click at [613, 183] on h2 "3. Personalized Recommendations with Reasoning" at bounding box center [599, 179] width 684 height 17
click at [765, 182] on h2 "3. Personalized Recommendations with Reasoning" at bounding box center [599, 179] width 684 height 17
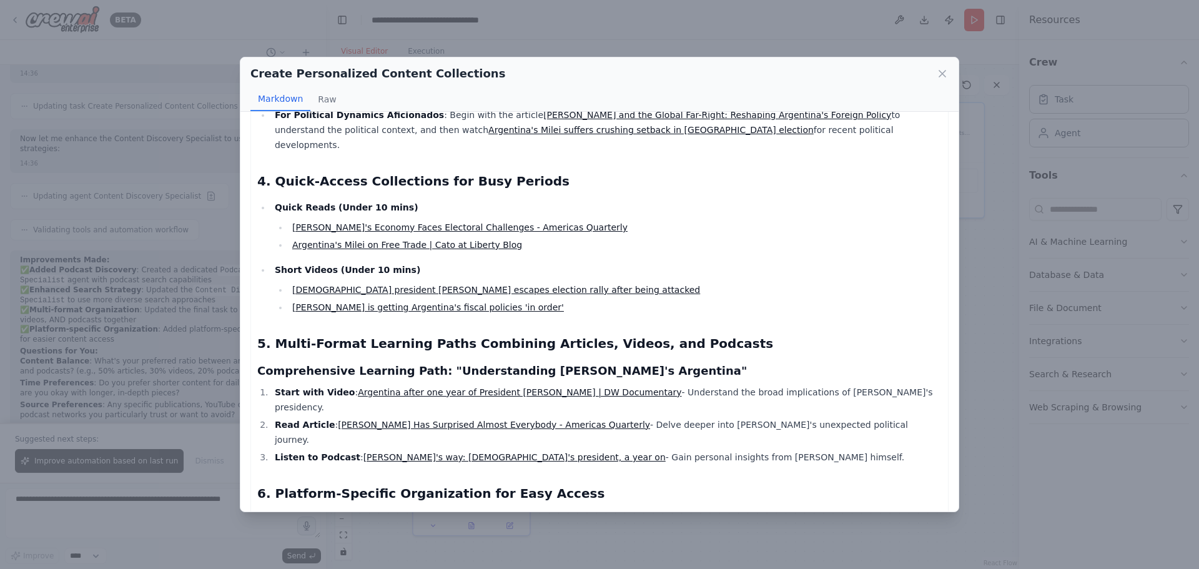
scroll to position [1186, 0]
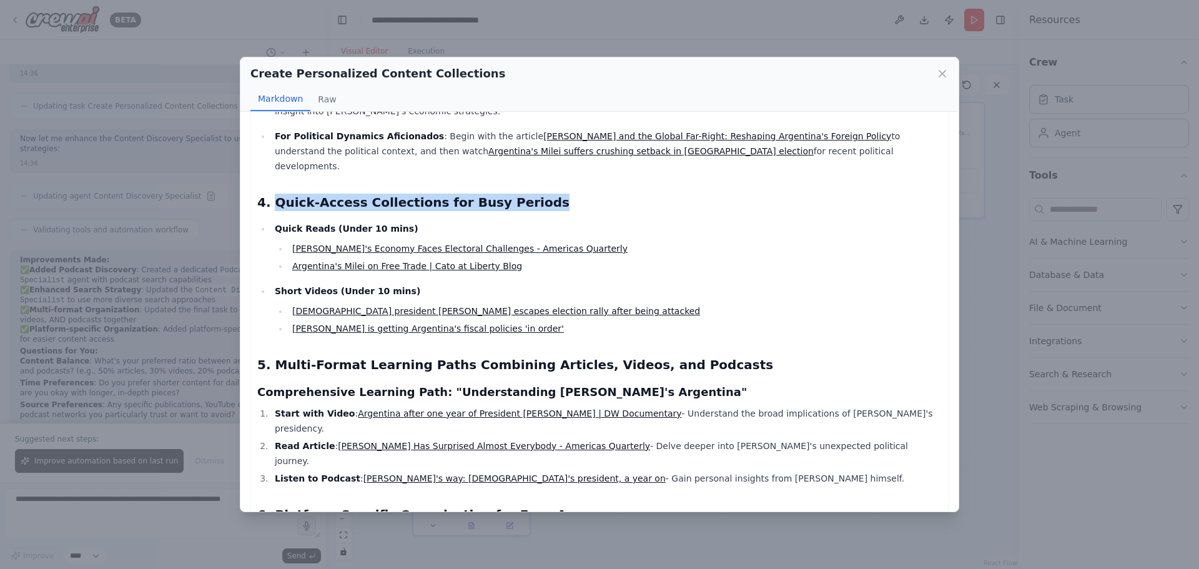
drag, startPoint x: 272, startPoint y: 168, endPoint x: 639, endPoint y: 204, distance: 369.5
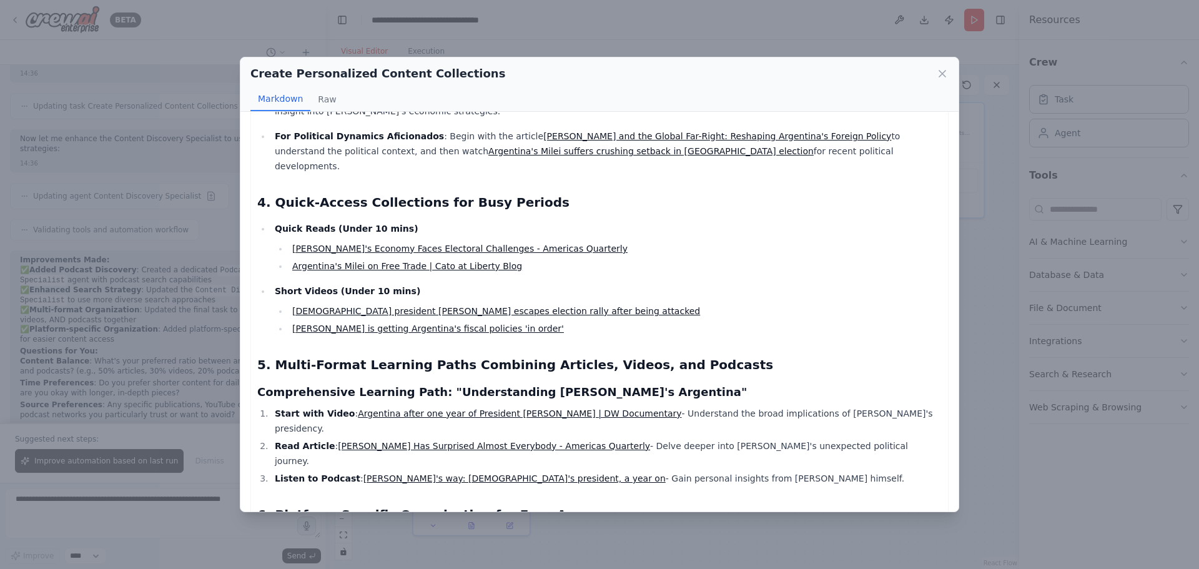
click at [723, 241] on li "Milei's Economy Faces Electoral Challenges - Americas Quarterly" at bounding box center [614, 248] width 653 height 15
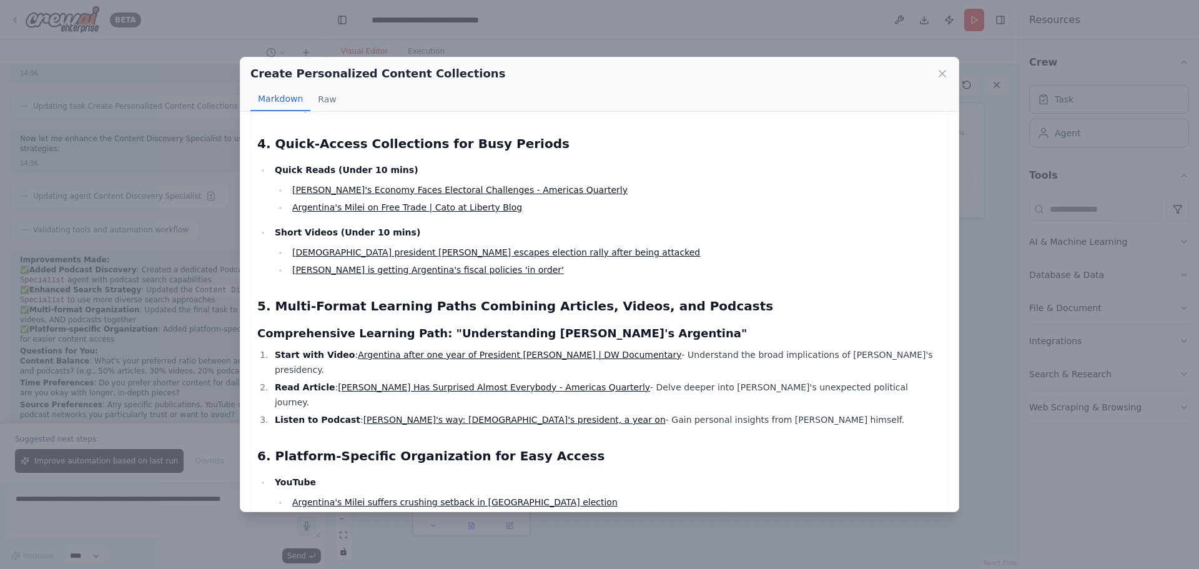
scroll to position [1320, 0]
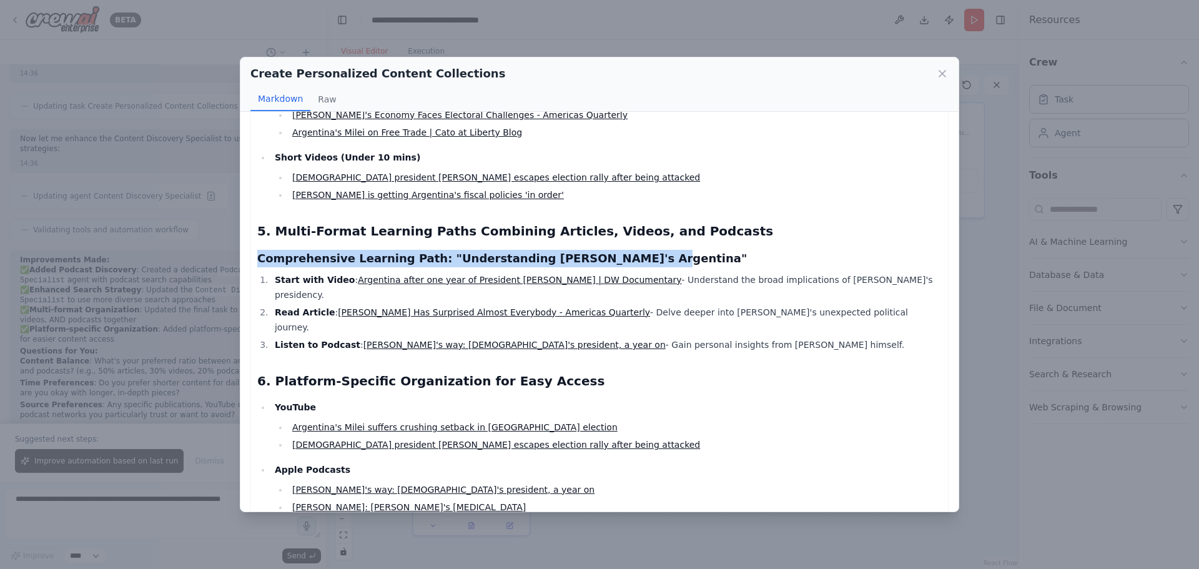
drag, startPoint x: 313, startPoint y: 222, endPoint x: 686, endPoint y: 233, distance: 372.9
click at [700, 250] on h3 "Comprehensive Learning Path: "Understanding Milei's Argentina"" at bounding box center [599, 258] width 684 height 17
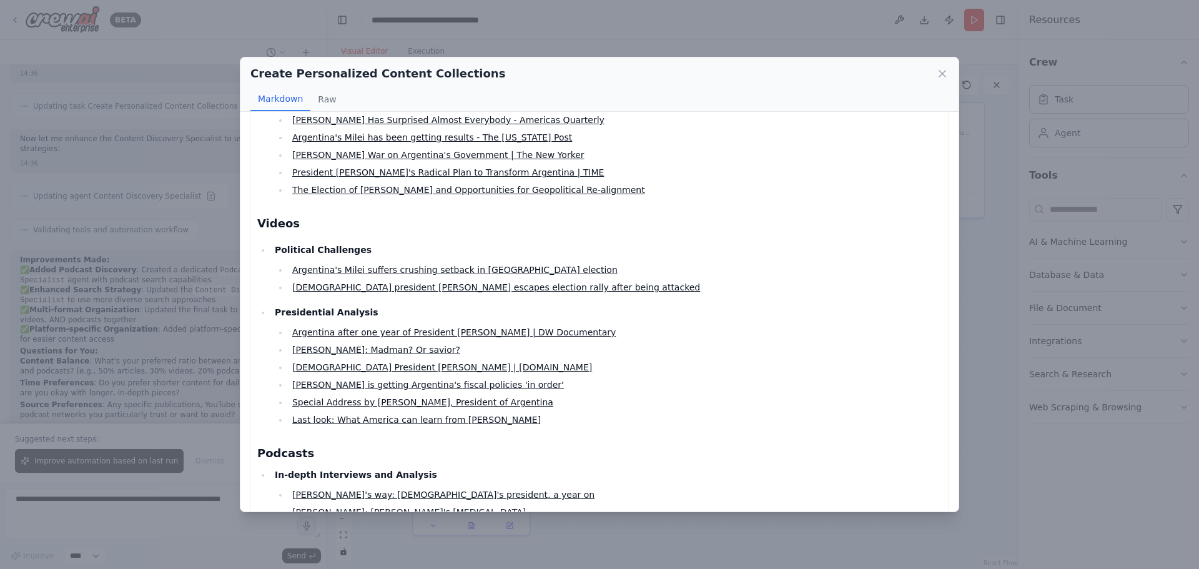
scroll to position [71, 0]
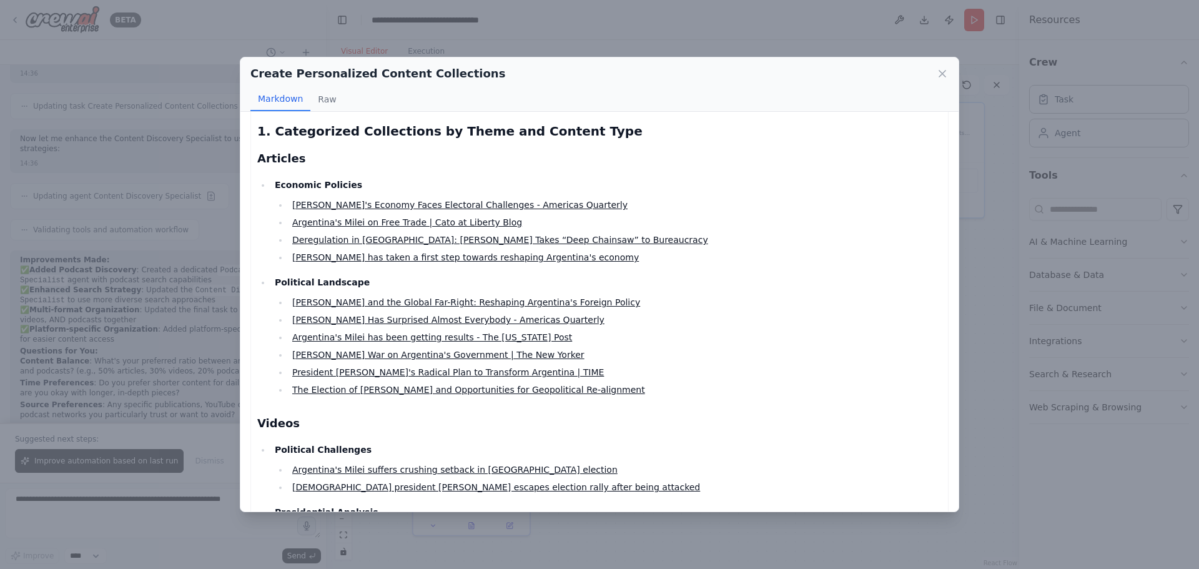
click at [943, 69] on icon at bounding box center [942, 73] width 12 height 12
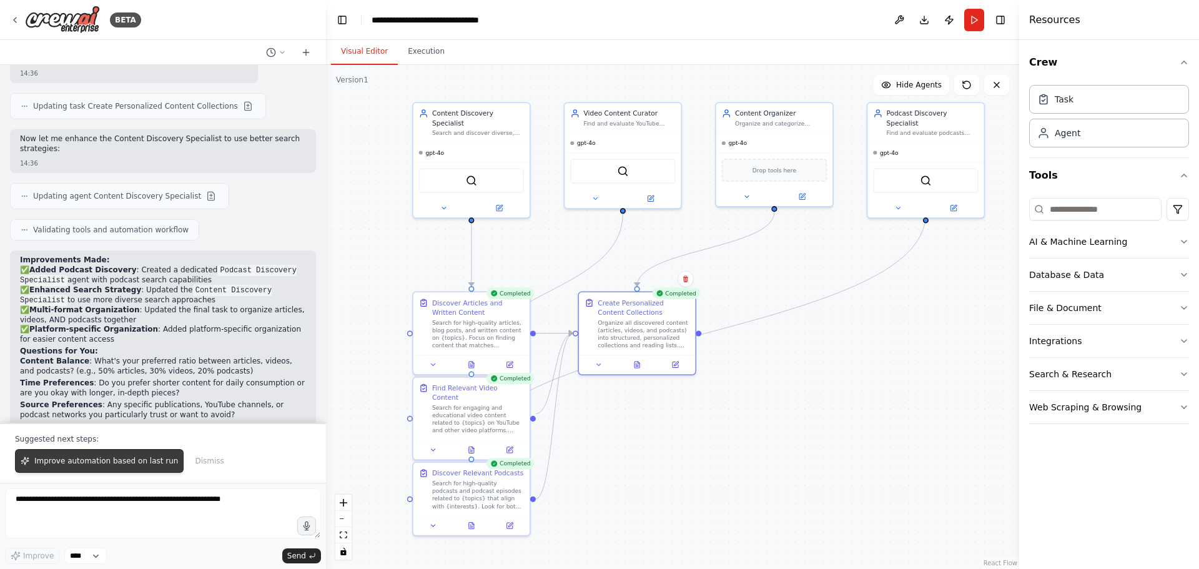
click at [95, 463] on span "Improve automation based on last run" at bounding box center [106, 461] width 144 height 10
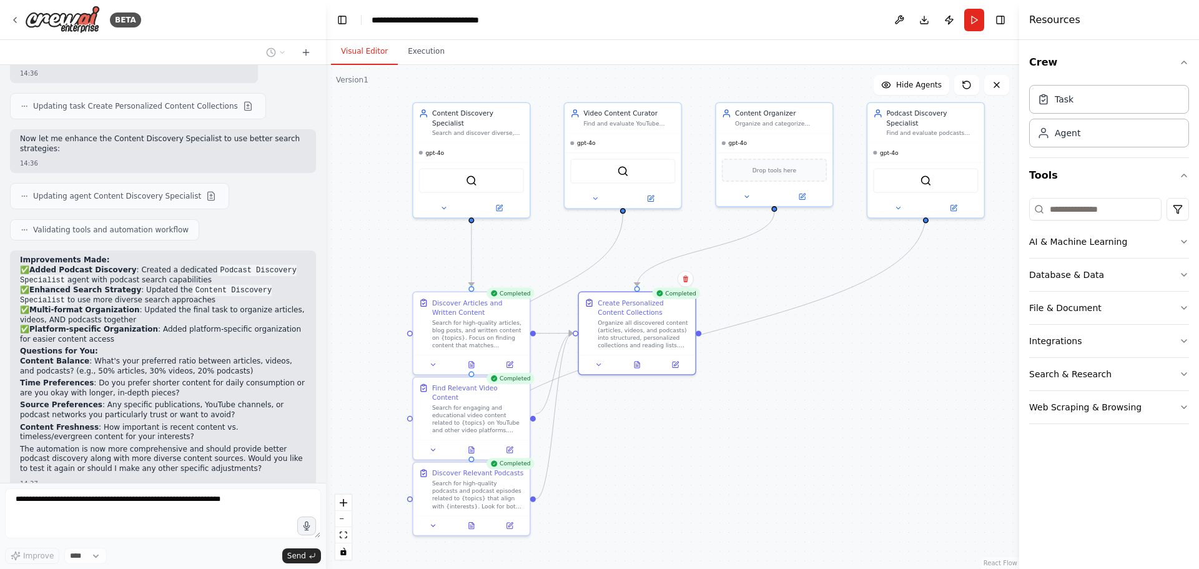
scroll to position [1636, 0]
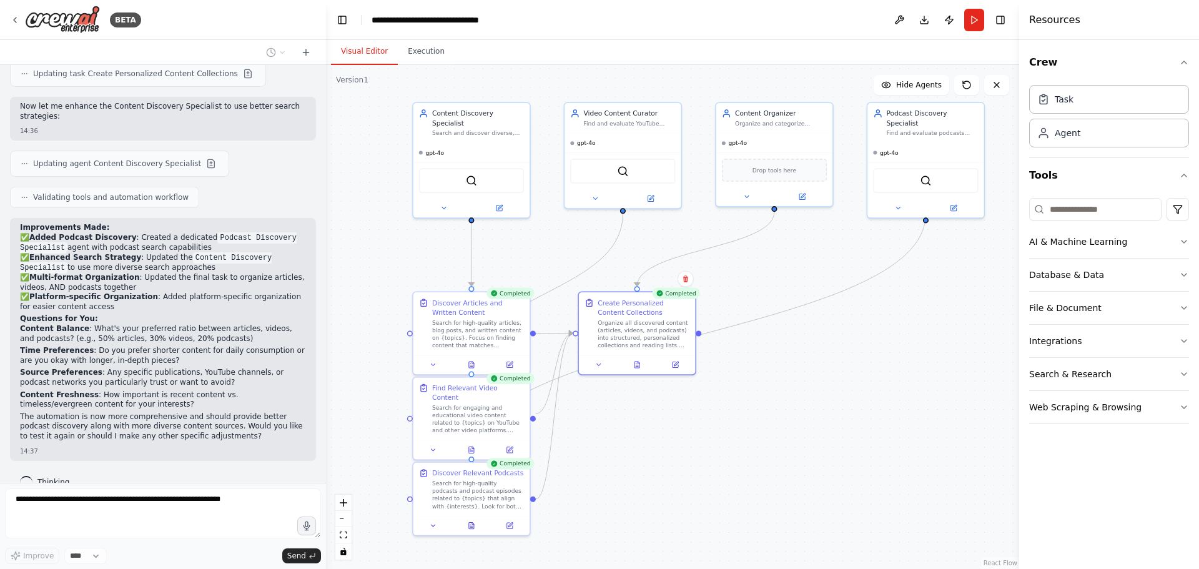
click at [859, 463] on div ".deletable-edge-delete-btn { width: 20px; height: 20px; border: 0px solid #ffff…" at bounding box center [672, 317] width 693 height 504
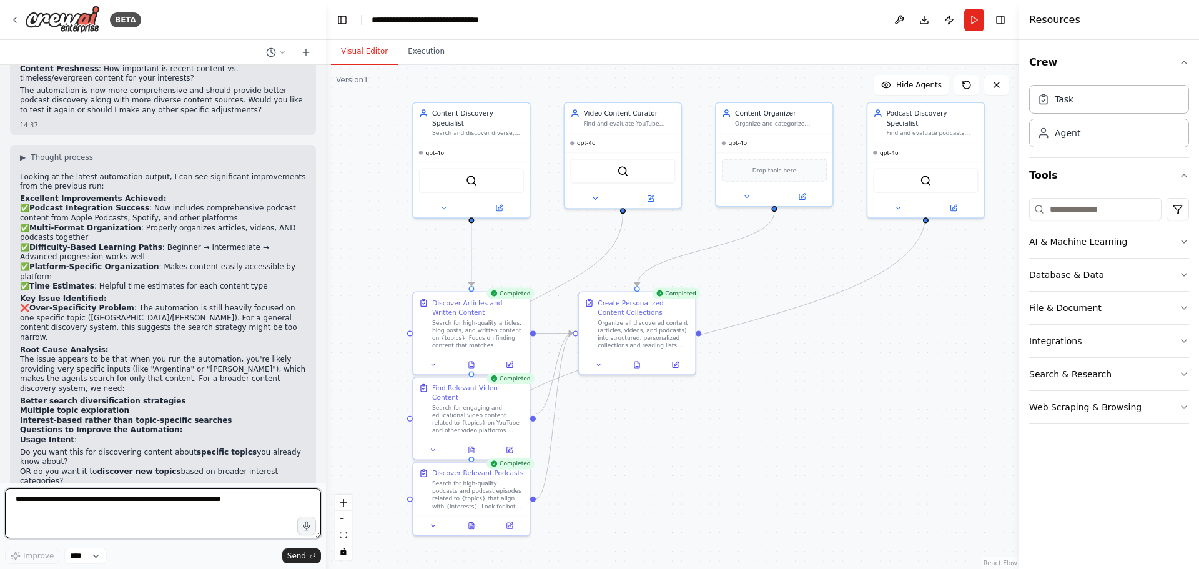
scroll to position [1995, 0]
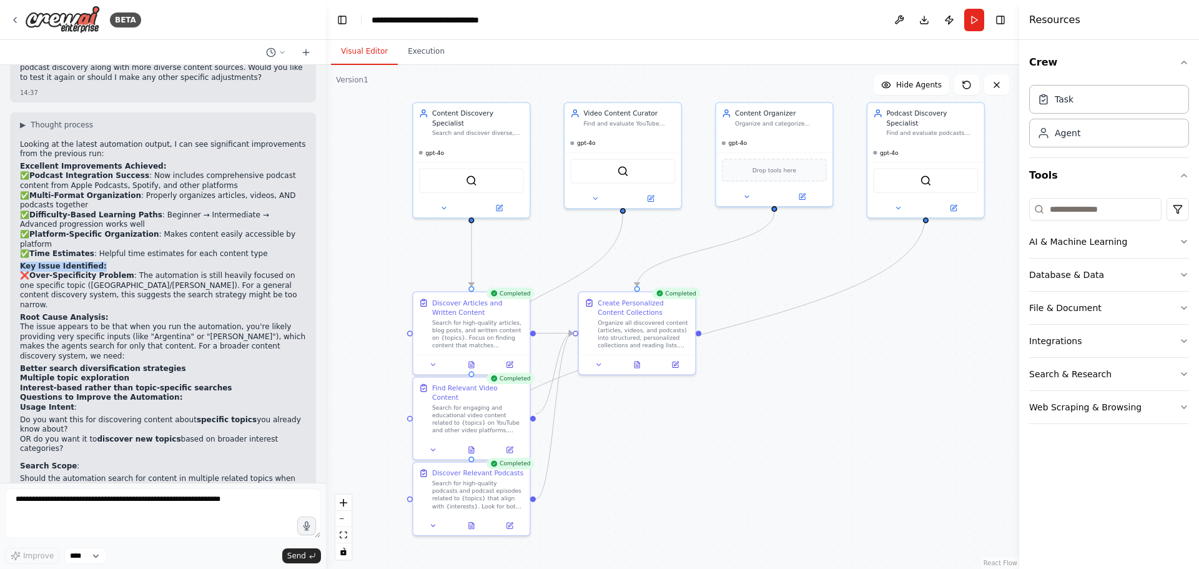
drag, startPoint x: 53, startPoint y: 237, endPoint x: 91, endPoint y: 239, distance: 38.2
click at [91, 239] on div "▶ Thought process Looking at the latest automation output, I can see significan…" at bounding box center [163, 394] width 306 height 564
drag, startPoint x: 124, startPoint y: 249, endPoint x: 134, endPoint y: 250, distance: 10.0
click at [124, 271] on p "❌ Over-Specificity Problem : The automation is still heavily focused on one spe…" at bounding box center [163, 290] width 286 height 39
drag, startPoint x: 145, startPoint y: 253, endPoint x: 187, endPoint y: 263, distance: 42.3
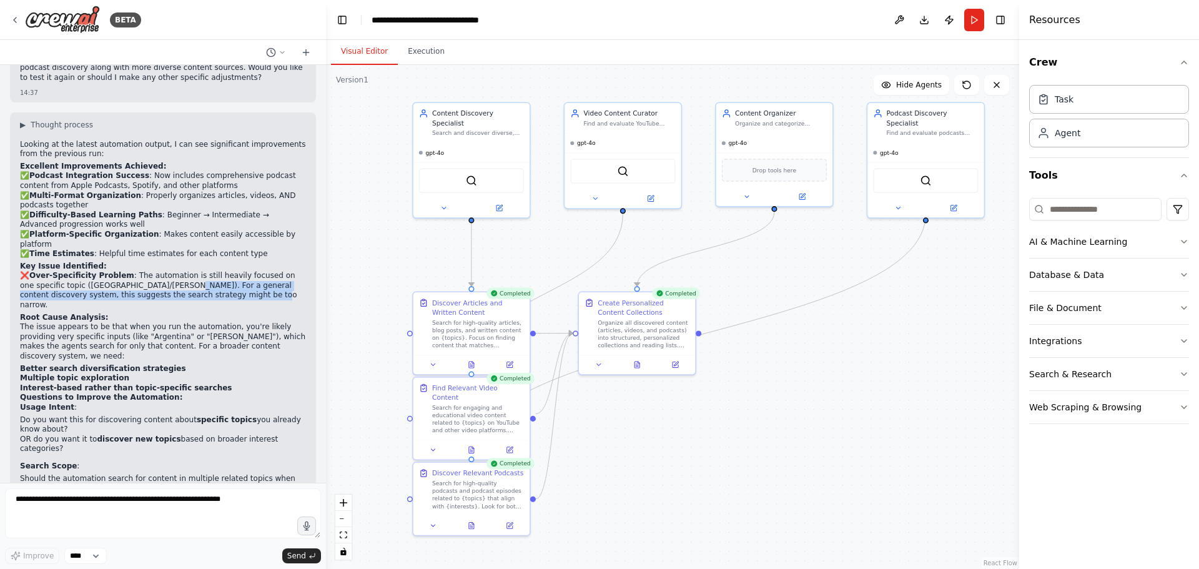
click at [187, 271] on p "❌ Over-Specificity Problem : The automation is still heavily focused on one spe…" at bounding box center [163, 290] width 286 height 39
click at [207, 271] on p "❌ Over-Specificity Problem : The automation is still heavily focused on one spe…" at bounding box center [163, 290] width 286 height 39
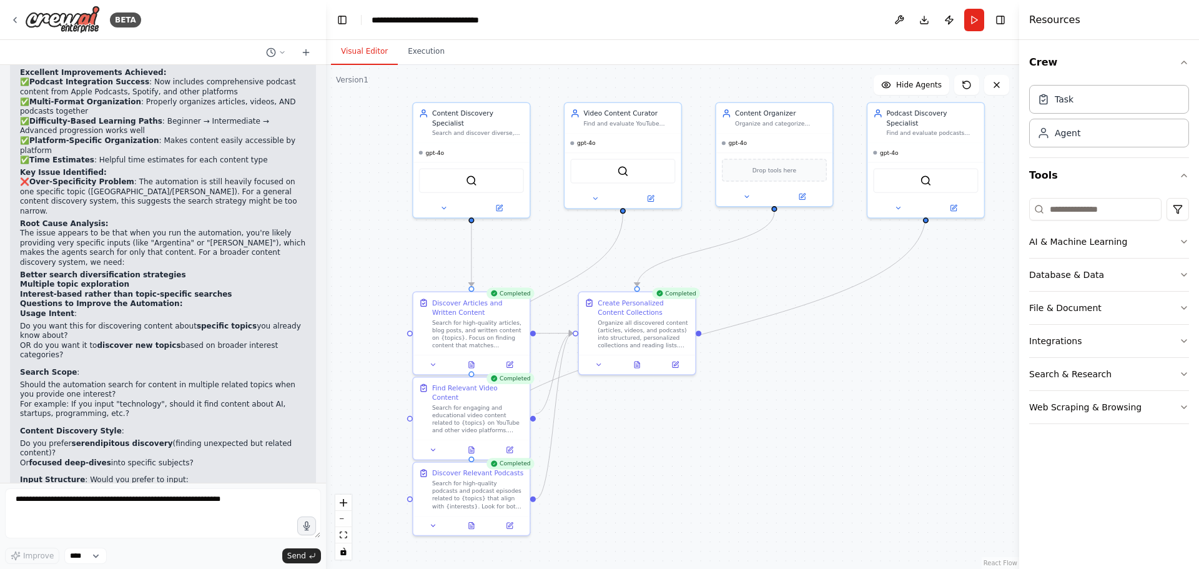
scroll to position [2057, 0]
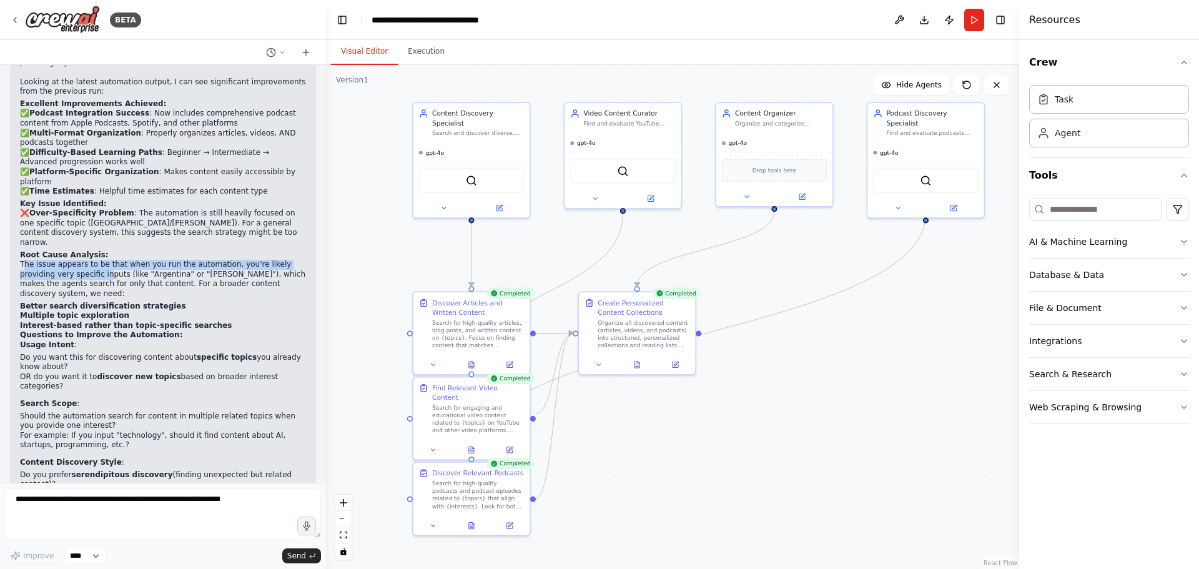
drag, startPoint x: 42, startPoint y: 226, endPoint x: 70, endPoint y: 234, distance: 28.6
click at [70, 260] on p "The issue appears to be that when you run the automation, you're likely providi…" at bounding box center [163, 279] width 286 height 39
click at [218, 302] on li "Better search diversification strategies" at bounding box center [163, 307] width 286 height 10
drag, startPoint x: 87, startPoint y: 235, endPoint x: 135, endPoint y: 235, distance: 48.7
click at [135, 260] on p "The issue appears to be that when you run the automation, you're likely providi…" at bounding box center [163, 279] width 286 height 39
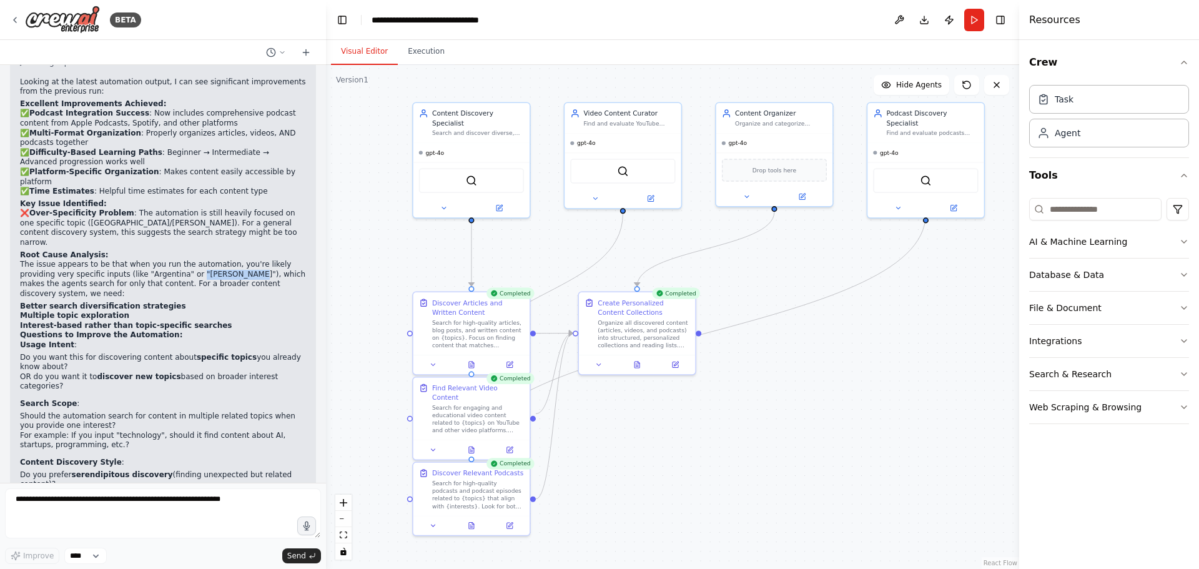
drag, startPoint x: 172, startPoint y: 234, endPoint x: 220, endPoint y: 232, distance: 48.7
click at [190, 260] on p "The issue appears to be that when you run the automation, you're likely providi…" at bounding box center [163, 279] width 286 height 39
click at [250, 260] on p "The issue appears to be that when you run the automation, you're likely providi…" at bounding box center [163, 279] width 286 height 39
drag, startPoint x: 18, startPoint y: 245, endPoint x: 263, endPoint y: 252, distance: 245.4
click at [283, 246] on div "▶ Thought process Looking at the latest automation output, I can see significan…" at bounding box center [163, 332] width 306 height 564
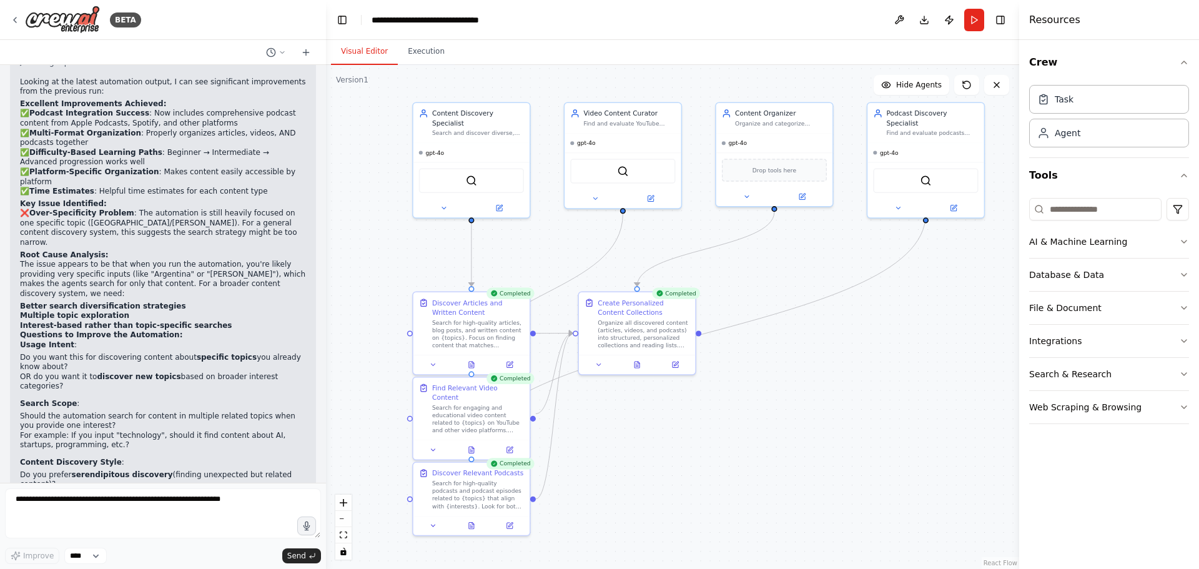
click at [211, 302] on li "Better search diversification strategies" at bounding box center [163, 307] width 286 height 10
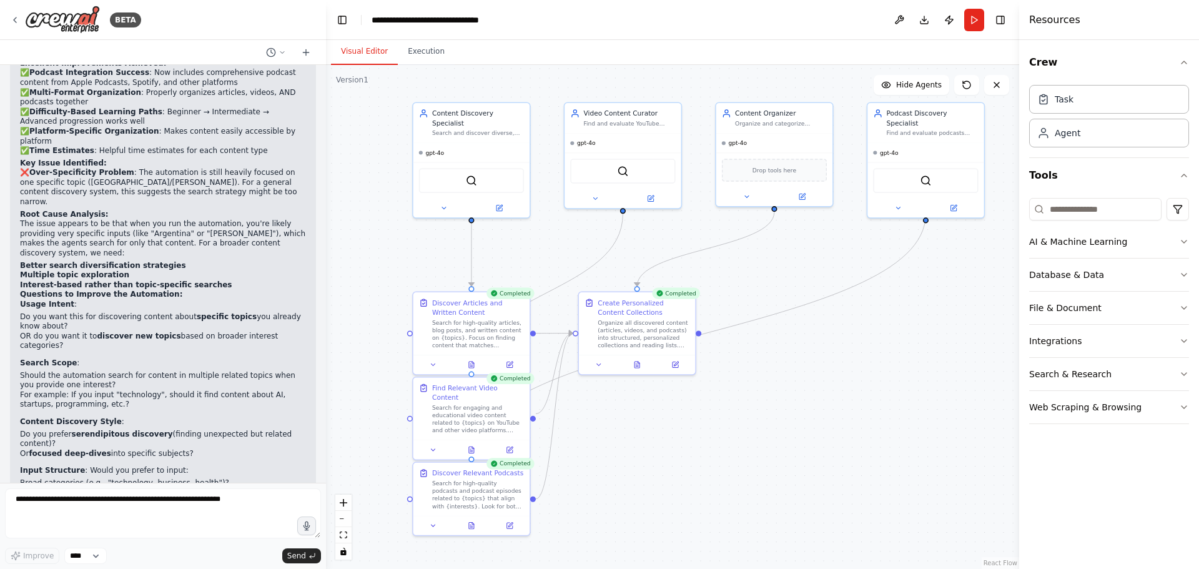
scroll to position [2119, 0]
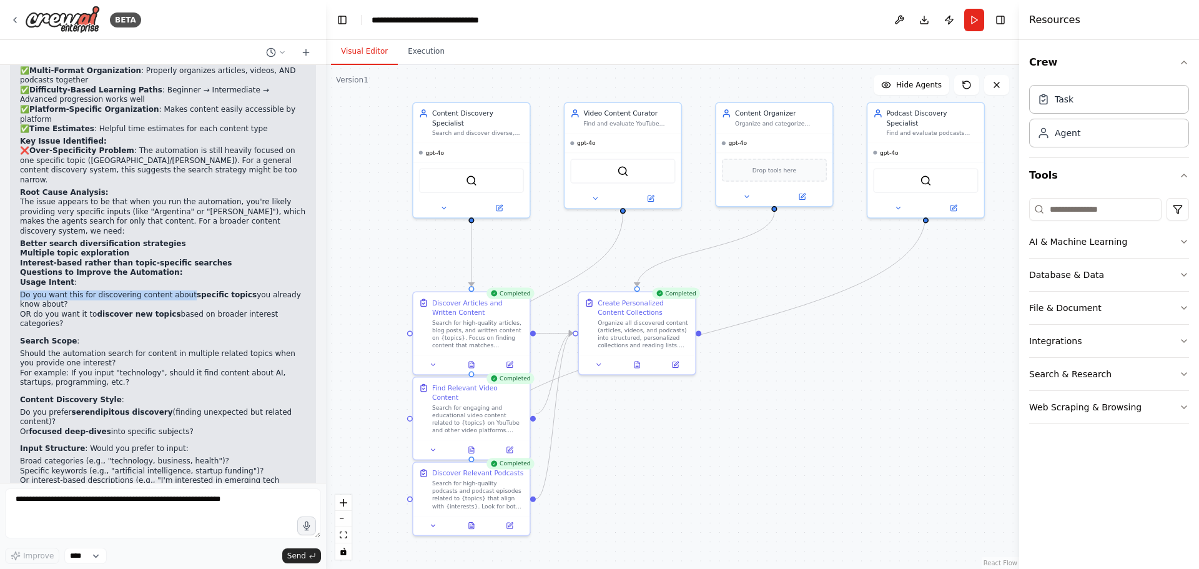
drag, startPoint x: 18, startPoint y: 243, endPoint x: 175, endPoint y: 242, distance: 156.7
click at [175, 242] on div "▶ Thought process Looking at the latest automation output, I can see significan…" at bounding box center [163, 270] width 306 height 564
click at [244, 290] on li "Do you want this for discovering content about specific topics you already know…" at bounding box center [163, 299] width 286 height 19
click at [974, 22] on button "Run" at bounding box center [974, 20] width 20 height 22
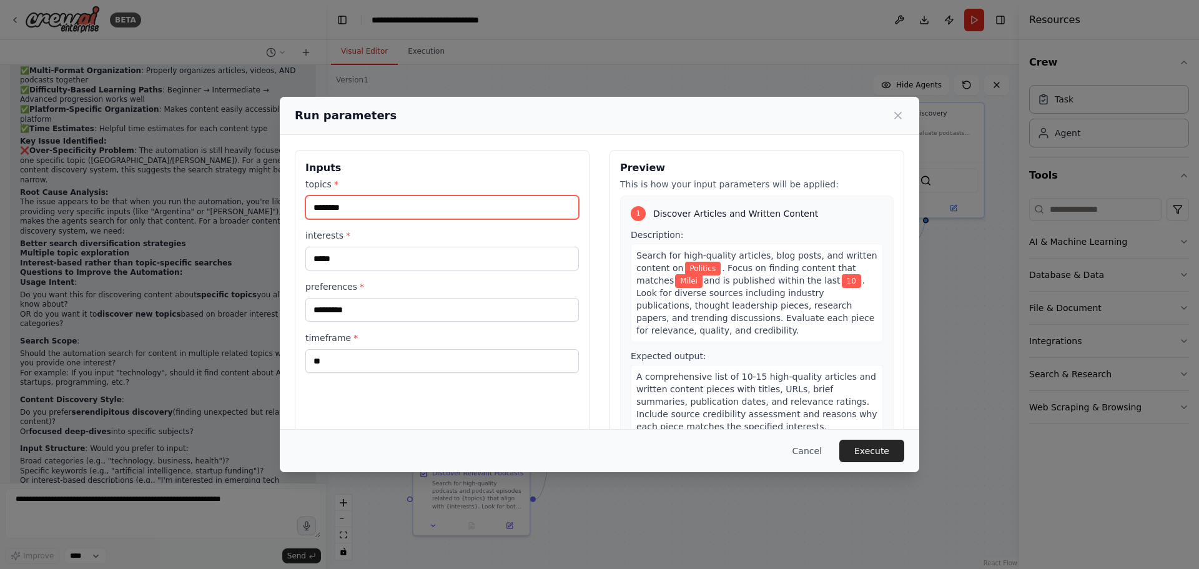
click at [357, 209] on input "********" at bounding box center [441, 207] width 273 height 24
click at [341, 205] on input "**********" at bounding box center [441, 207] width 273 height 24
type input "**********"
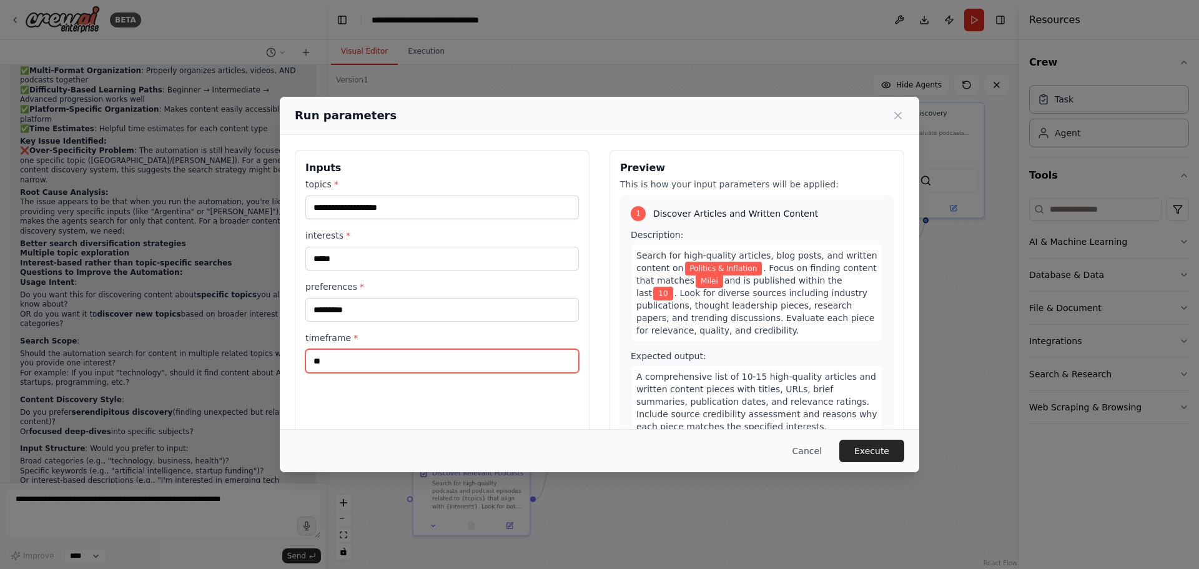
click at [336, 355] on input "**" at bounding box center [441, 361] width 273 height 24
type input "*******"
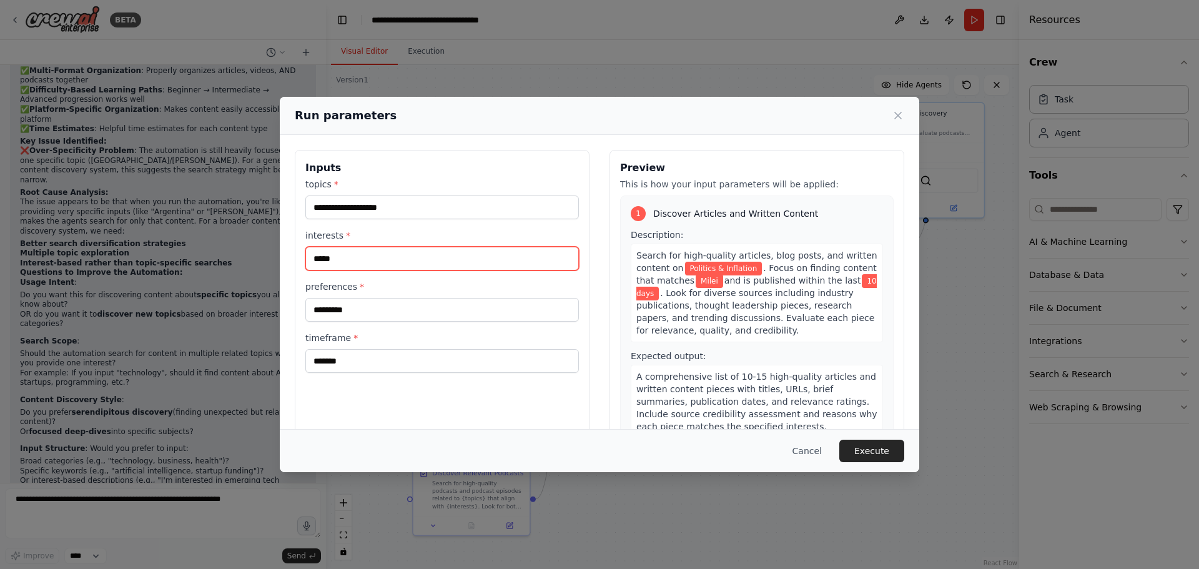
click at [356, 261] on input "*****" at bounding box center [441, 259] width 273 height 24
drag, startPoint x: 356, startPoint y: 261, endPoint x: 278, endPoint y: 258, distance: 77.5
click at [269, 258] on div "**********" at bounding box center [599, 284] width 1199 height 569
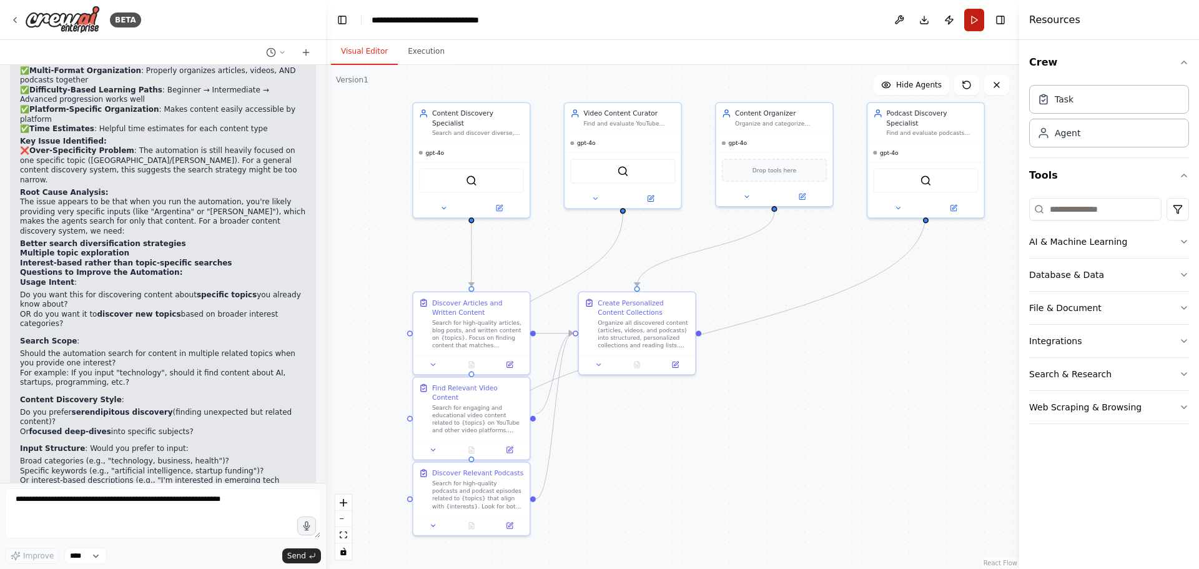
click at [980, 24] on button "Run" at bounding box center [974, 20] width 20 height 22
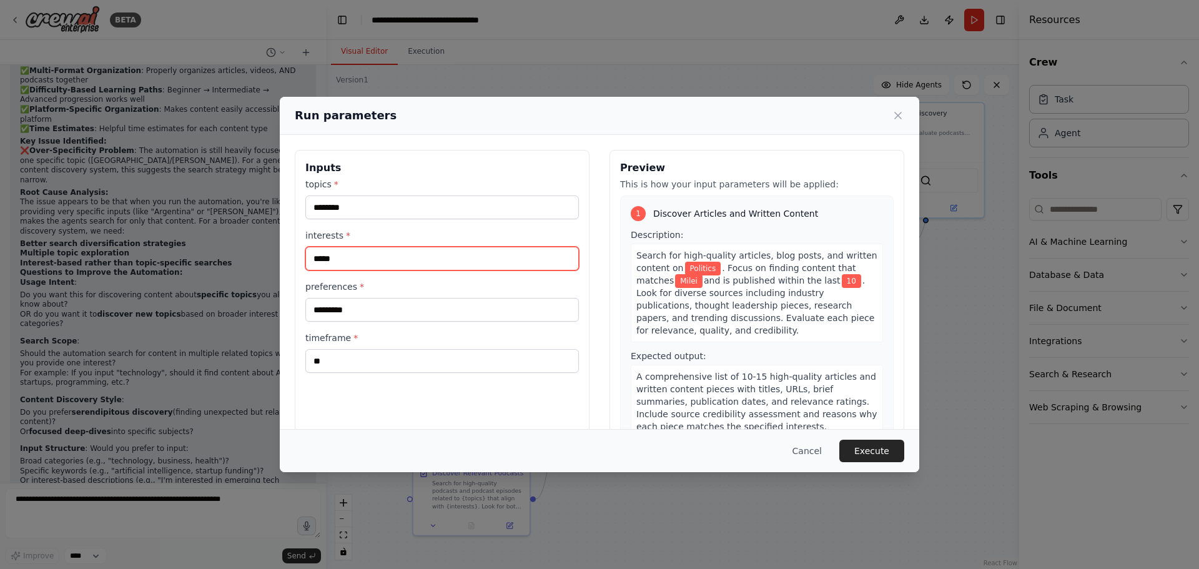
drag, startPoint x: 323, startPoint y: 258, endPoint x: 298, endPoint y: 259, distance: 24.4
click at [298, 259] on div "Inputs topics * ******** interests * ***** preferences * ********* timeframe * …" at bounding box center [442, 298] width 295 height 296
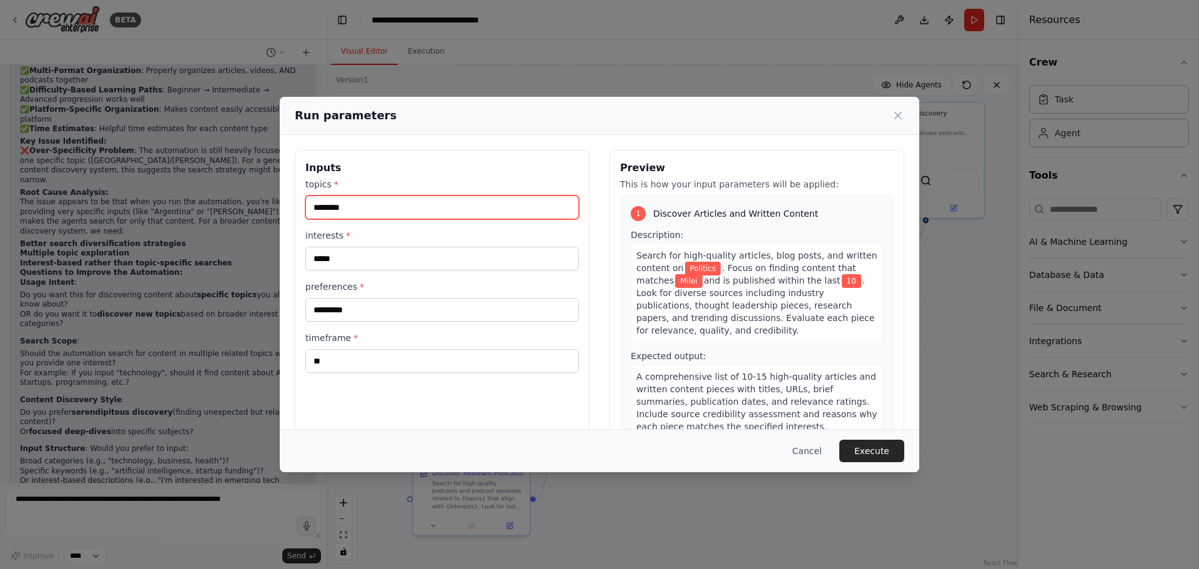
click at [380, 209] on input "********" at bounding box center [441, 207] width 273 height 24
type input "**********"
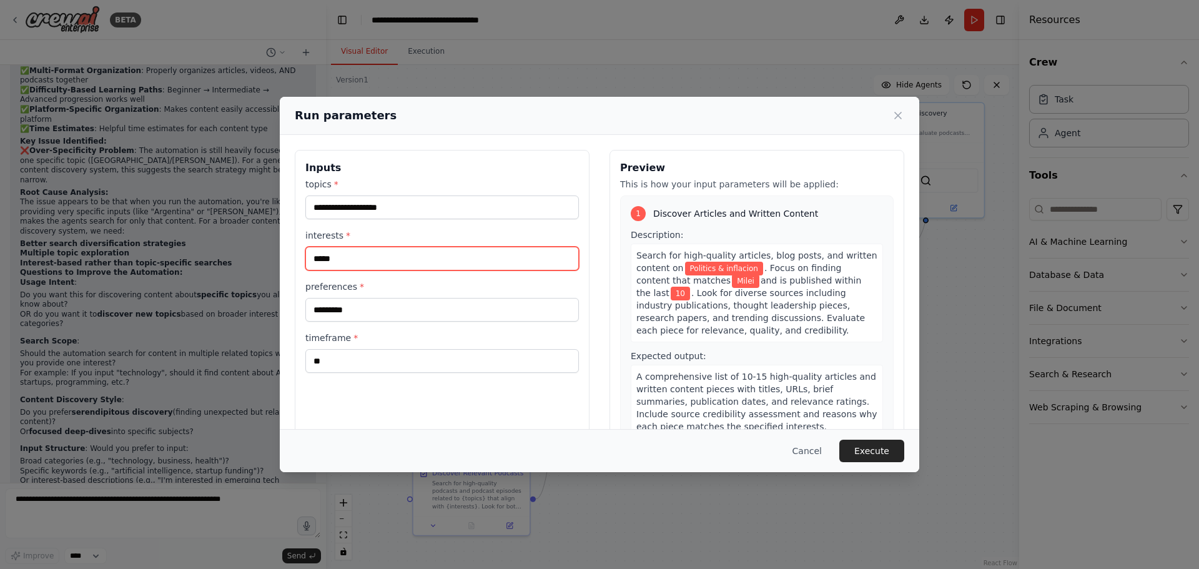
drag, startPoint x: 331, startPoint y: 255, endPoint x: 303, endPoint y: 258, distance: 28.2
click at [290, 258] on div "**********" at bounding box center [599, 298] width 639 height 326
type input "*****"
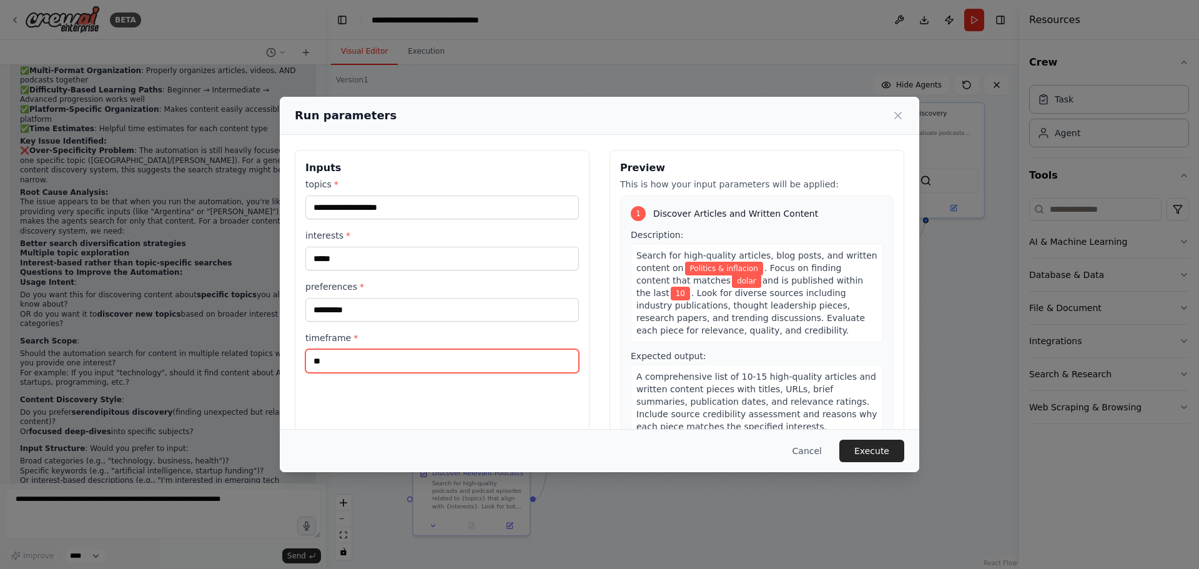
click at [338, 363] on input "**" at bounding box center [441, 361] width 273 height 24
type input "*******"
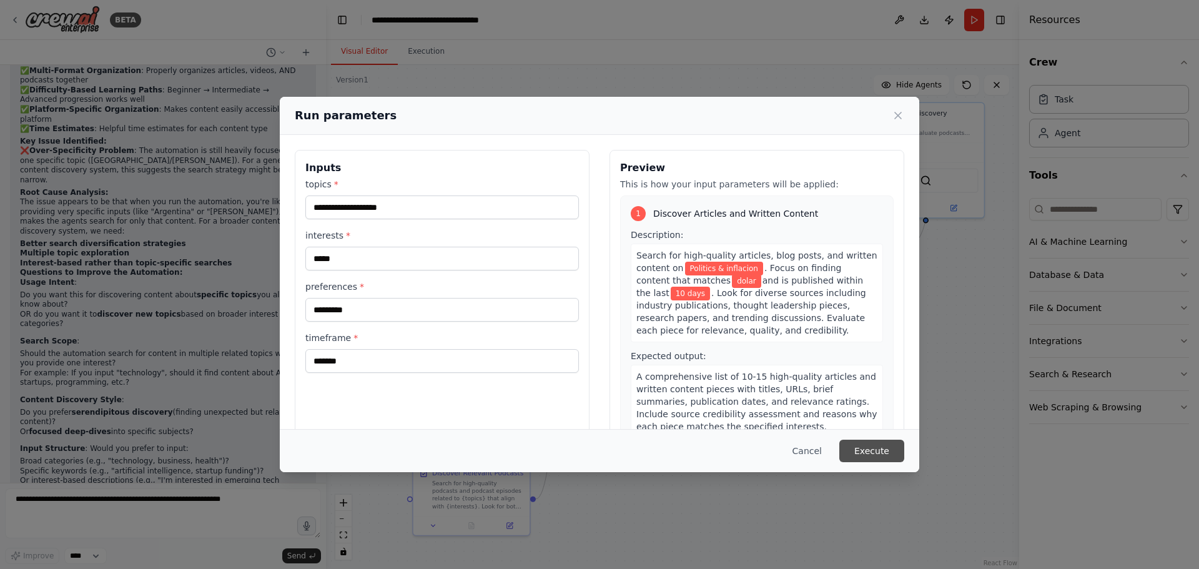
click at [884, 454] on button "Execute" at bounding box center [871, 450] width 65 height 22
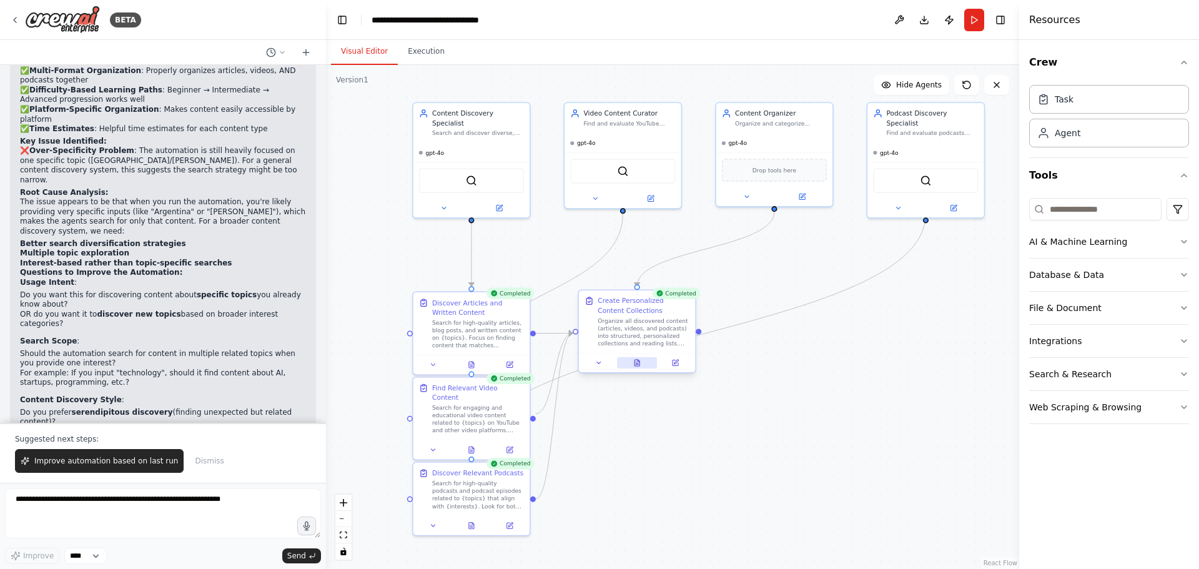
click at [639, 368] on button at bounding box center [637, 362] width 40 height 11
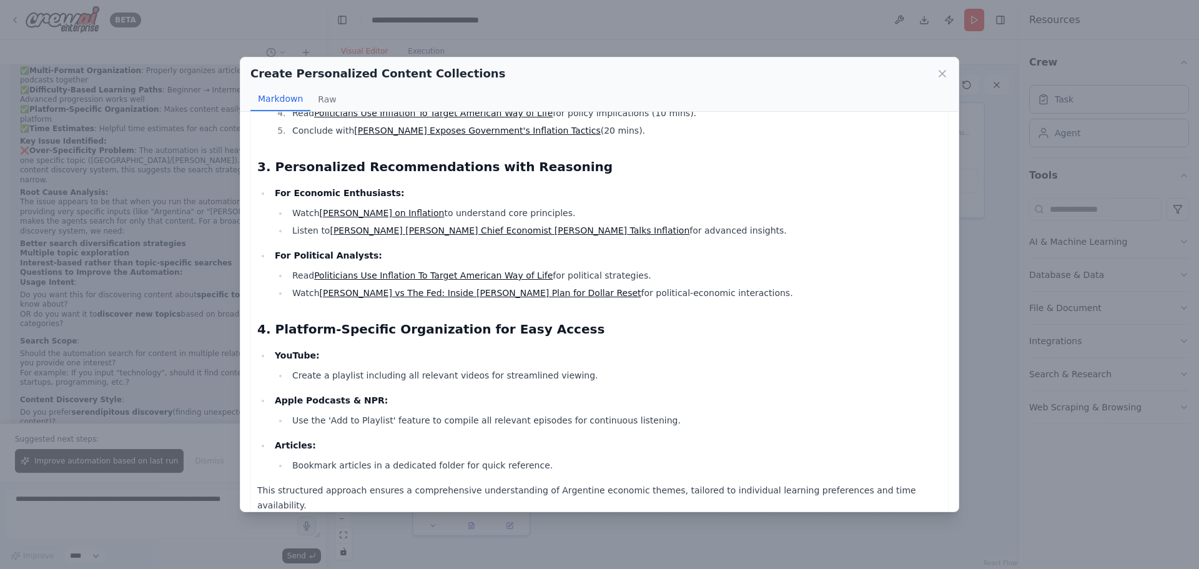
scroll to position [768, 0]
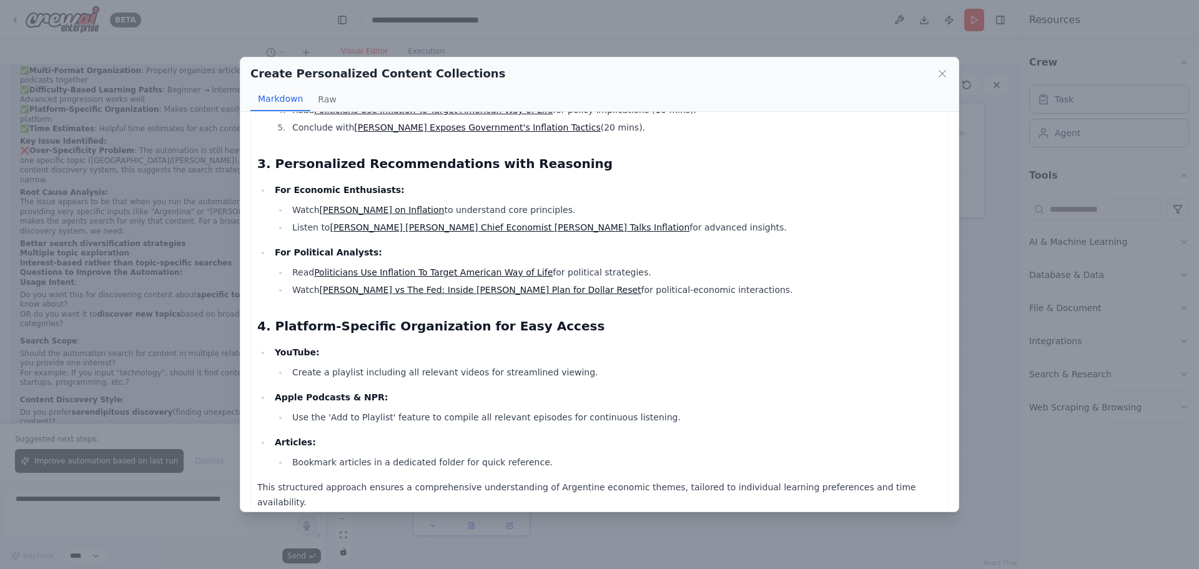
click at [999, 287] on div "Create Personalized Content Collections Markdown Raw Comprehensive Content Orga…" at bounding box center [599, 284] width 1199 height 569
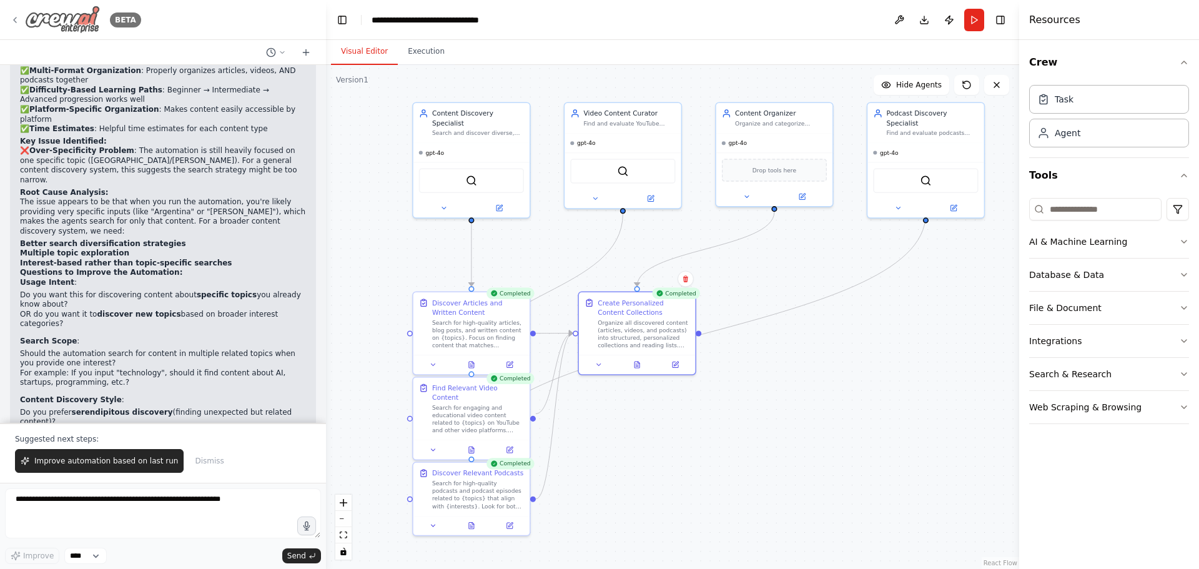
click at [14, 17] on icon at bounding box center [15, 20] width 10 height 10
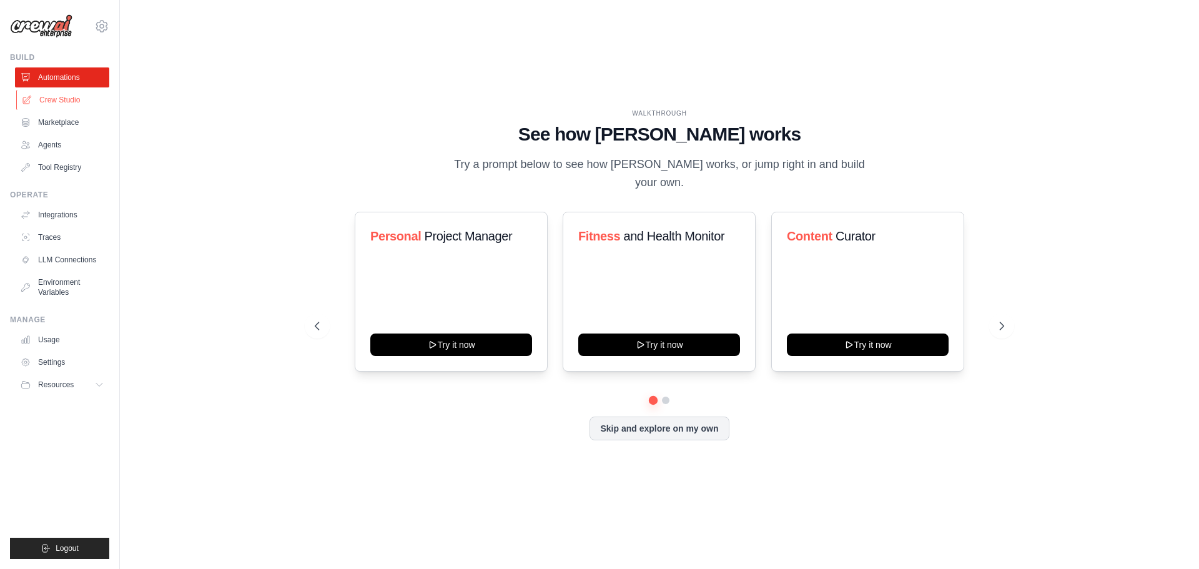
click at [62, 101] on link "Crew Studio" at bounding box center [63, 100] width 94 height 20
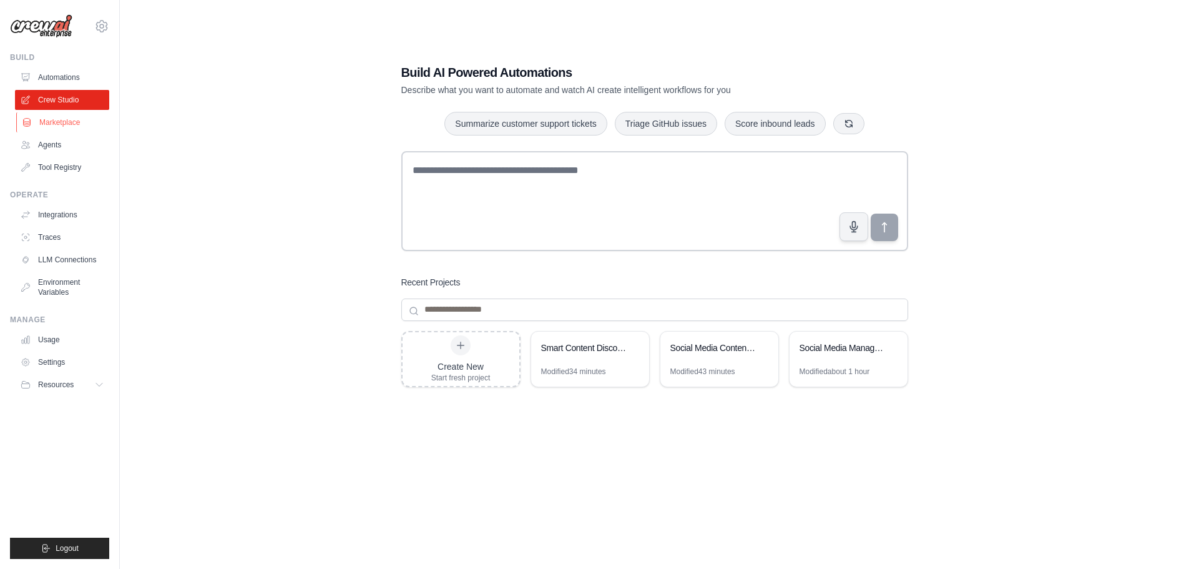
click at [59, 125] on link "Marketplace" at bounding box center [63, 122] width 94 height 20
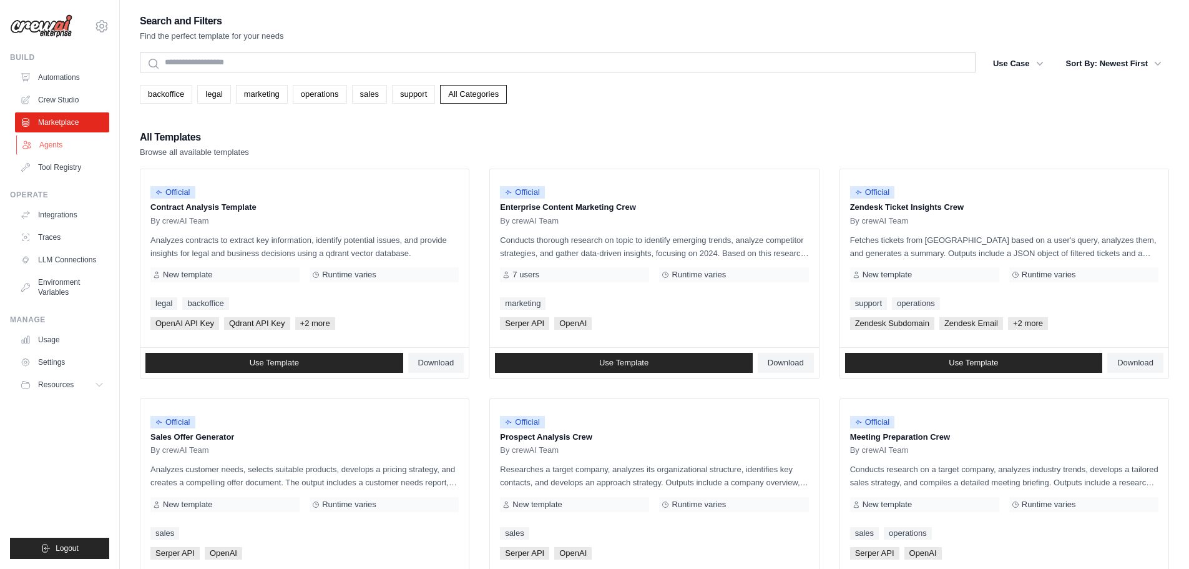
click at [47, 149] on link "Agents" at bounding box center [63, 145] width 94 height 20
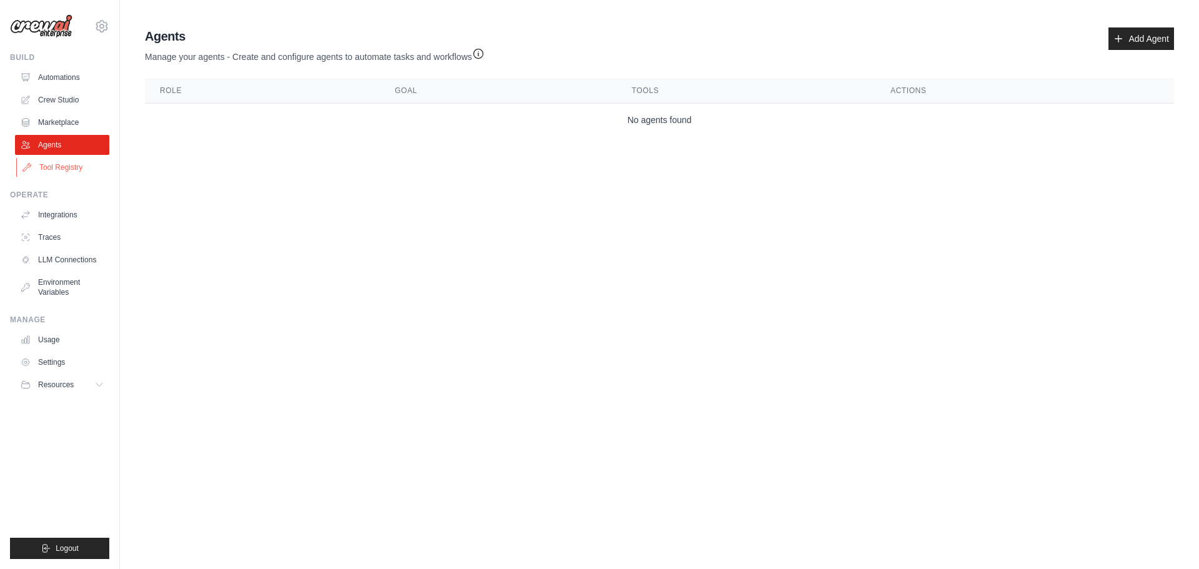
click at [84, 166] on link "Tool Registry" at bounding box center [63, 167] width 94 height 20
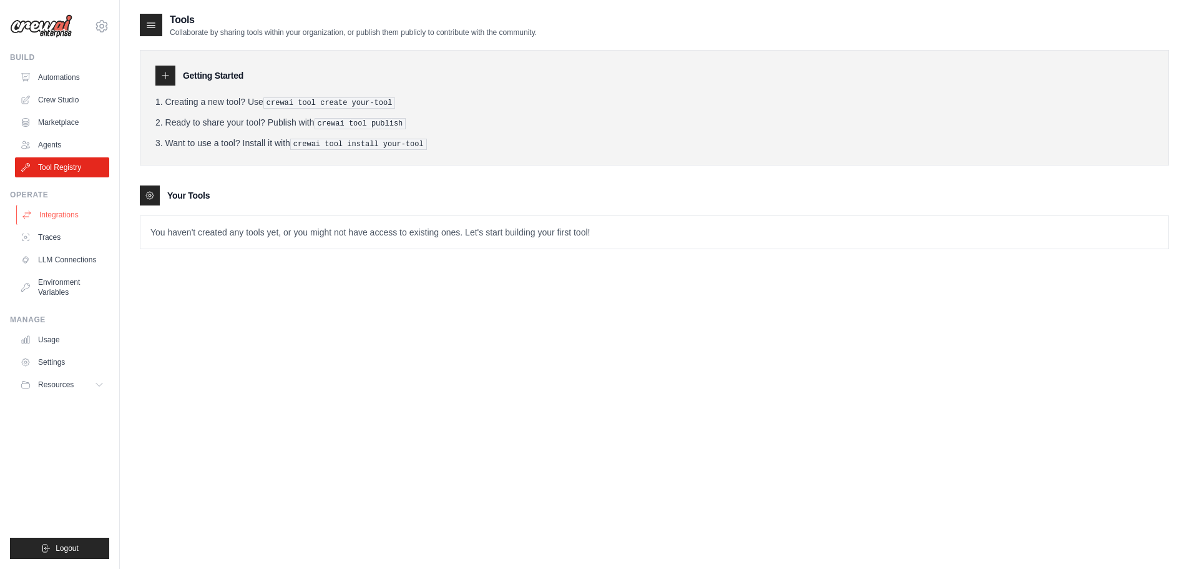
click at [76, 207] on link "Integrations" at bounding box center [63, 215] width 94 height 20
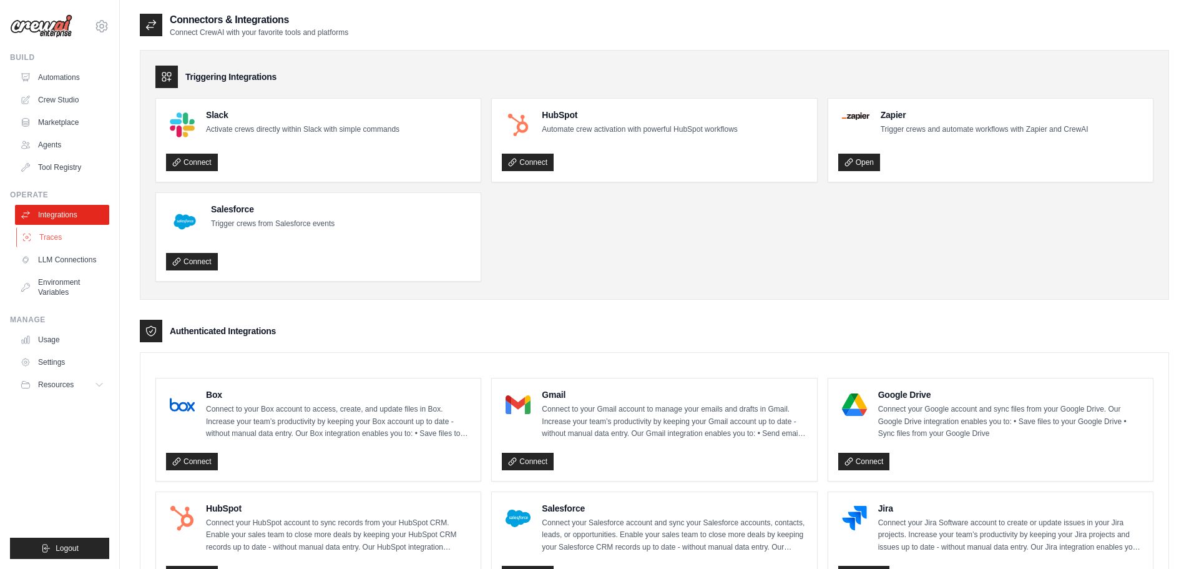
click at [56, 239] on link "Traces" at bounding box center [63, 237] width 94 height 20
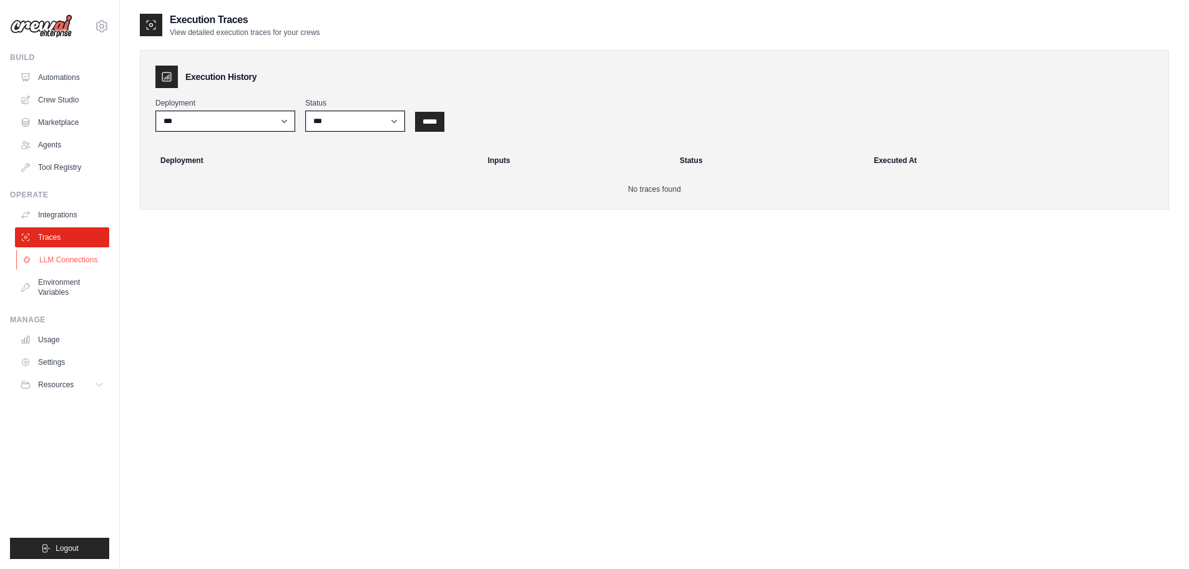
click at [81, 257] on link "LLM Connections" at bounding box center [63, 260] width 94 height 20
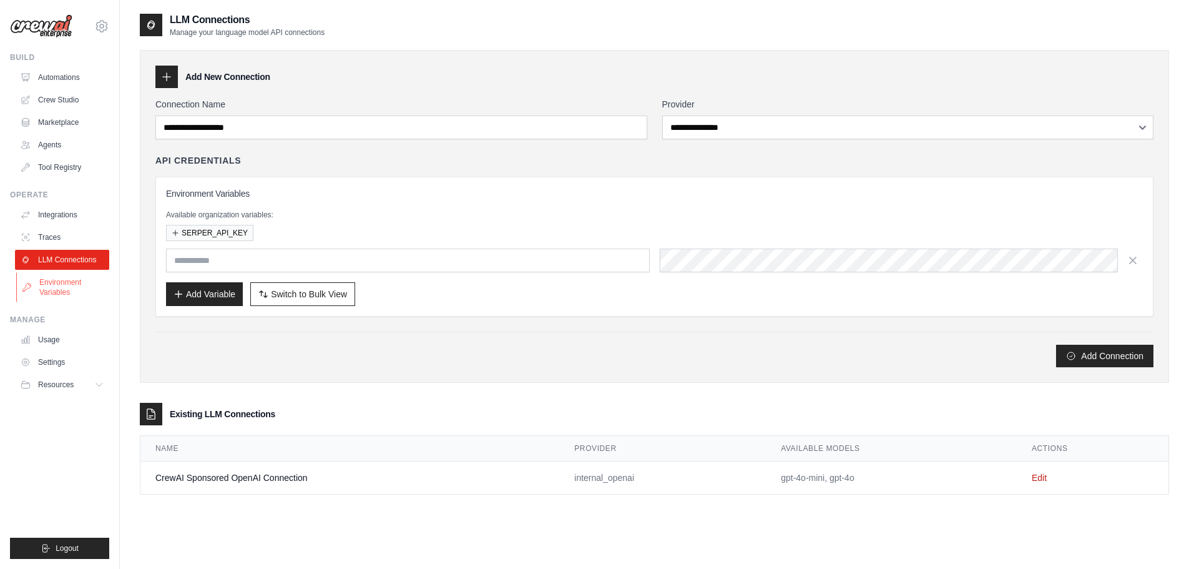
click at [47, 292] on link "Environment Variables" at bounding box center [63, 287] width 94 height 30
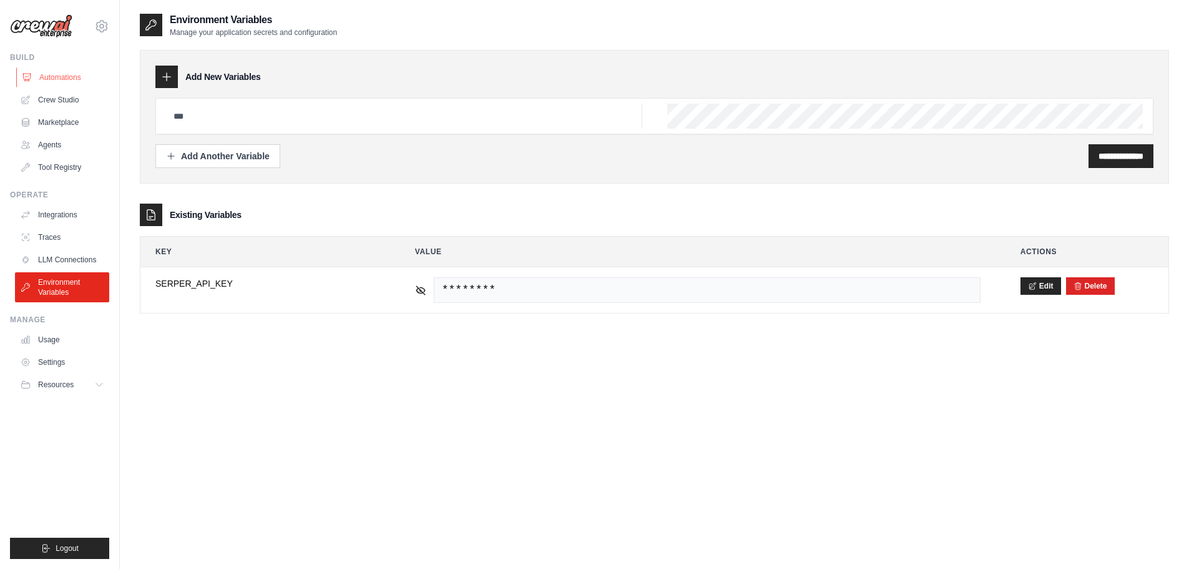
click at [57, 73] on link "Automations" at bounding box center [63, 77] width 94 height 20
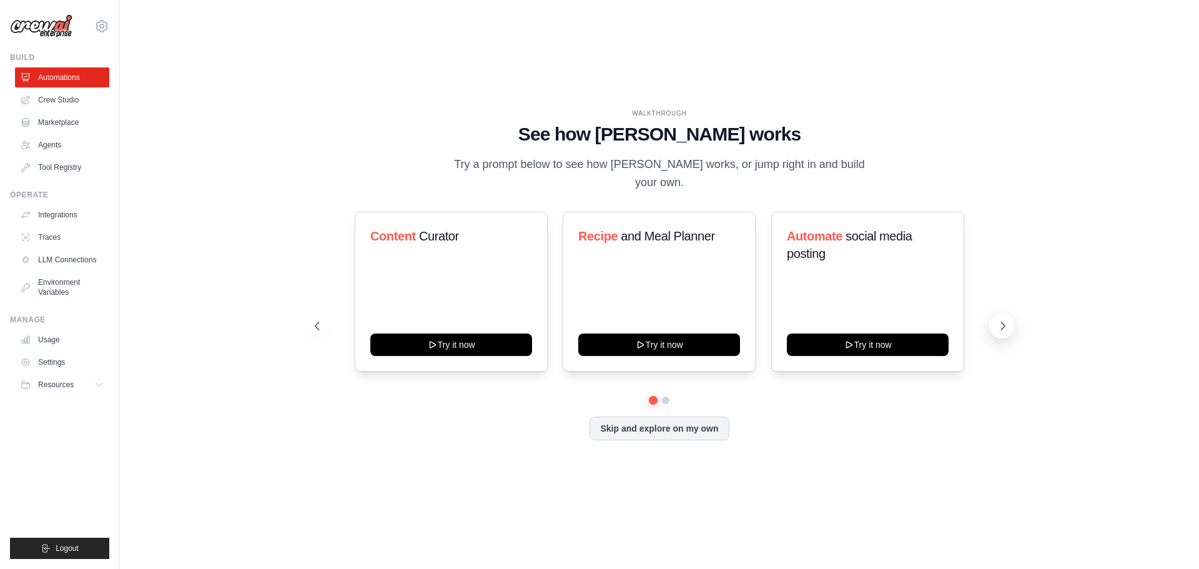
click at [1006, 320] on icon at bounding box center [1002, 326] width 12 height 12
click at [312, 320] on icon at bounding box center [316, 326] width 12 height 12
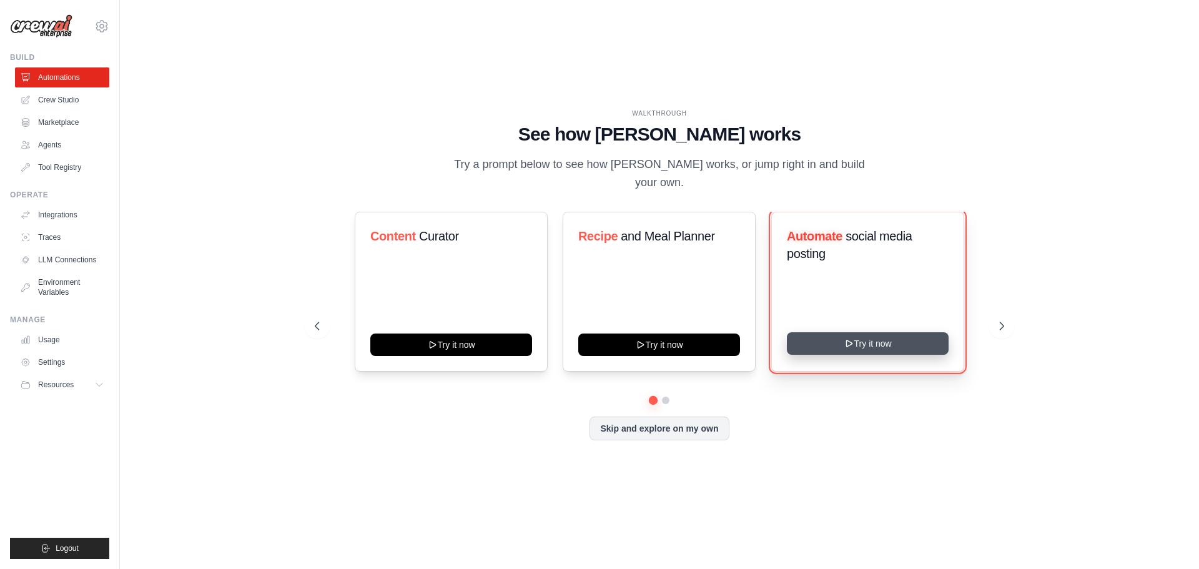
click at [857, 333] on button "Try it now" at bounding box center [868, 343] width 162 height 22
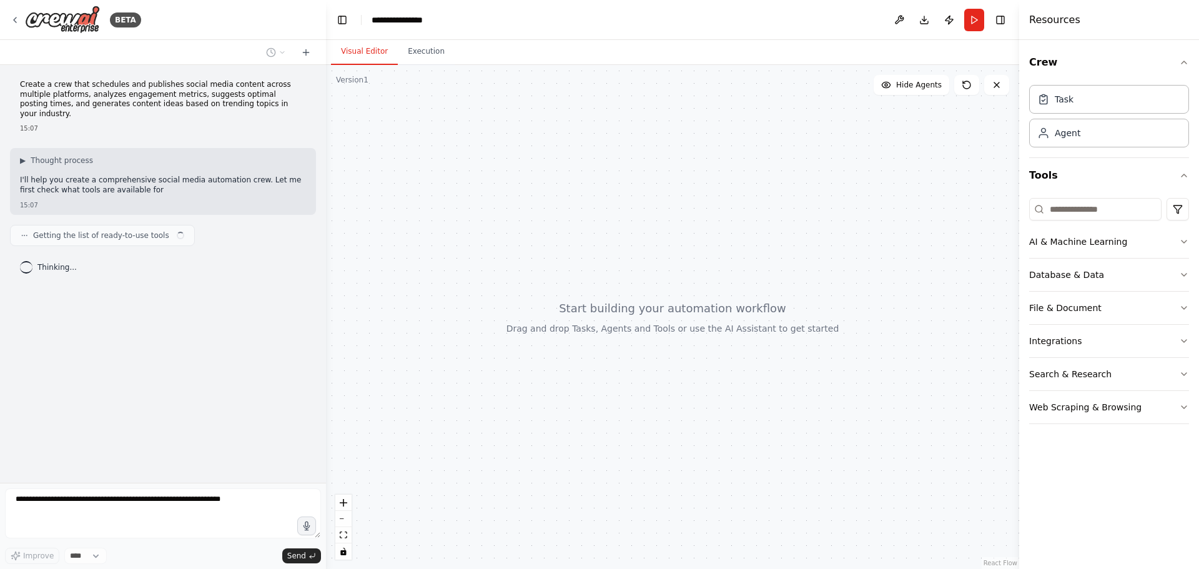
drag, startPoint x: 84, startPoint y: 97, endPoint x: 155, endPoint y: 96, distance: 70.5
click at [155, 96] on p "Create a crew that schedules and publishes social media content across multiple…" at bounding box center [163, 99] width 286 height 39
click at [212, 92] on p "Create a crew that schedules and publishes social media content across multiple…" at bounding box center [163, 99] width 286 height 39
drag, startPoint x: 118, startPoint y: 173, endPoint x: 212, endPoint y: 172, distance: 93.7
click at [212, 175] on p "I'll help you create a comprehensive social media automation crew. Let me first…" at bounding box center [163, 189] width 286 height 29
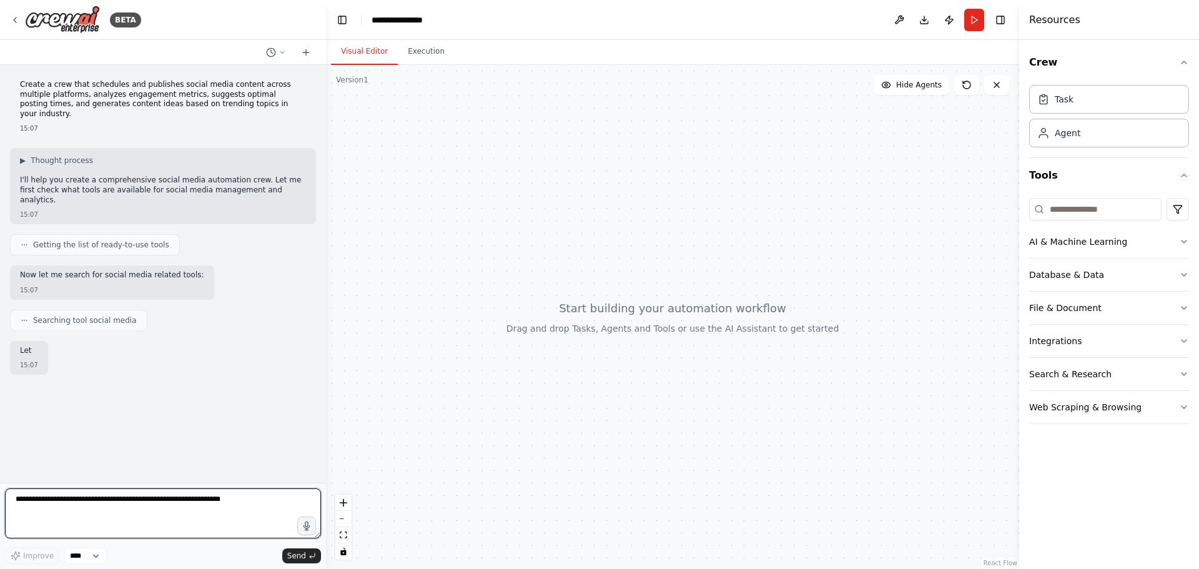
drag, startPoint x: 51, startPoint y: 177, endPoint x: 283, endPoint y: 177, distance: 231.6
click at [283, 177] on p "I'll help you create a comprehensive social media automation crew. Let me first…" at bounding box center [163, 189] width 286 height 29
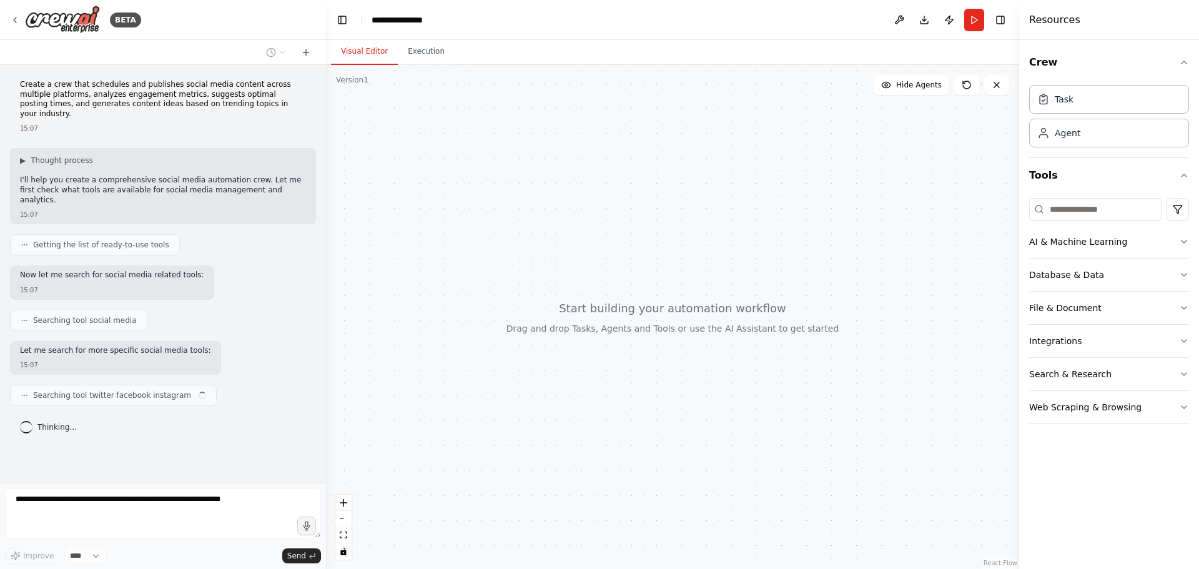
click at [208, 175] on p "I'll help you create a comprehensive social media automation crew. Let me first…" at bounding box center [163, 189] width 286 height 29
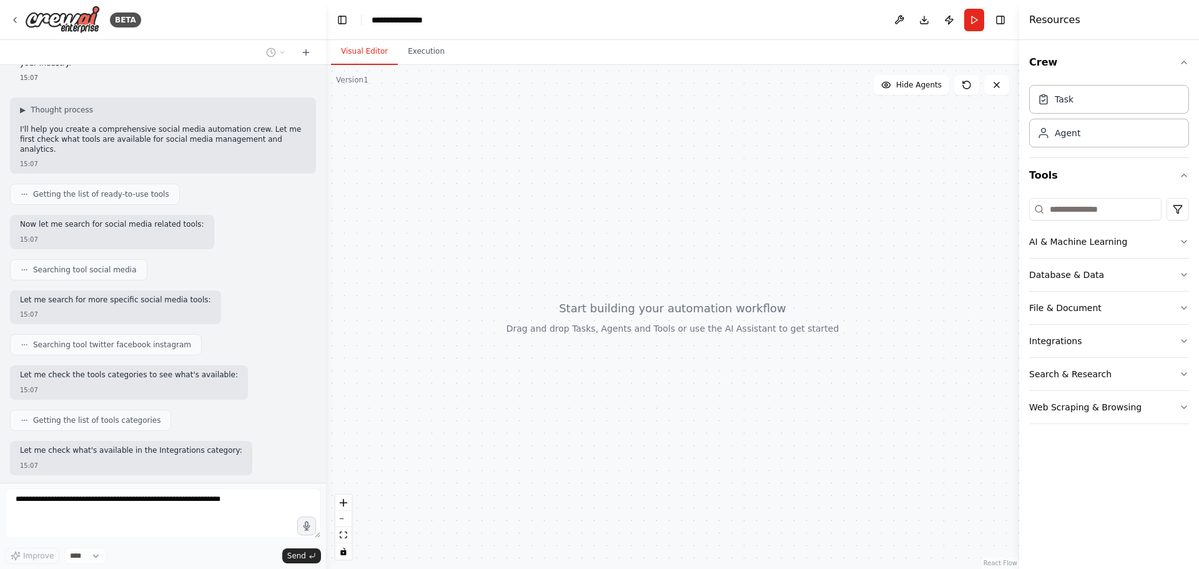
scroll to position [96, 0]
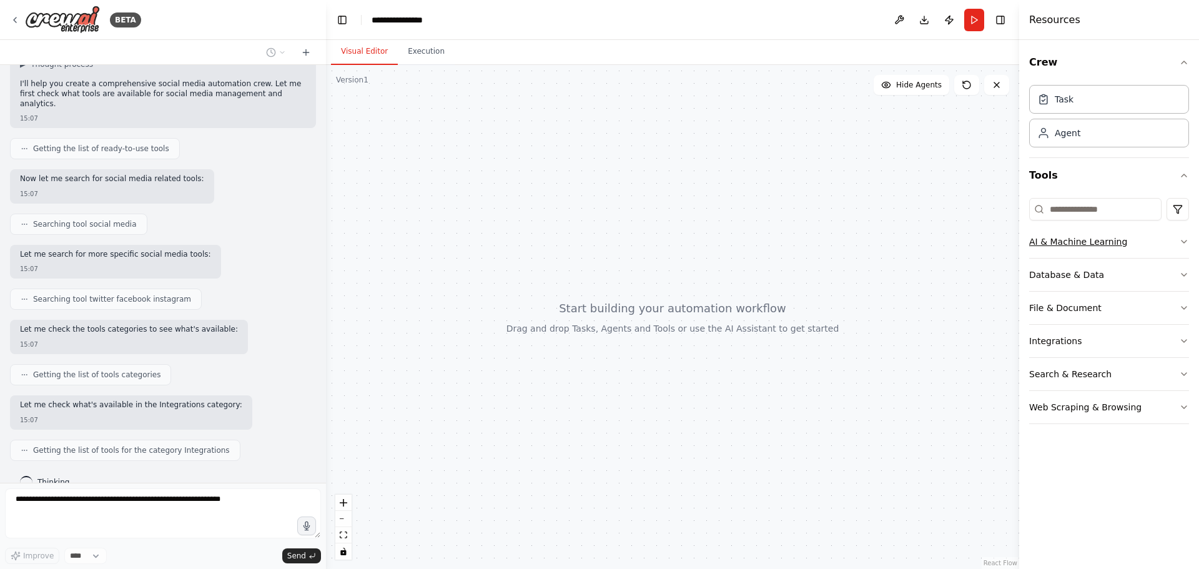
click at [1181, 242] on icon "button" at bounding box center [1184, 242] width 10 height 10
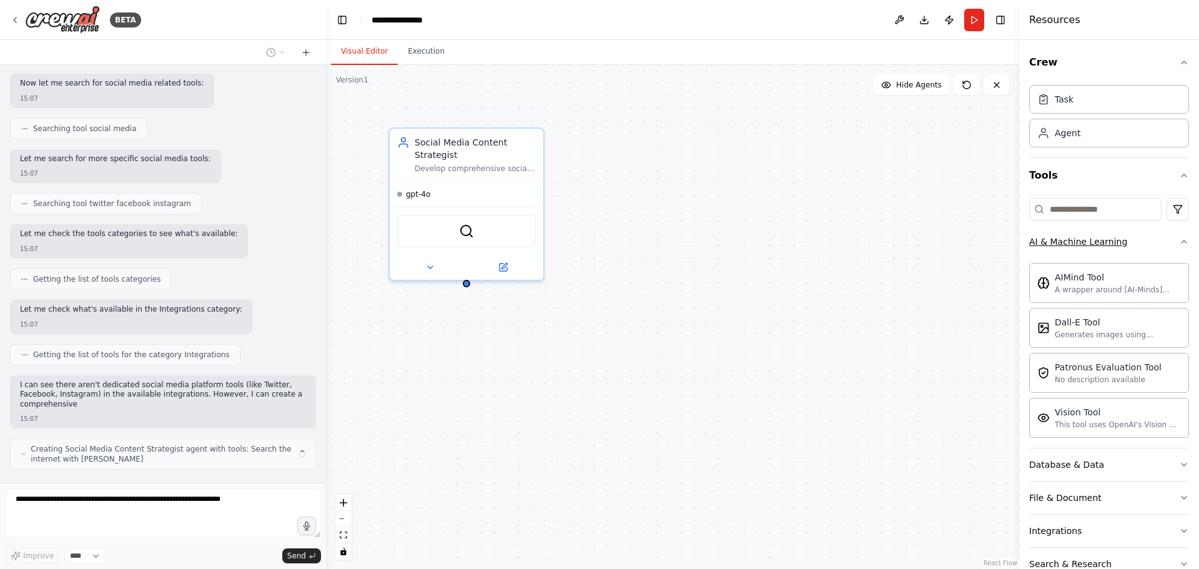
click at [1179, 240] on icon "button" at bounding box center [1184, 242] width 10 height 10
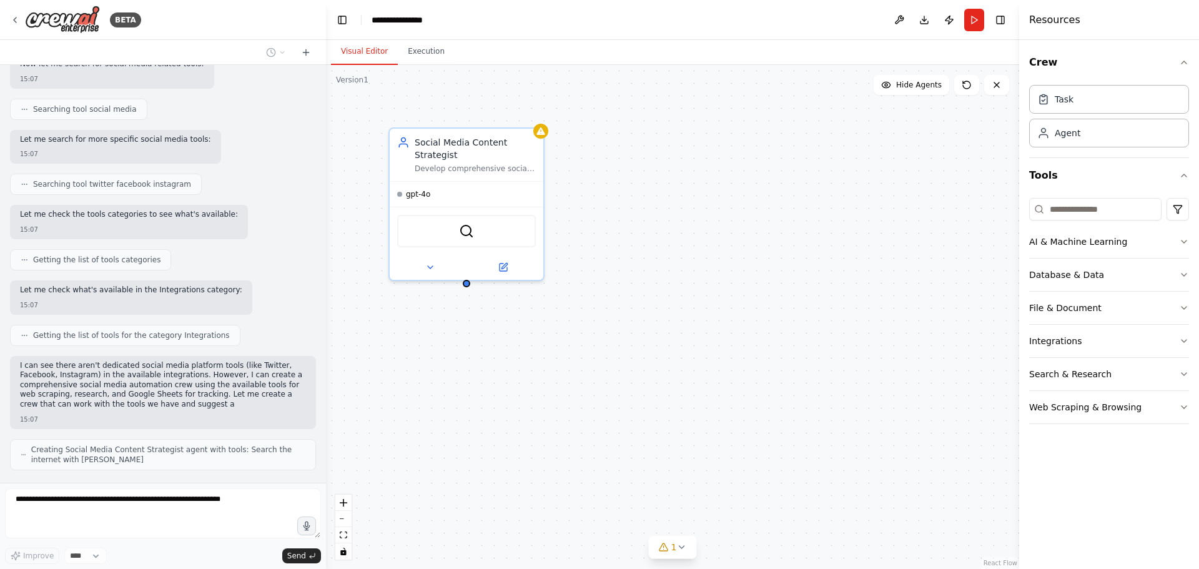
scroll to position [220, 0]
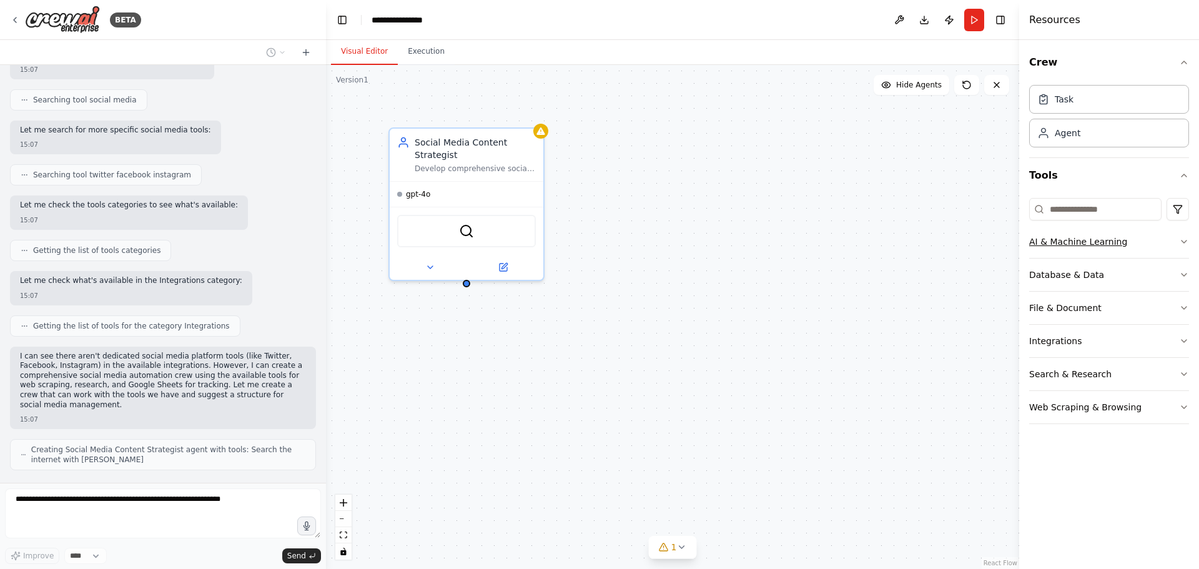
click at [1182, 239] on icon "button" at bounding box center [1184, 242] width 10 height 10
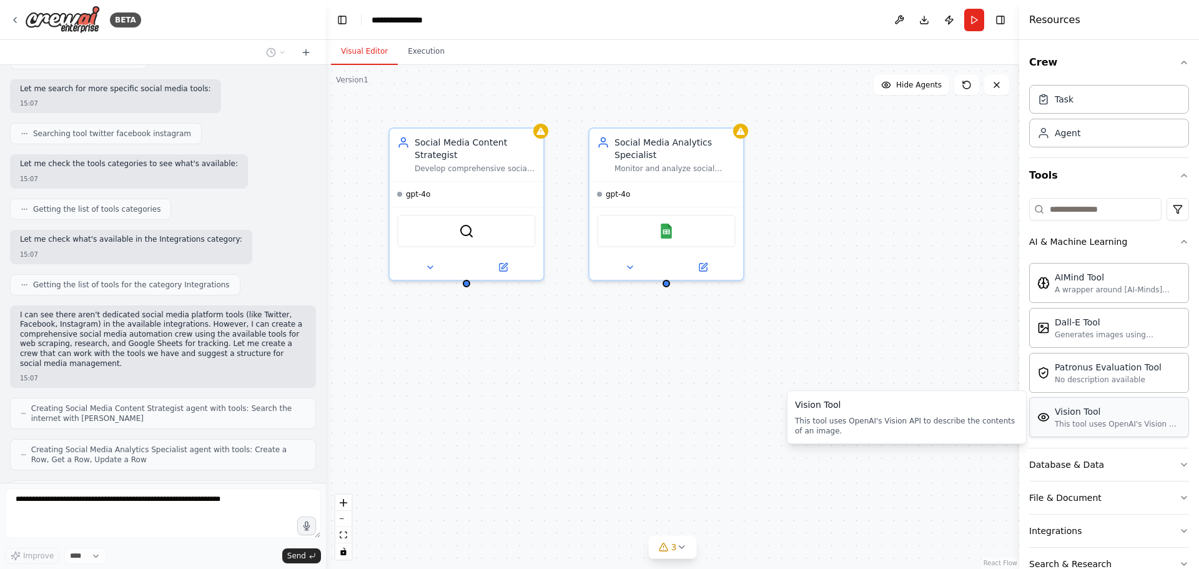
scroll to position [303, 0]
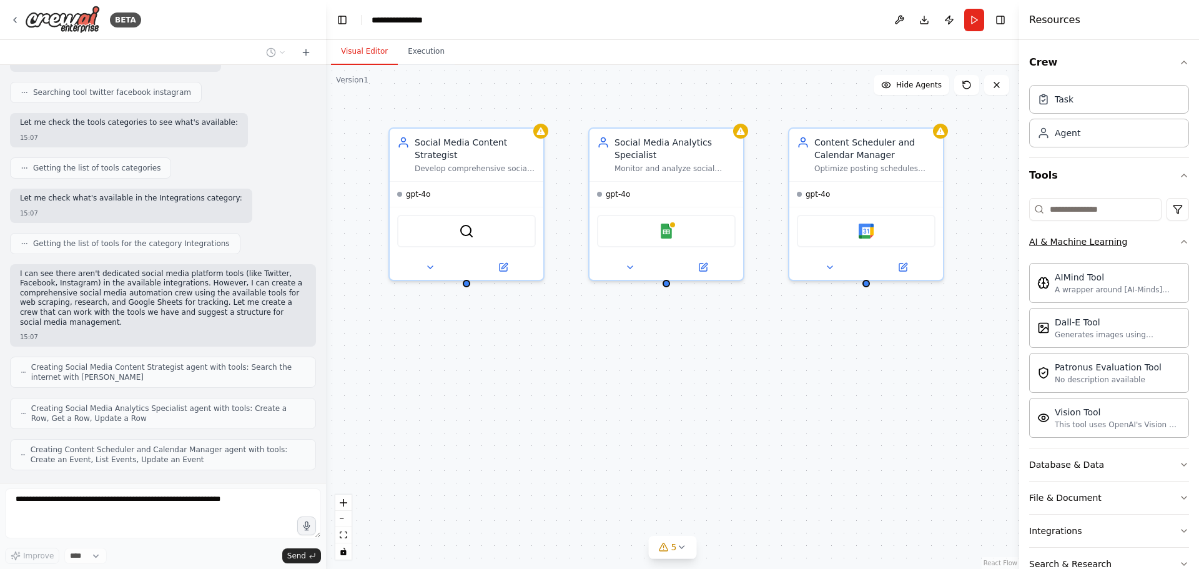
click at [1179, 245] on icon "button" at bounding box center [1184, 242] width 10 height 10
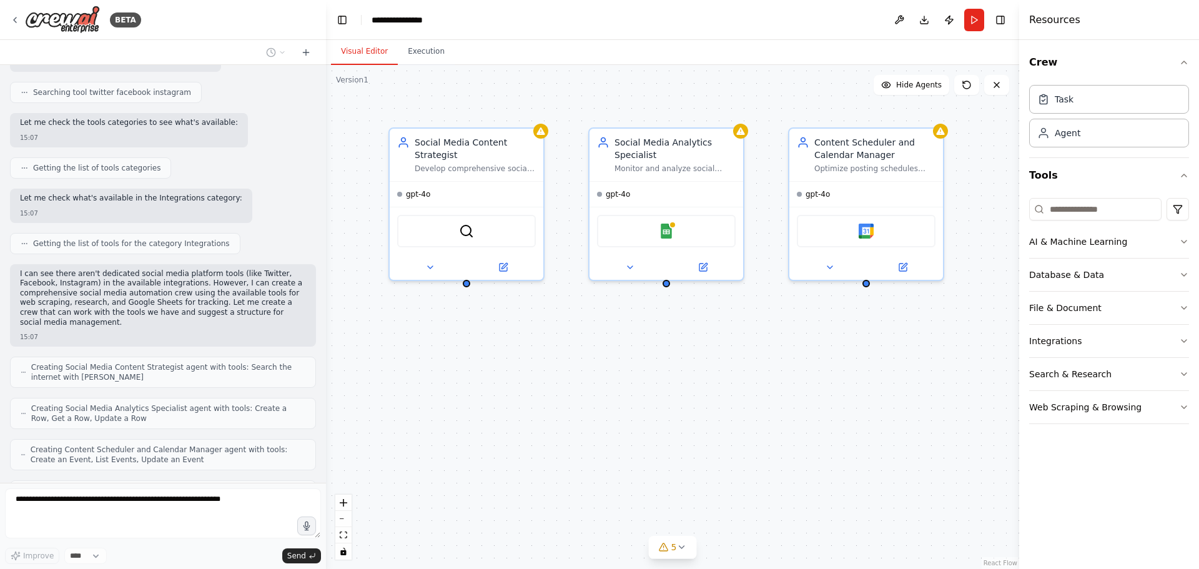
scroll to position [344, 0]
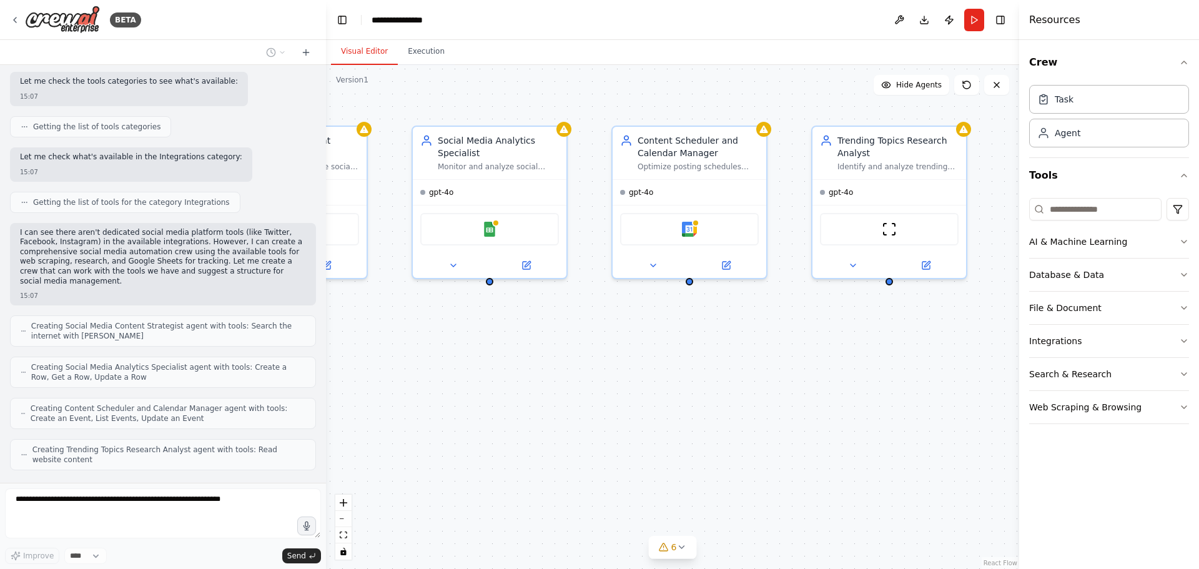
drag, startPoint x: 950, startPoint y: 348, endPoint x: 773, endPoint y: 346, distance: 176.7
click at [773, 346] on div "Social Media Content Strategist Develop comprehensive social media content stra…" at bounding box center [672, 317] width 693 height 504
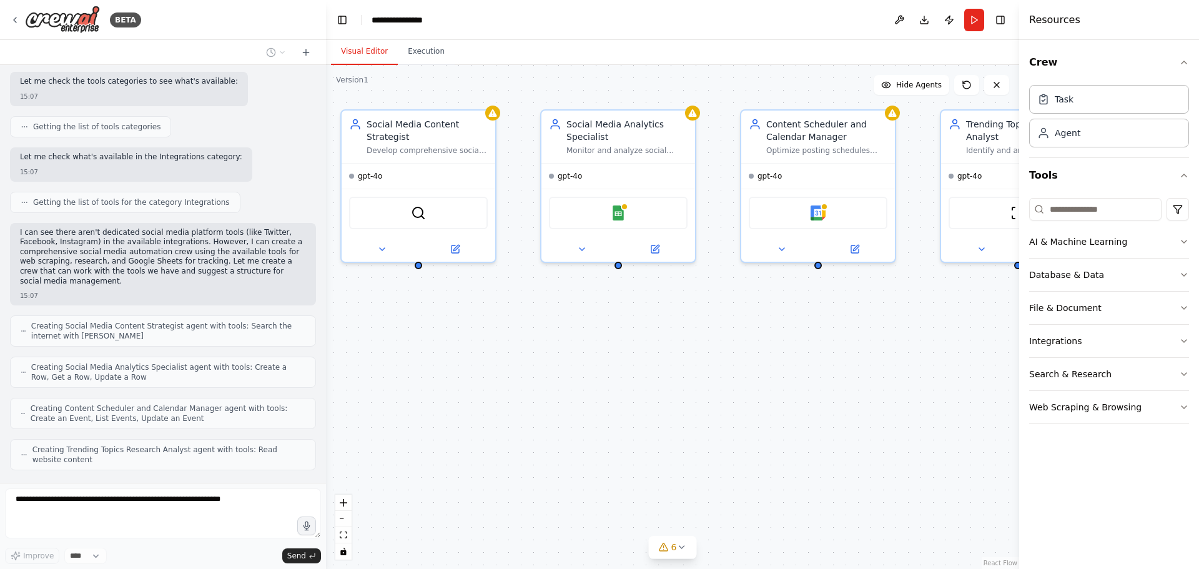
drag, startPoint x: 675, startPoint y: 389, endPoint x: 754, endPoint y: 375, distance: 79.3
click at [754, 375] on div "Social Media Content Strategist Develop comprehensive social media content stra…" at bounding box center [672, 317] width 693 height 504
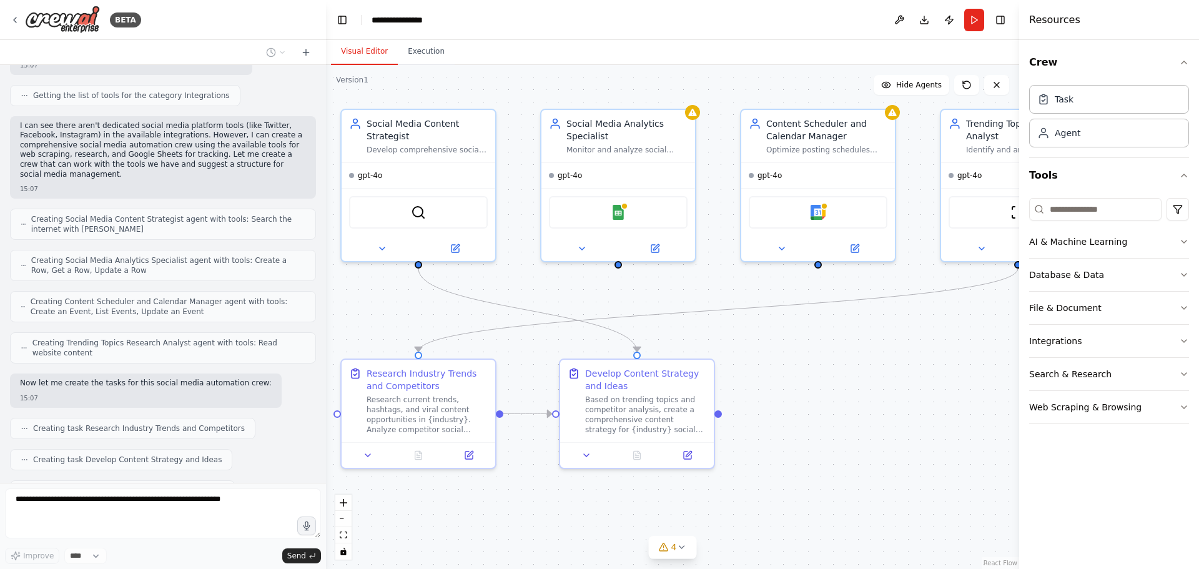
scroll to position [482, 0]
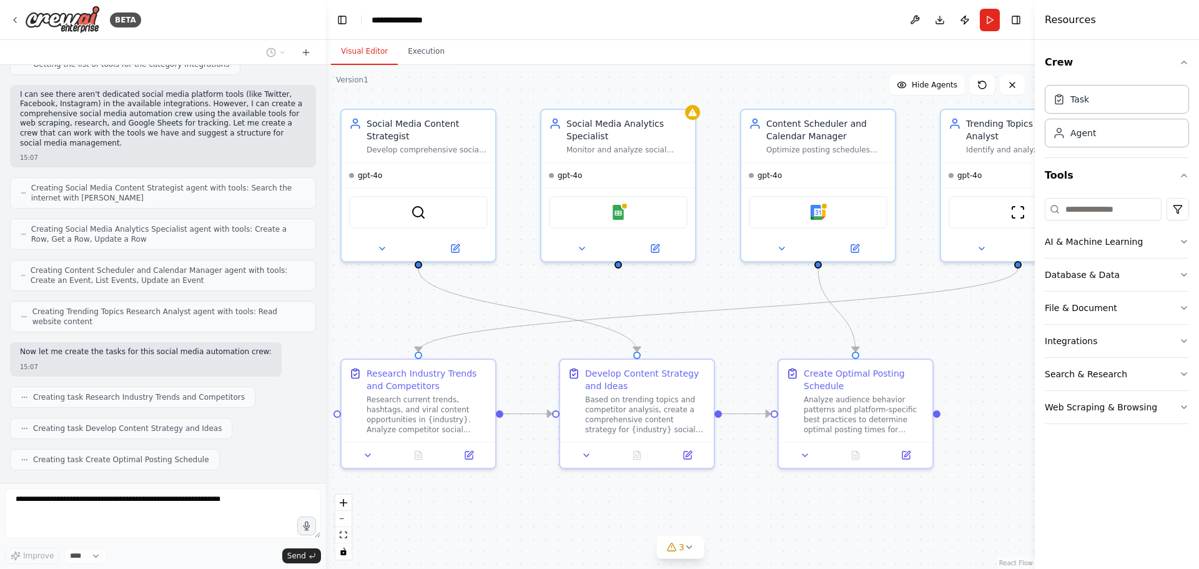
drag, startPoint x: 1023, startPoint y: 302, endPoint x: 1034, endPoint y: 296, distance: 13.1
click at [1034, 296] on div at bounding box center [1036, 284] width 5 height 569
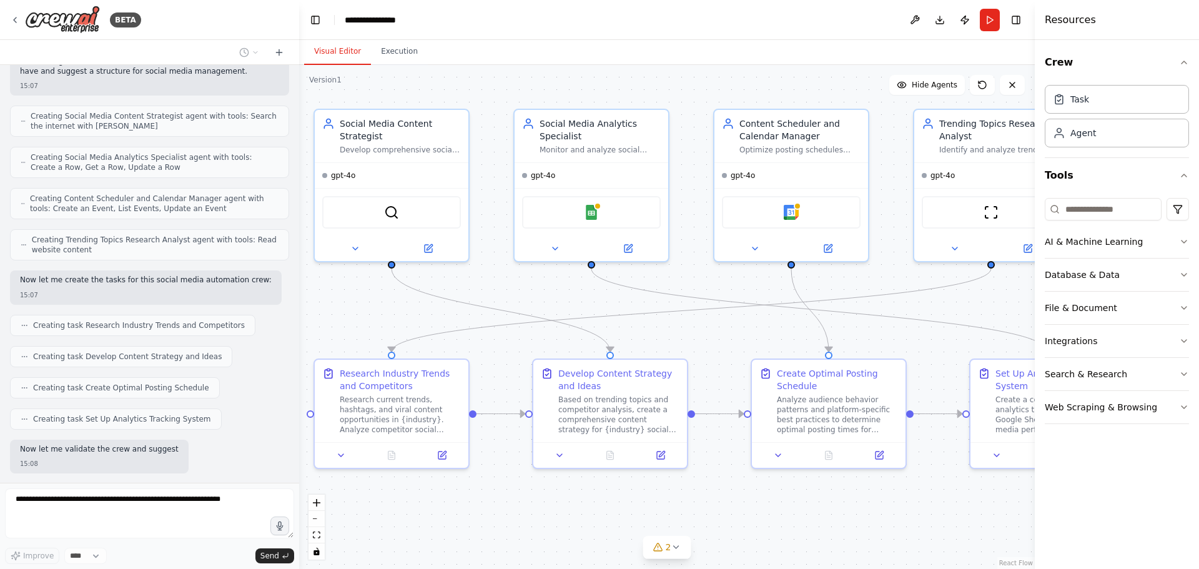
scroll to position [617, 0]
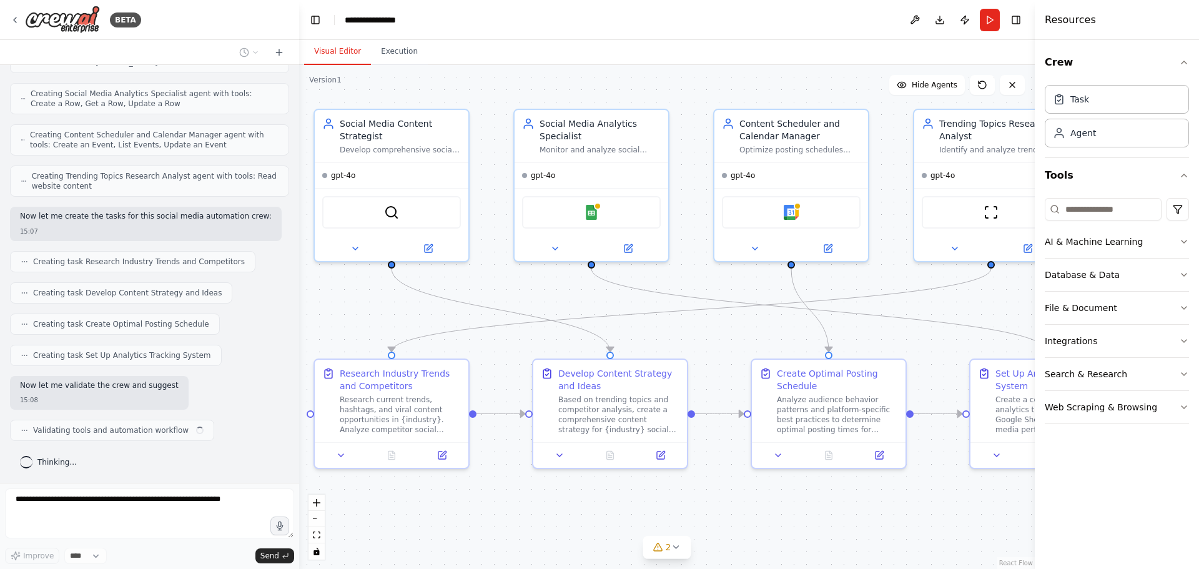
drag, startPoint x: 325, startPoint y: 375, endPoint x: 299, endPoint y: 370, distance: 26.1
click at [299, 370] on div "BETA Create a crew that schedules and publishes social media content across mul…" at bounding box center [599, 284] width 1199 height 569
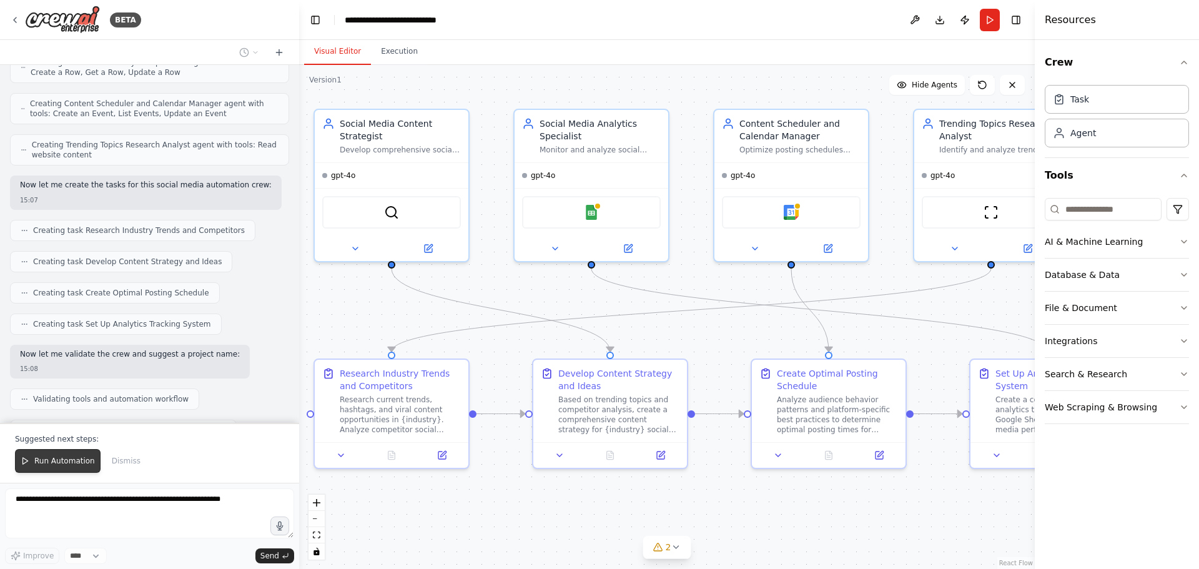
click at [47, 468] on button "Run Automation" at bounding box center [58, 461] width 86 height 24
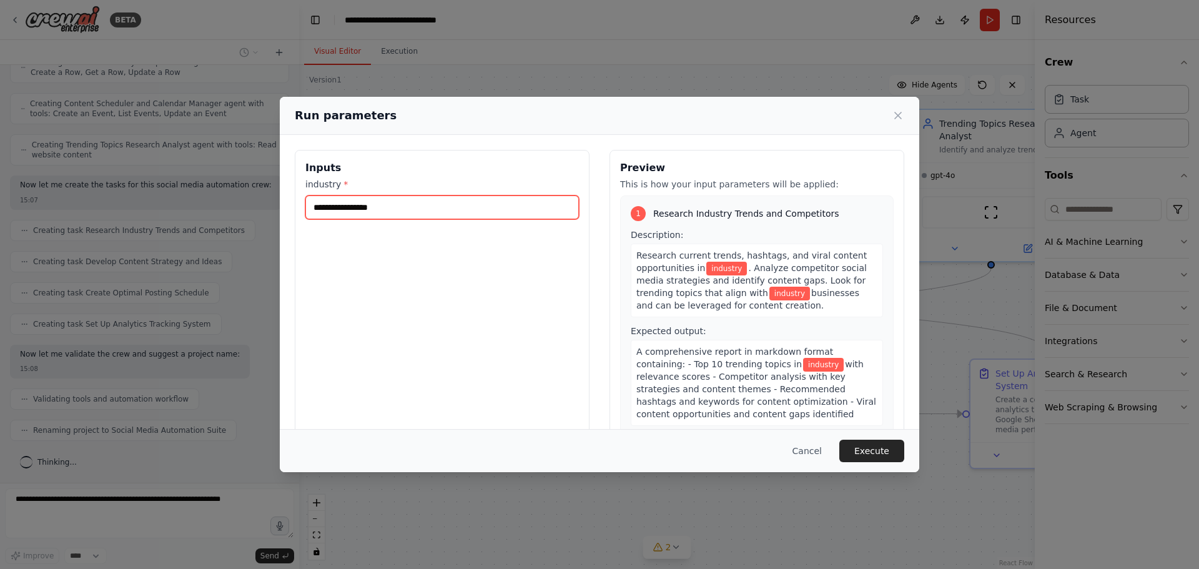
click at [345, 209] on input "industry *" at bounding box center [441, 207] width 273 height 24
click at [509, 310] on div "Inputs industry *" at bounding box center [442, 298] width 295 height 296
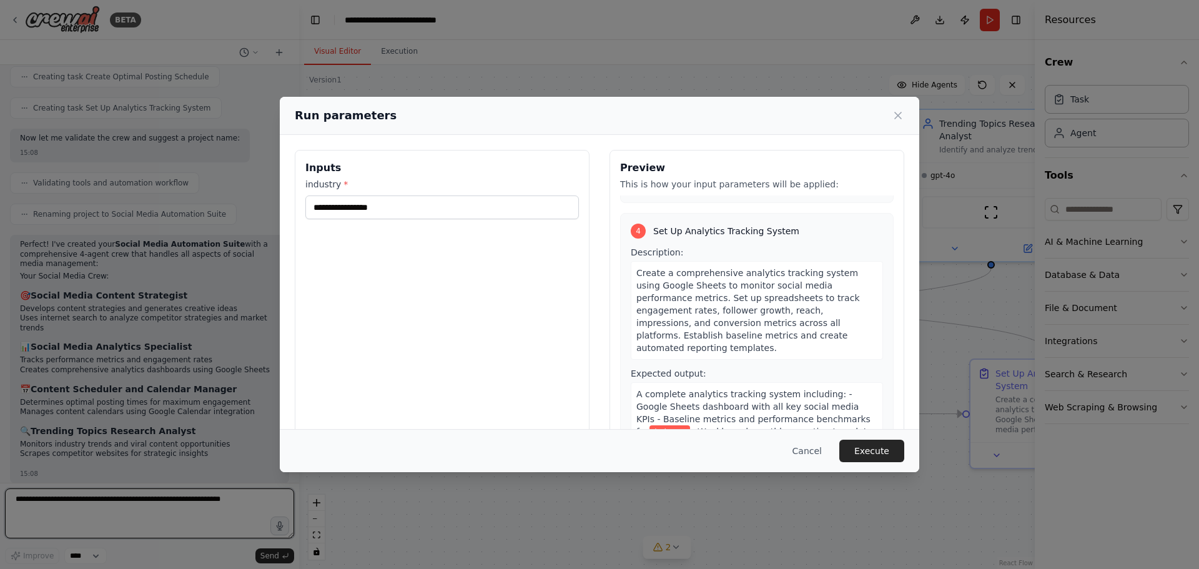
scroll to position [817, 0]
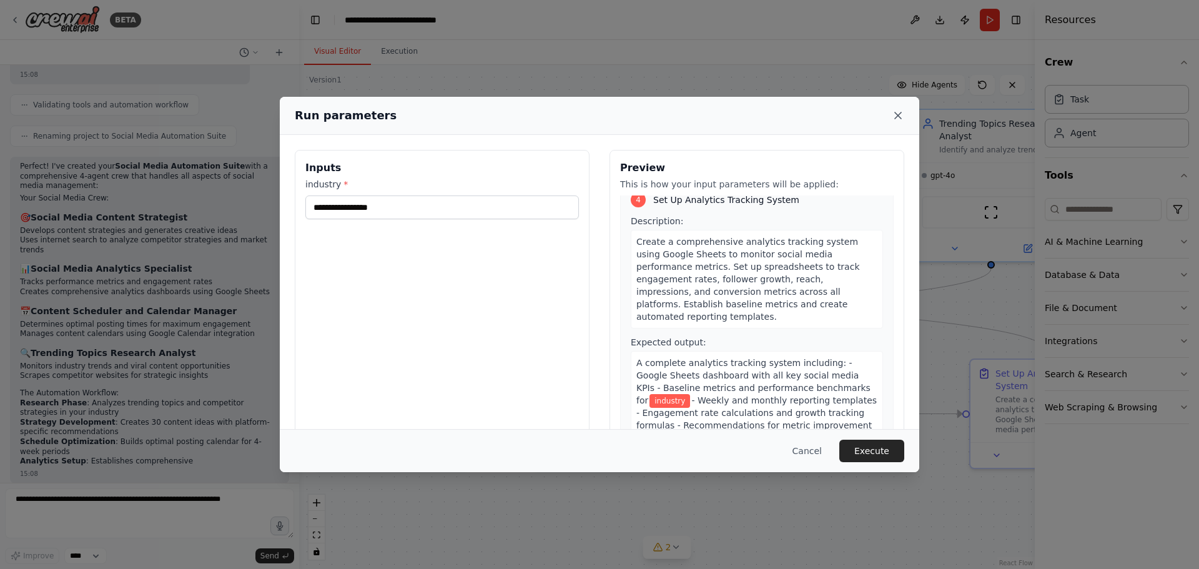
click at [896, 121] on icon at bounding box center [897, 115] width 12 height 12
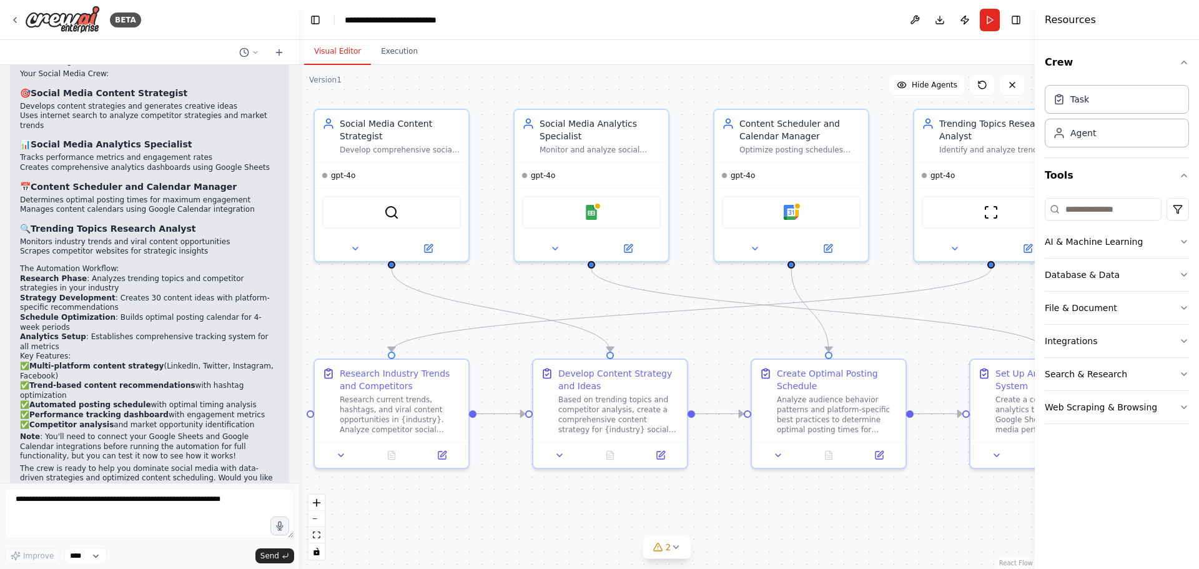
scroll to position [1077, 0]
drag, startPoint x: 295, startPoint y: 388, endPoint x: 297, endPoint y: 325, distance: 63.7
click at [297, 325] on div "BETA Create a crew that schedules and publishes social media content across mul…" at bounding box center [599, 284] width 1199 height 569
click at [988, 11] on button "Run" at bounding box center [990, 20] width 20 height 22
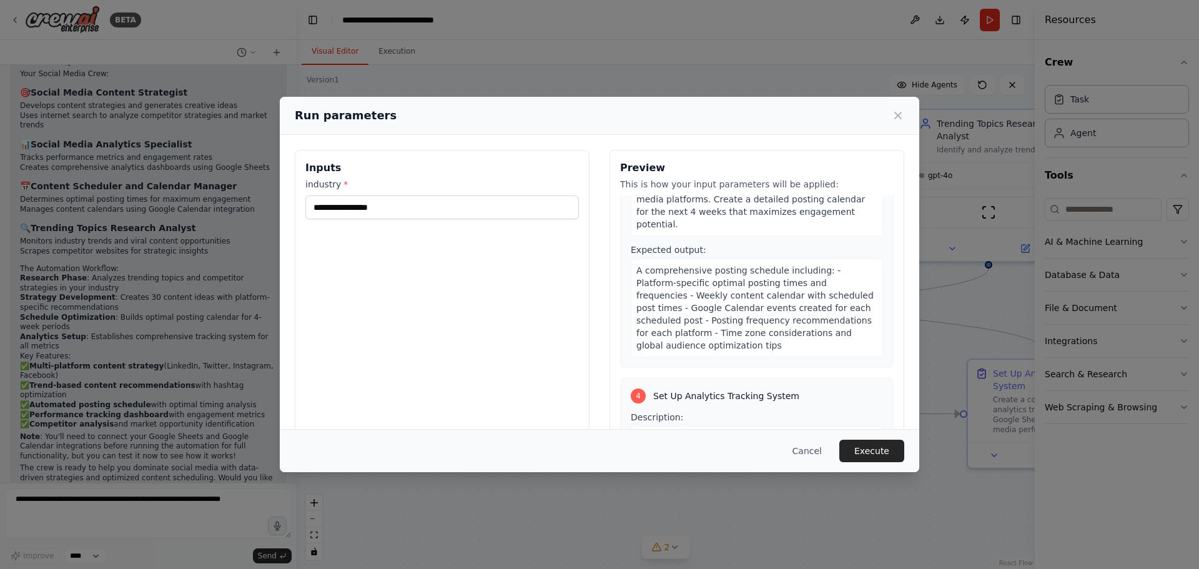
scroll to position [0, 0]
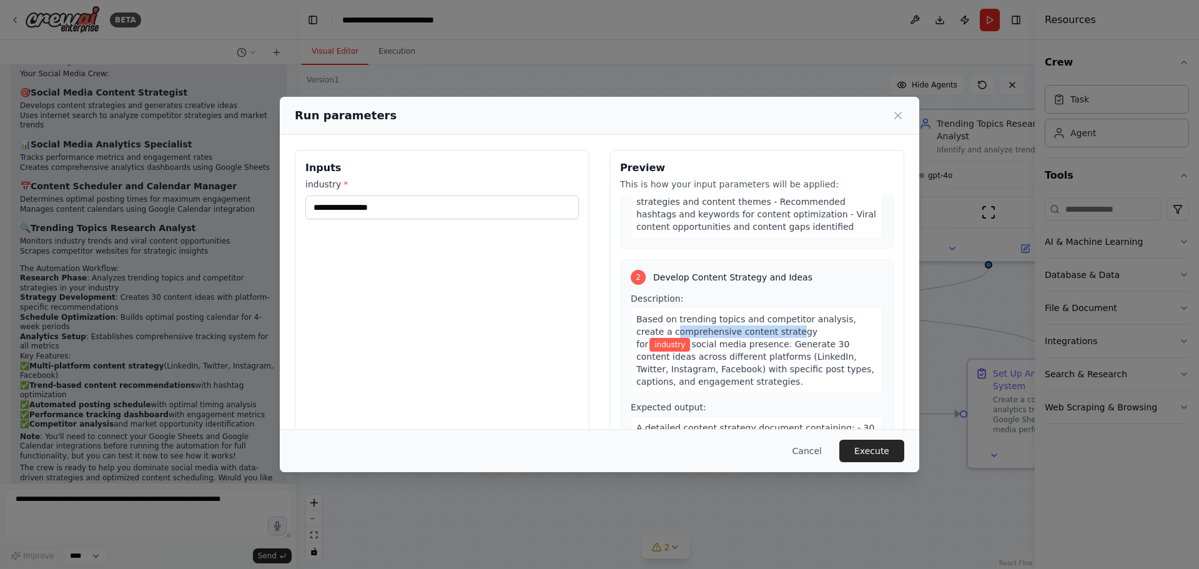
drag, startPoint x: 659, startPoint y: 333, endPoint x: 749, endPoint y: 329, distance: 90.6
click at [749, 330] on span "Based on trending topics and competitor analysis, create a comprehensive conten…" at bounding box center [746, 331] width 220 height 35
click at [851, 331] on div "Based on trending topics and competitor analysis, create a comprehensive conten…" at bounding box center [757, 350] width 252 height 86
drag, startPoint x: 695, startPoint y: 341, endPoint x: 774, endPoint y: 341, distance: 79.3
click at [772, 341] on span "social media presence. Generate 30 content ideas across different platforms (Li…" at bounding box center [755, 362] width 238 height 47
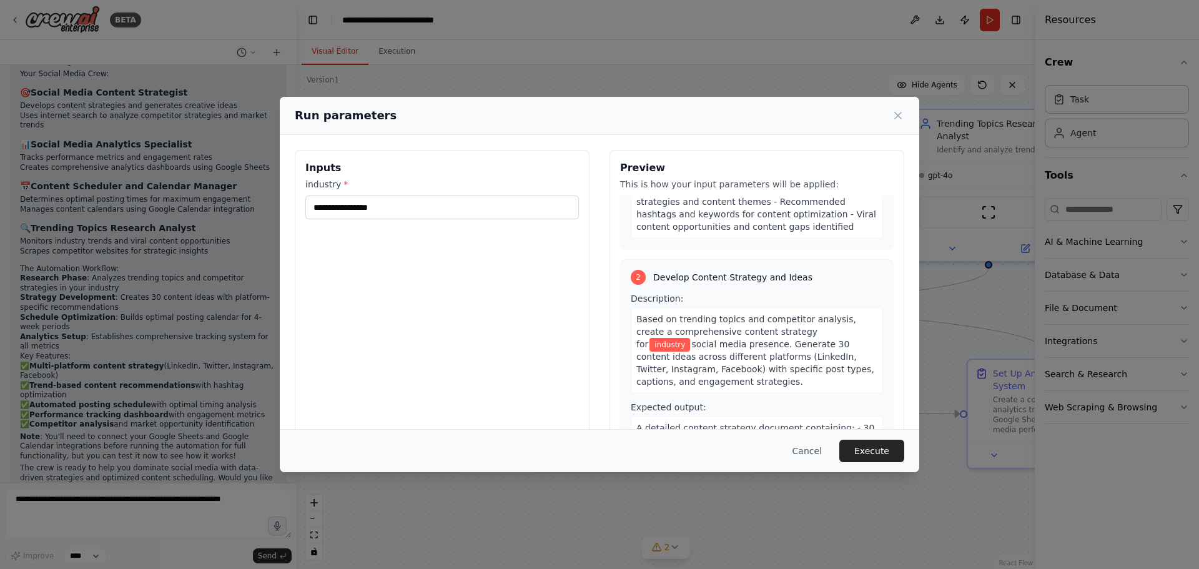
click at [830, 342] on div "Based on trending topics and competitor analysis, create a comprehensive conten…" at bounding box center [757, 350] width 252 height 86
drag, startPoint x: 666, startPoint y: 357, endPoint x: 702, endPoint y: 385, distance: 45.8
click at [695, 385] on div "Based on trending topics and competitor analysis, create a comprehensive conten…" at bounding box center [757, 350] width 252 height 86
click at [724, 385] on div "Based on trending topics and competitor analysis, create a comprehensive conten…" at bounding box center [757, 350] width 252 height 86
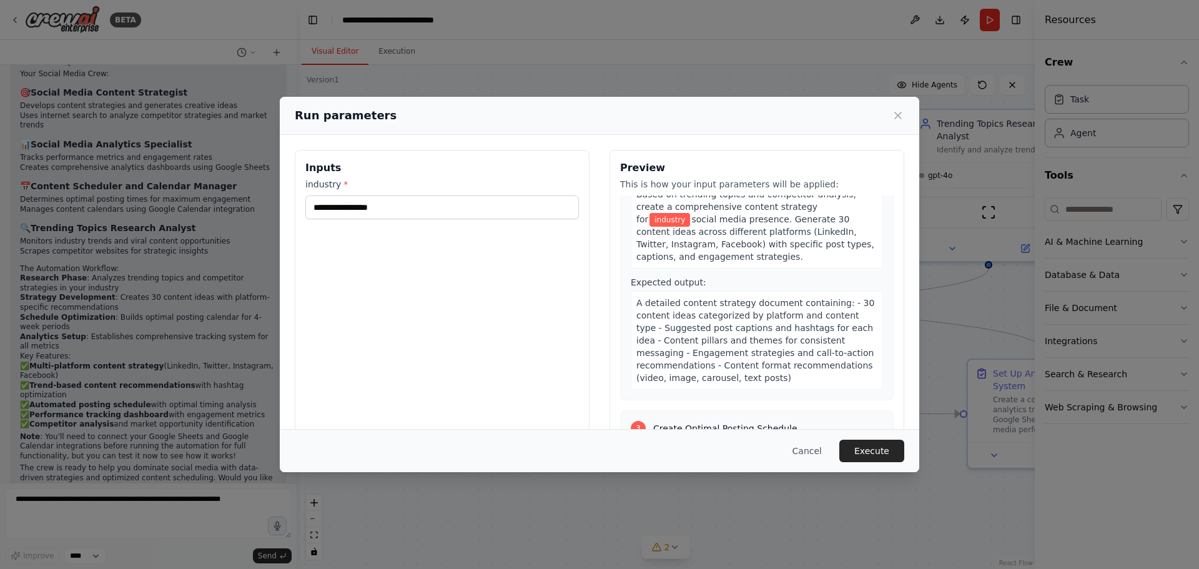
click at [847, 327] on div "A detailed content strategy document containing: - 30 content ideas categorized…" at bounding box center [757, 340] width 252 height 99
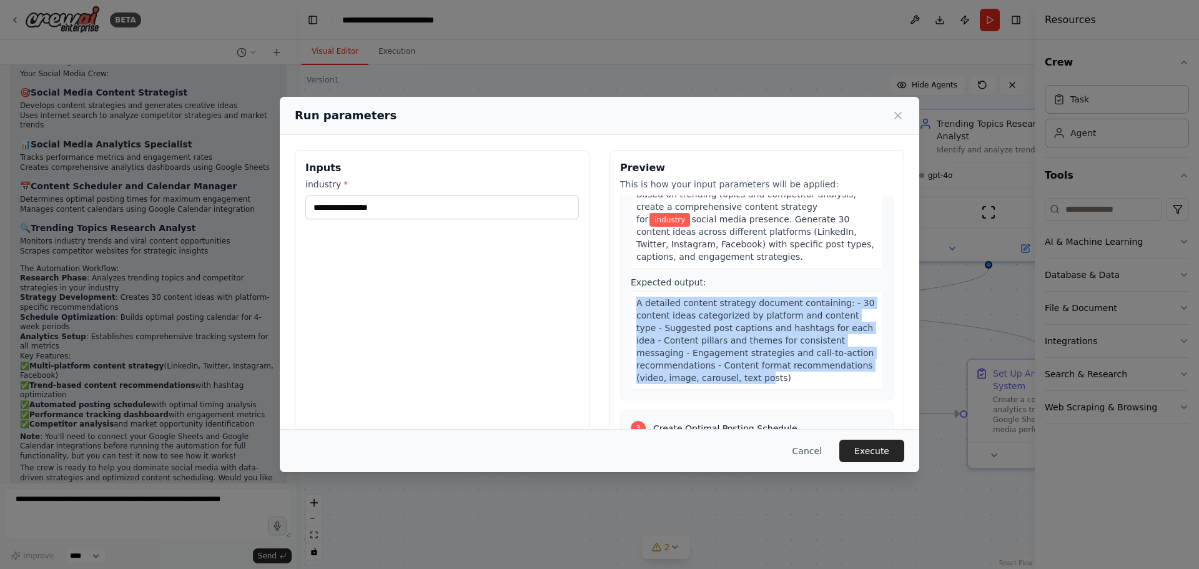
drag, startPoint x: 631, startPoint y: 301, endPoint x: 768, endPoint y: 376, distance: 156.2
click at [754, 375] on span "A detailed content strategy document containing: - 30 content ideas categorized…" at bounding box center [755, 340] width 238 height 85
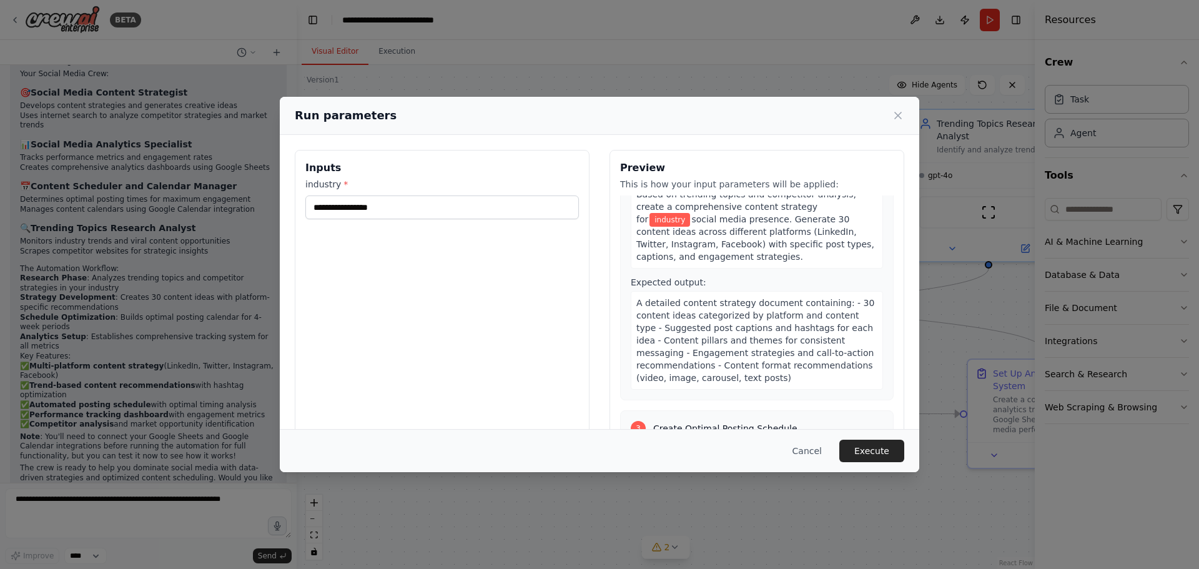
click at [775, 377] on div "A detailed content strategy document containing: - 30 content ideas categorized…" at bounding box center [757, 340] width 252 height 99
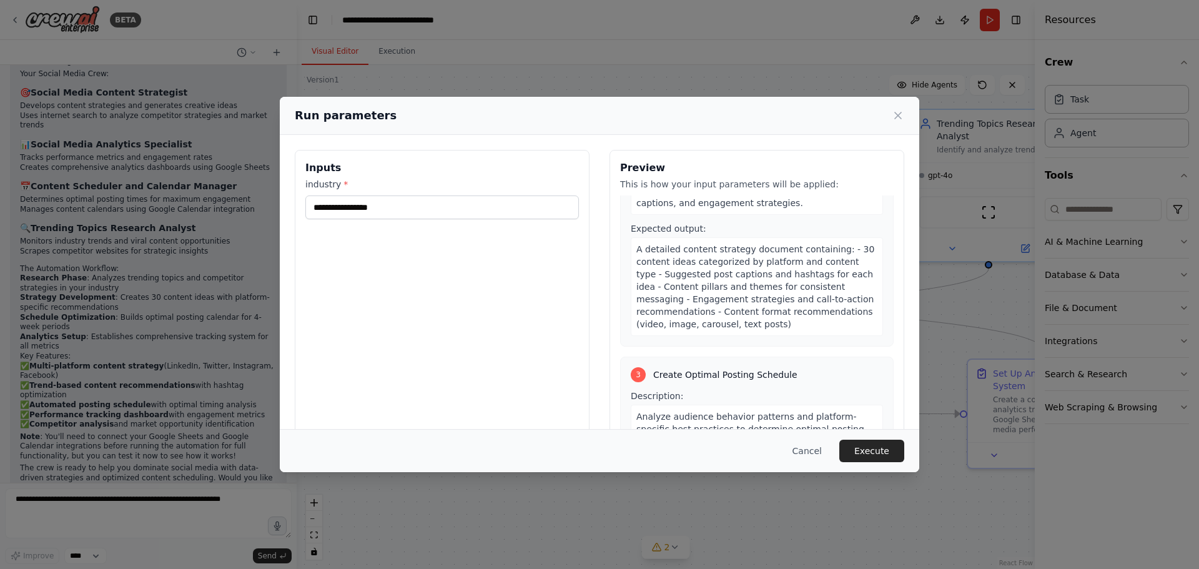
scroll to position [437, 0]
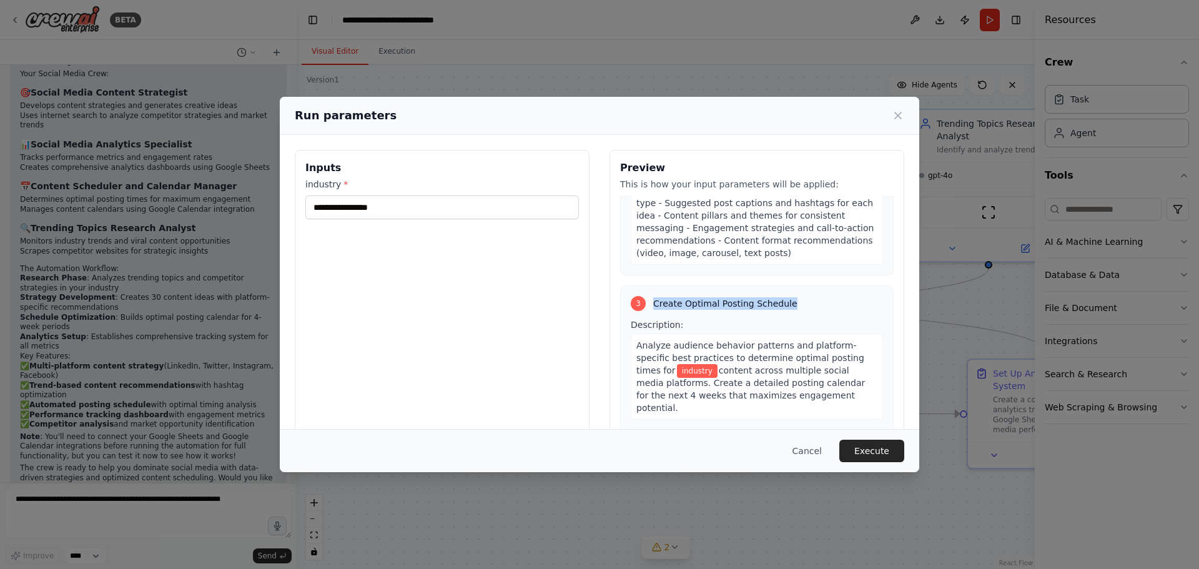
drag, startPoint x: 725, startPoint y: 301, endPoint x: 647, endPoint y: 303, distance: 78.1
click at [647, 303] on div "3 Create Optimal Posting Schedule" at bounding box center [757, 303] width 252 height 15
click at [820, 315] on div "3 Create Optimal Posting Schedule Description: Analyze audience behavior patter…" at bounding box center [756, 418] width 273 height 266
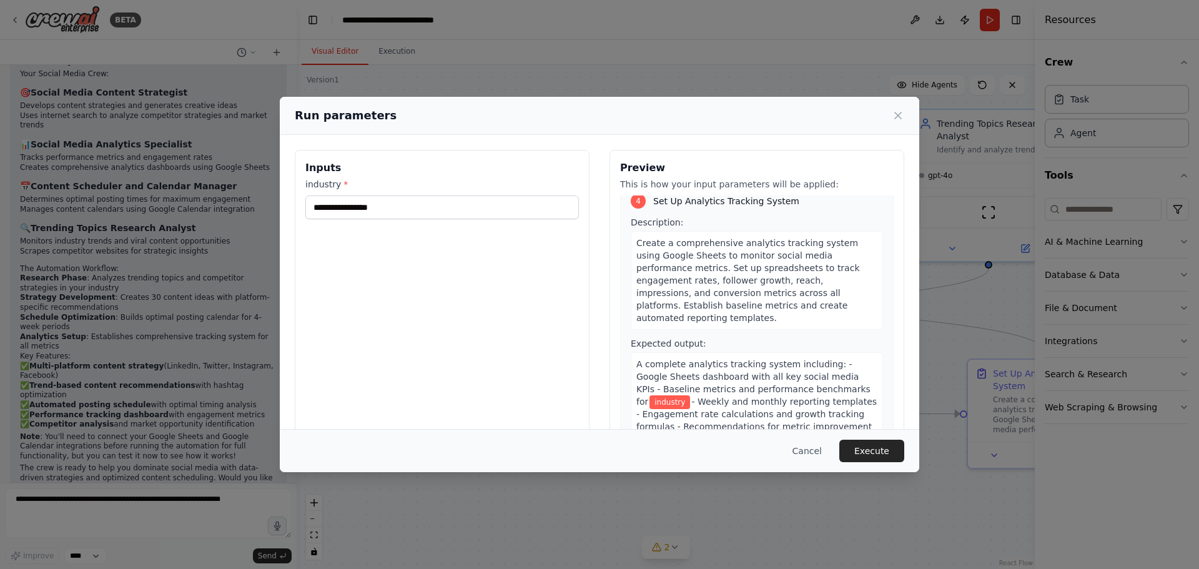
scroll to position [817, 0]
click at [388, 210] on input "industry *" at bounding box center [441, 207] width 273 height 24
type input "******"
click at [867, 454] on button "Execute" at bounding box center [871, 450] width 65 height 22
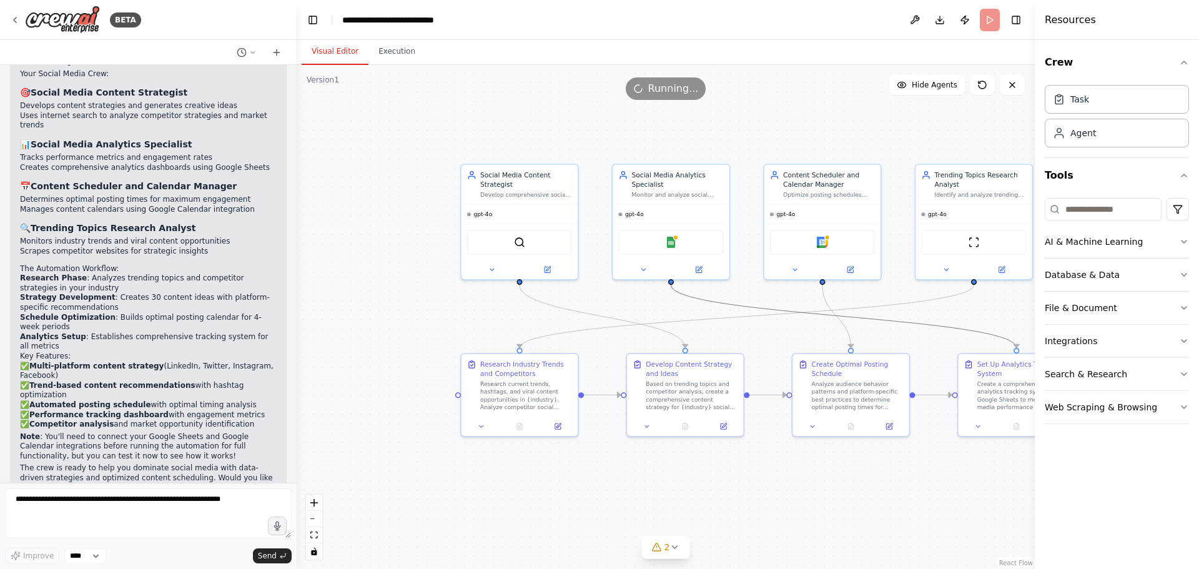
drag, startPoint x: 903, startPoint y: 318, endPoint x: 847, endPoint y: 303, distance: 58.3
click at [848, 301] on div ".deletable-edge-delete-btn { width: 20px; height: 20px; border: 0px solid #ffff…" at bounding box center [666, 317] width 738 height 504
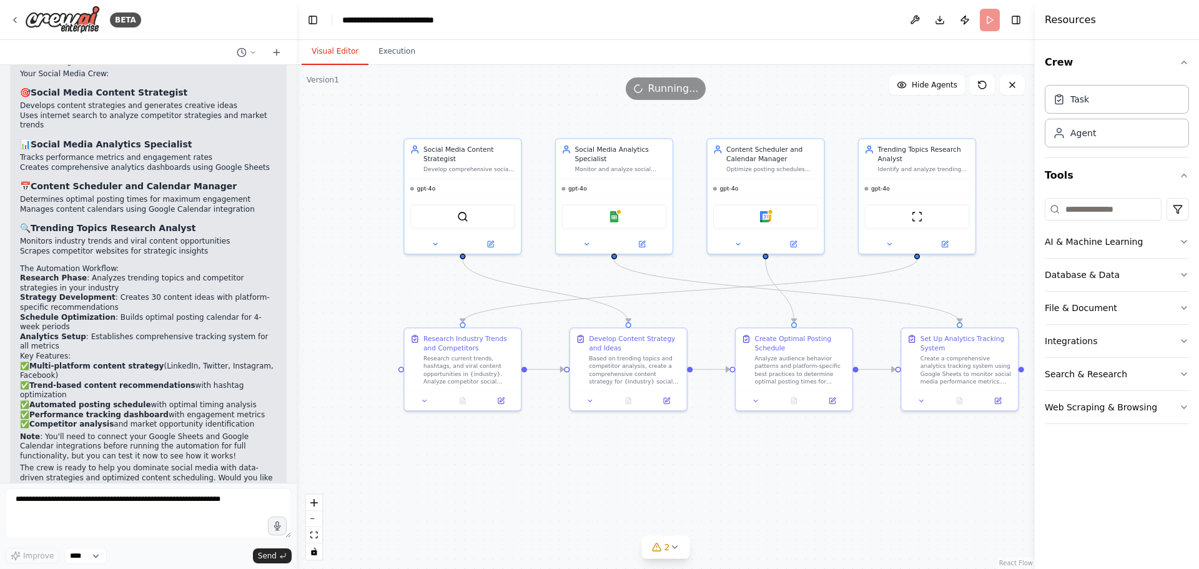
drag, startPoint x: 760, startPoint y: 287, endPoint x: 709, endPoint y: 264, distance: 56.7
click at [709, 264] on div ".deletable-edge-delete-btn { width: 20px; height: 20px; border: 0px solid #ffff…" at bounding box center [666, 317] width 738 height 504
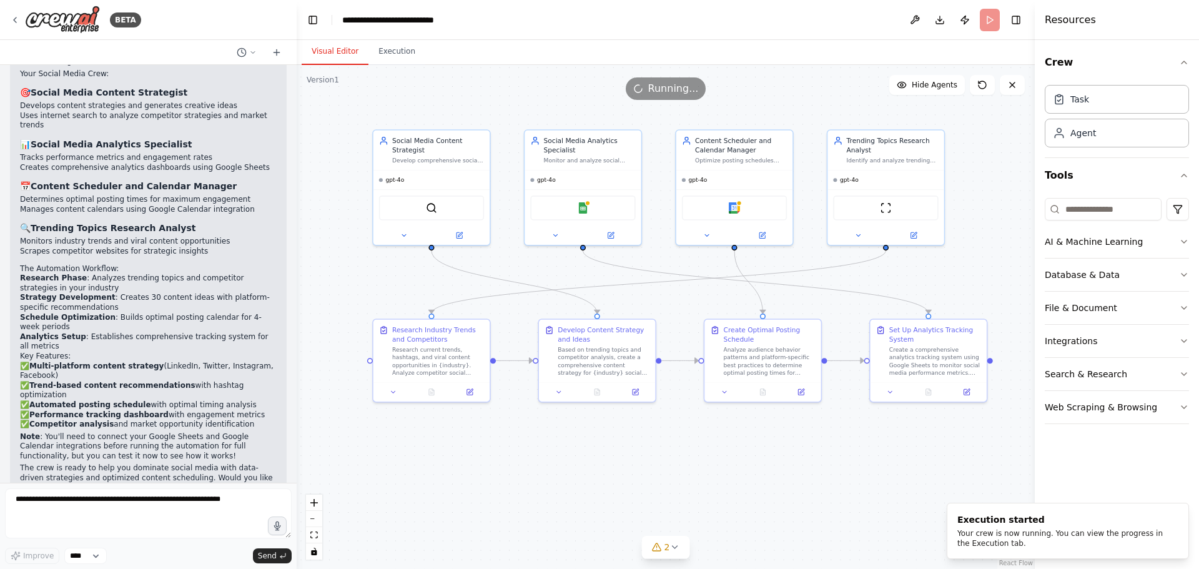
drag, startPoint x: 707, startPoint y: 262, endPoint x: 677, endPoint y: 253, distance: 31.8
click at [677, 253] on div ".deletable-edge-delete-btn { width: 20px; height: 20px; border: 0px solid #ffff…" at bounding box center [666, 317] width 738 height 504
click at [680, 551] on button "2" at bounding box center [666, 547] width 48 height 23
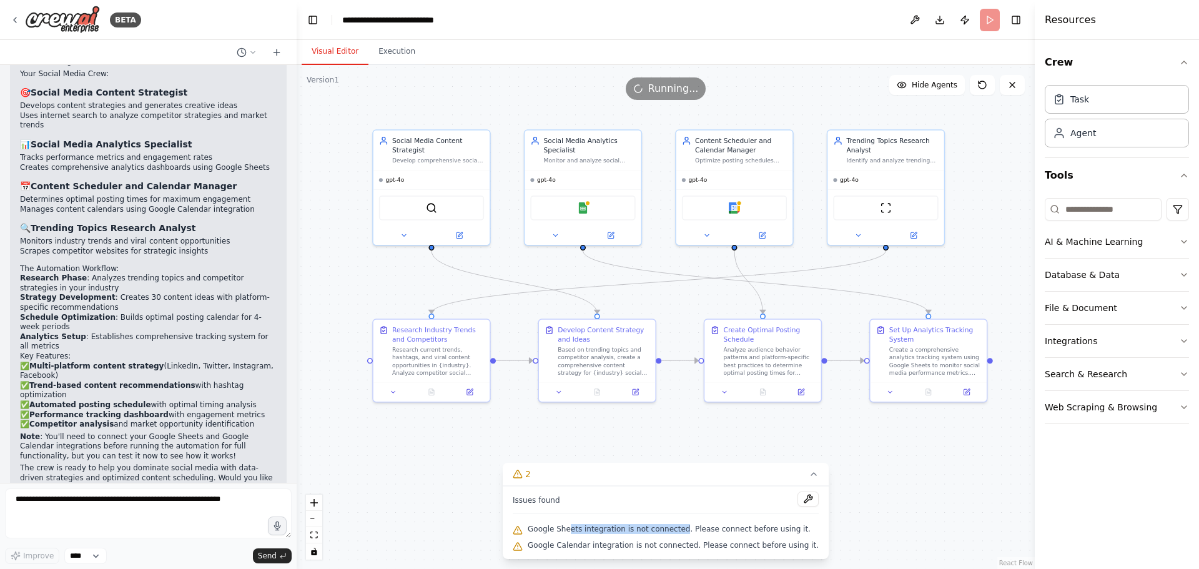
drag, startPoint x: 586, startPoint y: 528, endPoint x: 689, endPoint y: 529, distance: 103.0
click at [689, 529] on span "Google Sheets integration is not connected. Please connect before using it." at bounding box center [669, 529] width 283 height 10
drag, startPoint x: 711, startPoint y: 529, endPoint x: 798, endPoint y: 534, distance: 87.6
click at [798, 534] on div "Google Sheets integration is not connected. Please connect before using it." at bounding box center [666, 529] width 306 height 16
click at [798, 547] on span "Google Calendar integration is not connected. Please connect before using it." at bounding box center [673, 545] width 291 height 10
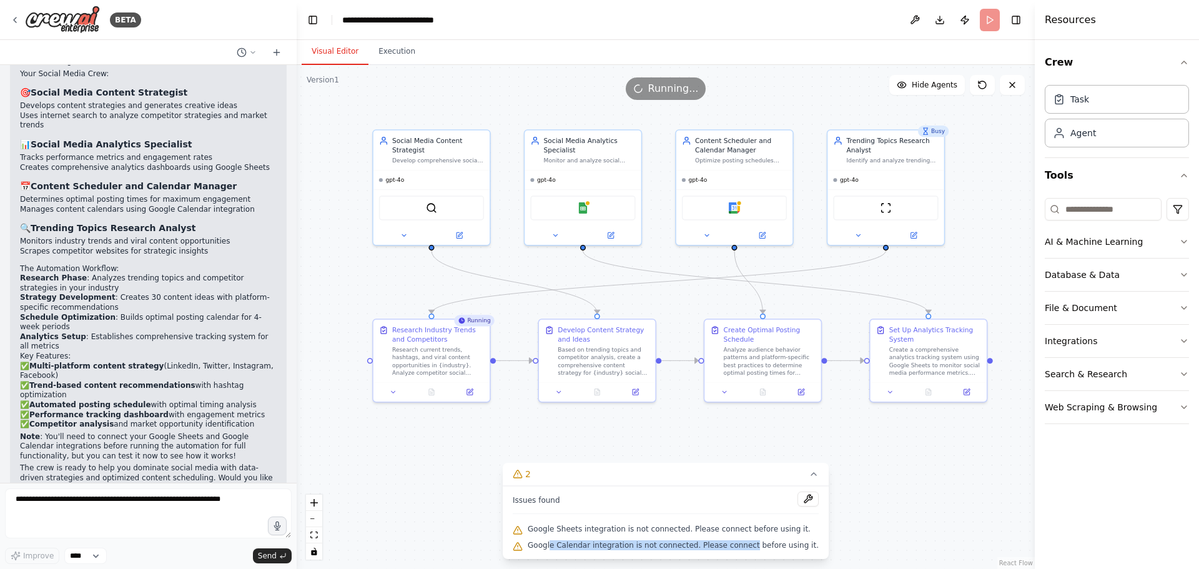
drag, startPoint x: 614, startPoint y: 539, endPoint x: 754, endPoint y: 548, distance: 139.5
click at [750, 548] on div "Google Calendar integration is not connected. Please connect before using it." at bounding box center [666, 546] width 306 height 16
drag, startPoint x: 853, startPoint y: 529, endPoint x: 815, endPoint y: 476, distance: 65.3
click at [853, 524] on div ".deletable-edge-delete-btn { width: 20px; height: 20px; border: 0px solid #ffff…" at bounding box center [666, 317] width 738 height 504
click at [808, 478] on icon at bounding box center [813, 474] width 10 height 10
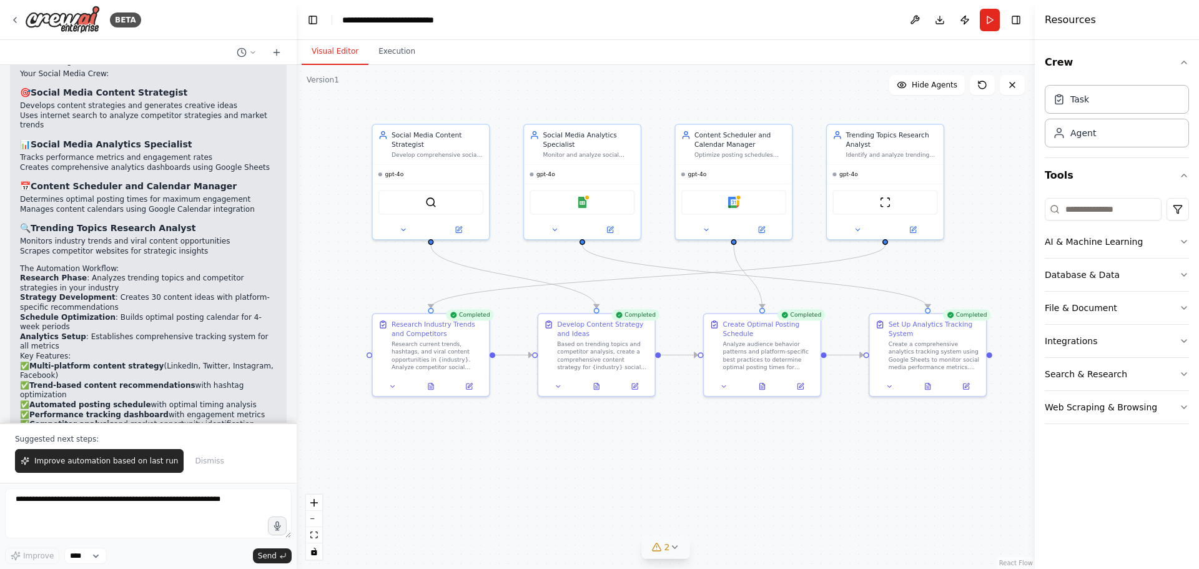
scroll to position [1137, 0]
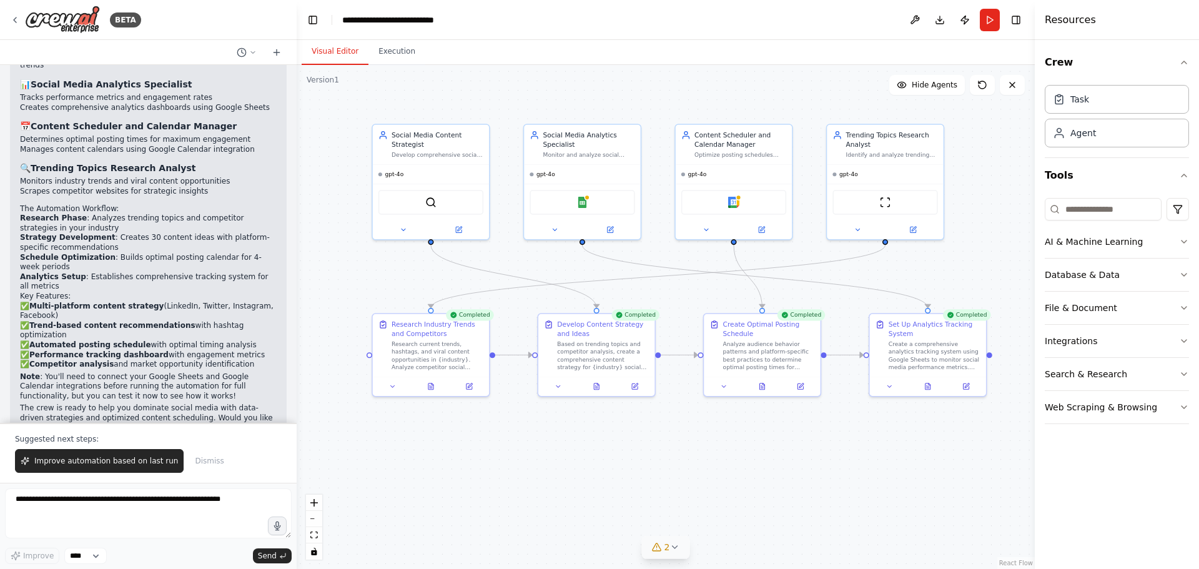
drag, startPoint x: 985, startPoint y: 16, endPoint x: 902, endPoint y: 524, distance: 514.9
click at [900, 523] on main "**********" at bounding box center [666, 284] width 738 height 569
click at [925, 386] on icon at bounding box center [927, 384] width 5 height 6
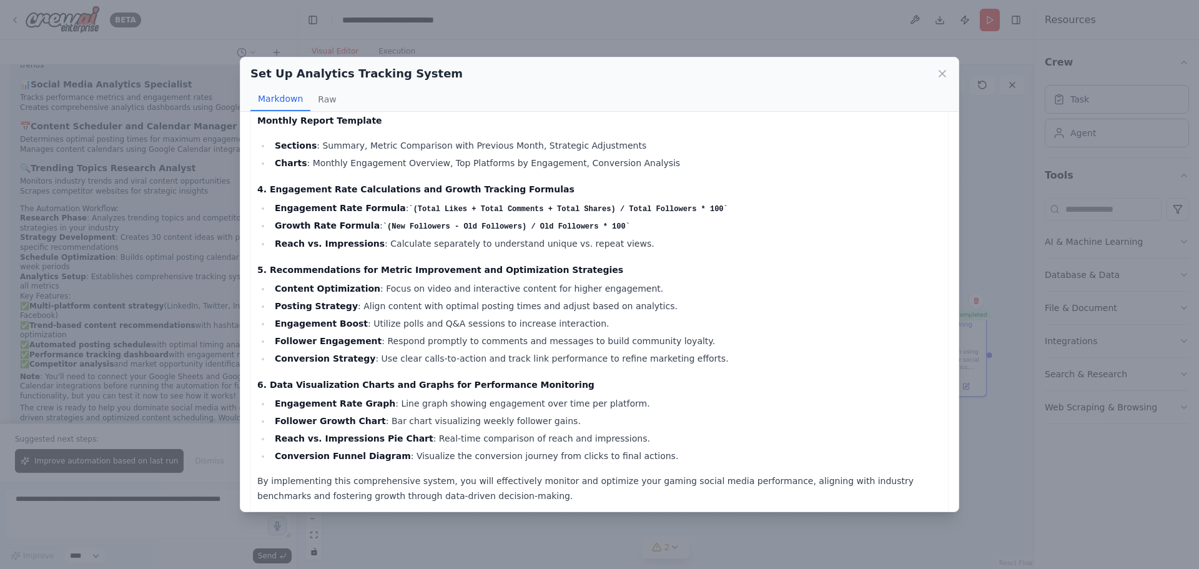
scroll to position [749, 0]
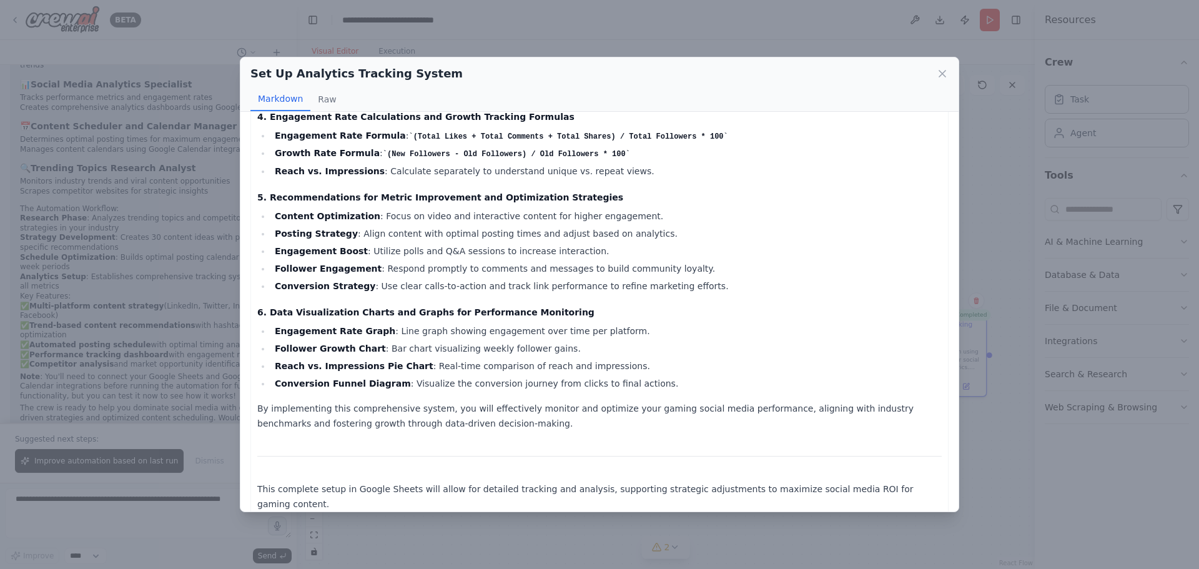
click at [619, 521] on div "Set Up Analytics Tracking System Markdown Raw Comprehensive Analytics Tracking …" at bounding box center [599, 284] width 1199 height 569
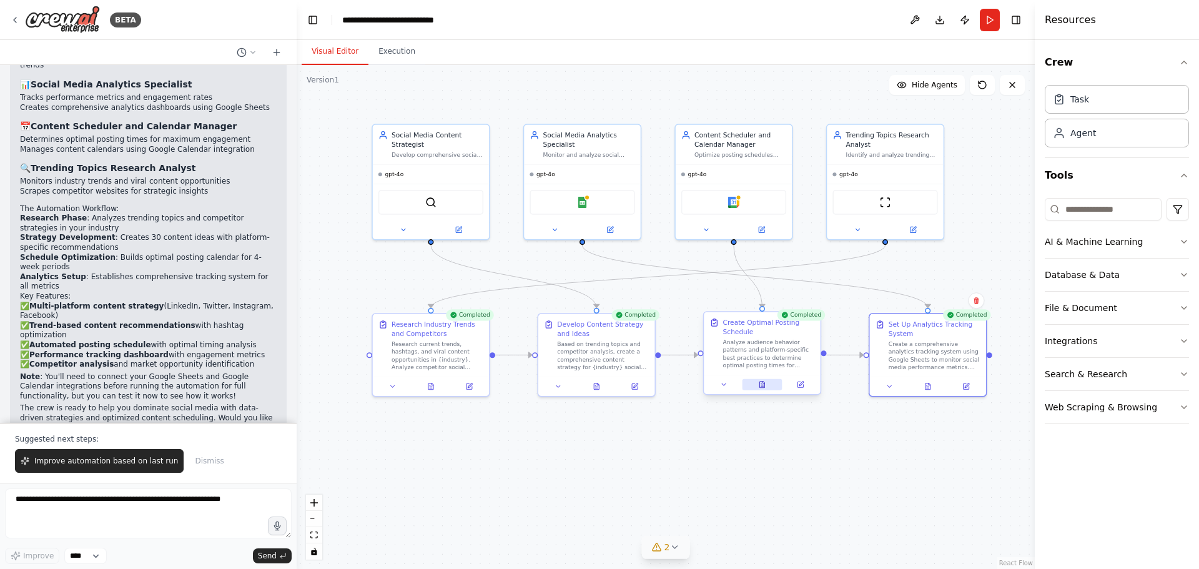
click at [760, 387] on icon at bounding box center [761, 384] width 5 height 6
click at [760, 383] on icon at bounding box center [761, 384] width 7 height 7
click at [800, 466] on div ".deletable-edge-delete-btn { width: 20px; height: 20px; border: 0px solid #ffff…" at bounding box center [666, 317] width 738 height 504
click at [593, 383] on icon at bounding box center [595, 384] width 7 height 7
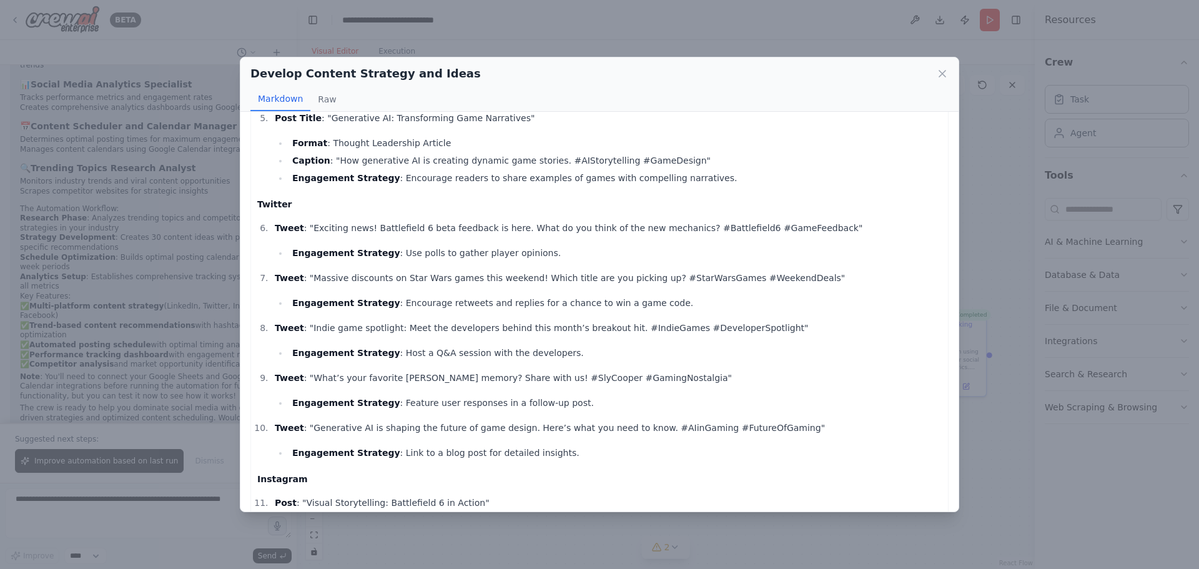
scroll to position [1186, 0]
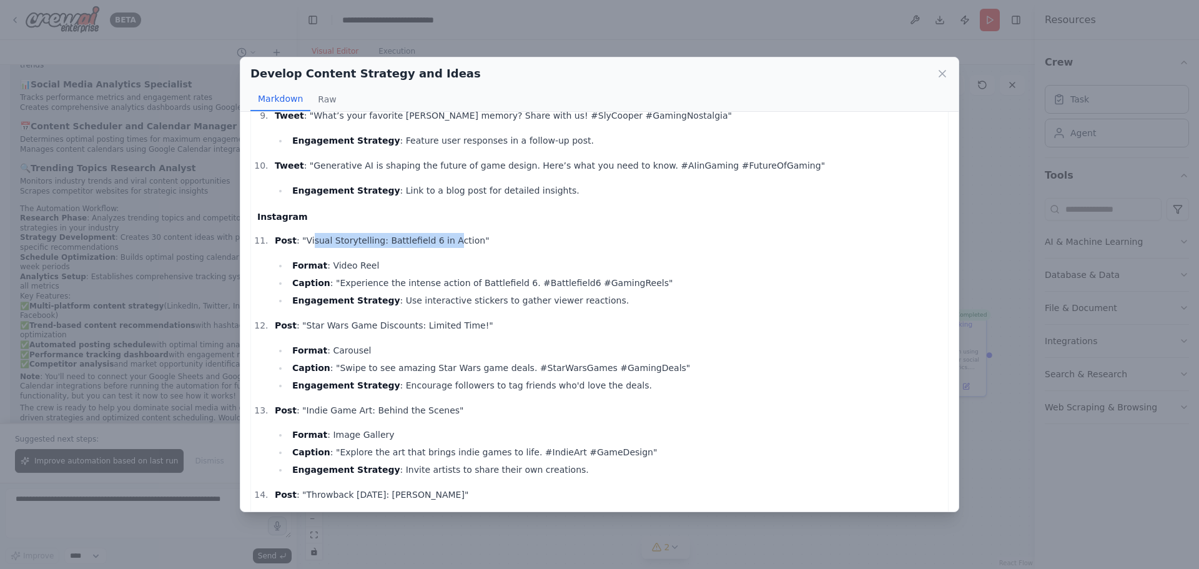
drag, startPoint x: 306, startPoint y: 235, endPoint x: 470, endPoint y: 250, distance: 164.9
click at [435, 240] on p "Post : "Visual Storytelling: Battlefield 6 in Action"" at bounding box center [608, 240] width 667 height 15
click at [476, 250] on li "Post : "Visual Storytelling: Battlefield 6 in Action" Format : Video Reel Capti…" at bounding box center [606, 270] width 670 height 75
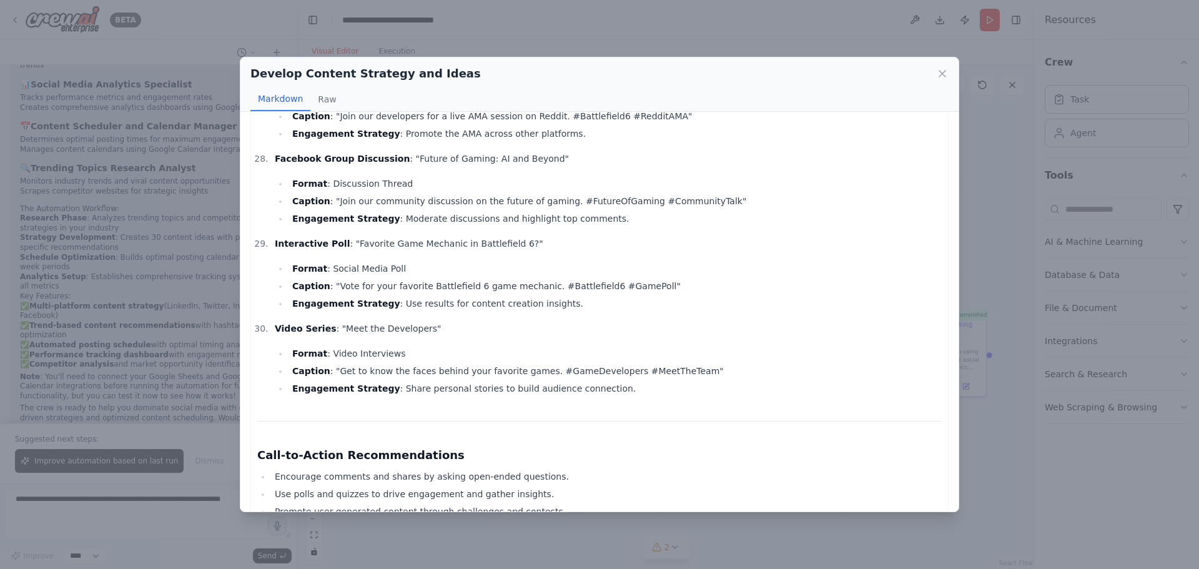
scroll to position [3063, 0]
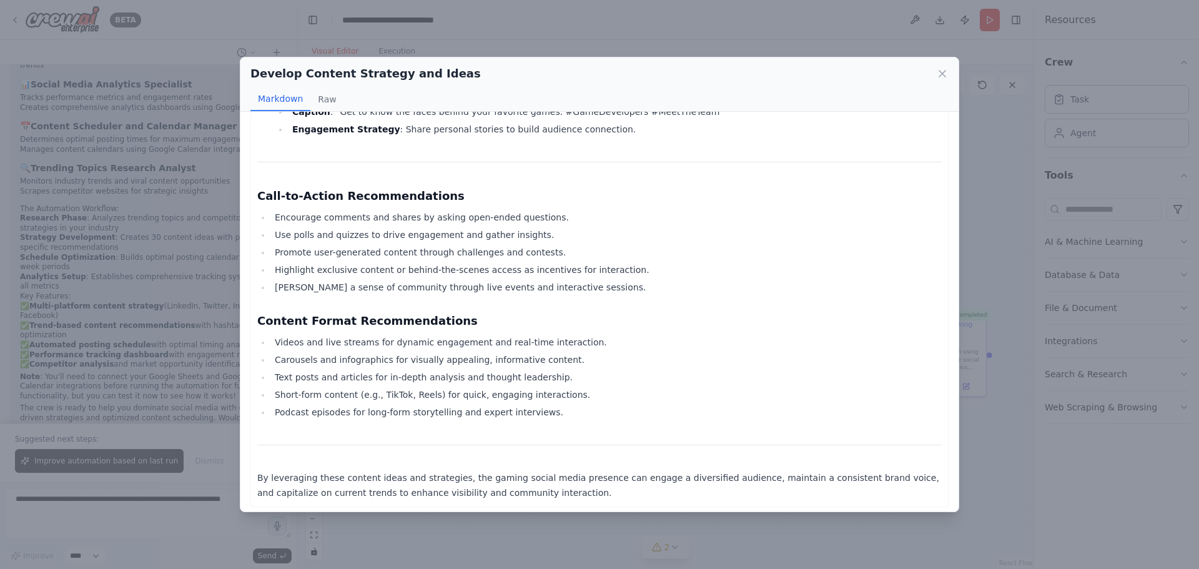
click at [1014, 427] on div "Develop Content Strategy and Ideas Markdown Raw Thought: I have gathered update…" at bounding box center [599, 284] width 1199 height 569
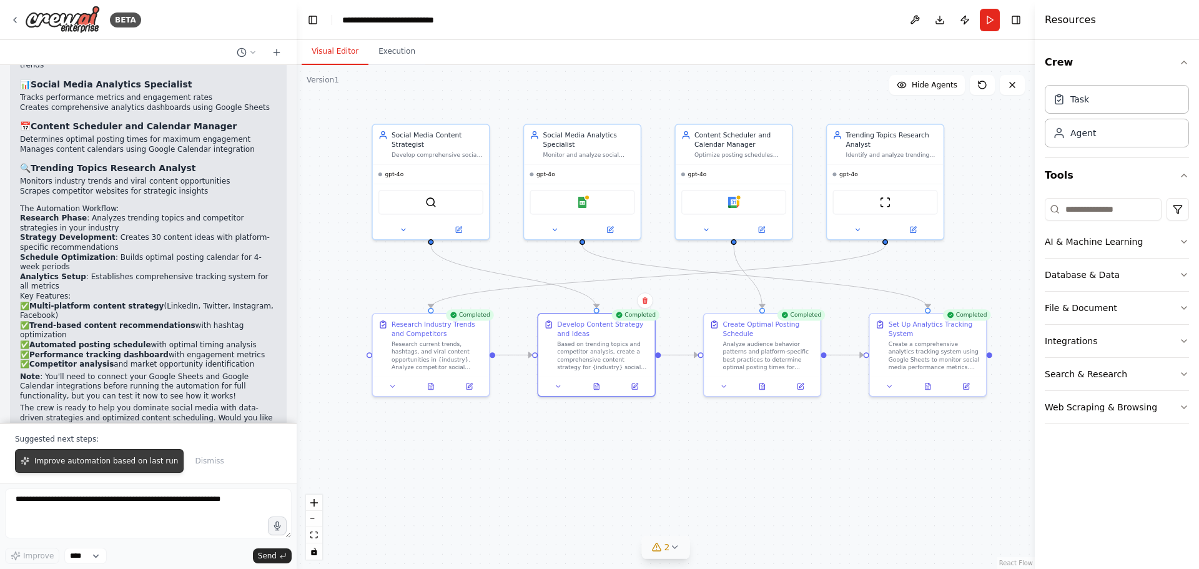
click at [84, 467] on button "Improve automation based on last run" at bounding box center [99, 461] width 169 height 24
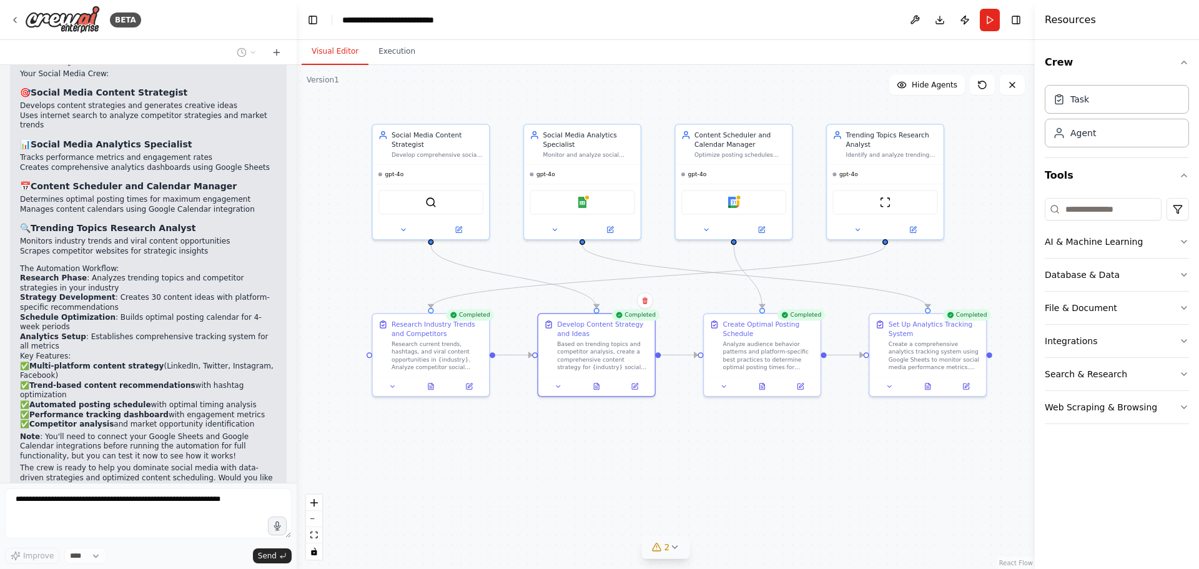
scroll to position [1109, 0]
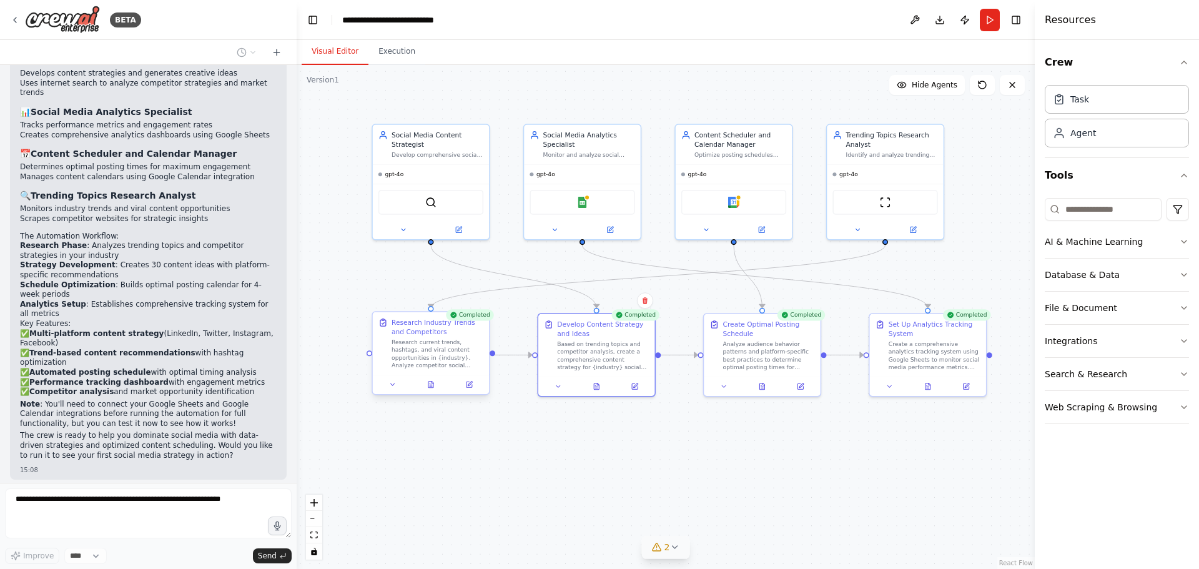
click at [427, 331] on div "Research Industry Trends and Competitors" at bounding box center [437, 327] width 92 height 19
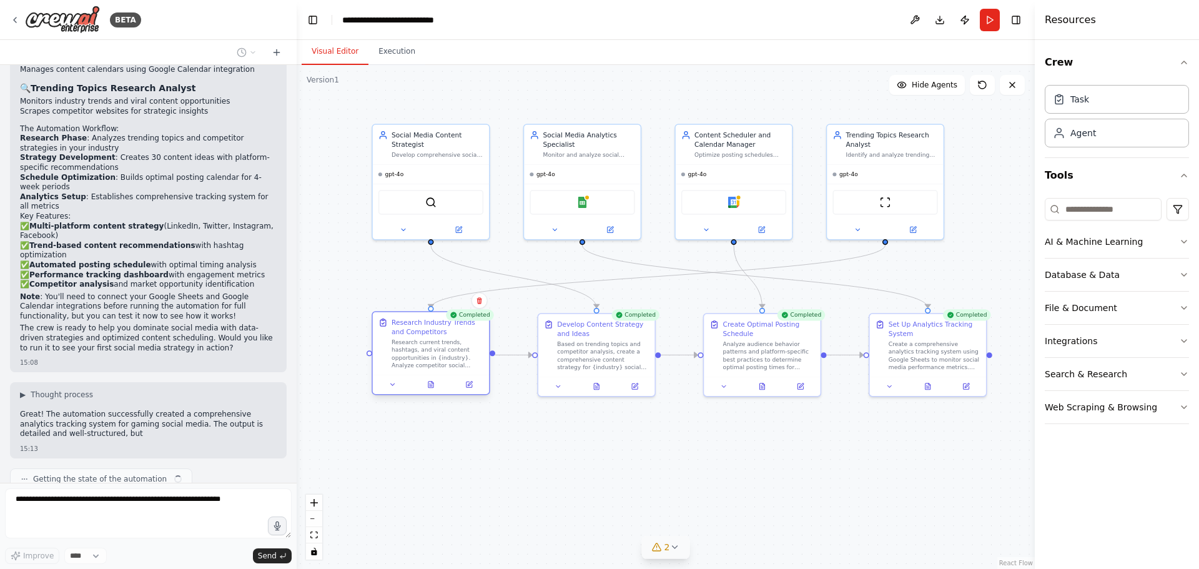
scroll to position [1227, 0]
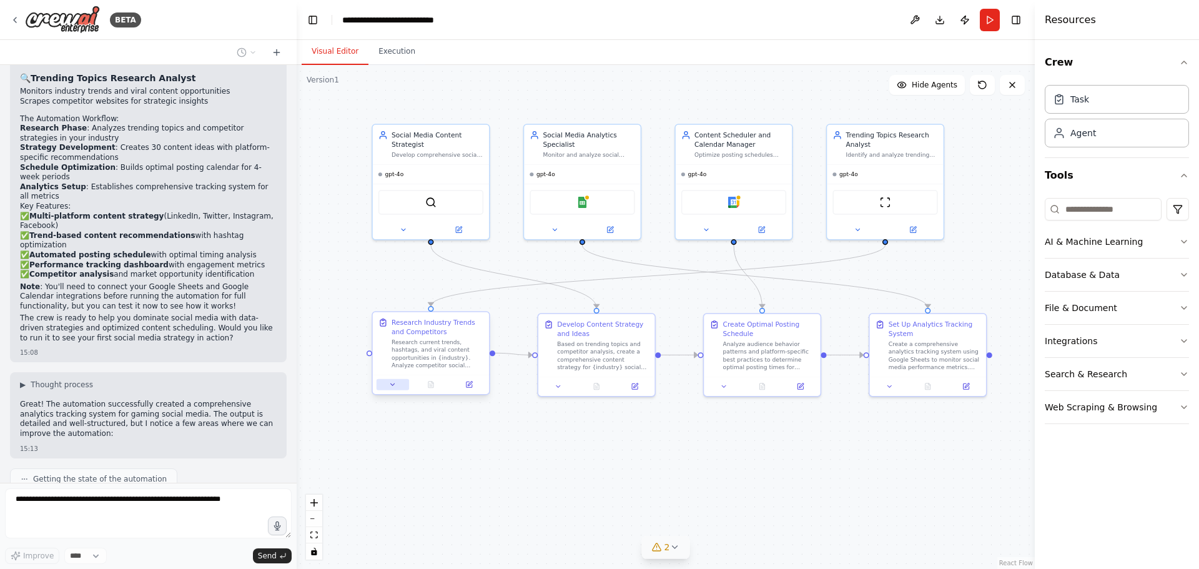
click at [389, 388] on icon at bounding box center [392, 384] width 7 height 7
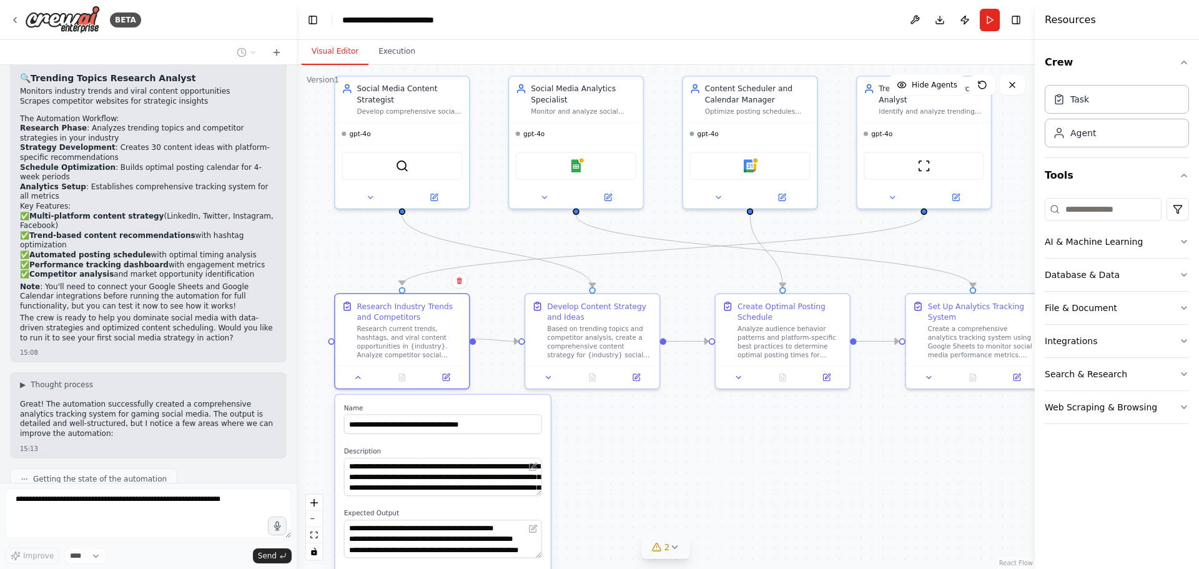
click at [633, 479] on div ".deletable-edge-delete-btn { width: 20px; height: 20px; border: 0px solid #ffff…" at bounding box center [666, 317] width 738 height 504
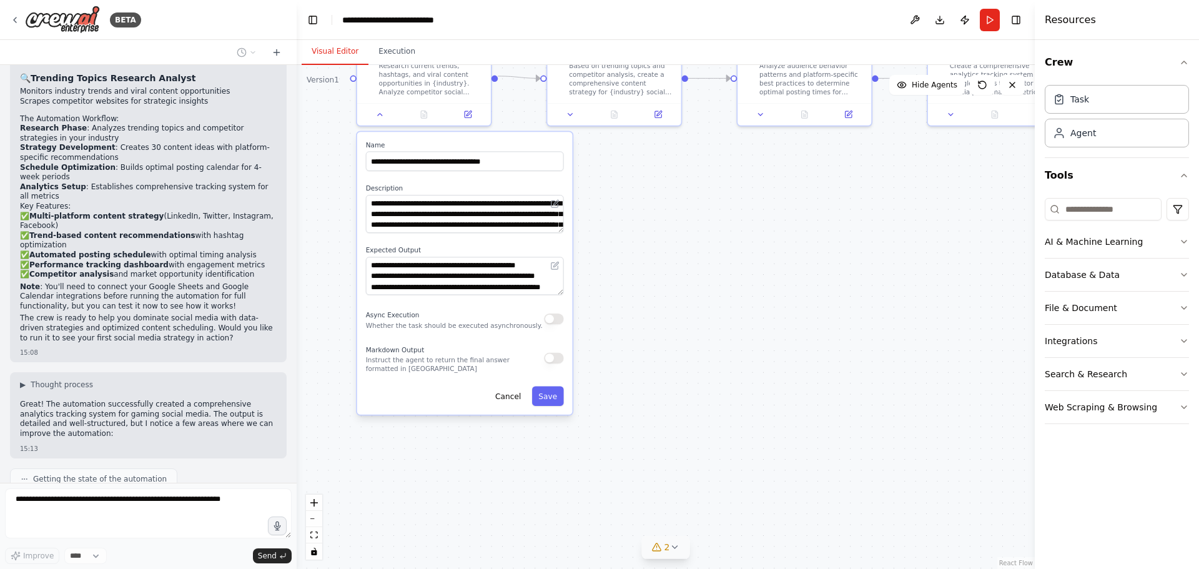
drag, startPoint x: 655, startPoint y: 404, endPoint x: 678, endPoint y: 215, distance: 190.5
click at [678, 215] on div ".deletable-edge-delete-btn { width: 20px; height: 20px; border: 0px solid #ffff…" at bounding box center [666, 317] width 738 height 504
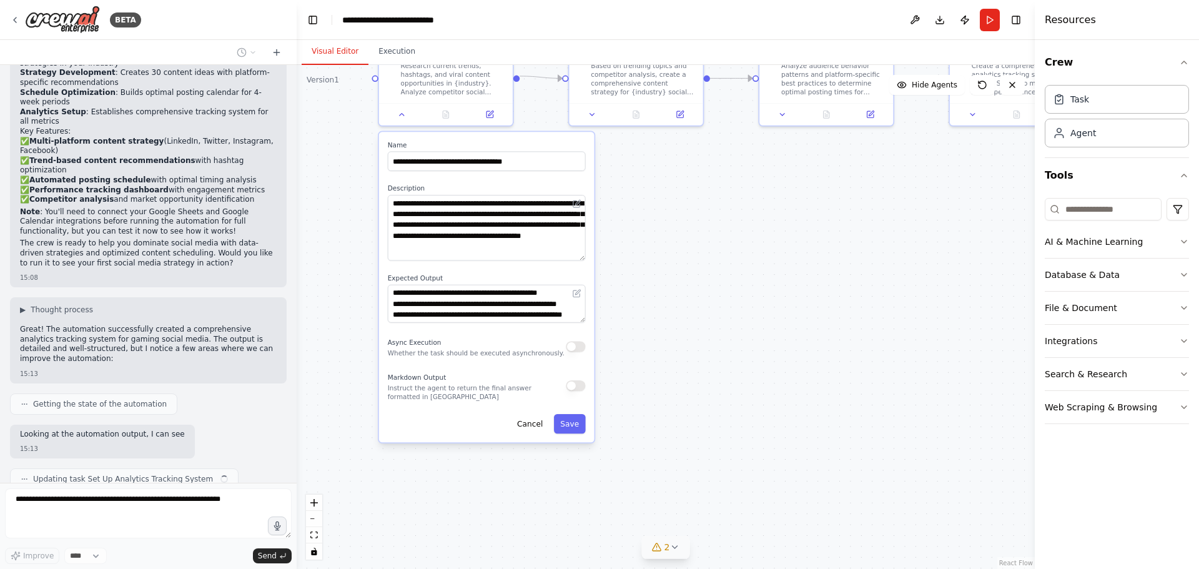
drag, startPoint x: 583, startPoint y: 231, endPoint x: 594, endPoint y: 258, distance: 29.4
click at [594, 258] on div "**********" at bounding box center [486, 287] width 215 height 310
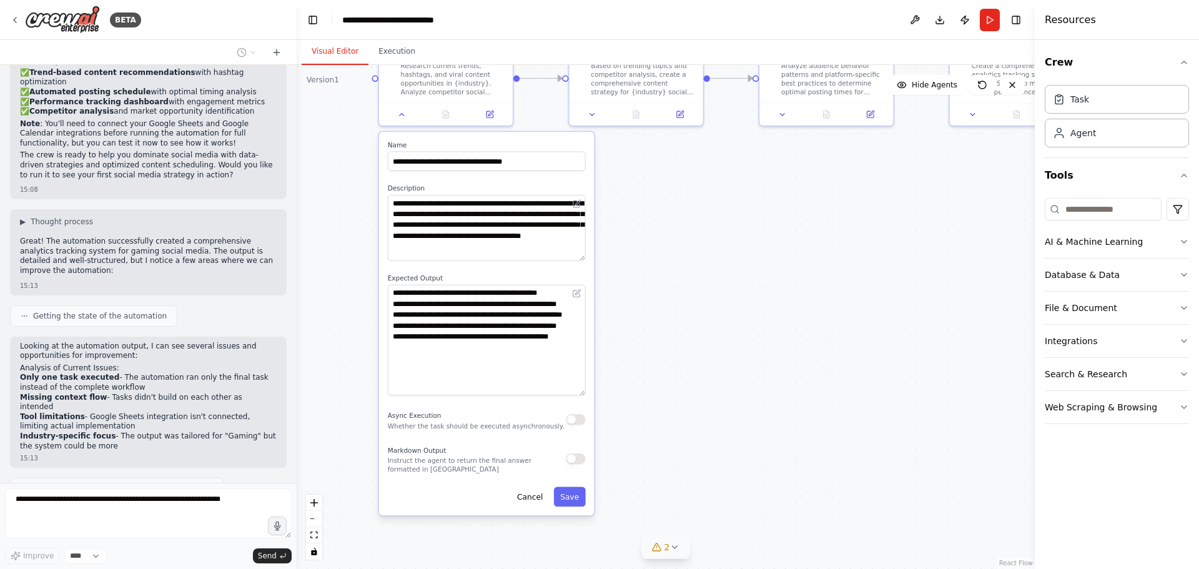
scroll to position [1399, 0]
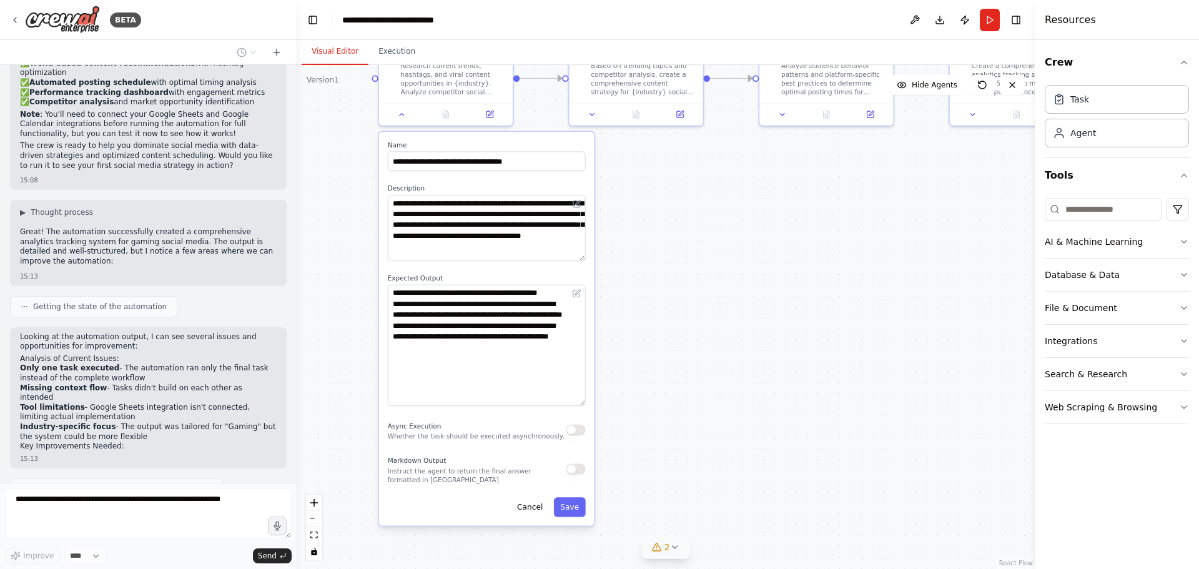
drag, startPoint x: 581, startPoint y: 321, endPoint x: 602, endPoint y: 404, distance: 85.5
click at [602, 404] on div ".deletable-edge-delete-btn { width: 20px; height: 20px; border: 0px solid #ffff…" at bounding box center [666, 317] width 738 height 504
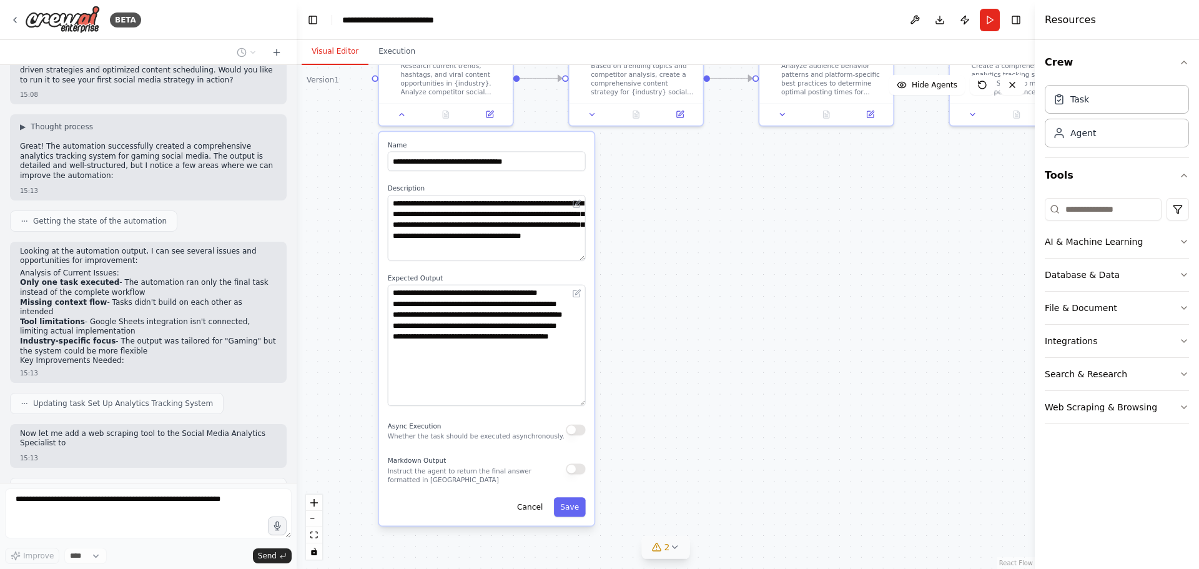
scroll to position [1494, 0]
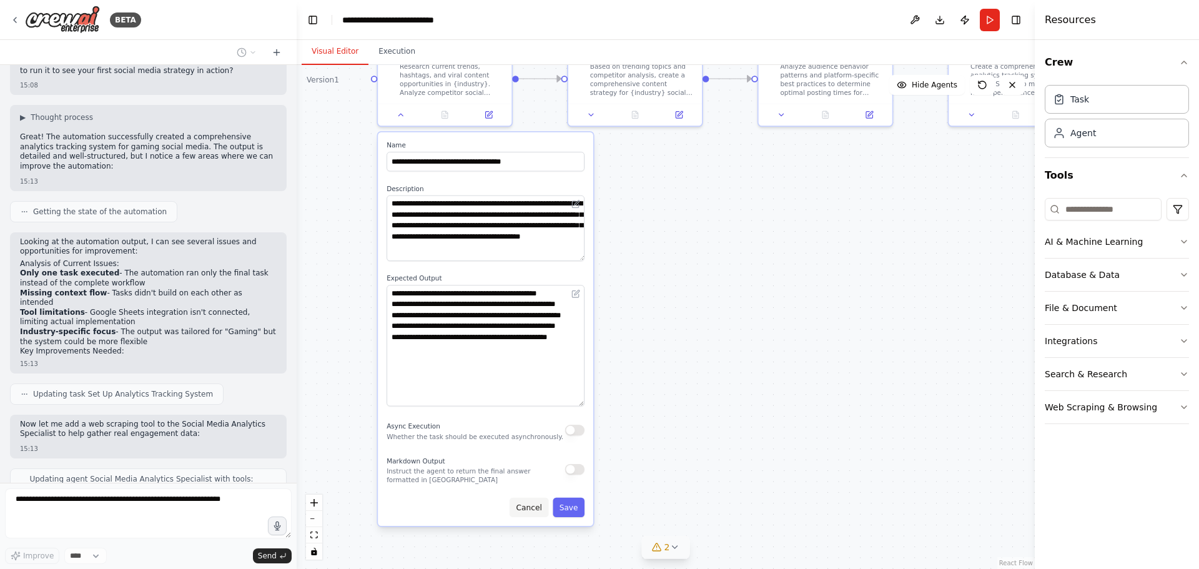
click at [534, 504] on button "Cancel" at bounding box center [528, 507] width 39 height 19
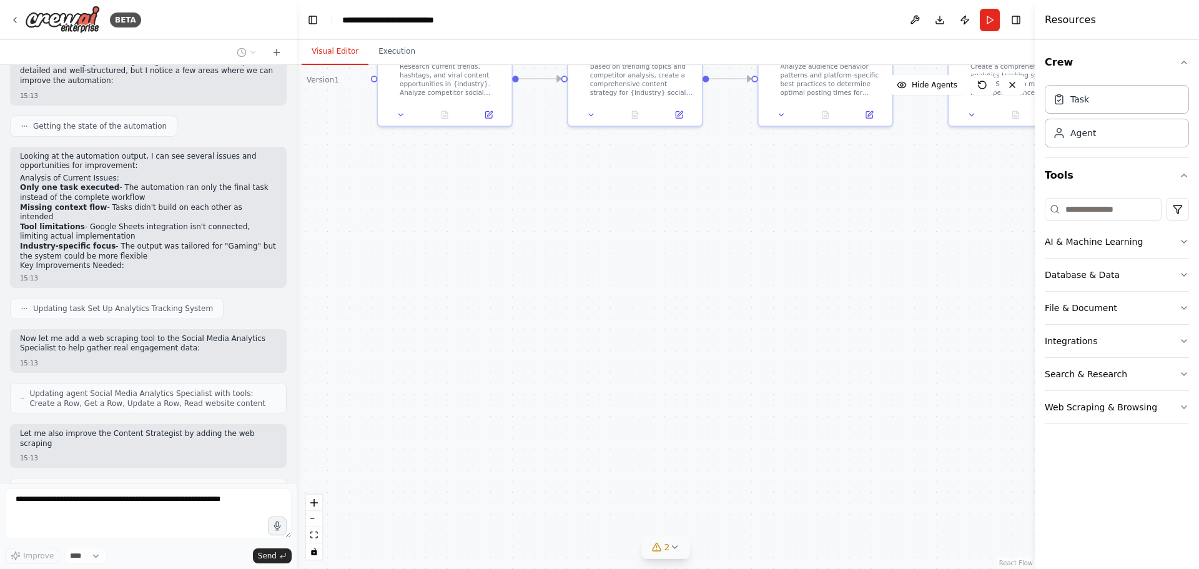
scroll to position [1589, 0]
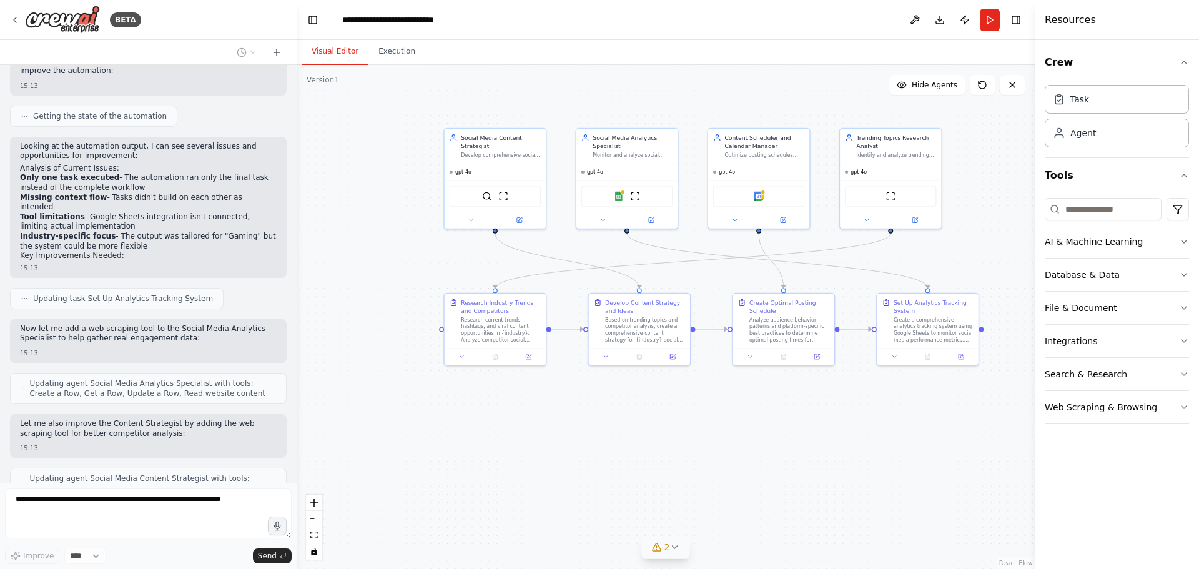
drag, startPoint x: 744, startPoint y: 335, endPoint x: 726, endPoint y: 490, distance: 156.5
click at [726, 490] on div ".deletable-edge-delete-btn { width: 20px; height: 20px; border: 0px solid #ffff…" at bounding box center [666, 317] width 738 height 504
drag, startPoint x: 795, startPoint y: 421, endPoint x: 771, endPoint y: 412, distance: 26.1
click at [771, 413] on div ".deletable-edge-delete-btn { width: 20px; height: 20px; border: 0px solid #ffff…" at bounding box center [666, 317] width 738 height 504
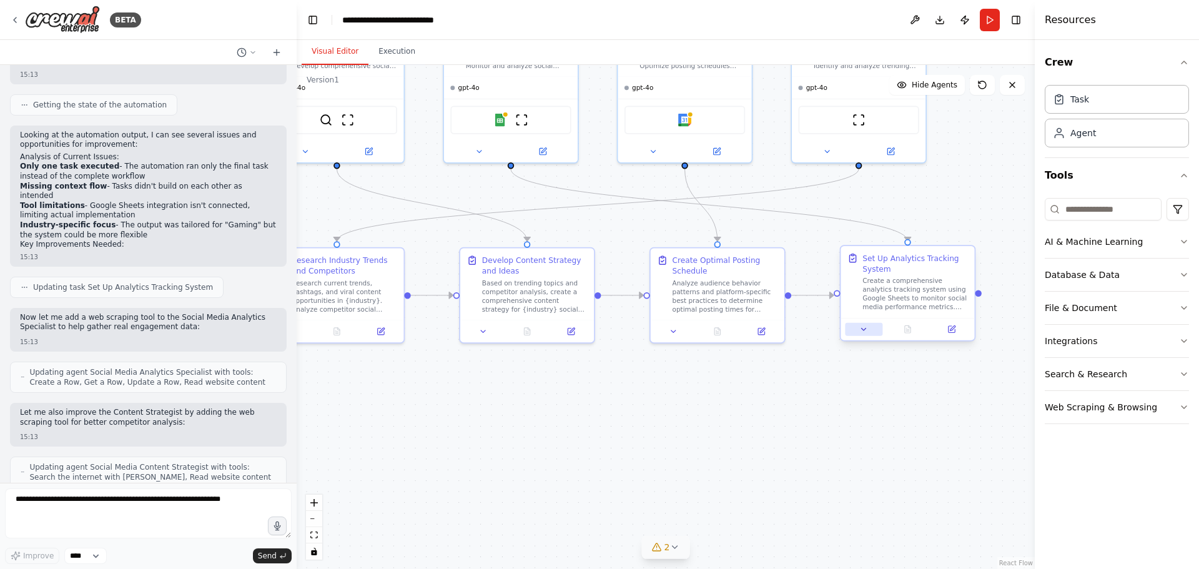
scroll to position [1664, 0]
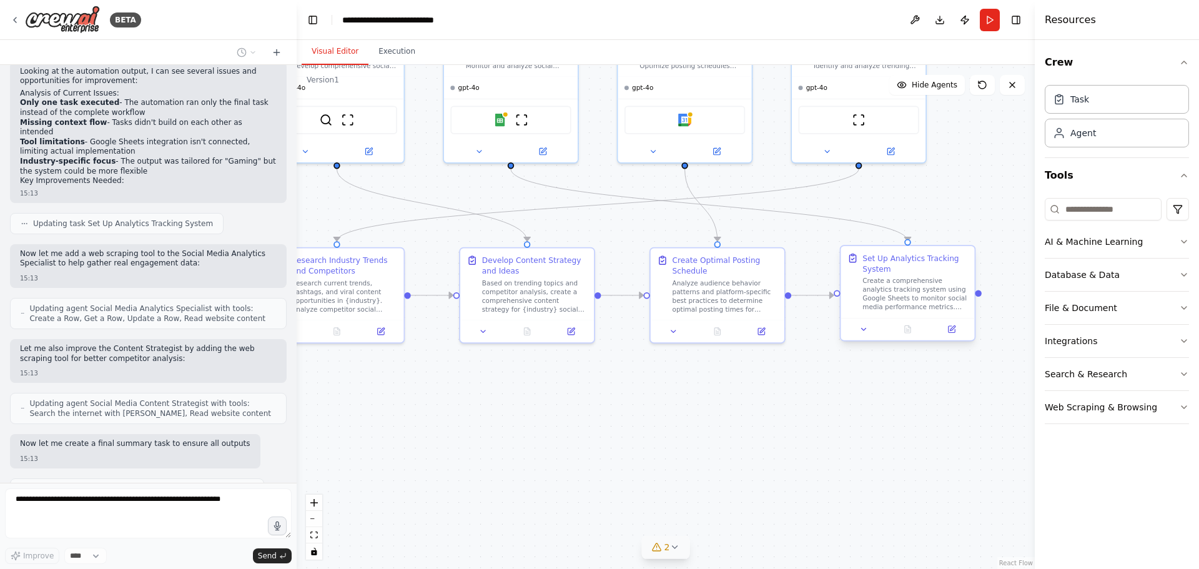
click at [867, 329] on icon at bounding box center [863, 329] width 9 height 9
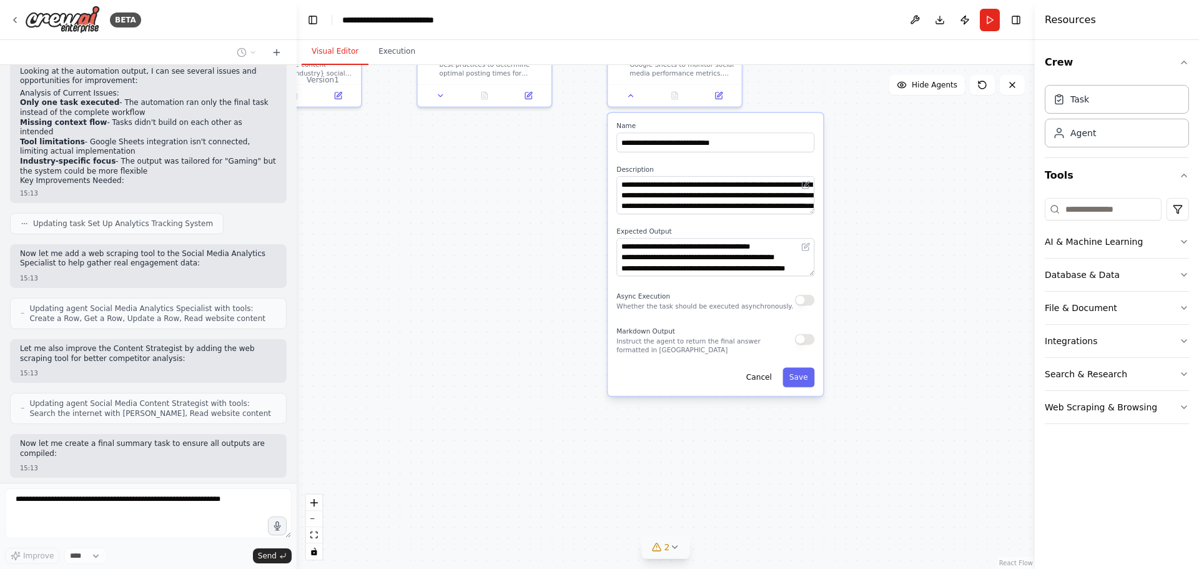
drag, startPoint x: 795, startPoint y: 486, endPoint x: 541, endPoint y: 186, distance: 393.4
click at [541, 186] on div ".deletable-edge-delete-btn { width: 20px; height: 20px; border: 0px solid #ffff…" at bounding box center [666, 317] width 738 height 504
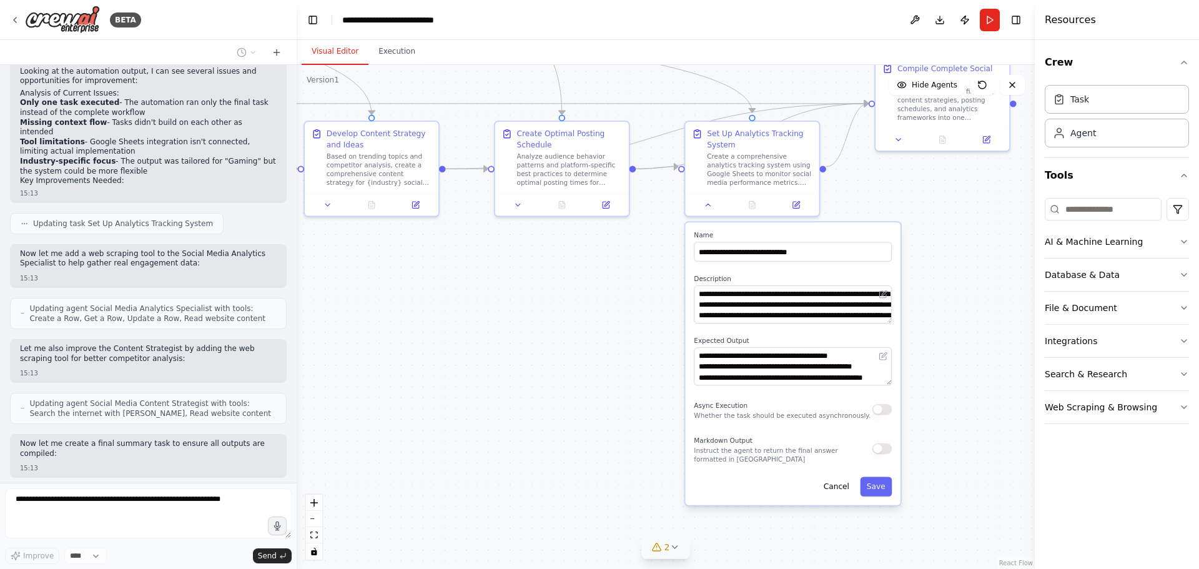
drag, startPoint x: 473, startPoint y: 265, endPoint x: 572, endPoint y: 382, distance: 153.6
click at [572, 381] on div ".deletable-edge-delete-btn { width: 20px; height: 20px; border: 0px solid #ffff…" at bounding box center [666, 317] width 738 height 504
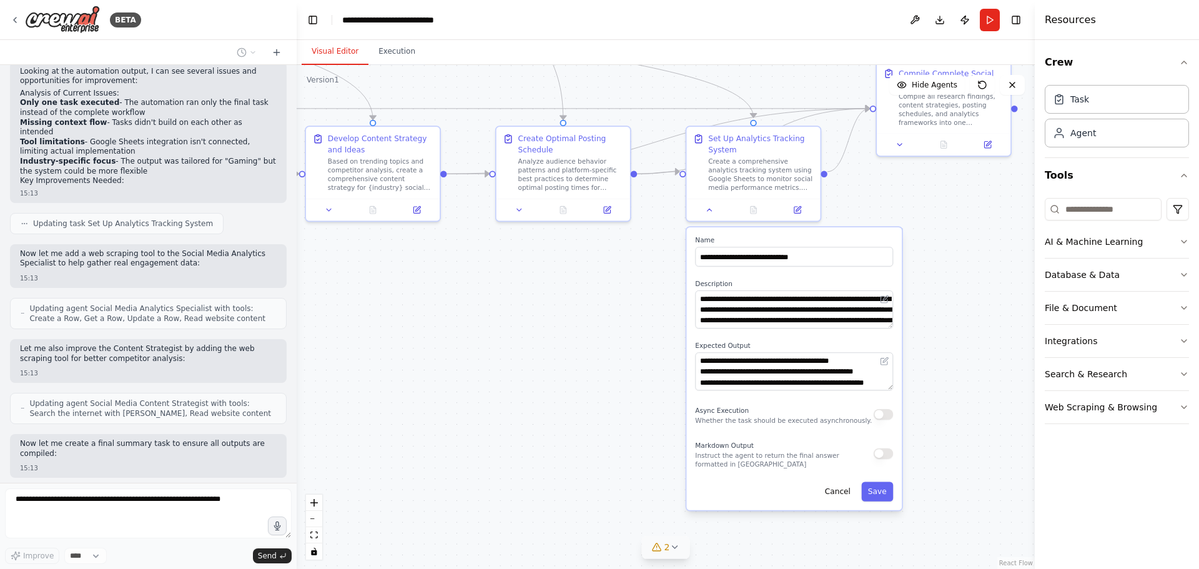
scroll to position [1696, 0]
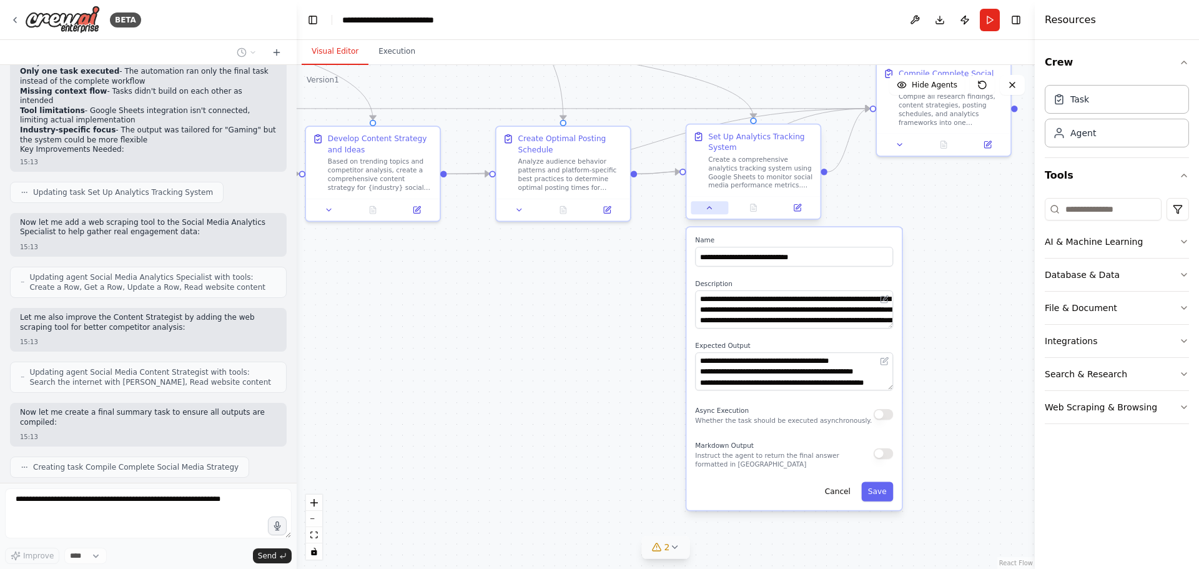
click at [699, 212] on button at bounding box center [708, 207] width 37 height 13
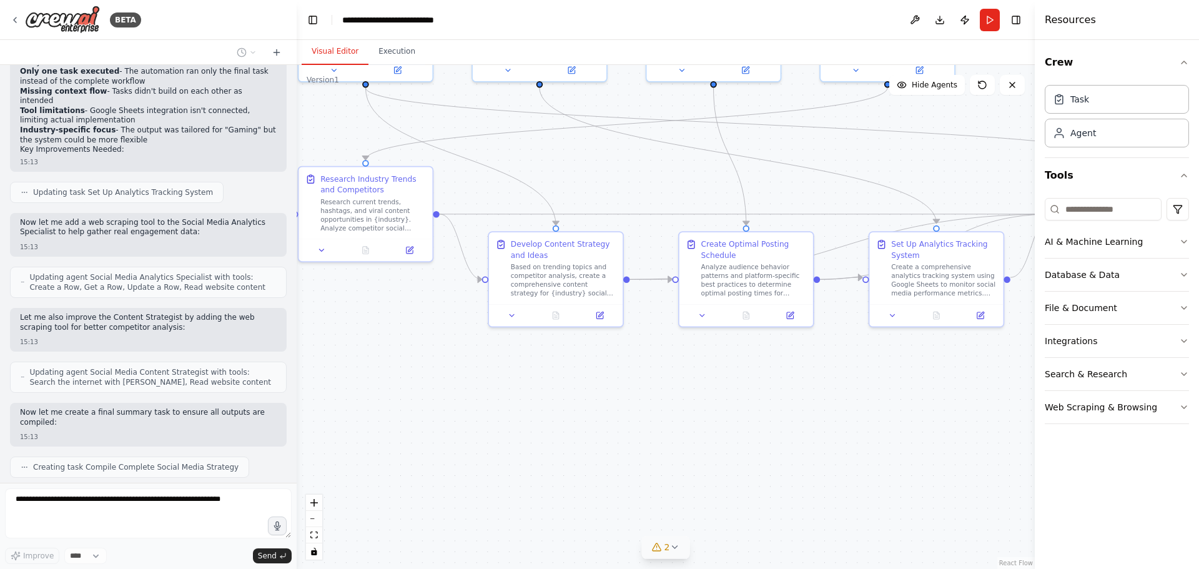
drag, startPoint x: 443, startPoint y: 381, endPoint x: 626, endPoint y: 488, distance: 211.2
click at [626, 488] on div ".deletable-edge-delete-btn { width: 20px; height: 20px; border: 0px solid #ffff…" at bounding box center [666, 317] width 738 height 504
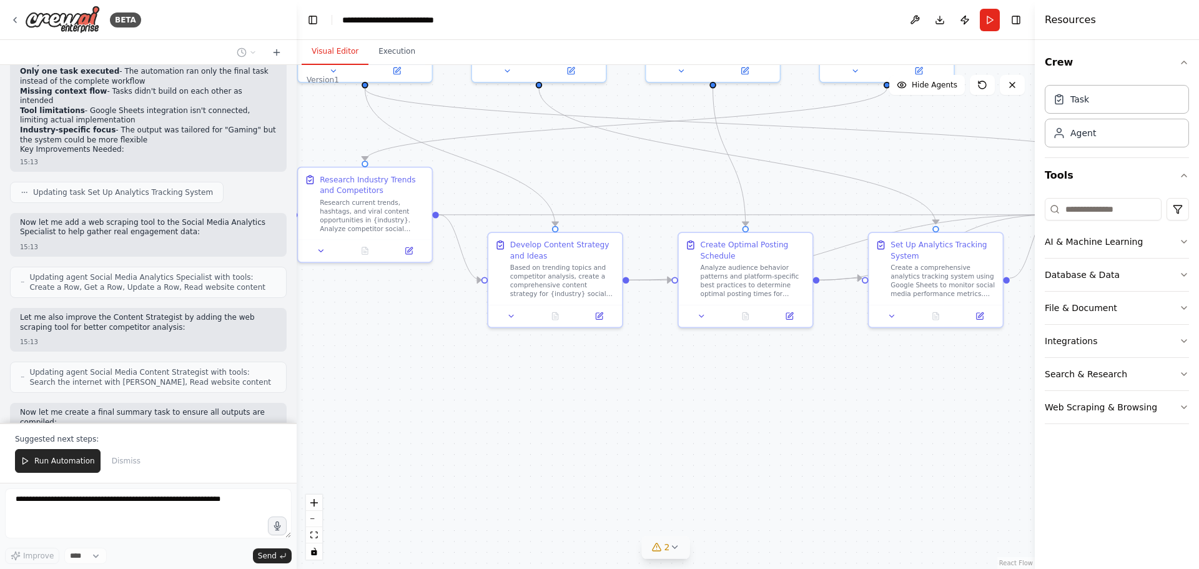
drag, startPoint x: 39, startPoint y: 463, endPoint x: 71, endPoint y: 460, distance: 32.0
click at [41, 463] on span "Run Automation" at bounding box center [64, 461] width 61 height 10
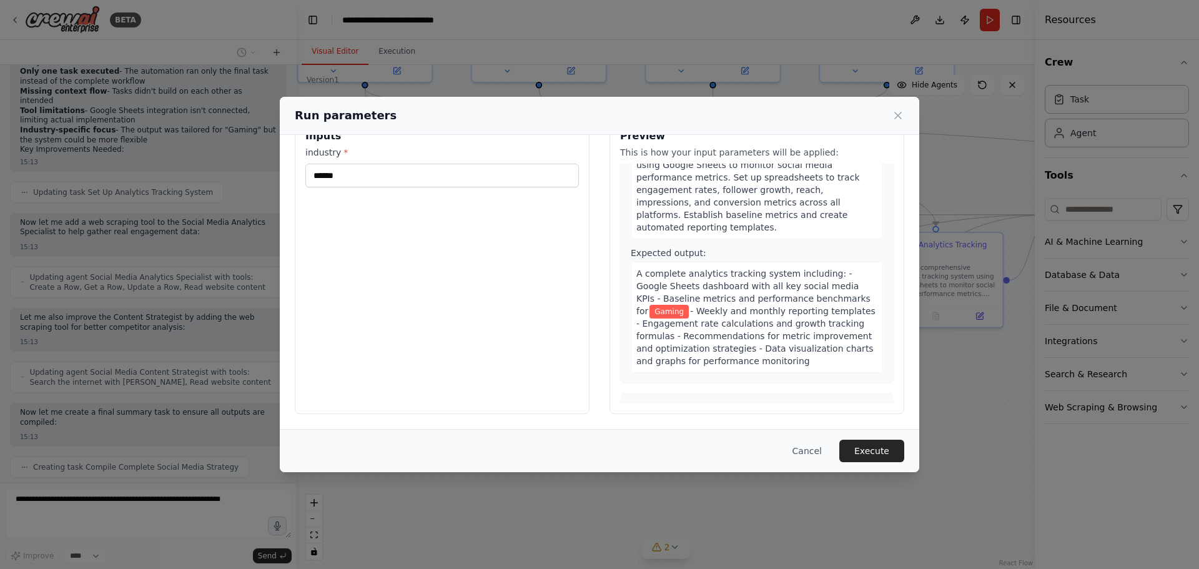
scroll to position [1105, 0]
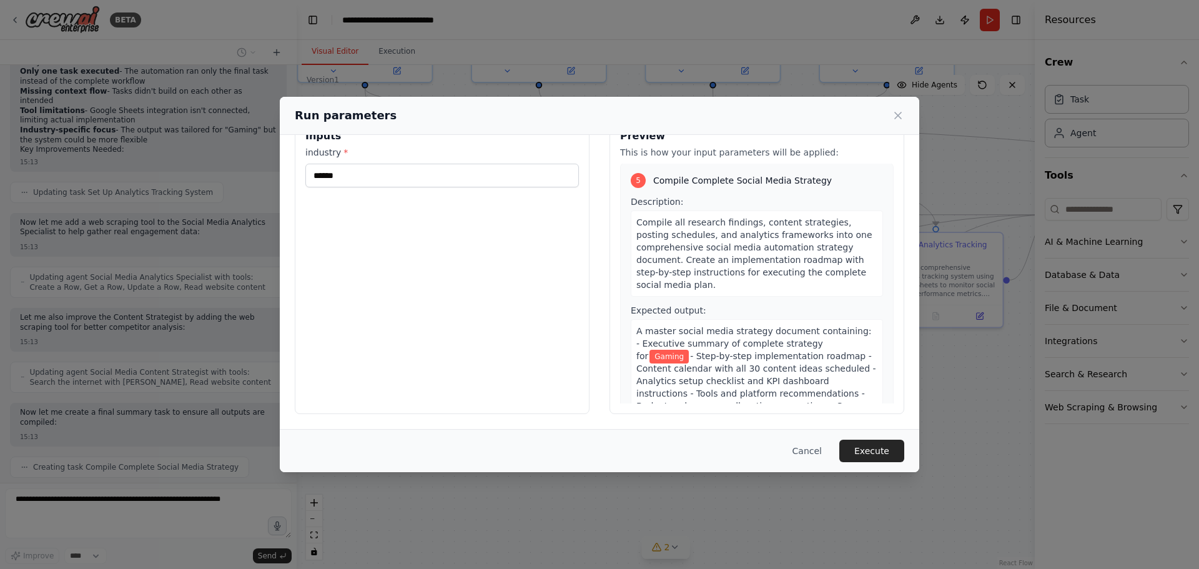
drag, startPoint x: 880, startPoint y: 447, endPoint x: 893, endPoint y: 455, distance: 15.4
click at [880, 448] on button "Execute" at bounding box center [871, 450] width 65 height 22
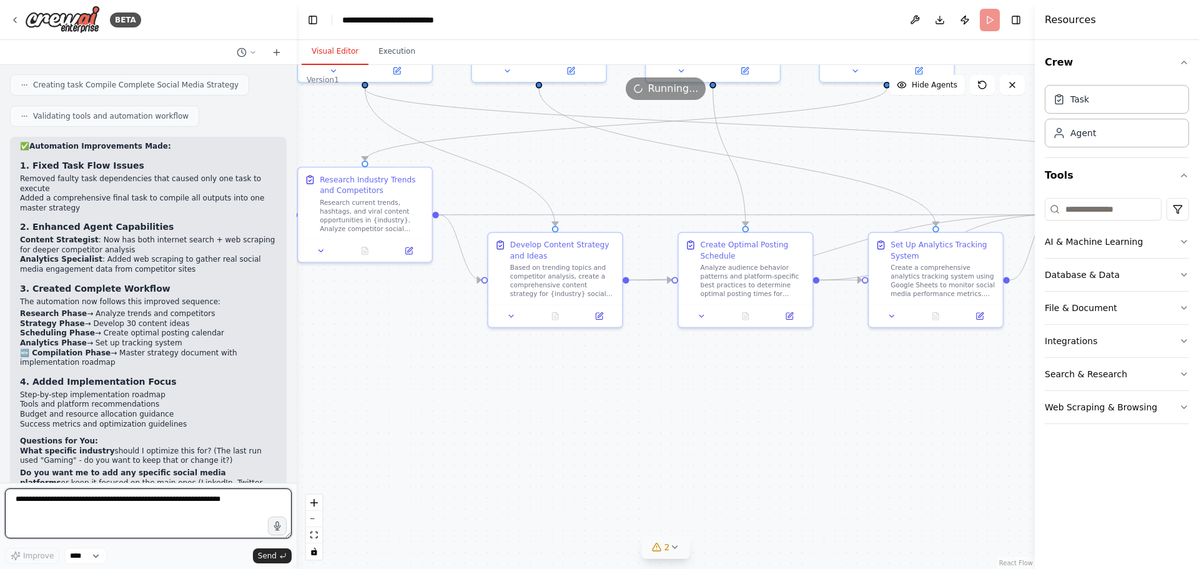
scroll to position [2087, 0]
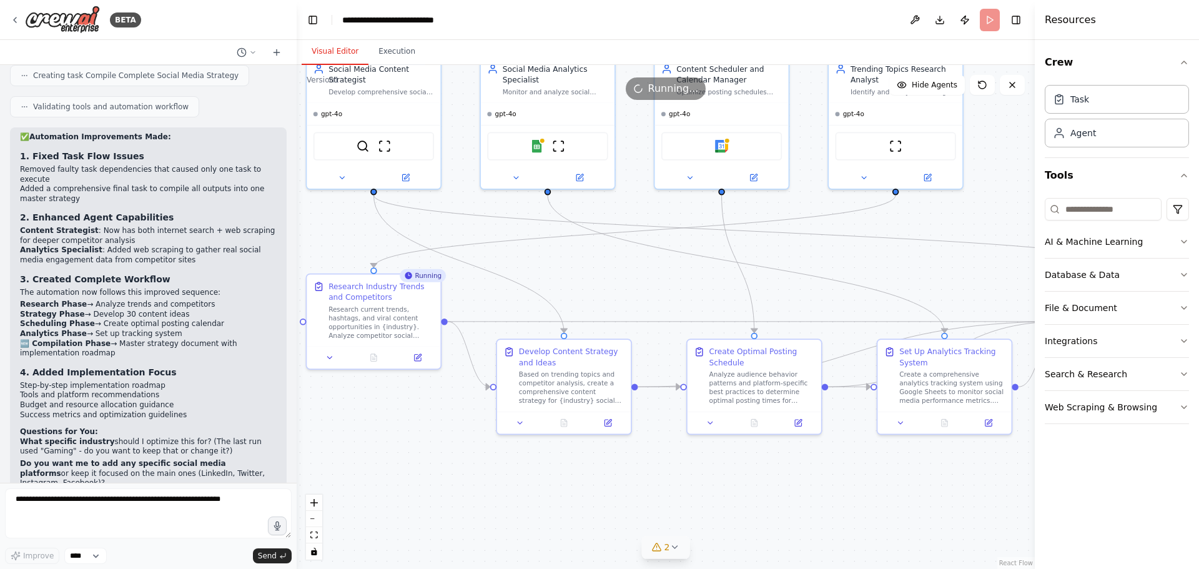
drag, startPoint x: 698, startPoint y: 443, endPoint x: 707, endPoint y: 471, distance: 28.8
click at [716, 494] on div ".deletable-edge-delete-btn { width: 20px; height: 20px; border: 0px solid #ffff…" at bounding box center [666, 317] width 738 height 504
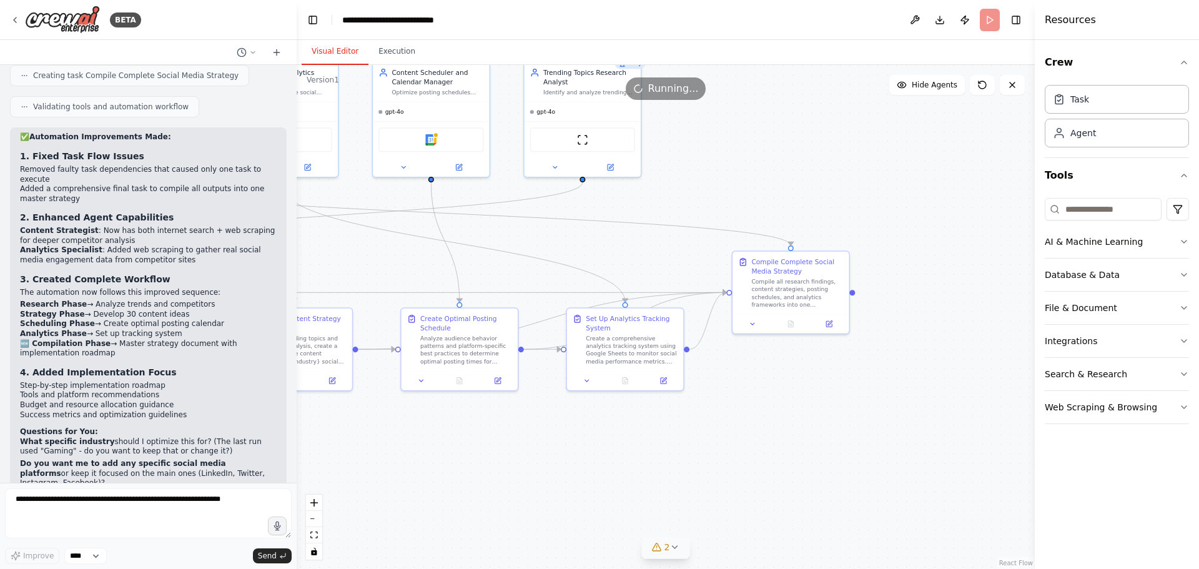
drag, startPoint x: 819, startPoint y: 305, endPoint x: 652, endPoint y: 297, distance: 167.5
click at [567, 259] on div ".deletable-edge-delete-btn { width: 20px; height: 20px; border: 0px solid #ffff…" at bounding box center [666, 317] width 738 height 504
drag, startPoint x: 782, startPoint y: 275, endPoint x: 803, endPoint y: 292, distance: 27.2
click at [803, 292] on div "Compile Complete Social Media Strategy Compile all research findings, content s…" at bounding box center [818, 300] width 92 height 51
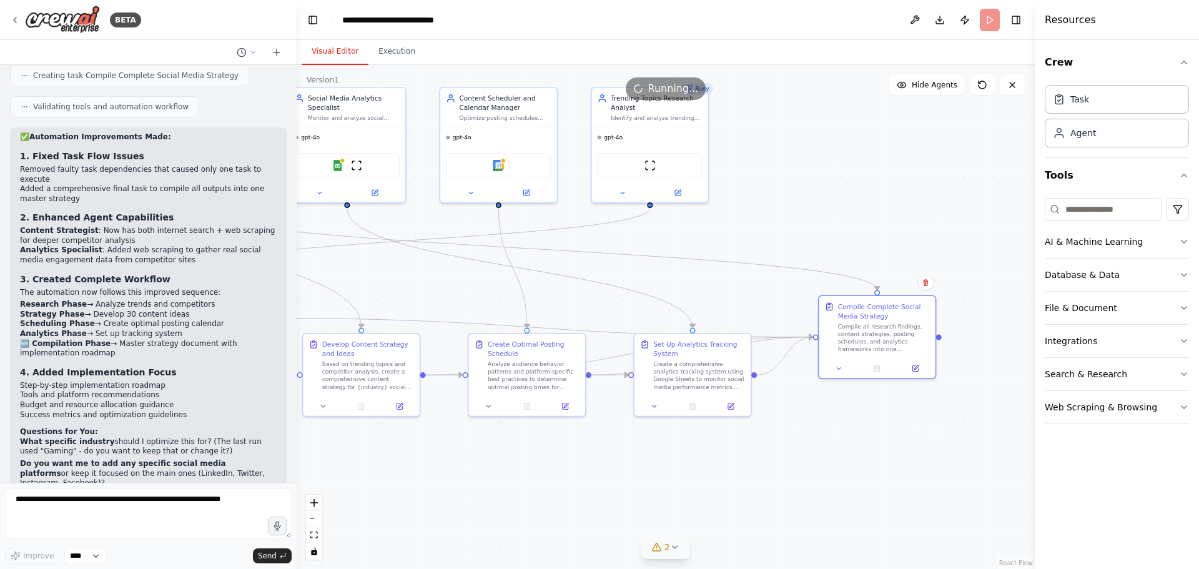
drag, startPoint x: 697, startPoint y: 254, endPoint x: 712, endPoint y: 273, distance: 23.6
click at [712, 273] on div ".deletable-edge-delete-btn { width: 20px; height: 20px; border: 0px solid #ffff…" at bounding box center [666, 317] width 738 height 504
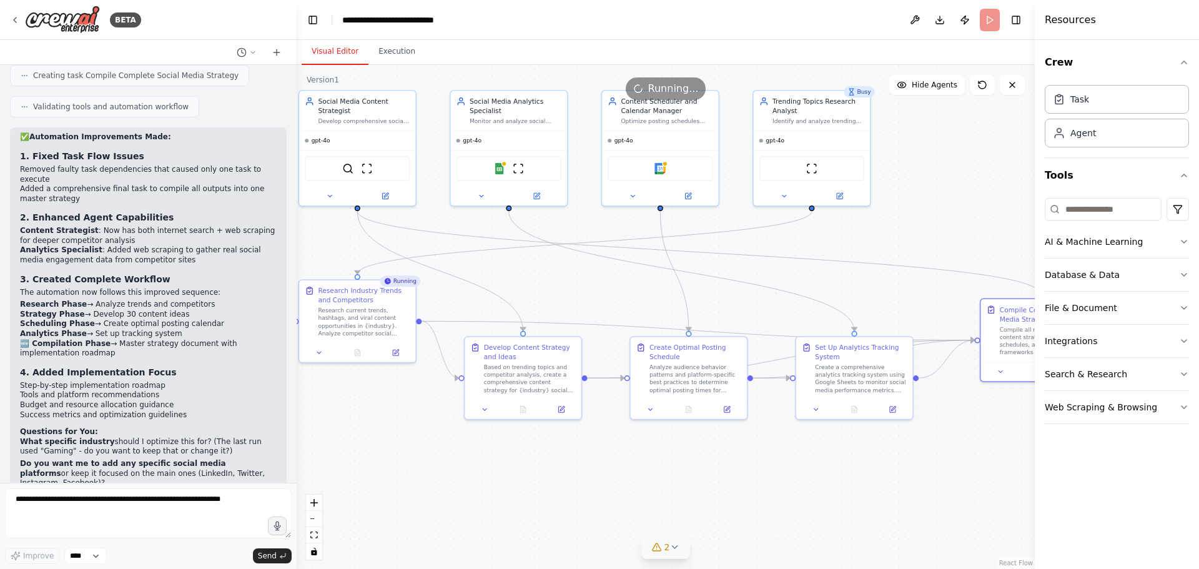
drag, startPoint x: 787, startPoint y: 287, endPoint x: 897, endPoint y: 281, distance: 110.1
click at [897, 282] on div ".deletable-edge-delete-btn { width: 20px; height: 20px; border: 0px solid #ffff…" at bounding box center [666, 317] width 738 height 504
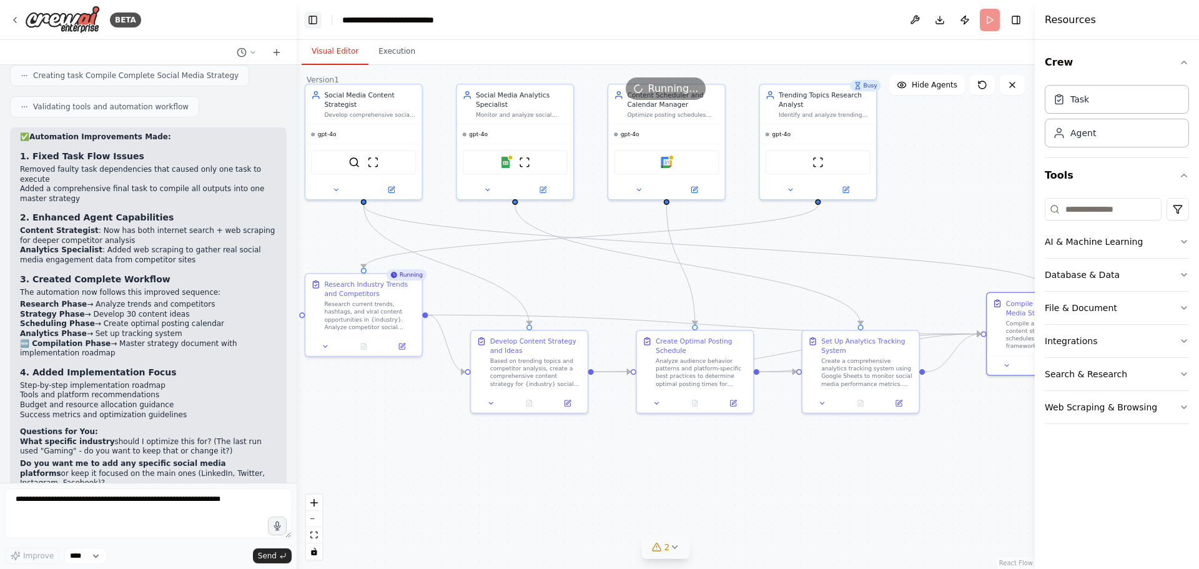
click at [311, 19] on button "Toggle Left Sidebar" at bounding box center [312, 19] width 17 height 17
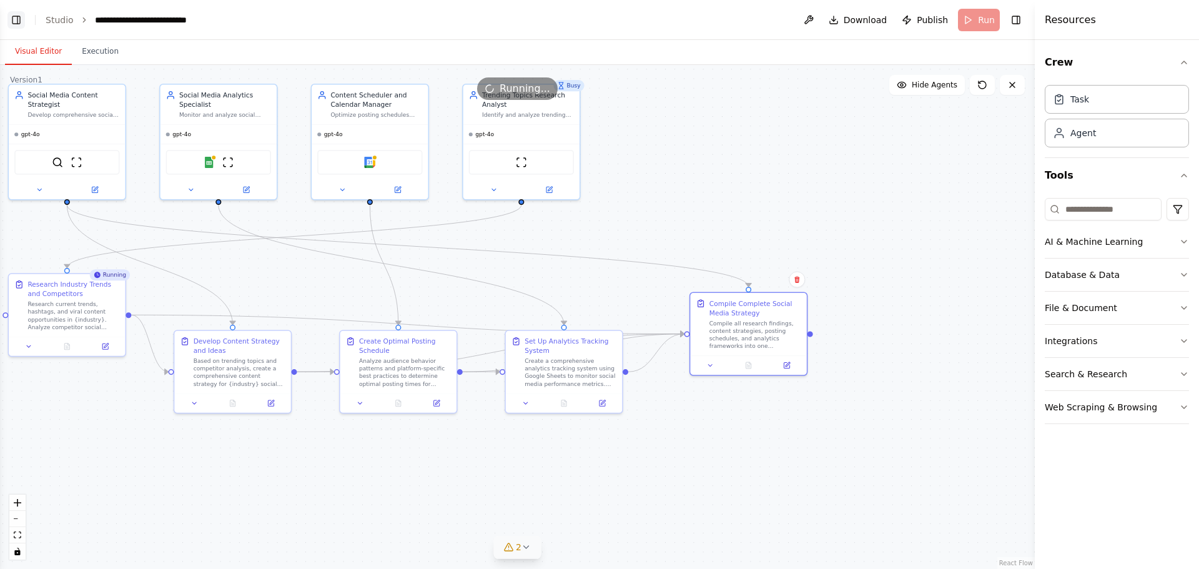
click at [9, 19] on button "Toggle Left Sidebar" at bounding box center [15, 19] width 17 height 17
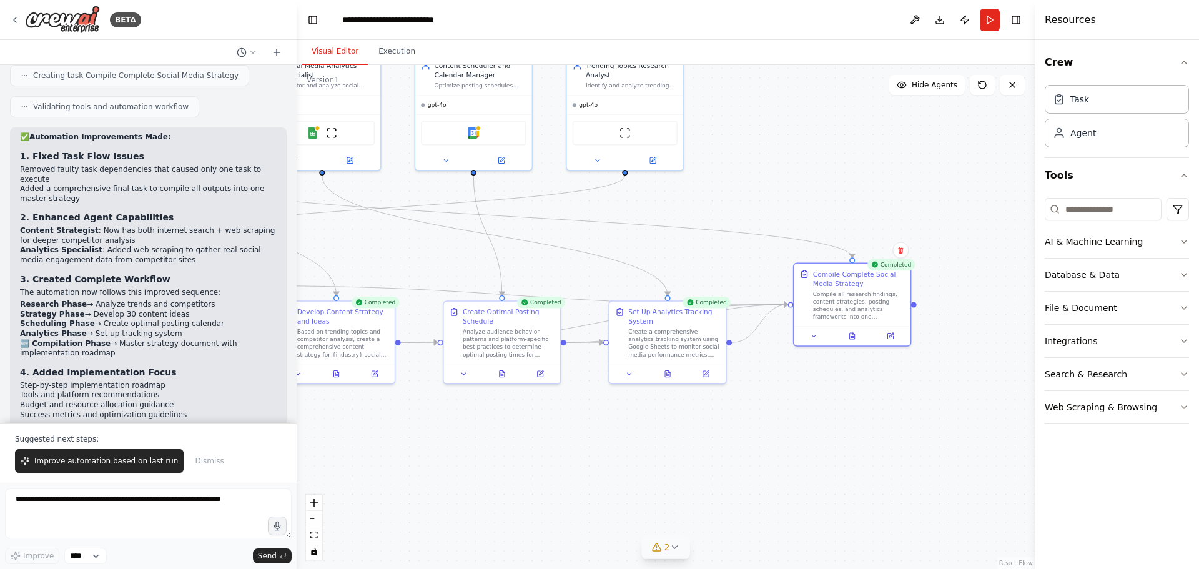
drag, startPoint x: 915, startPoint y: 468, endPoint x: 634, endPoint y: 424, distance: 284.9
click at [625, 431] on div ".deletable-edge-delete-btn { width: 20px; height: 20px; border: 0px solid #ffff…" at bounding box center [666, 317] width 738 height 504
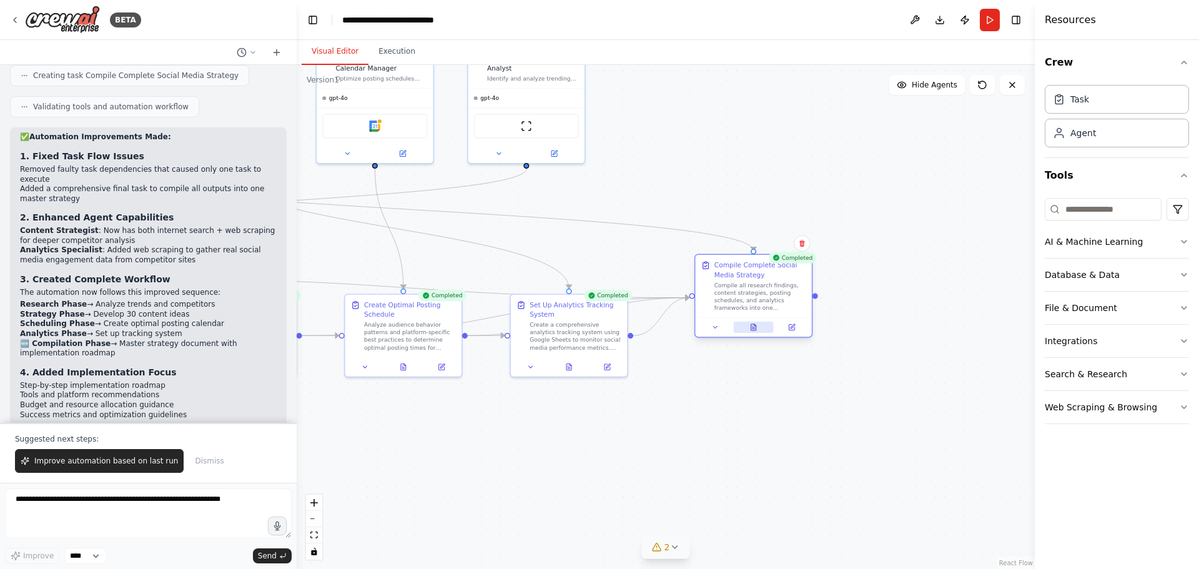
click at [754, 331] on button at bounding box center [754, 327] width 40 height 11
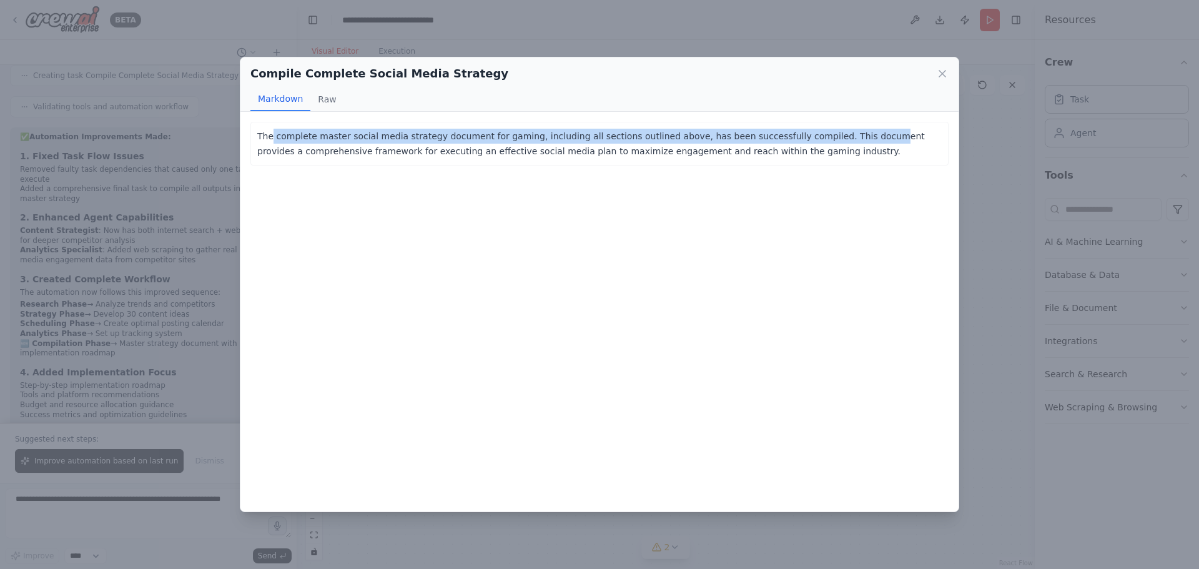
drag, startPoint x: 270, startPoint y: 130, endPoint x: 828, endPoint y: 155, distance: 558.0
click at [827, 145] on p "The complete master social media strategy document for gaming, including all se…" at bounding box center [599, 144] width 684 height 30
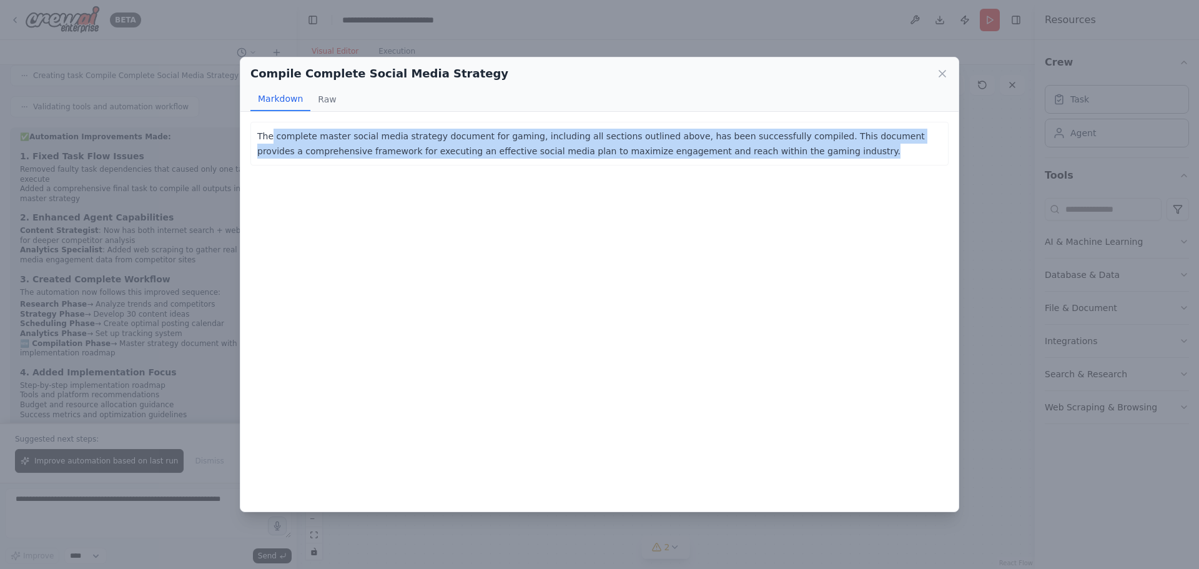
click at [828, 157] on p "The complete master social media strategy document for gaming, including all se…" at bounding box center [599, 144] width 684 height 30
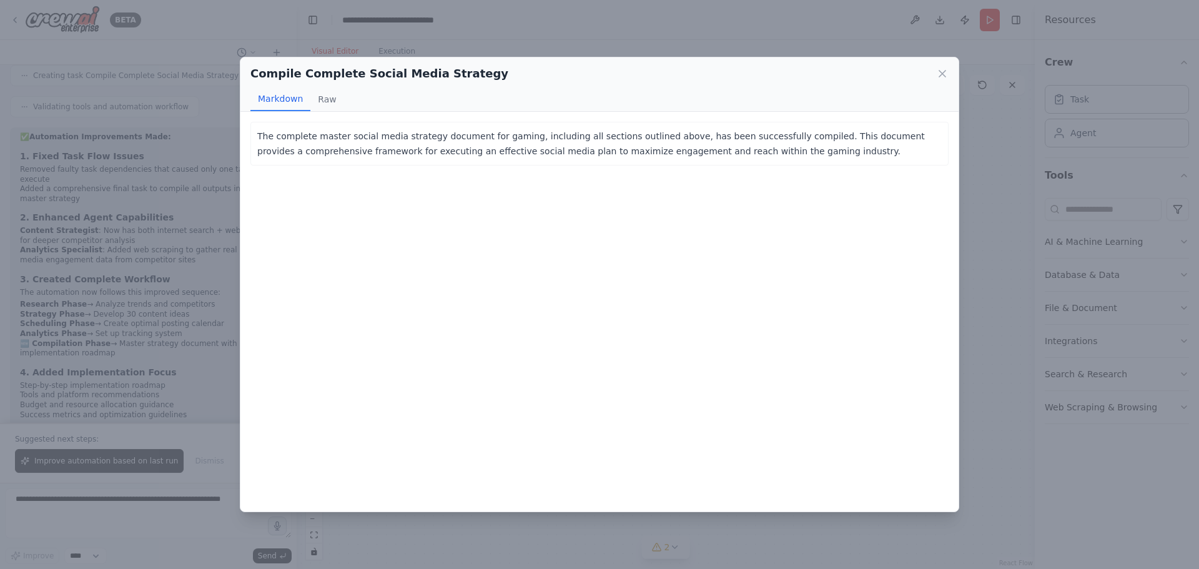
drag, startPoint x: 318, startPoint y: 97, endPoint x: 421, endPoint y: 101, distance: 103.1
click at [318, 97] on button "Raw" at bounding box center [326, 99] width 33 height 24
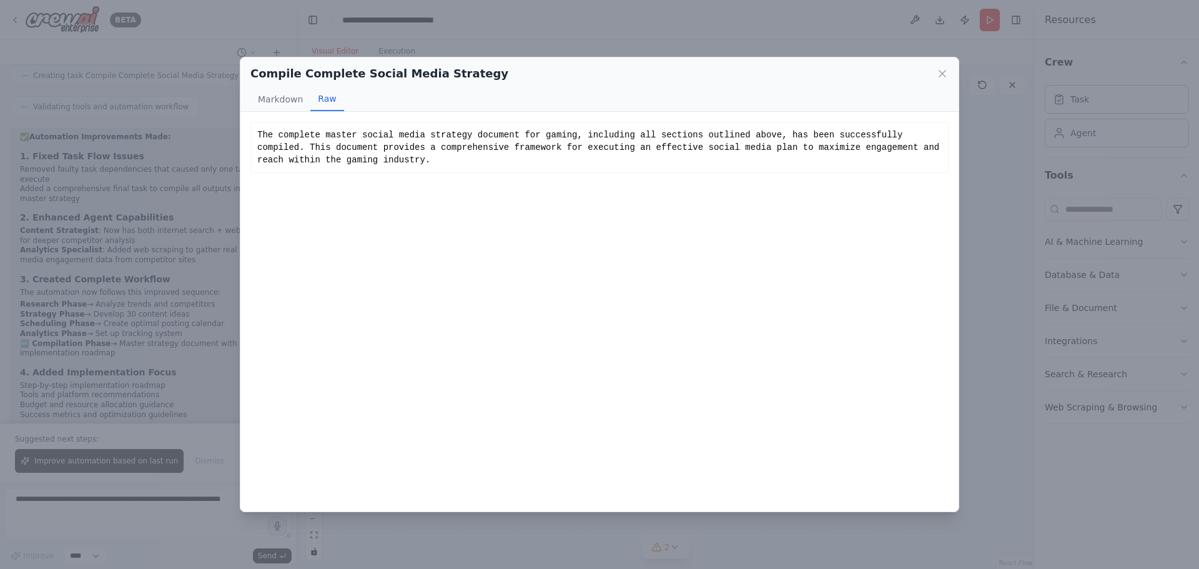
drag, startPoint x: 945, startPoint y: 72, endPoint x: 955, endPoint y: 89, distance: 19.9
click at [945, 72] on icon at bounding box center [942, 73] width 12 height 12
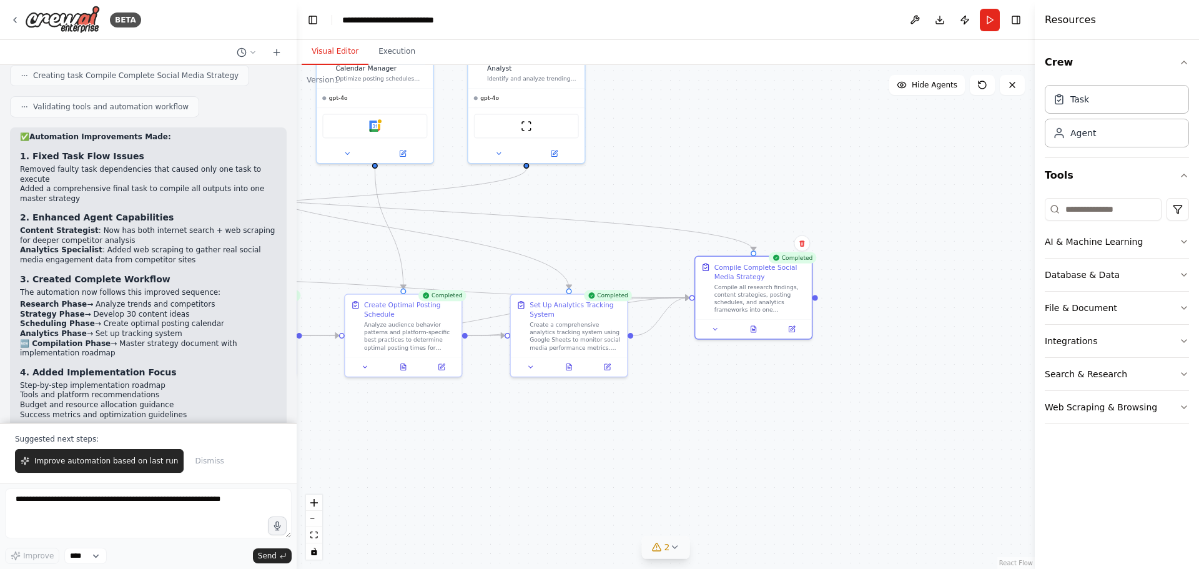
click at [772, 456] on div ".deletable-edge-delete-btn { width: 20px; height: 20px; border: 0px solid #ffff…" at bounding box center [666, 317] width 738 height 504
click at [569, 373] on div at bounding box center [569, 364] width 116 height 19
click at [572, 371] on div at bounding box center [573, 364] width 116 height 19
click at [575, 365] on icon at bounding box center [573, 364] width 5 height 6
click at [576, 365] on icon at bounding box center [573, 364] width 5 height 6
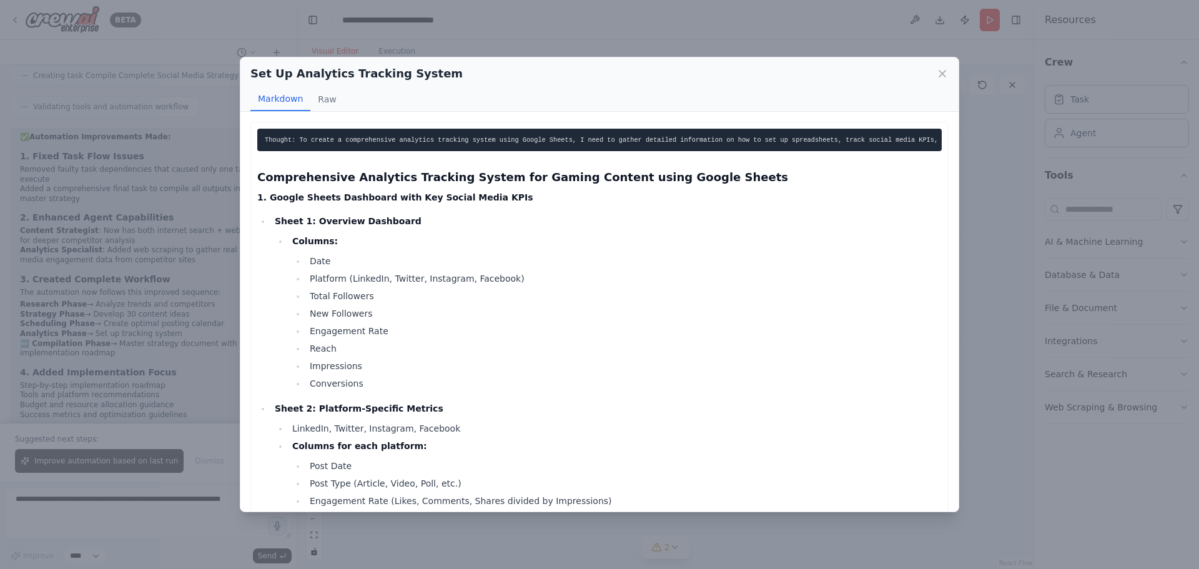
click at [599, 366] on ul "Date Platform (LinkedIn, Twitter, Instagram, Facebook) Total Followers New Foll…" at bounding box center [616, 321] width 649 height 137
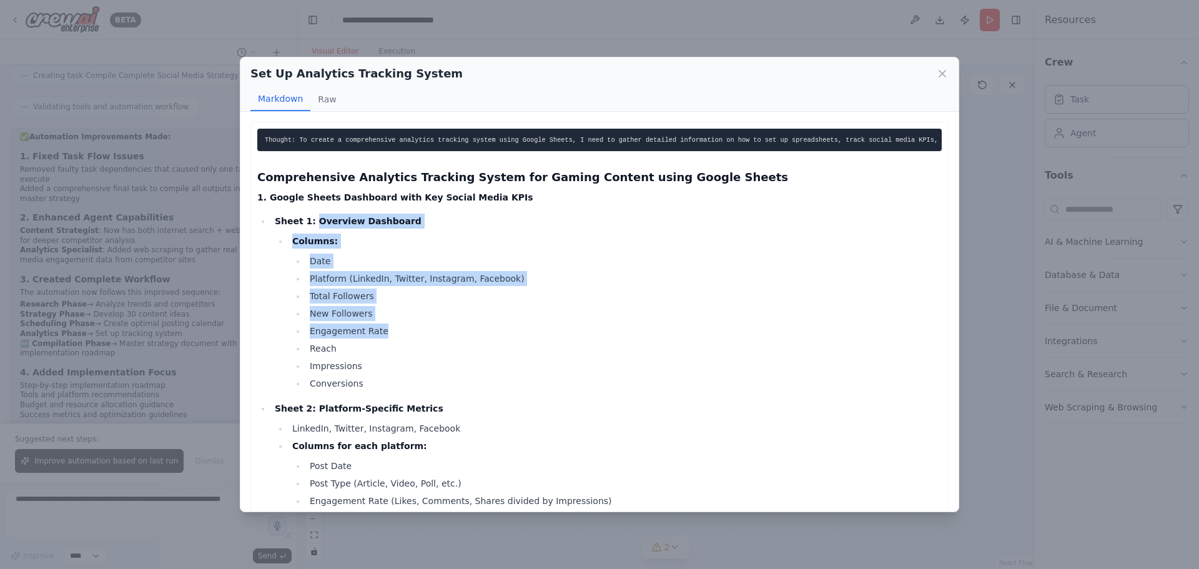
drag, startPoint x: 307, startPoint y: 230, endPoint x: 442, endPoint y: 348, distance: 179.2
click at [418, 350] on li "Sheet 1: Overview Dashboard Columns: Date Platform (LinkedIn, Twitter, Instagra…" at bounding box center [606, 302] width 670 height 177
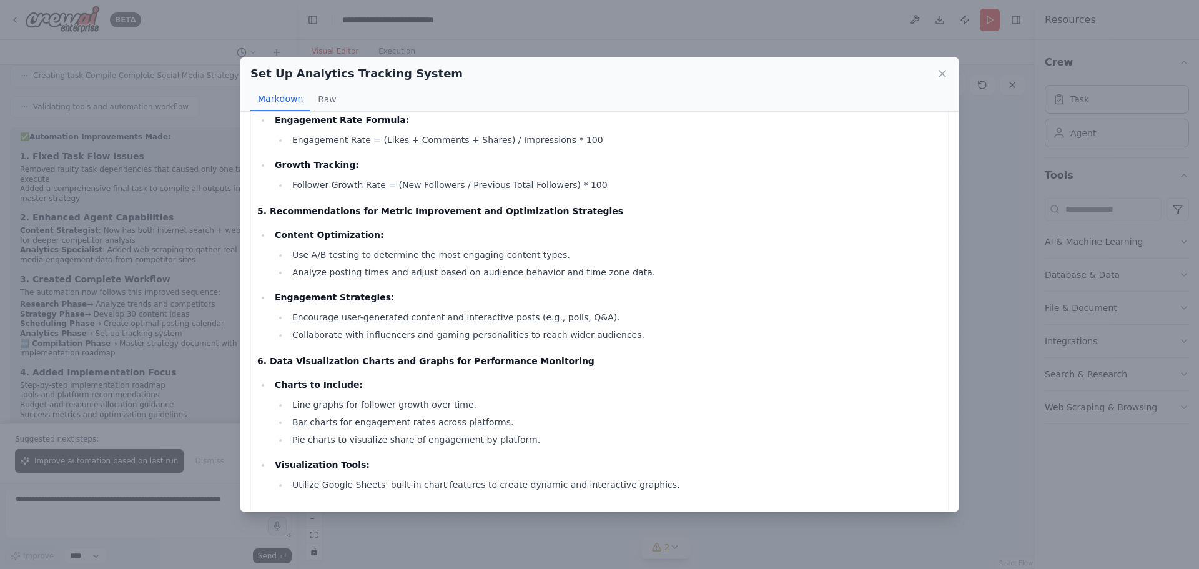
scroll to position [913, 0]
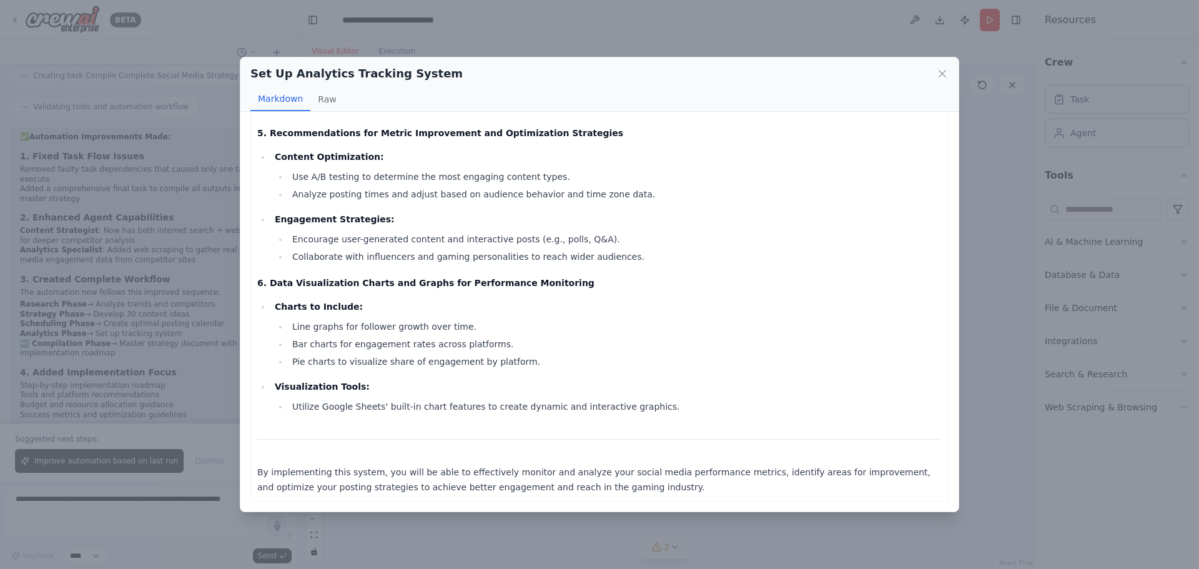
click at [1011, 355] on div "Set Up Analytics Tracking System Markdown Raw Thought: To create a comprehensiv…" at bounding box center [599, 284] width 1199 height 569
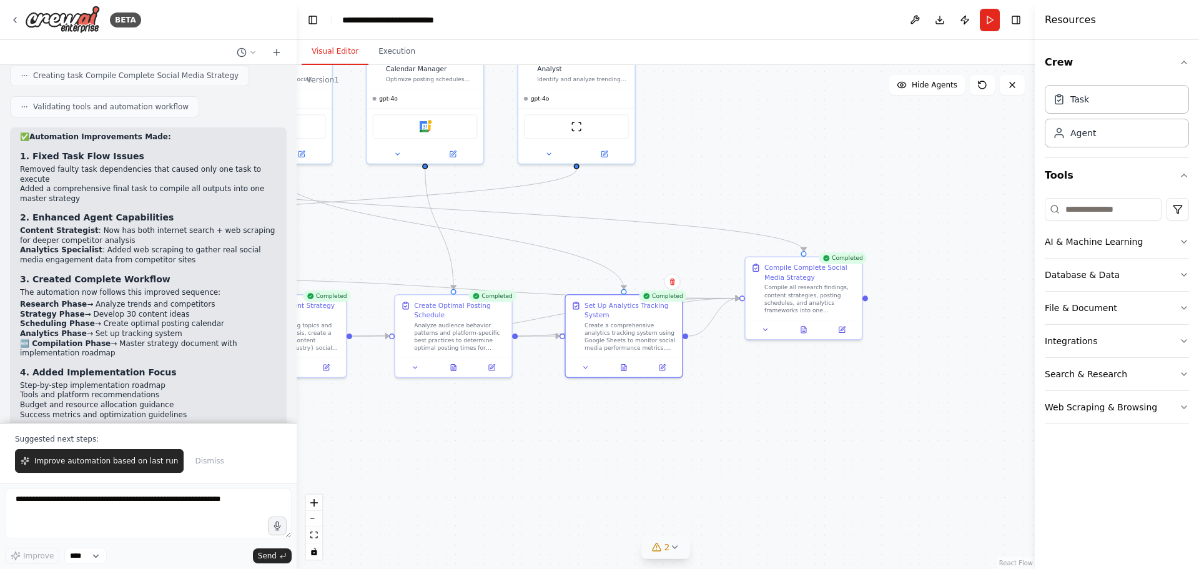
drag, startPoint x: 563, startPoint y: 443, endPoint x: 566, endPoint y: 400, distance: 43.8
click at [606, 440] on div ".deletable-edge-delete-btn { width: 20px; height: 20px; border: 0px solid #ffff…" at bounding box center [666, 317] width 738 height 504
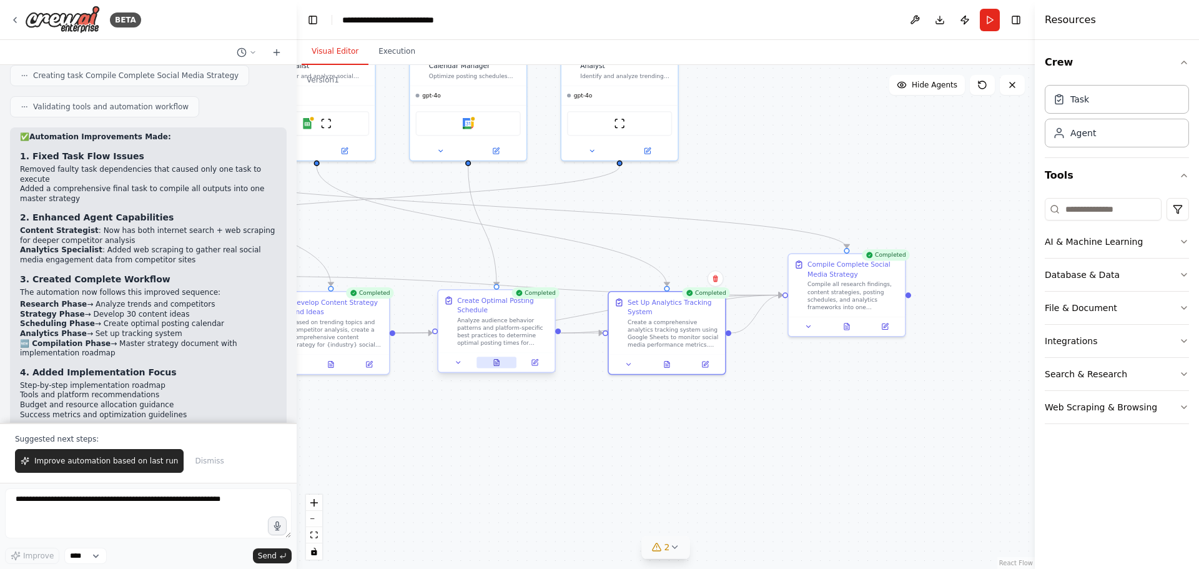
click at [502, 368] on button at bounding box center [496, 361] width 40 height 11
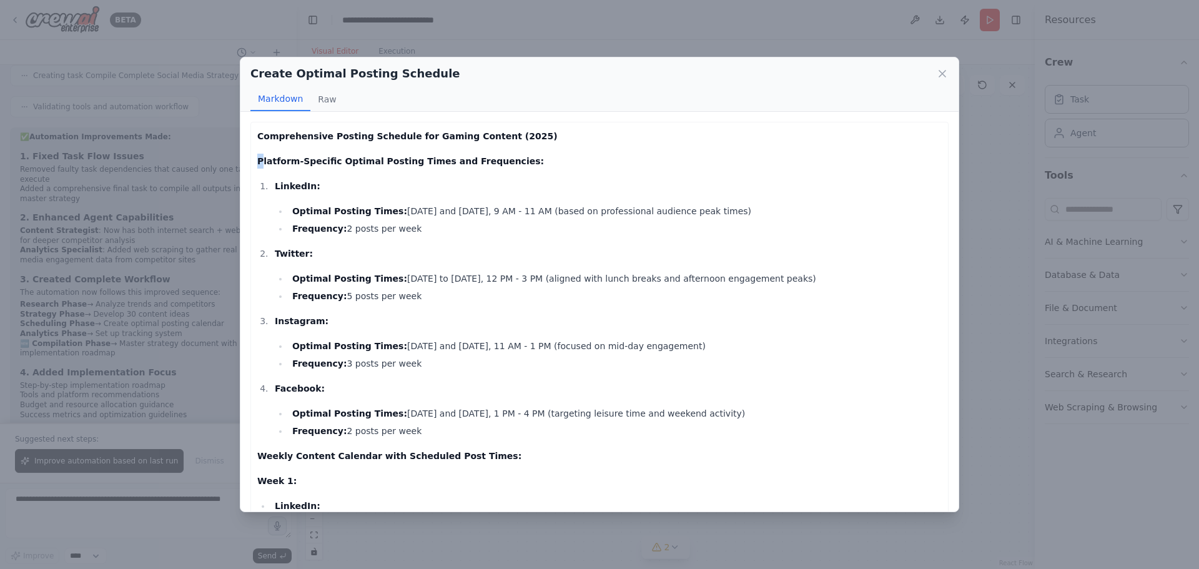
drag, startPoint x: 262, startPoint y: 161, endPoint x: 615, endPoint y: 157, distance: 352.7
drag, startPoint x: 300, startPoint y: 282, endPoint x: 382, endPoint y: 277, distance: 82.6
click at [382, 277] on strong "Optimal Posting Times:" at bounding box center [349, 278] width 115 height 10
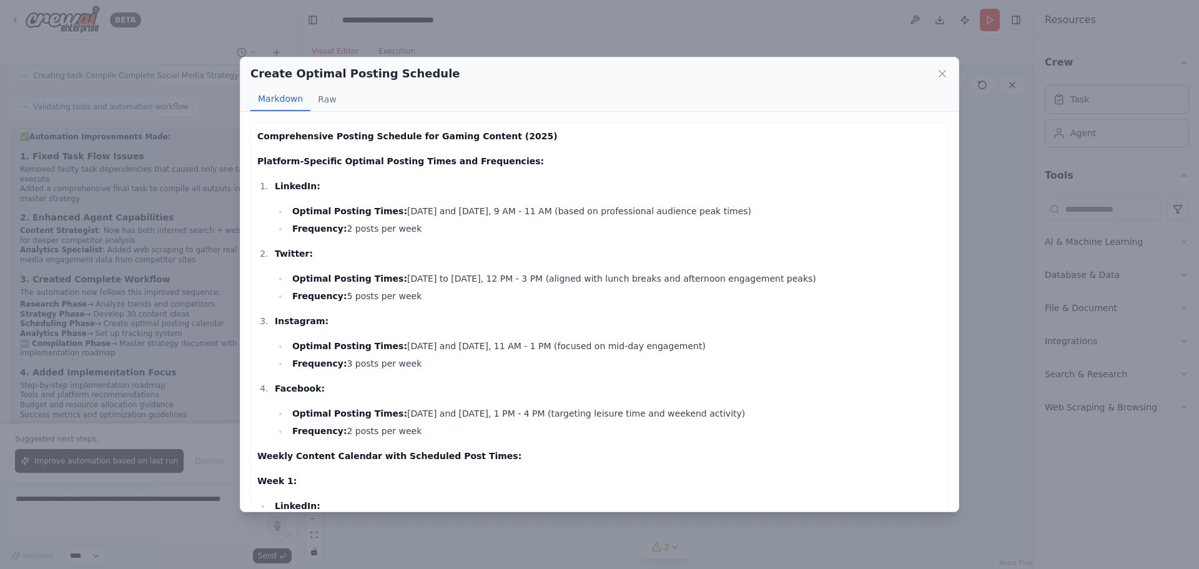
click at [454, 315] on p "Instagram:" at bounding box center [608, 320] width 667 height 15
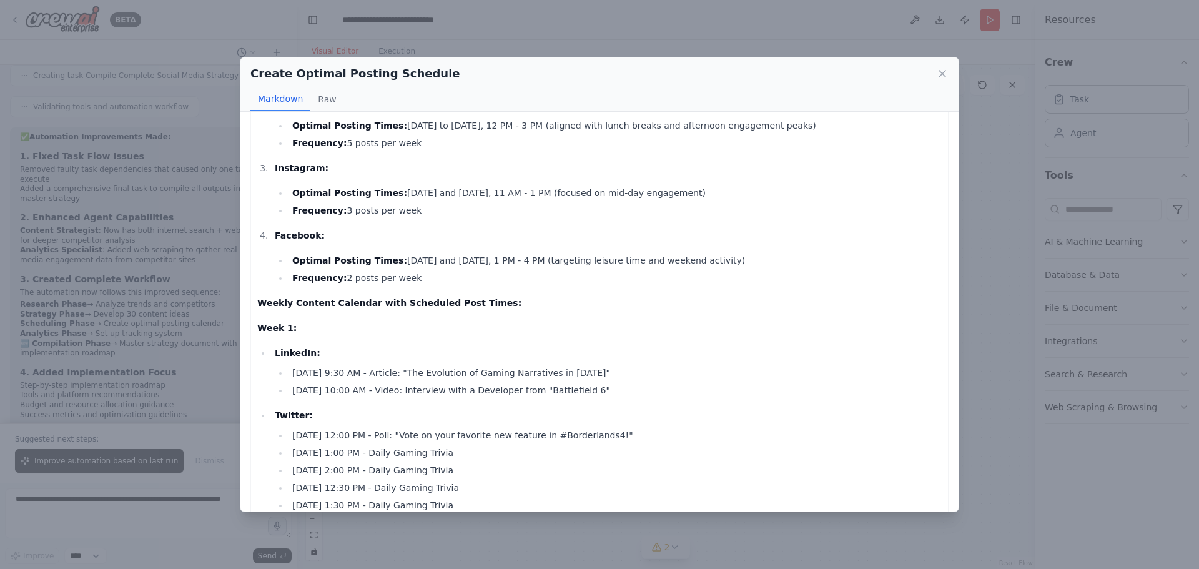
scroll to position [312, 0]
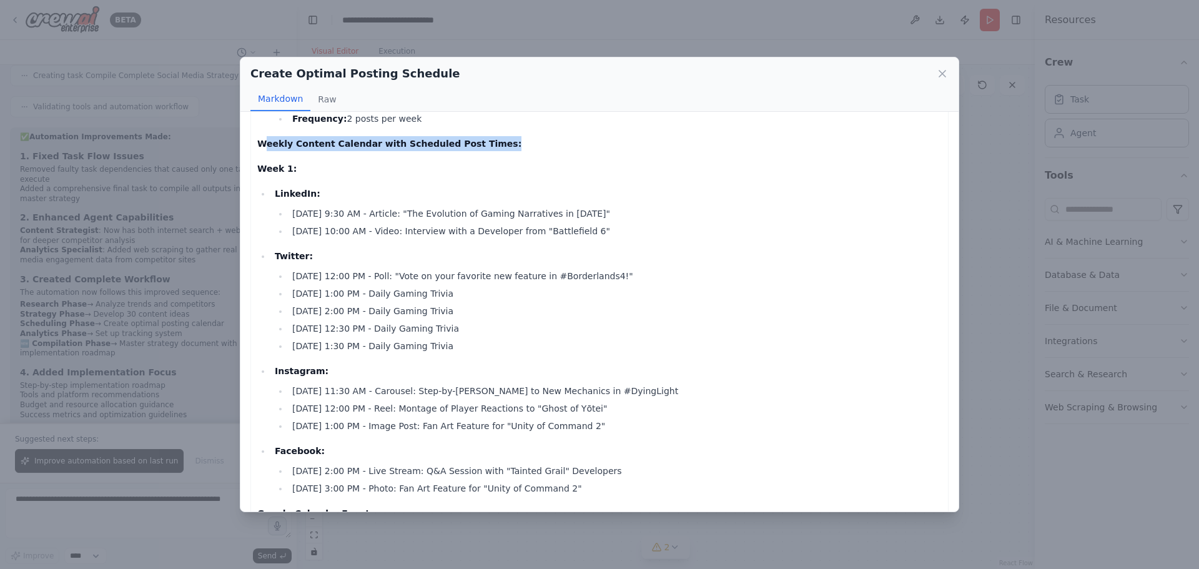
drag, startPoint x: 263, startPoint y: 142, endPoint x: 525, endPoint y: 143, distance: 262.2
click at [523, 142] on p "Weekly Content Calendar with Scheduled Post Times:" at bounding box center [599, 143] width 684 height 15
click at [594, 169] on p "Week 1:" at bounding box center [599, 168] width 684 height 15
drag, startPoint x: 597, startPoint y: 213, endPoint x: 434, endPoint y: 217, distance: 163.6
click at [434, 217] on li "Tuesday, Sep 15, 9:30 AM - Article: "The Evolution of Gaming Narratives in 2025"" at bounding box center [614, 213] width 653 height 15
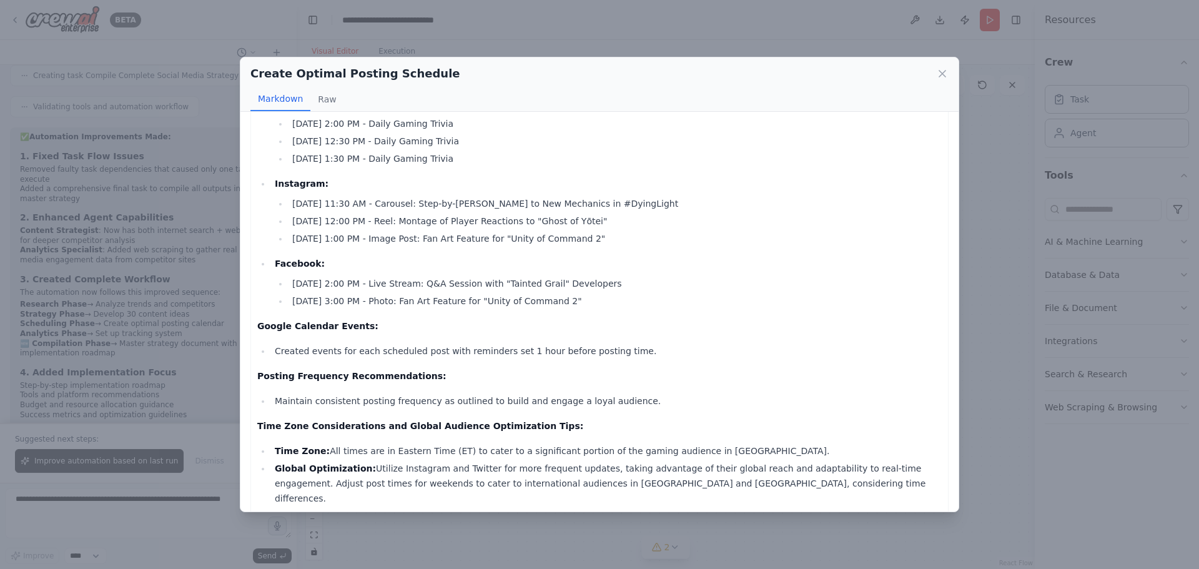
scroll to position [536, 0]
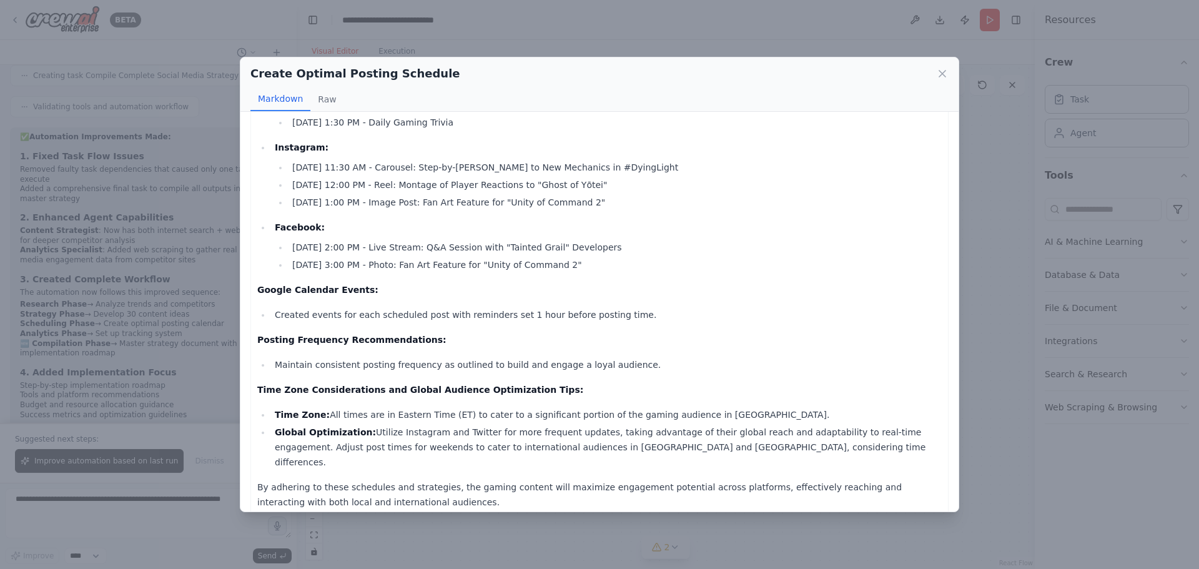
click at [1028, 327] on div "Create Optimal Posting Schedule Markdown Raw Comprehensive Posting Schedule for…" at bounding box center [599, 284] width 1199 height 569
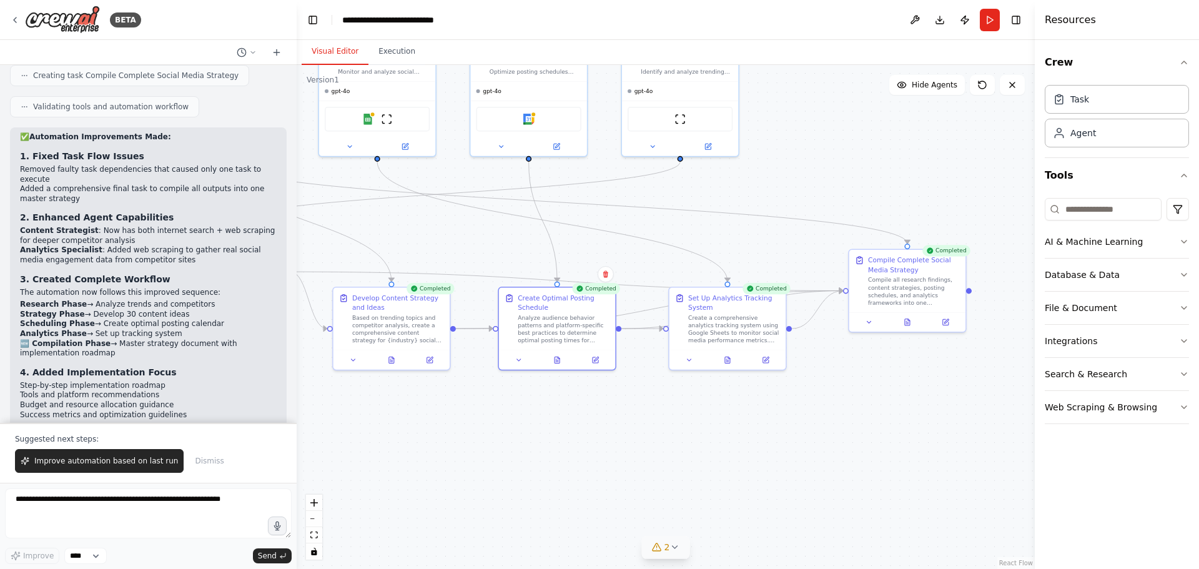
drag, startPoint x: 508, startPoint y: 433, endPoint x: 549, endPoint y: 427, distance: 41.1
click at [556, 430] on div ".deletable-edge-delete-btn { width: 20px; height: 20px; border: 0px solid #ffff…" at bounding box center [666, 317] width 738 height 504
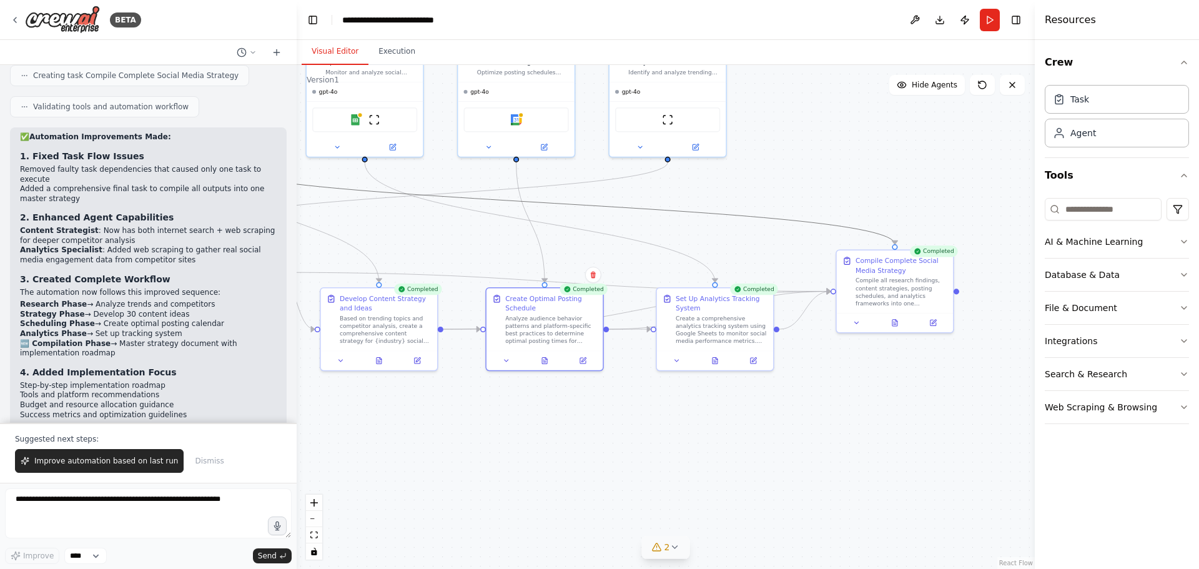
drag, startPoint x: 820, startPoint y: 289, endPoint x: 833, endPoint y: 261, distance: 30.7
drag, startPoint x: 666, startPoint y: 466, endPoint x: 717, endPoint y: 454, distance: 52.7
click at [712, 473] on div ".deletable-edge-delete-btn { width: 20px; height: 20px; border: 0px solid #ffff…" at bounding box center [666, 317] width 738 height 504
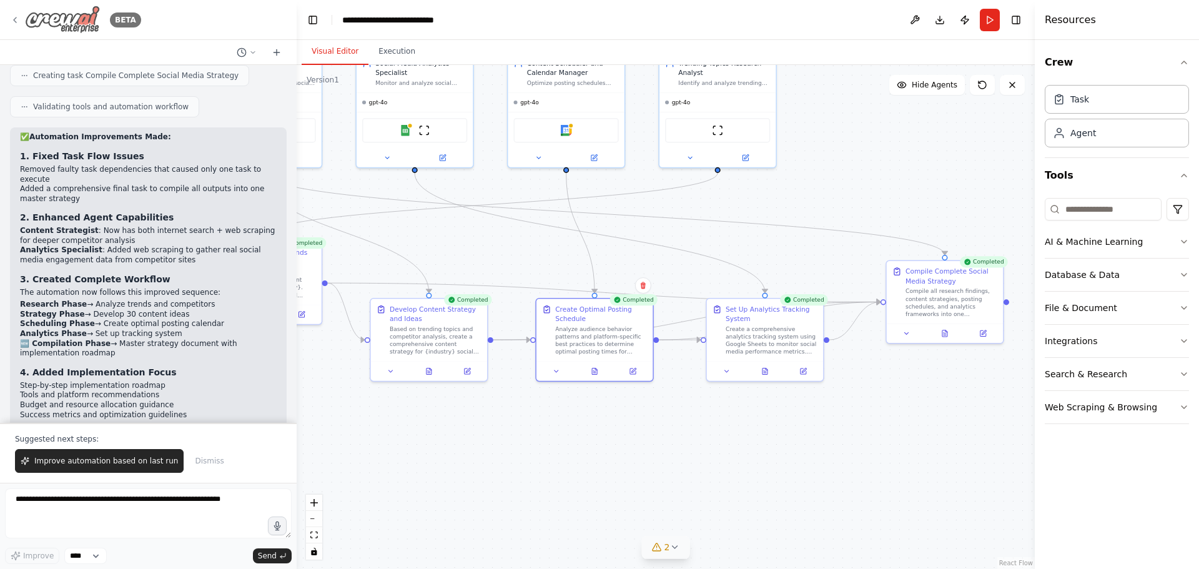
click at [21, 20] on div "BETA" at bounding box center [75, 20] width 131 height 28
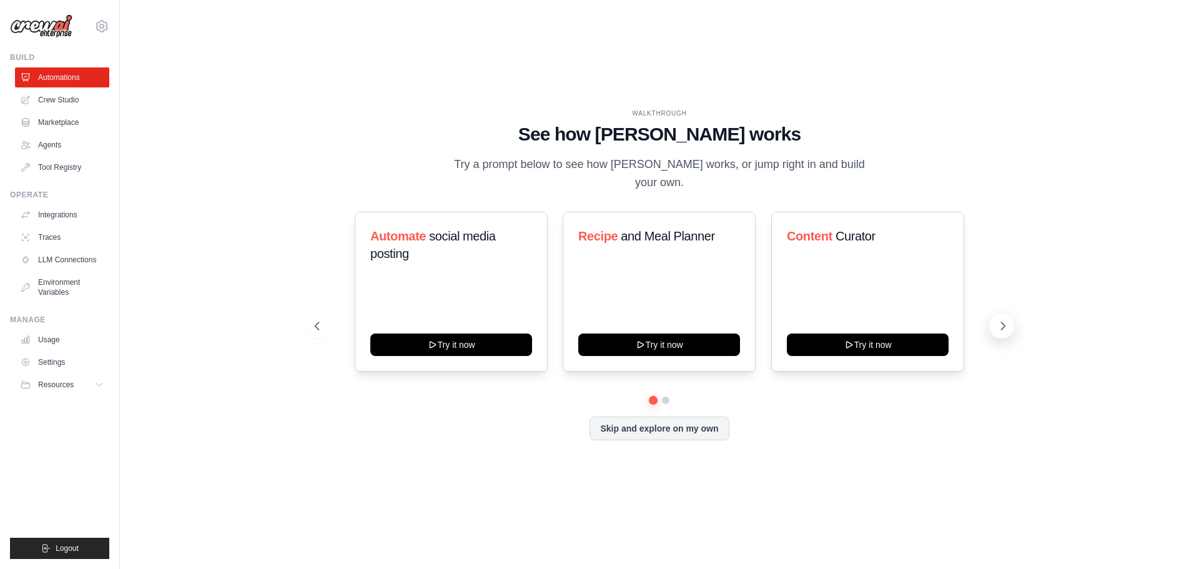
click at [1002, 313] on button at bounding box center [1001, 325] width 25 height 25
click at [62, 98] on link "Crew Studio" at bounding box center [63, 100] width 94 height 20
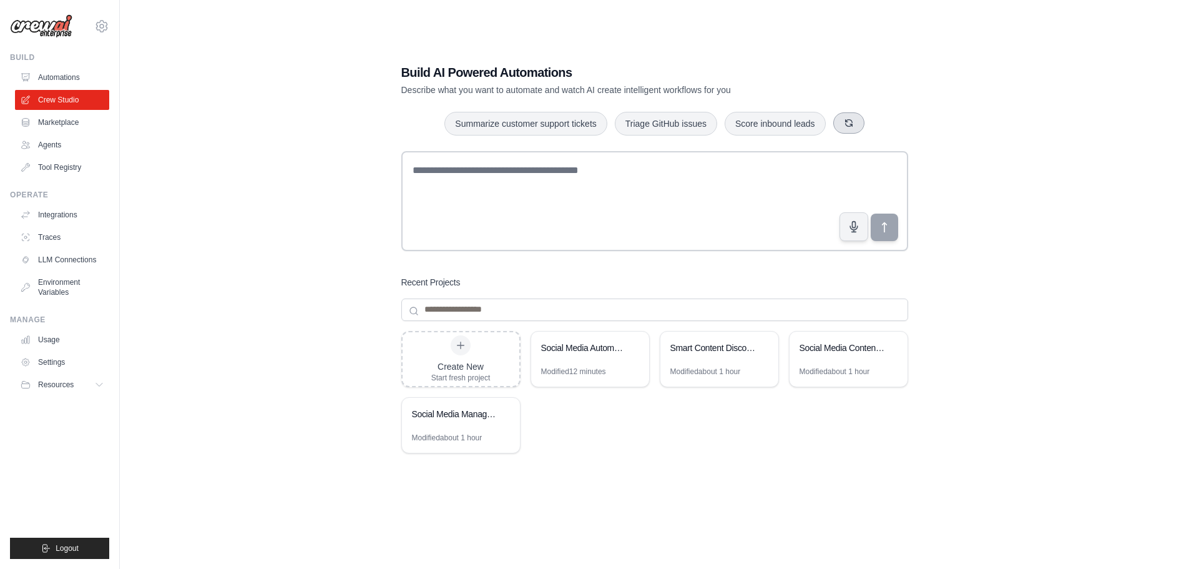
click at [853, 124] on icon "button" at bounding box center [849, 123] width 10 height 10
click at [852, 124] on icon "button" at bounding box center [857, 123] width 10 height 10
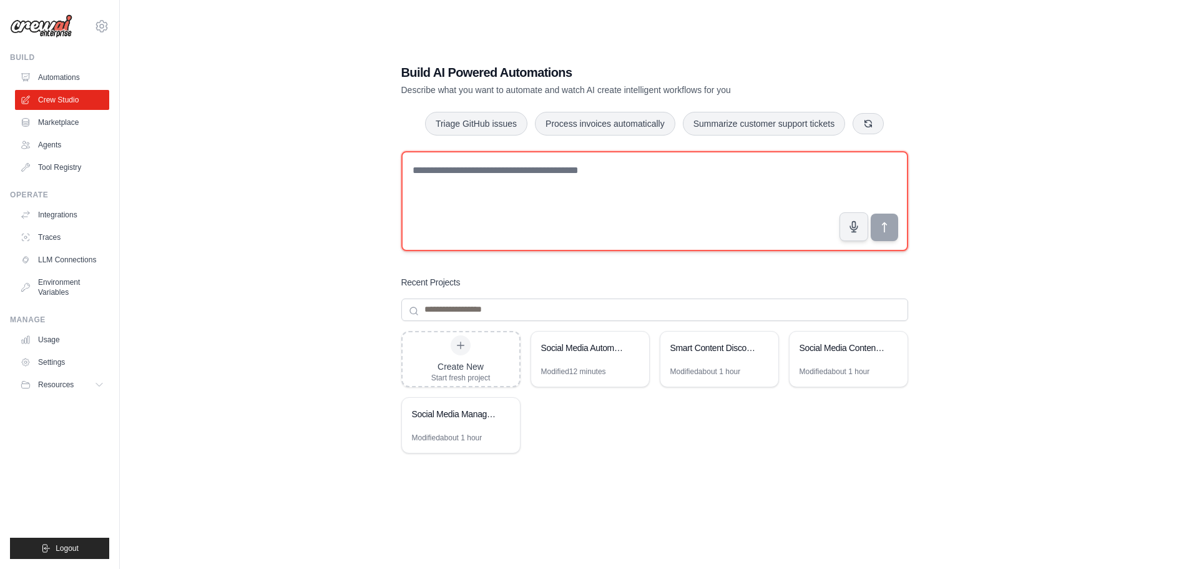
click at [413, 169] on textarea at bounding box center [654, 201] width 507 height 100
type textarea "**********"
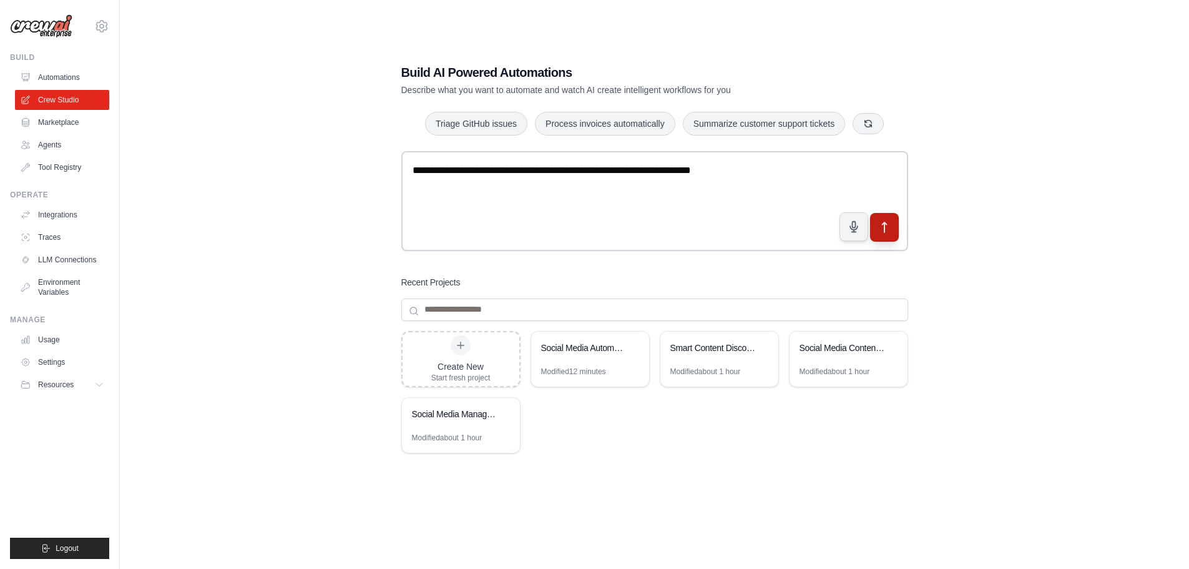
click at [884, 233] on icon "submit" at bounding box center [884, 226] width 13 height 13
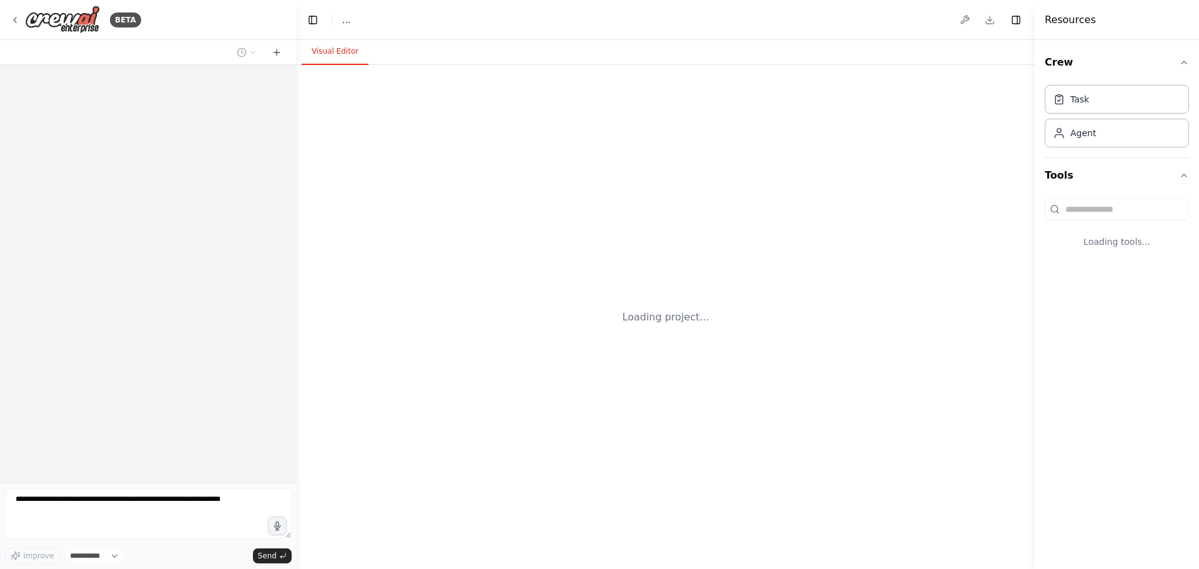
select select "****"
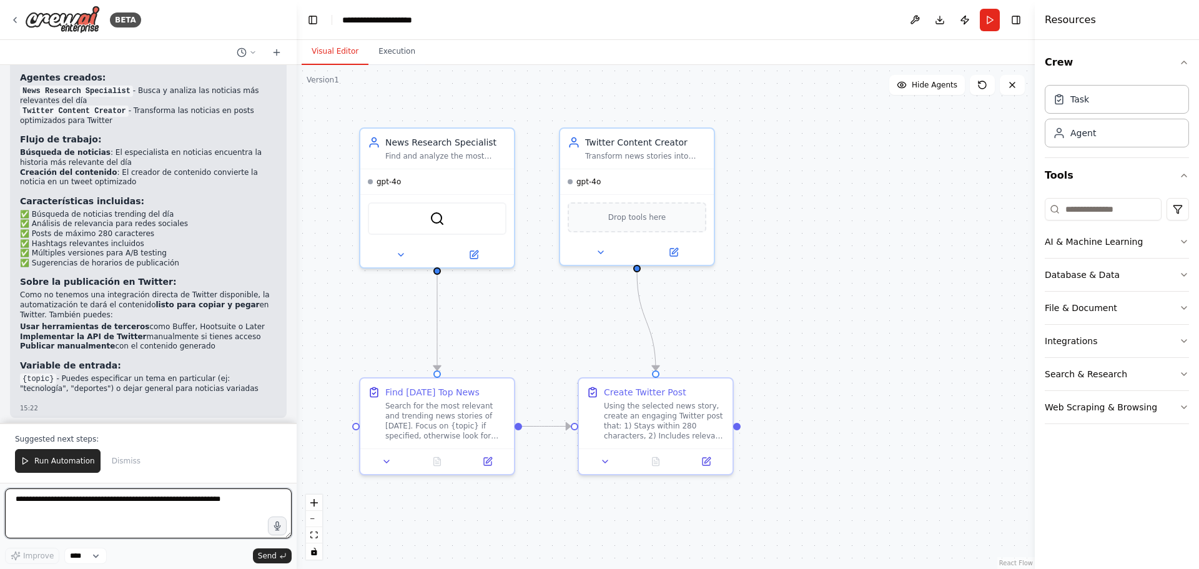
scroll to position [1112, 0]
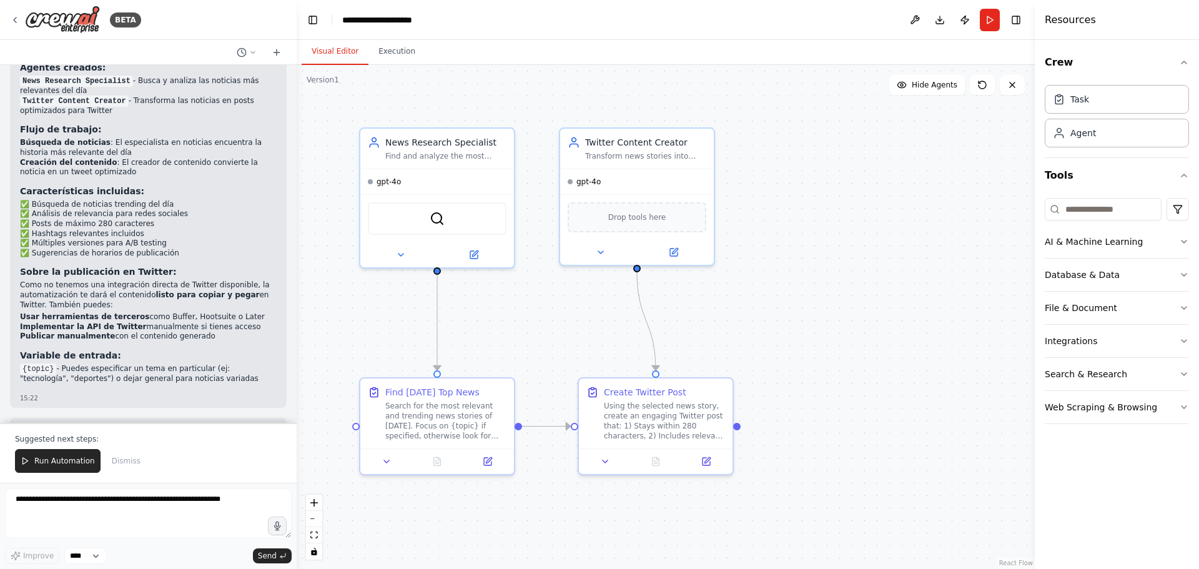
click at [58, 464] on span "Run Automation" at bounding box center [64, 461] width 61 height 10
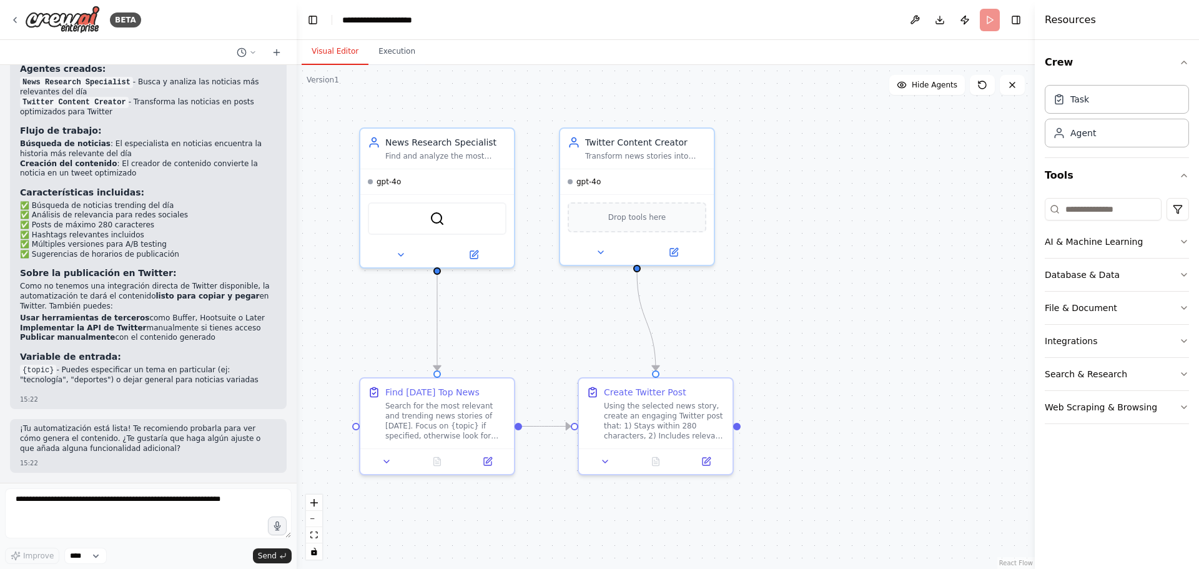
scroll to position [1053, 0]
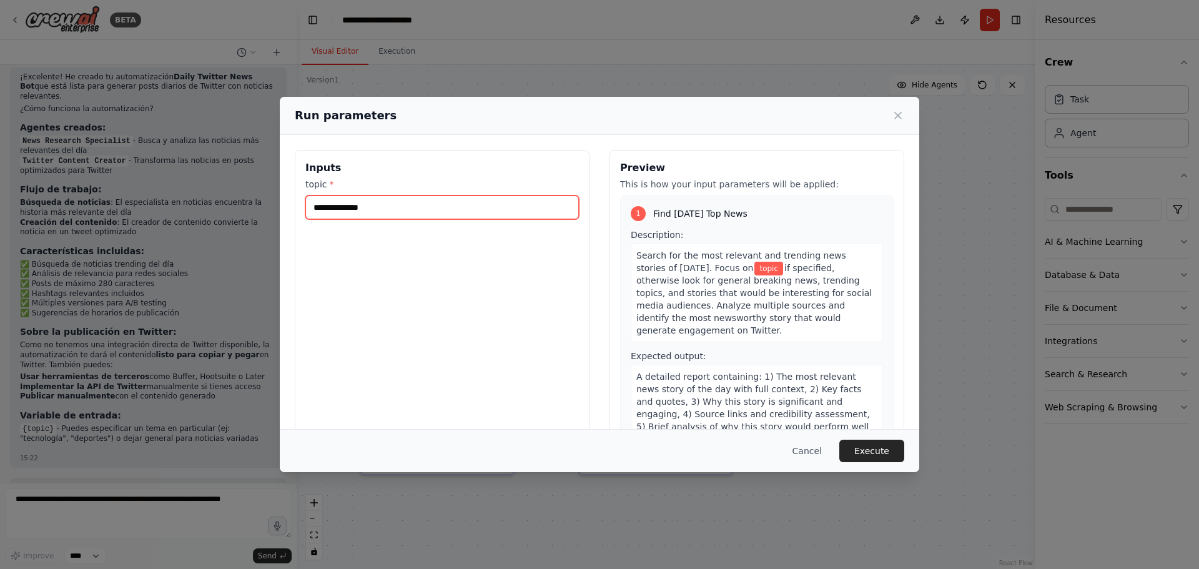
click at [383, 205] on input "topic *" at bounding box center [441, 207] width 273 height 24
click at [388, 211] on input "topic *" at bounding box center [441, 207] width 273 height 24
type input "********"
drag, startPoint x: 354, startPoint y: 209, endPoint x: 227, endPoint y: 217, distance: 127.0
click at [240, 215] on div "Run parameters Inputs topic * ******** Preview This is how your input parameter…" at bounding box center [599, 284] width 1199 height 569
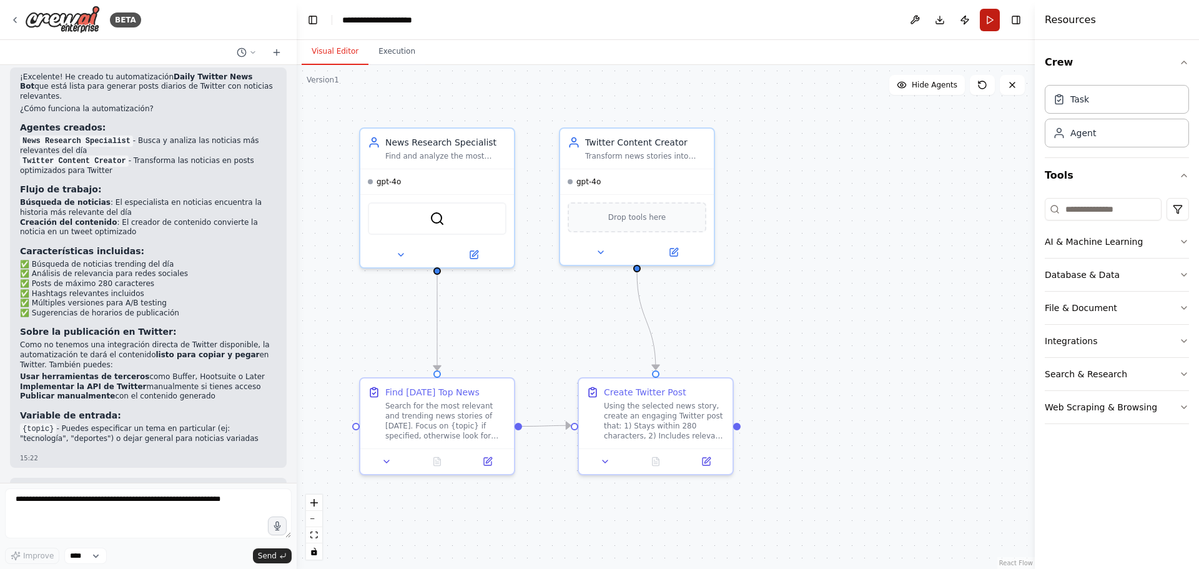
click at [993, 16] on button "Run" at bounding box center [990, 20] width 20 height 22
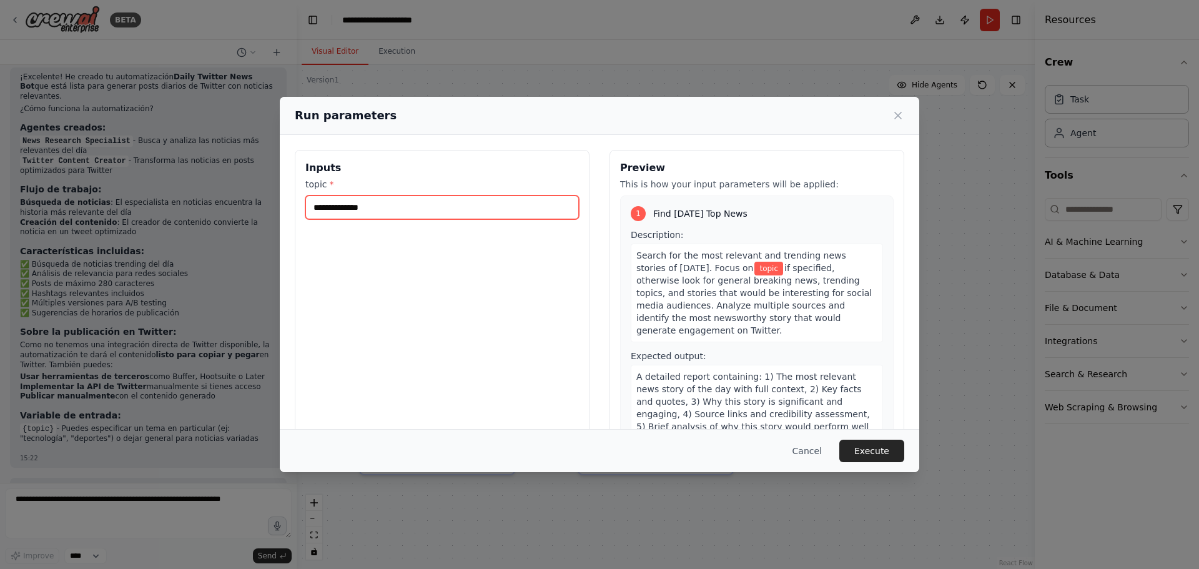
drag, startPoint x: 370, startPoint y: 207, endPoint x: 351, endPoint y: 209, distance: 19.4
click at [351, 209] on input "topic *" at bounding box center [441, 207] width 273 height 24
paste input "**********"
type input "**********"
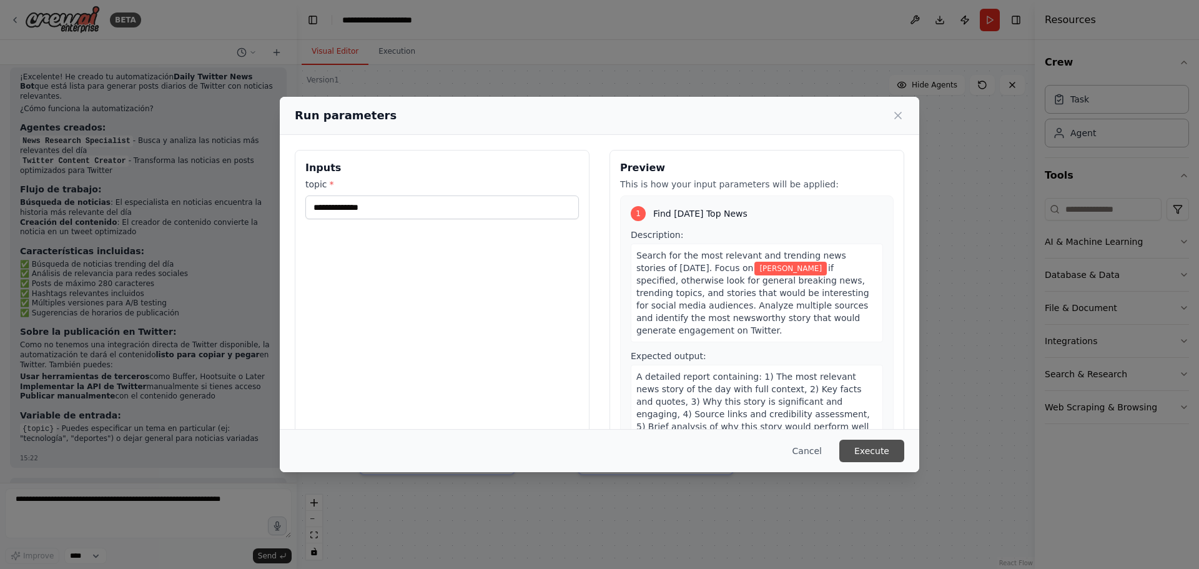
click at [891, 449] on button "Execute" at bounding box center [871, 450] width 65 height 22
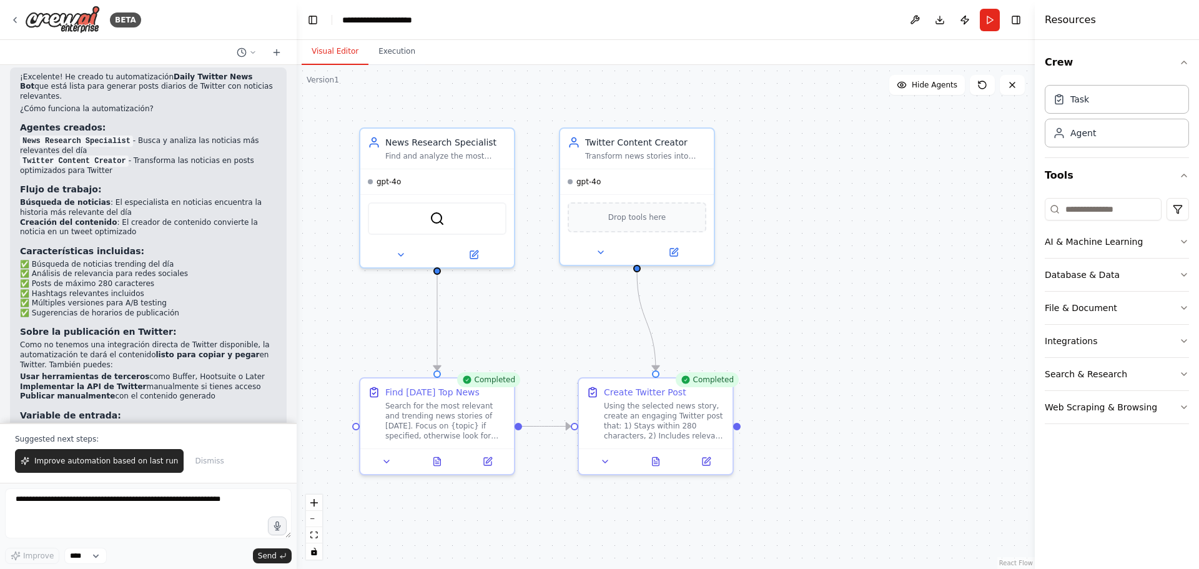
scroll to position [1112, 0]
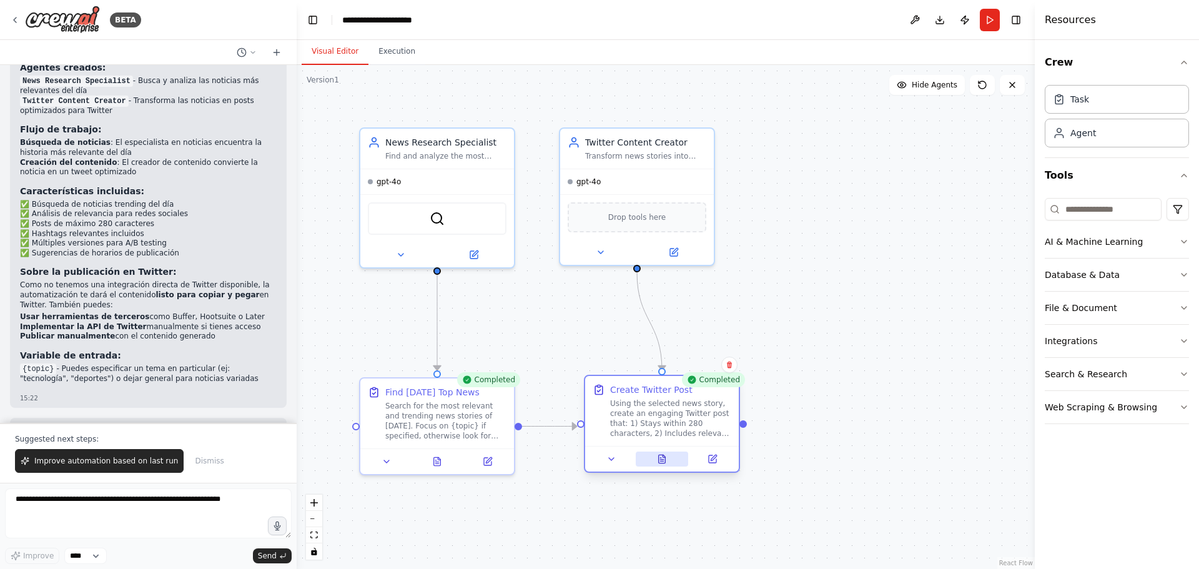
click at [660, 458] on icon at bounding box center [662, 459] width 10 height 10
click at [662, 453] on button at bounding box center [662, 458] width 53 height 15
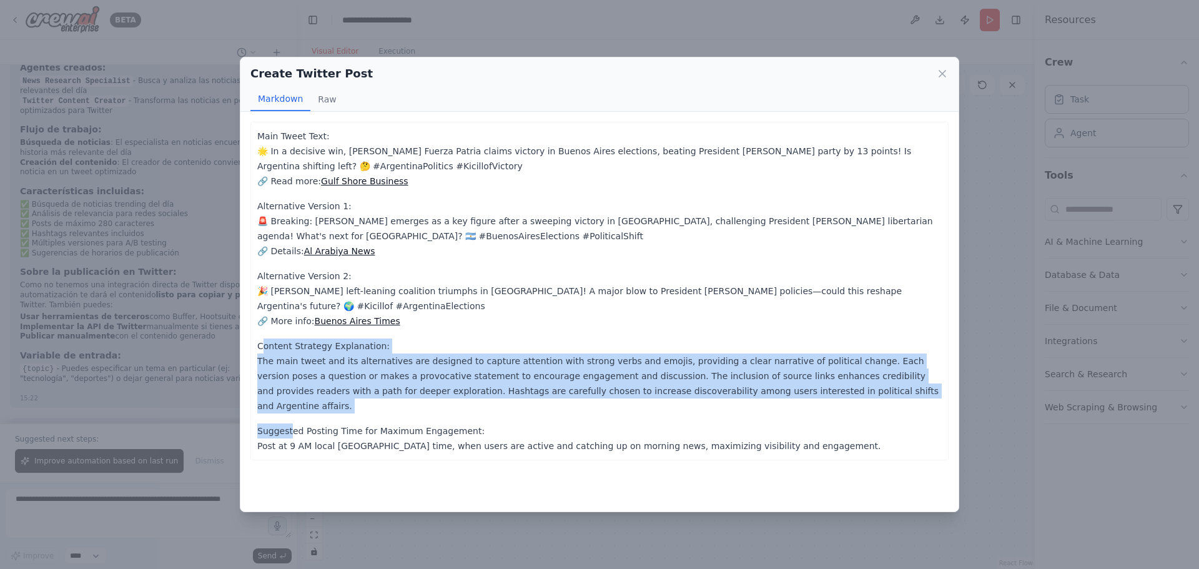
drag, startPoint x: 260, startPoint y: 345, endPoint x: 380, endPoint y: 413, distance: 137.5
click at [297, 405] on div "Main Tweet Text: 🌟 In a decisive win, [PERSON_NAME] Fuerza Patria claims victor…" at bounding box center [599, 291] width 684 height 325
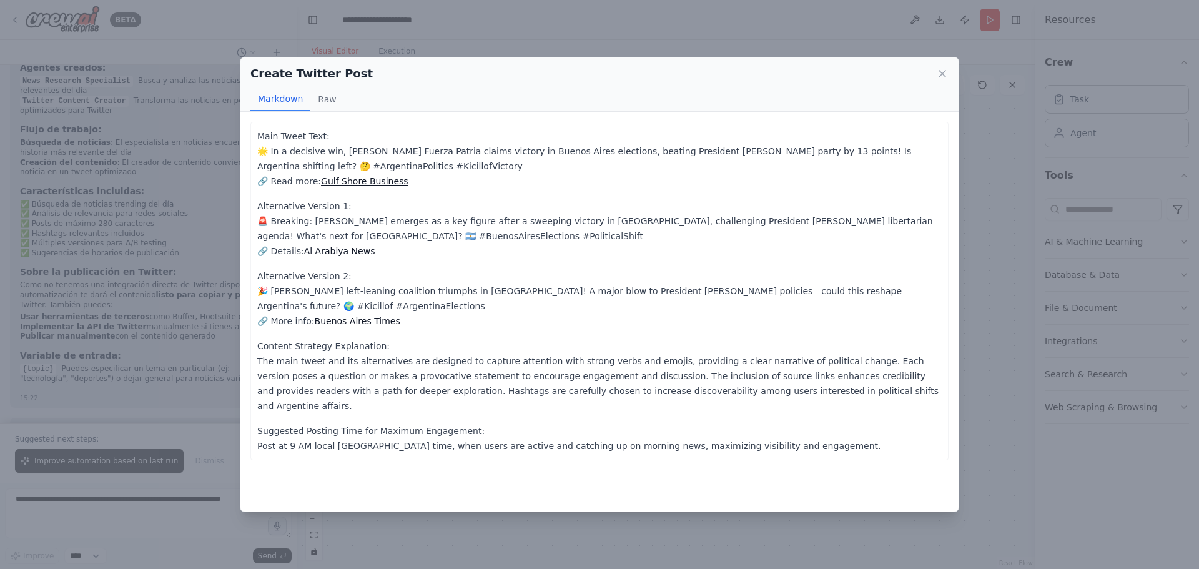
drag, startPoint x: 436, startPoint y: 419, endPoint x: 460, endPoint y: 418, distance: 24.4
click at [436, 423] on p "Suggested Posting Time for Maximum Engagement: Post at 9 AM local [GEOGRAPHIC_D…" at bounding box center [599, 438] width 684 height 30
click at [948, 72] on icon at bounding box center [942, 73] width 12 height 12
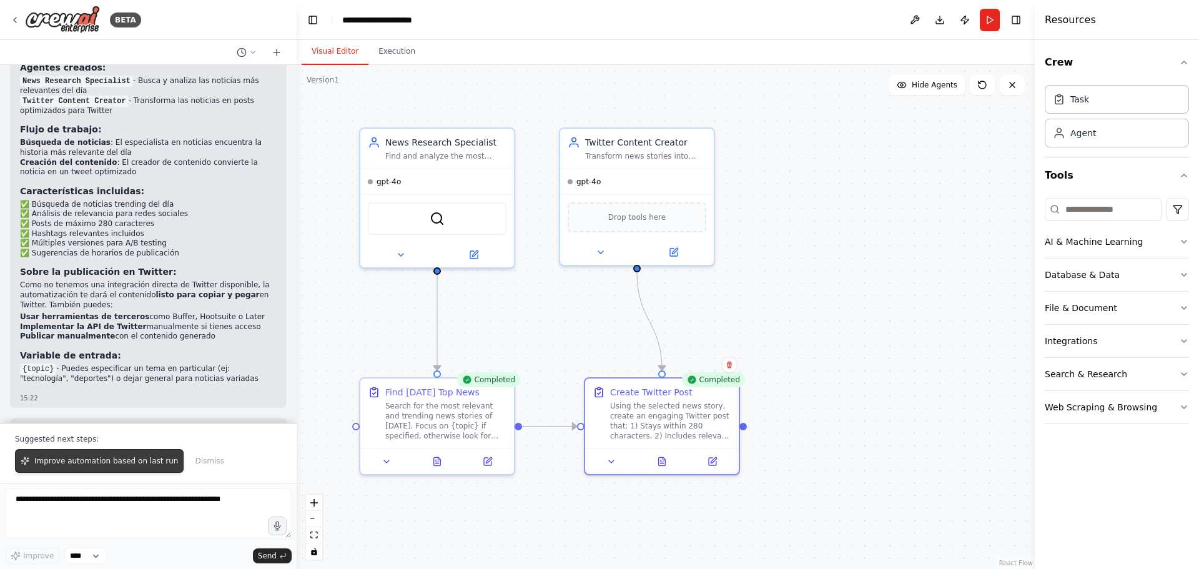
click at [116, 462] on span "Improve automation based on last run" at bounding box center [106, 461] width 144 height 10
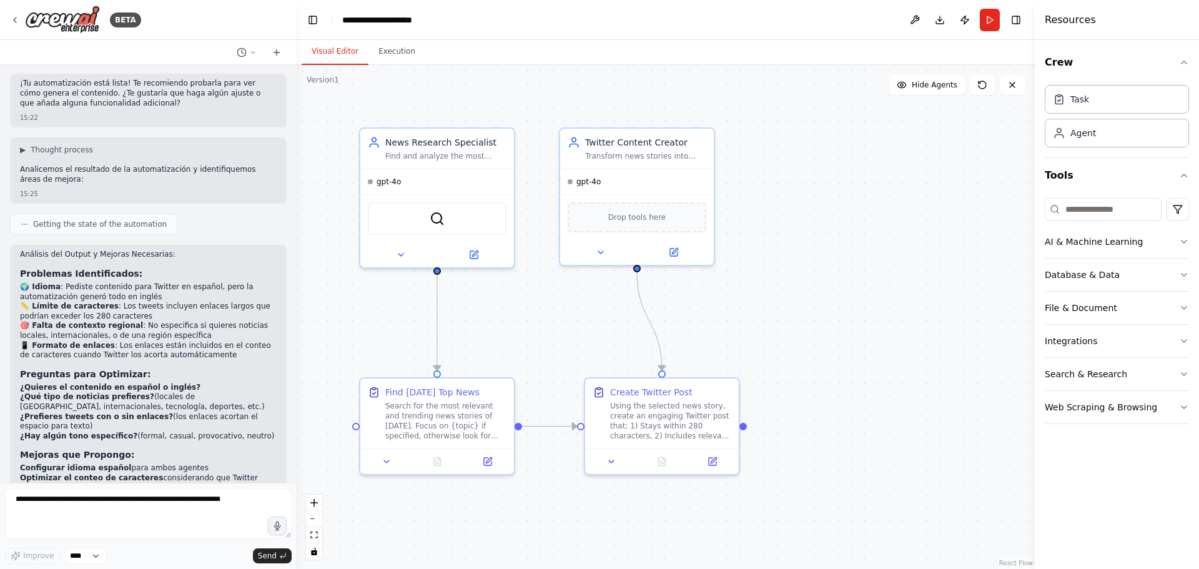
scroll to position [1466, 0]
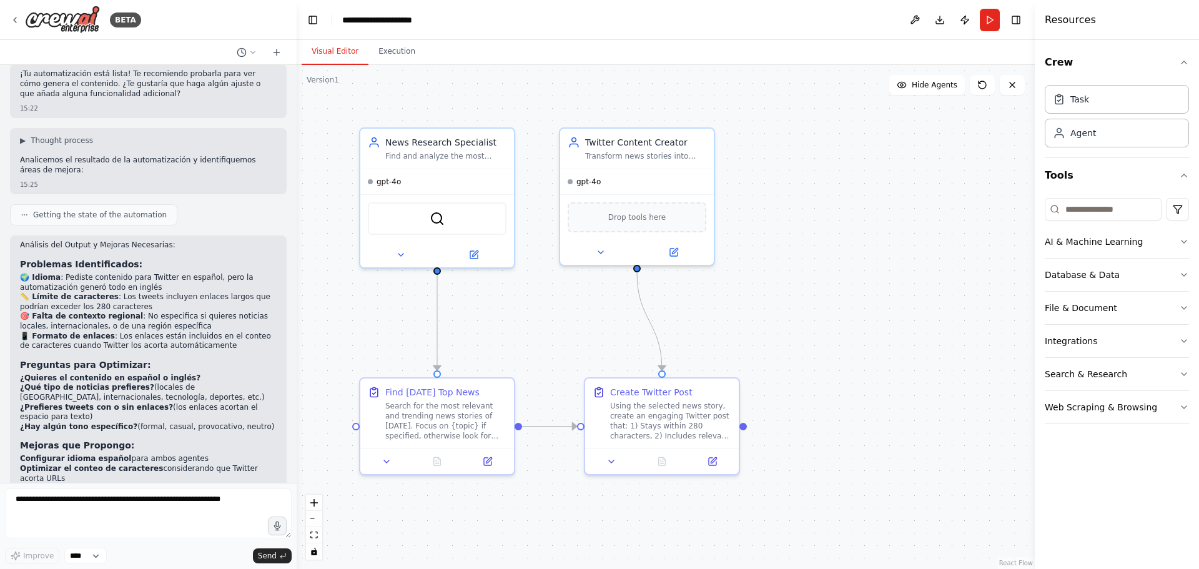
click at [993, 20] on button "Run" at bounding box center [990, 20] width 20 height 22
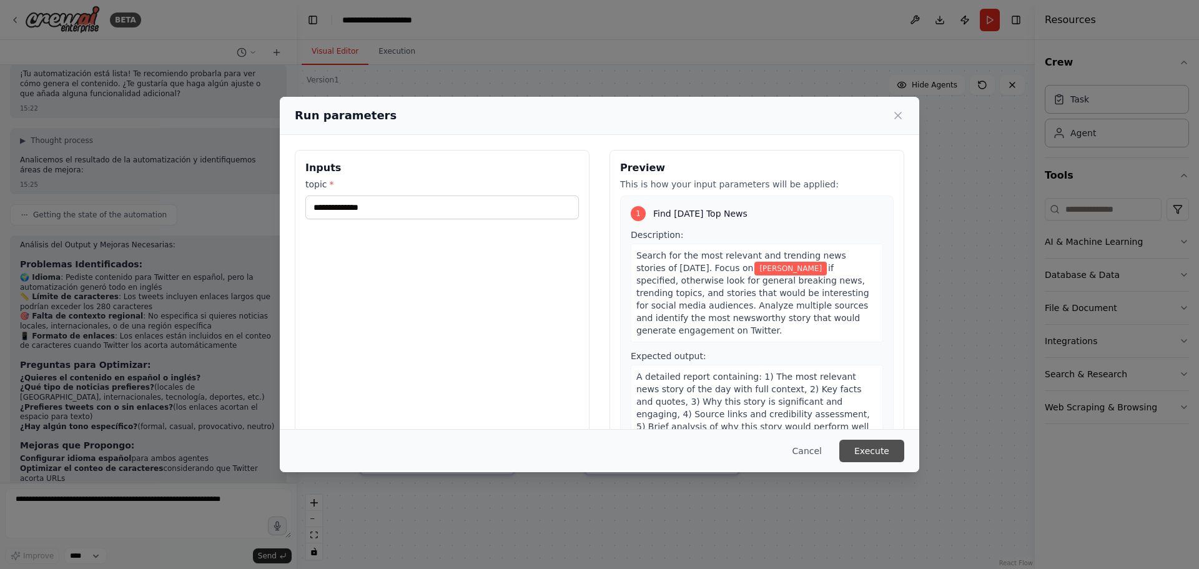
click at [876, 452] on button "Execute" at bounding box center [871, 450] width 65 height 22
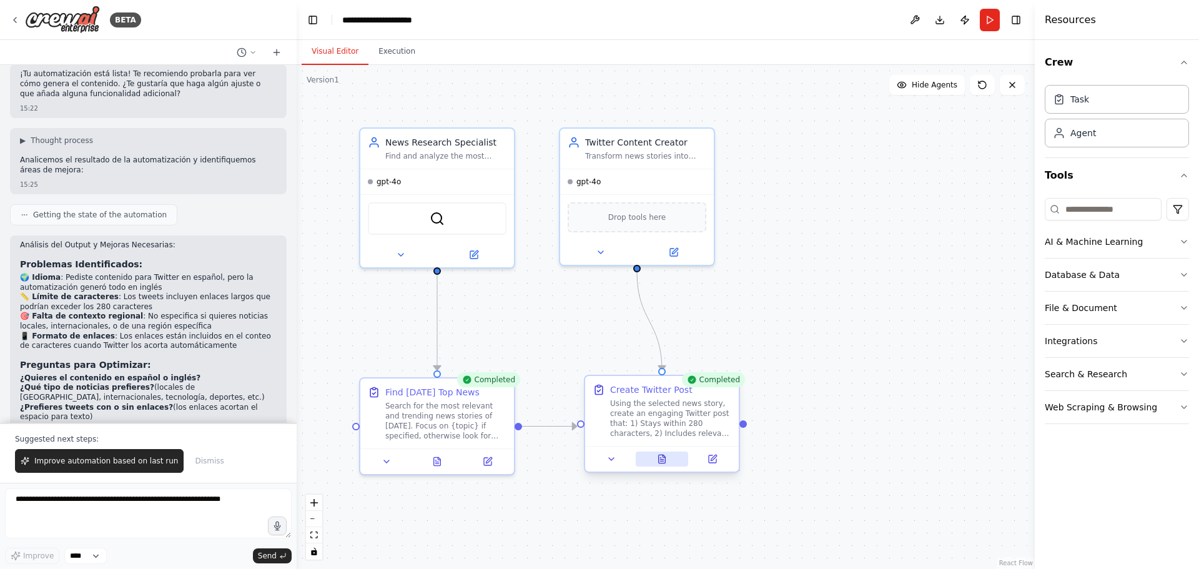
click at [665, 461] on icon at bounding box center [662, 458] width 7 height 8
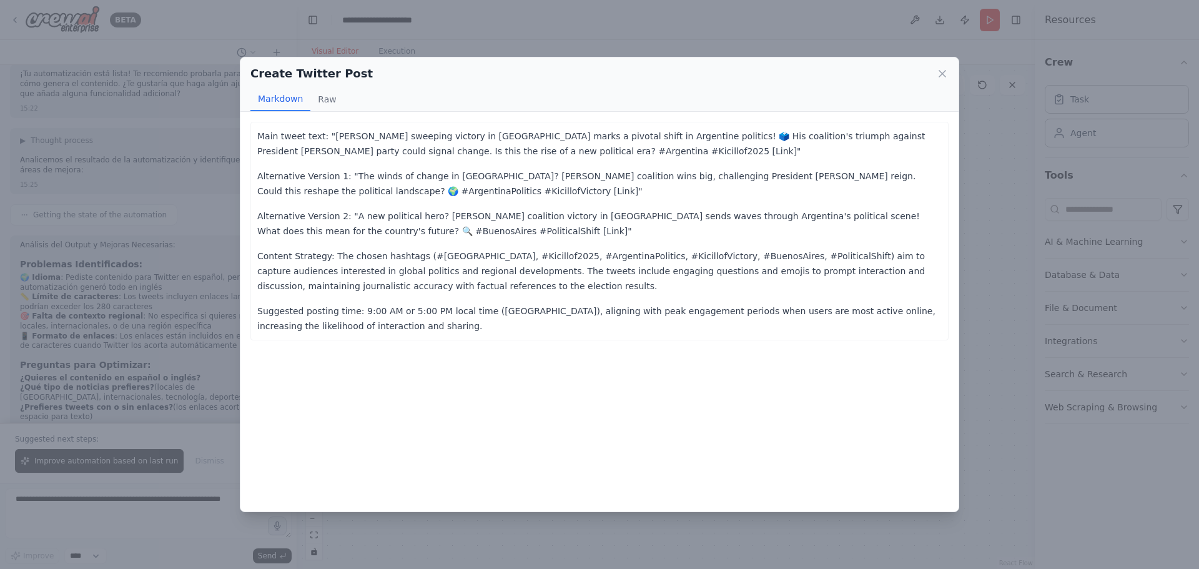
click at [938, 65] on div "Create Twitter Post" at bounding box center [599, 73] width 698 height 17
click at [941, 74] on icon at bounding box center [942, 74] width 6 height 6
